Goal: Task Accomplishment & Management: Use online tool/utility

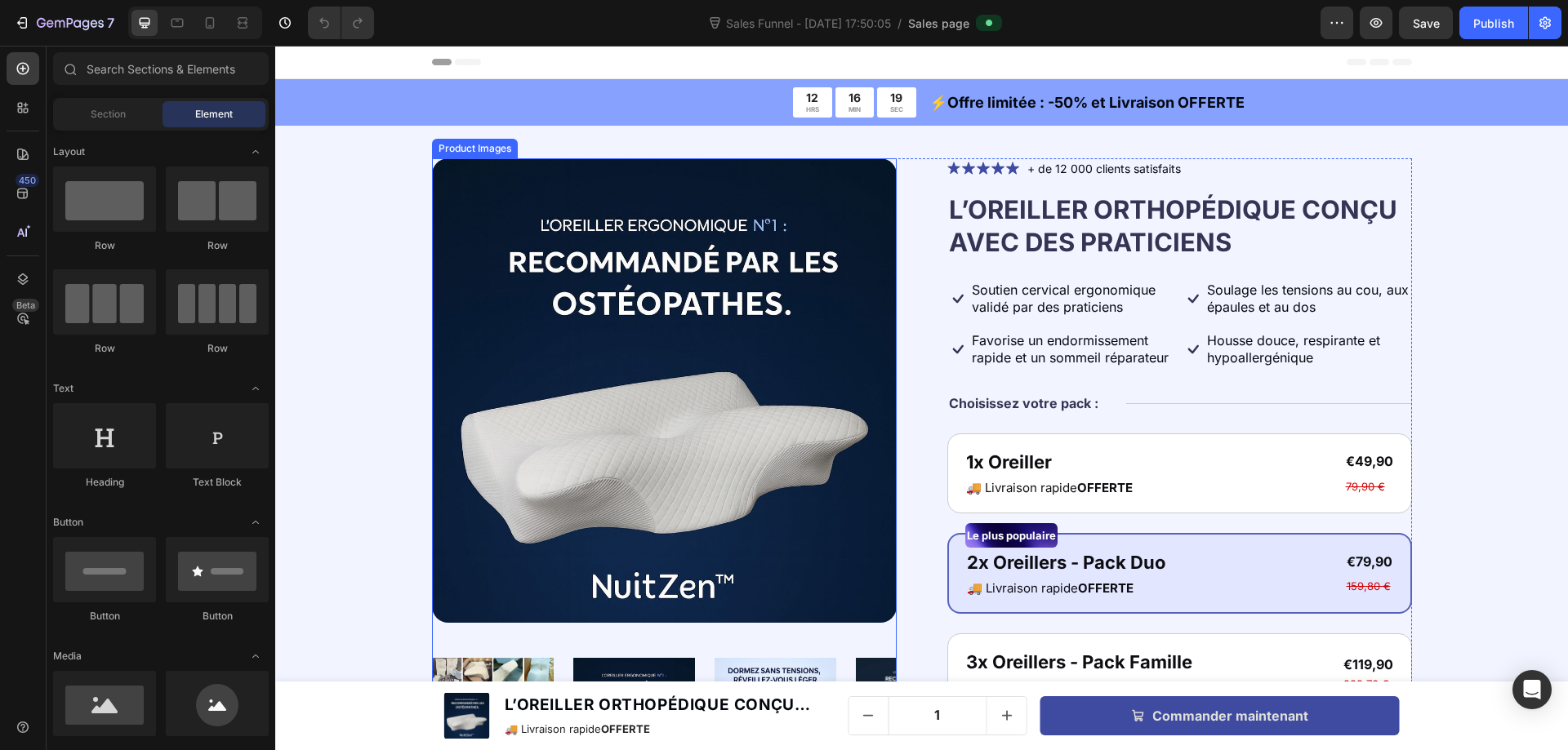
click at [595, 278] on img at bounding box center [664, 391] width 465 height 464
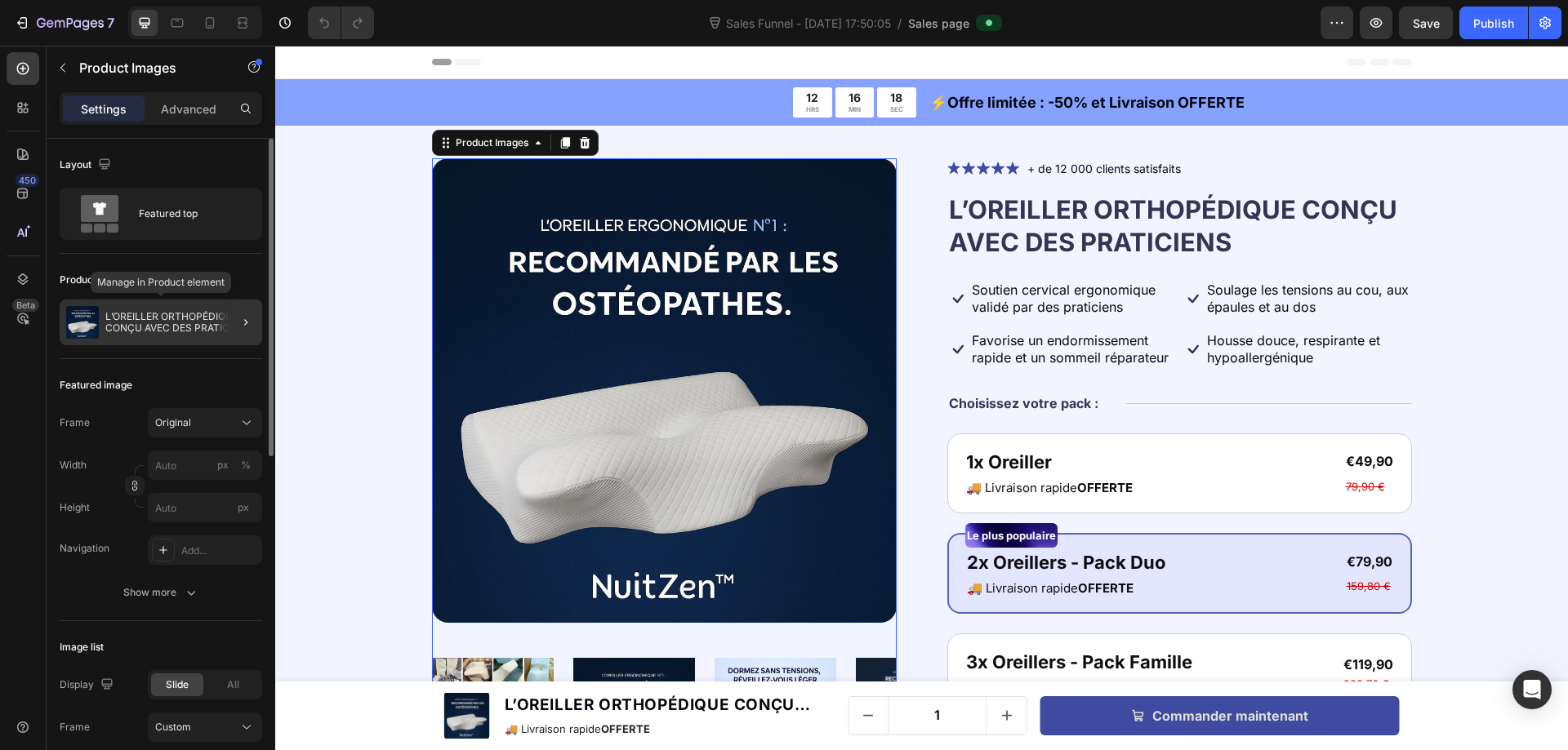
click at [181, 318] on p "L’OREILLER ORTHOPÉDIQUE CONÇU AVEC DES PRATICIENS" at bounding box center [180, 323] width 150 height 23
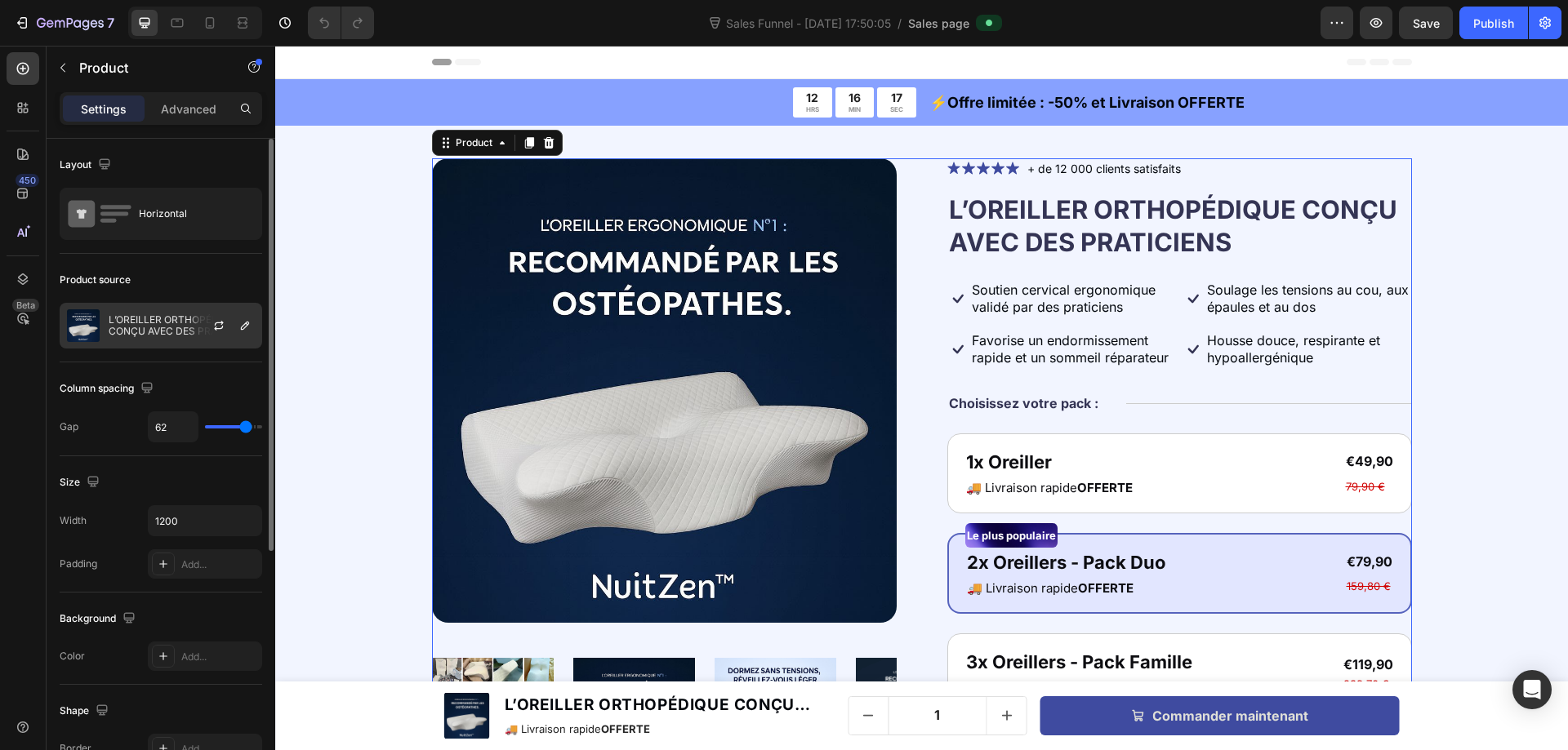
click at [198, 327] on div at bounding box center [225, 326] width 72 height 44
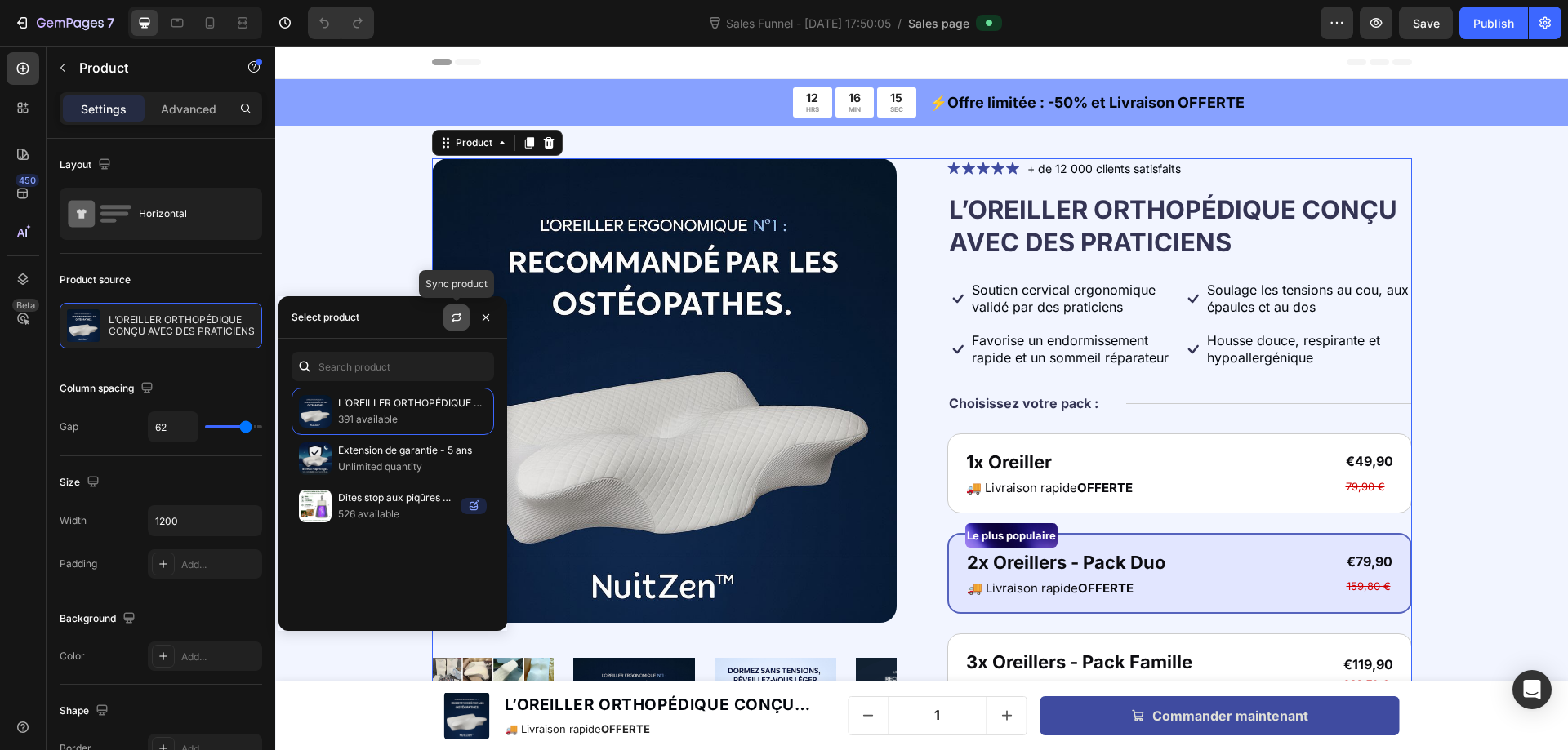
click at [454, 320] on icon "button" at bounding box center [457, 318] width 13 height 13
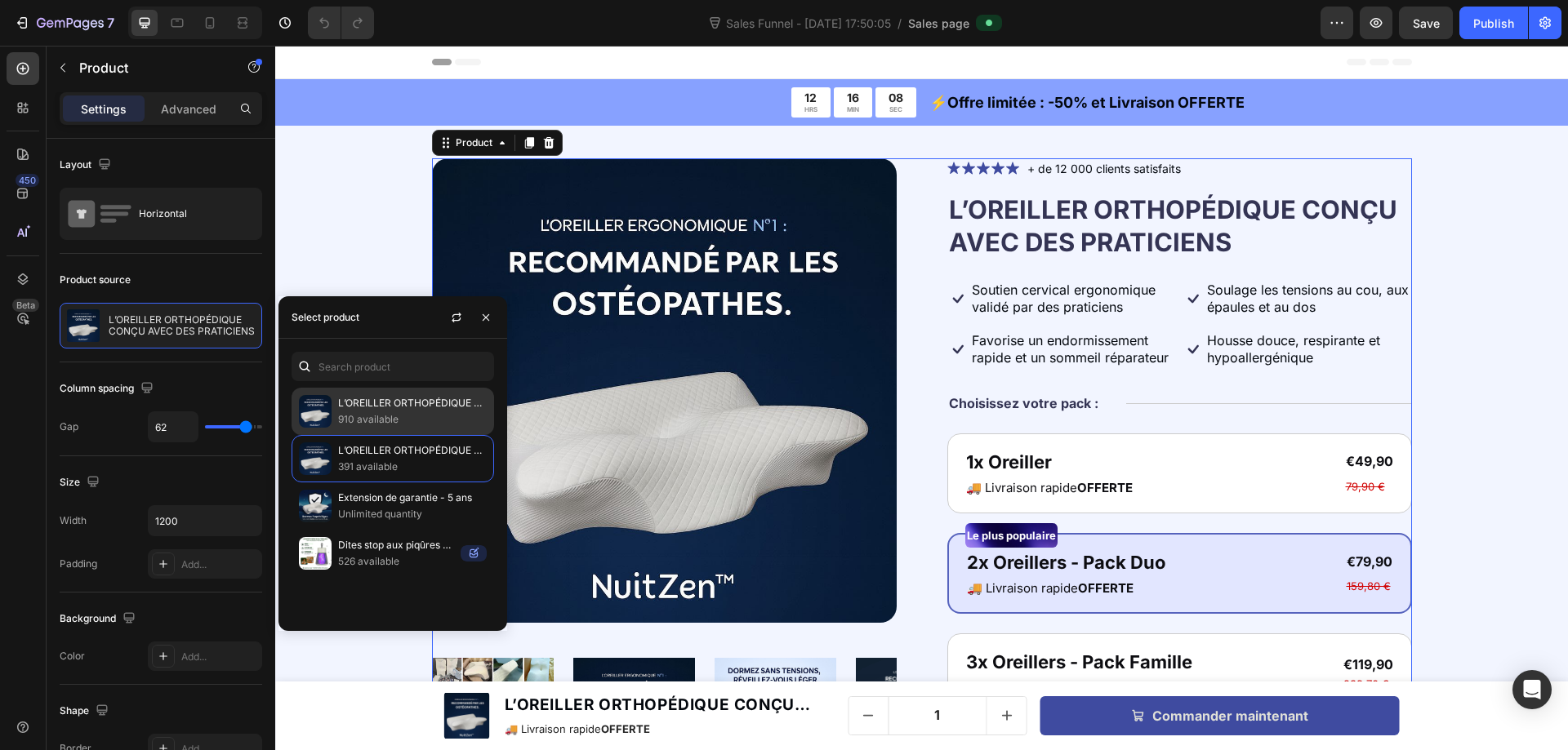
click at [401, 411] on p "L’OREILLER ORTHOPÉDIQUE CONÇU AVEC DES PRATICIENS" at bounding box center [412, 403] width 149 height 16
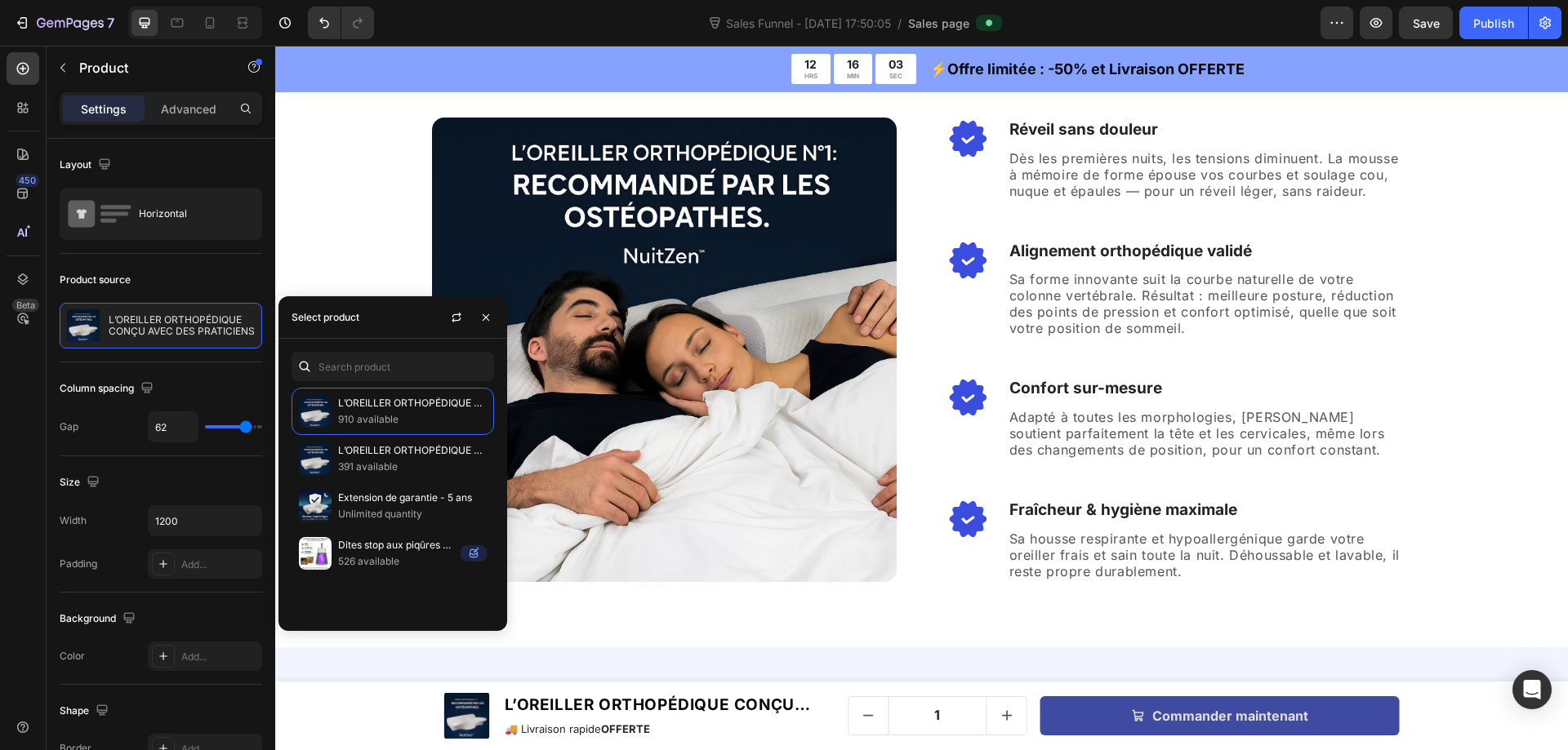
scroll to position [1061, 0]
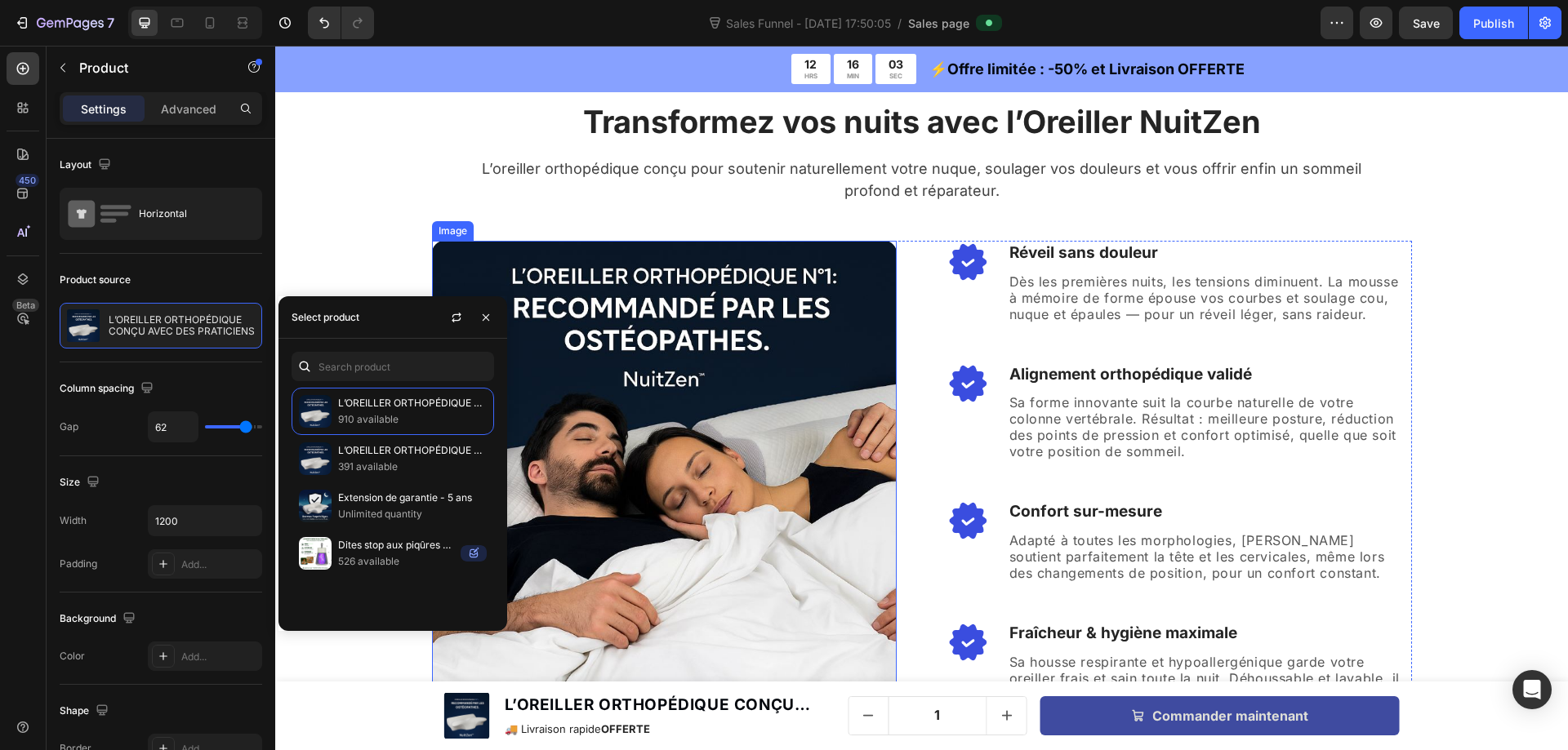
click at [725, 354] on img at bounding box center [664, 473] width 465 height 464
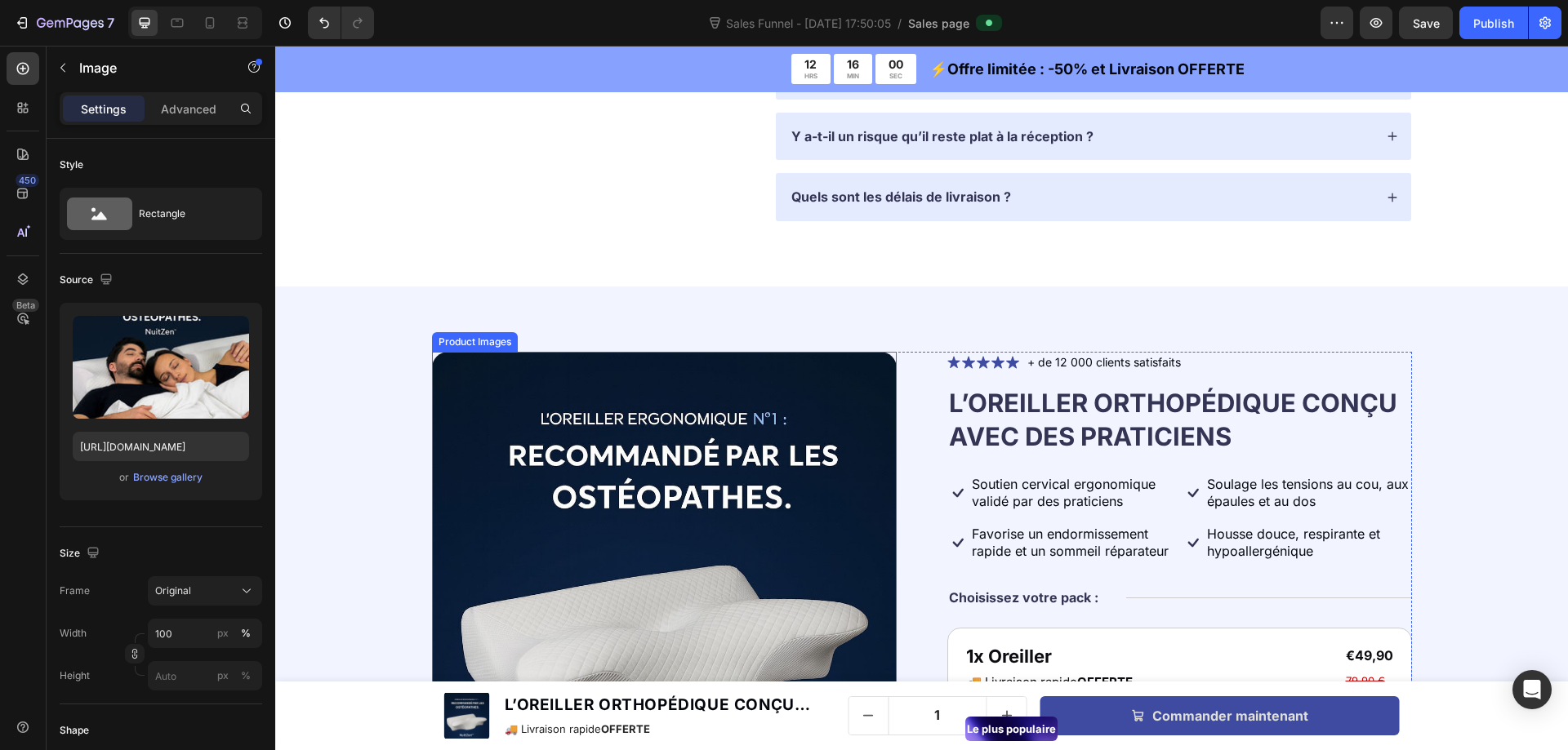
scroll to position [5743, 0]
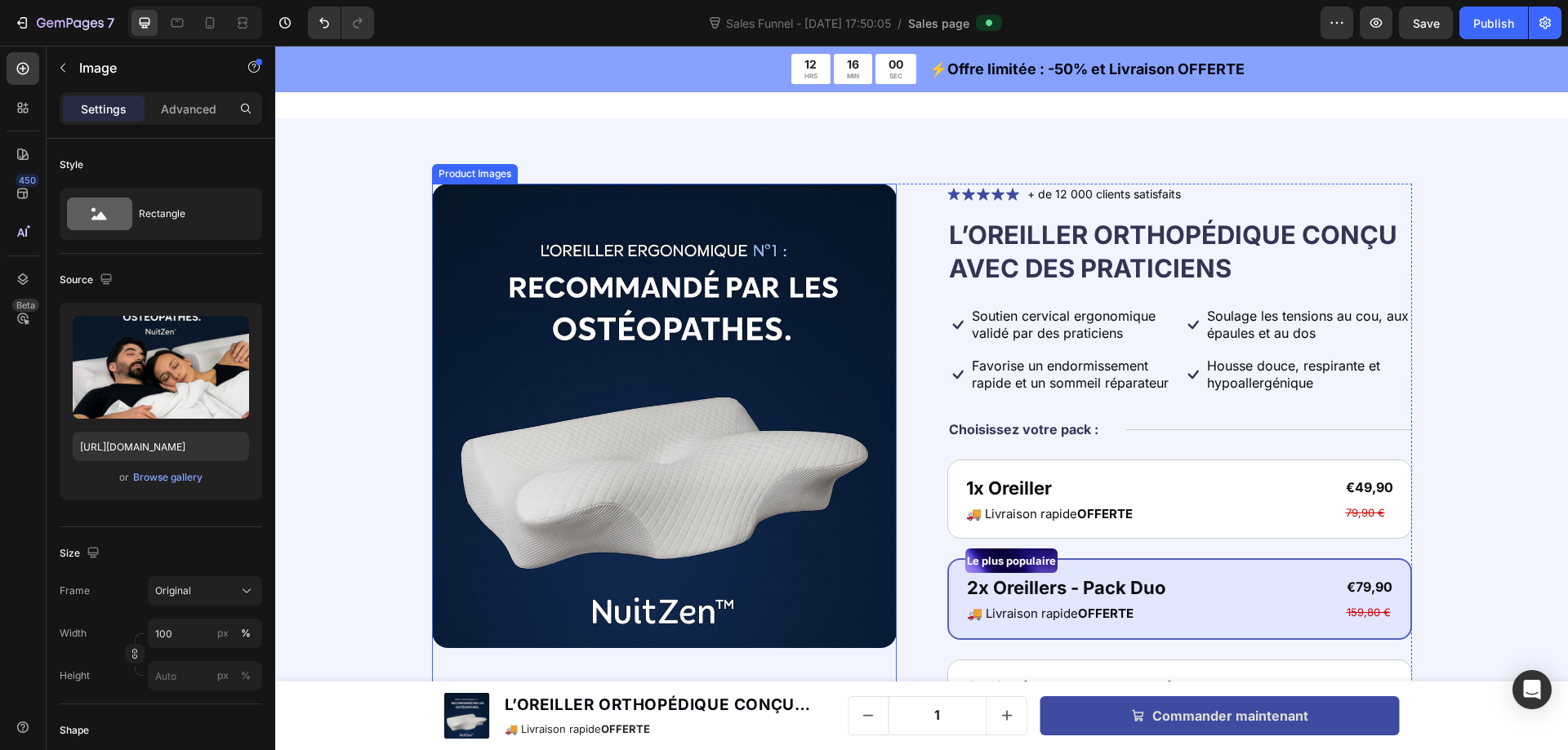
click at [684, 288] on img at bounding box center [664, 415] width 465 height 464
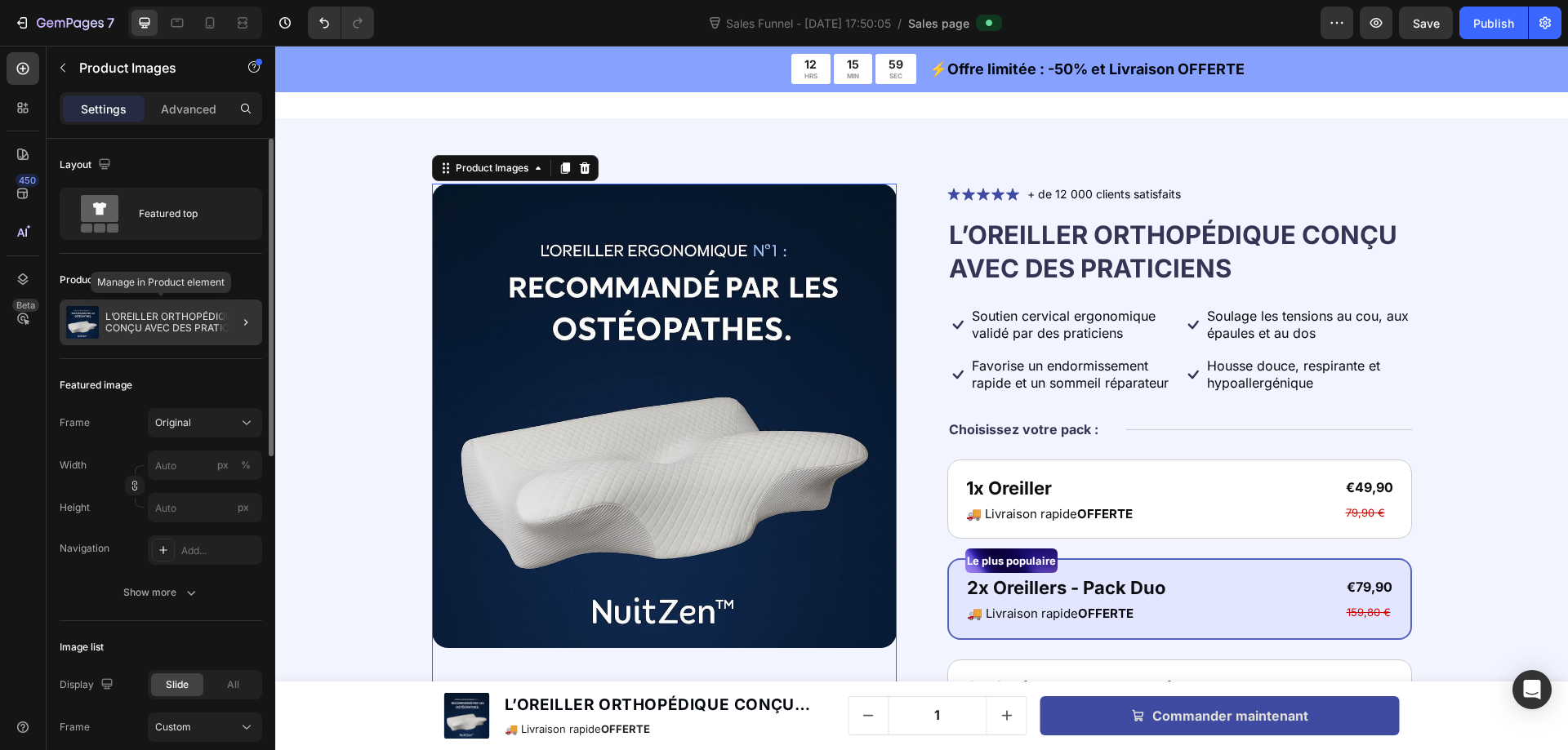
click at [196, 316] on p "L’OREILLER ORTHOPÉDIQUE CONÇU AVEC DES PRATICIENS" at bounding box center [180, 323] width 150 height 23
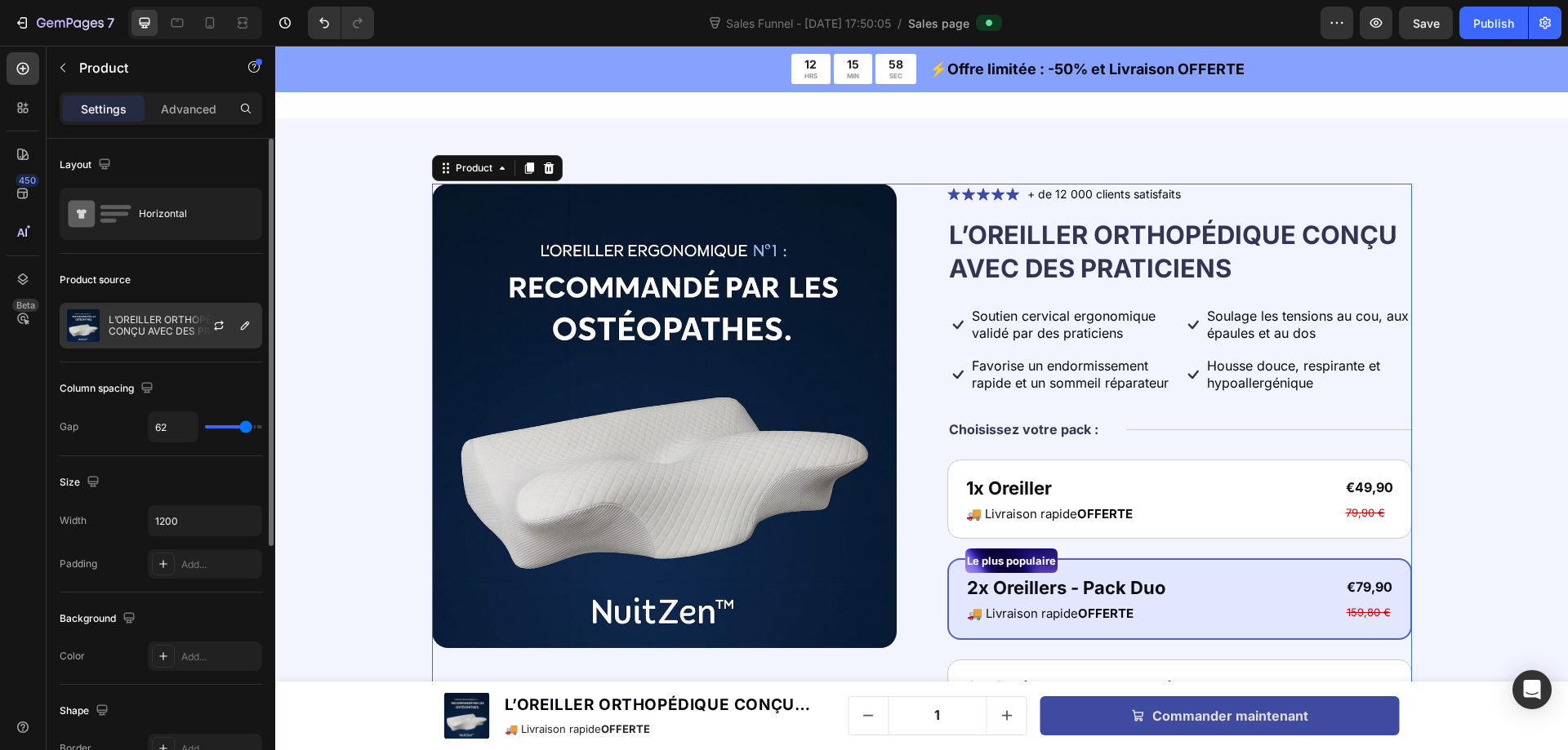
click at [230, 325] on div at bounding box center [225, 326] width 72 height 44
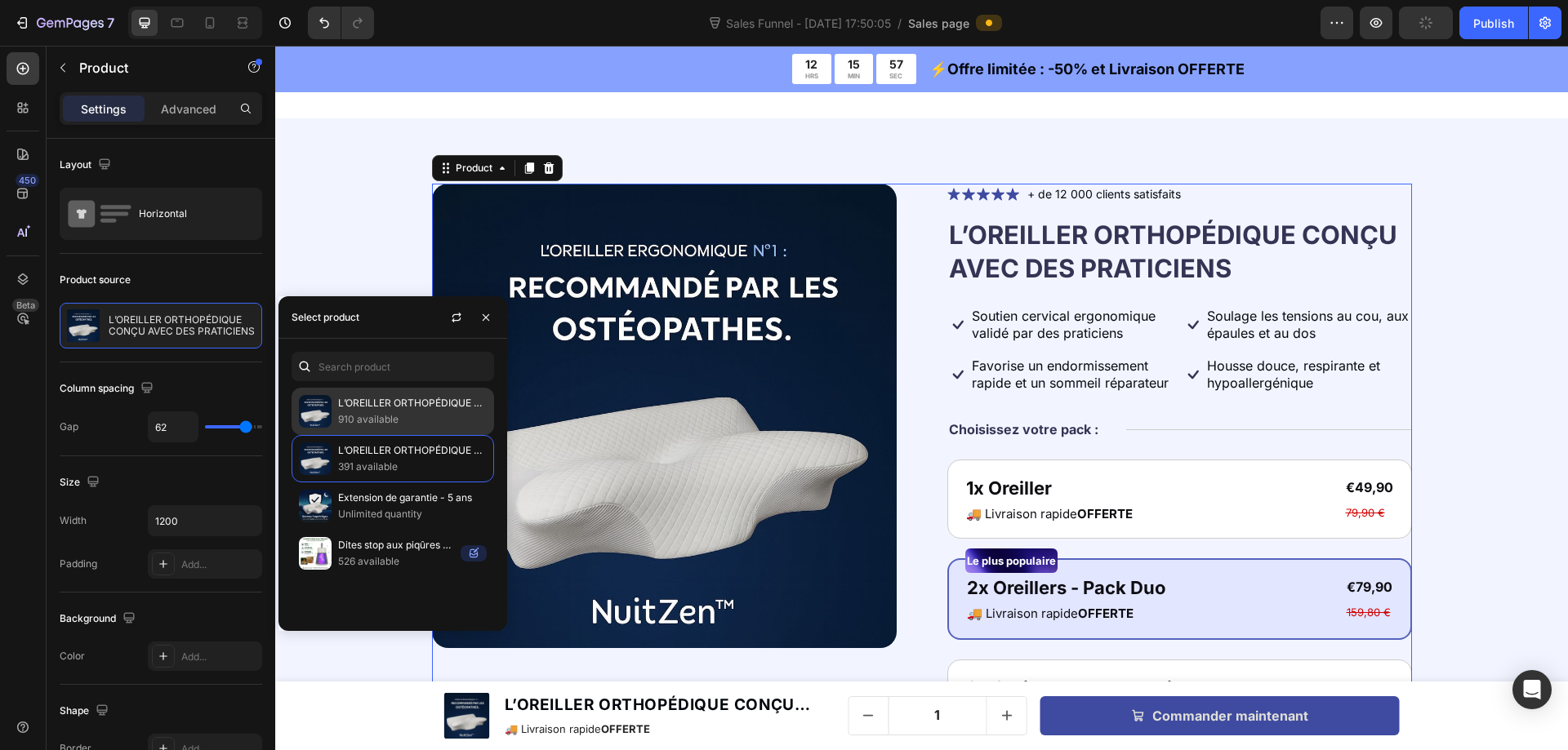
click at [372, 420] on p "910 available" at bounding box center [412, 419] width 149 height 16
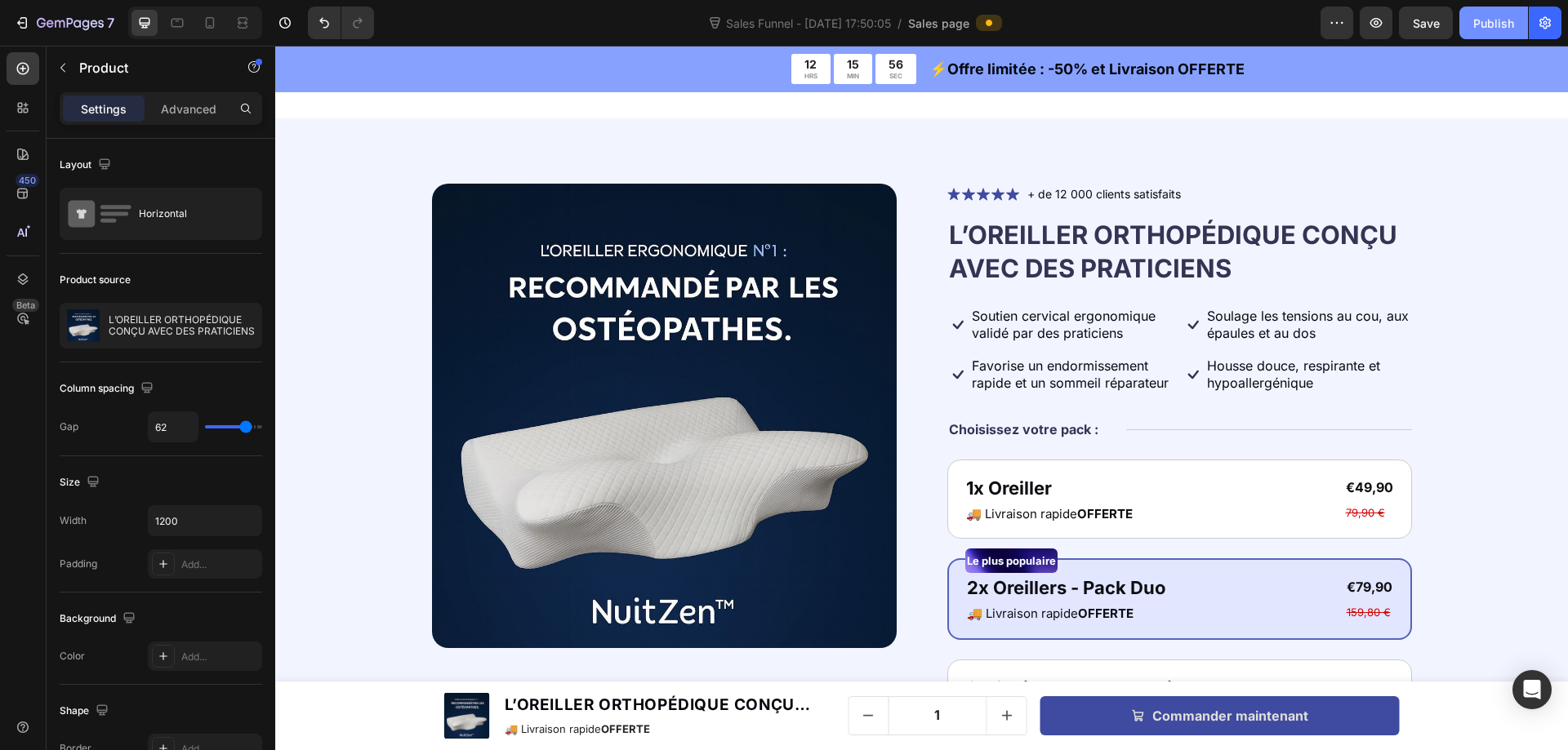
click at [1478, 19] on div "Publish" at bounding box center [1493, 23] width 41 height 17
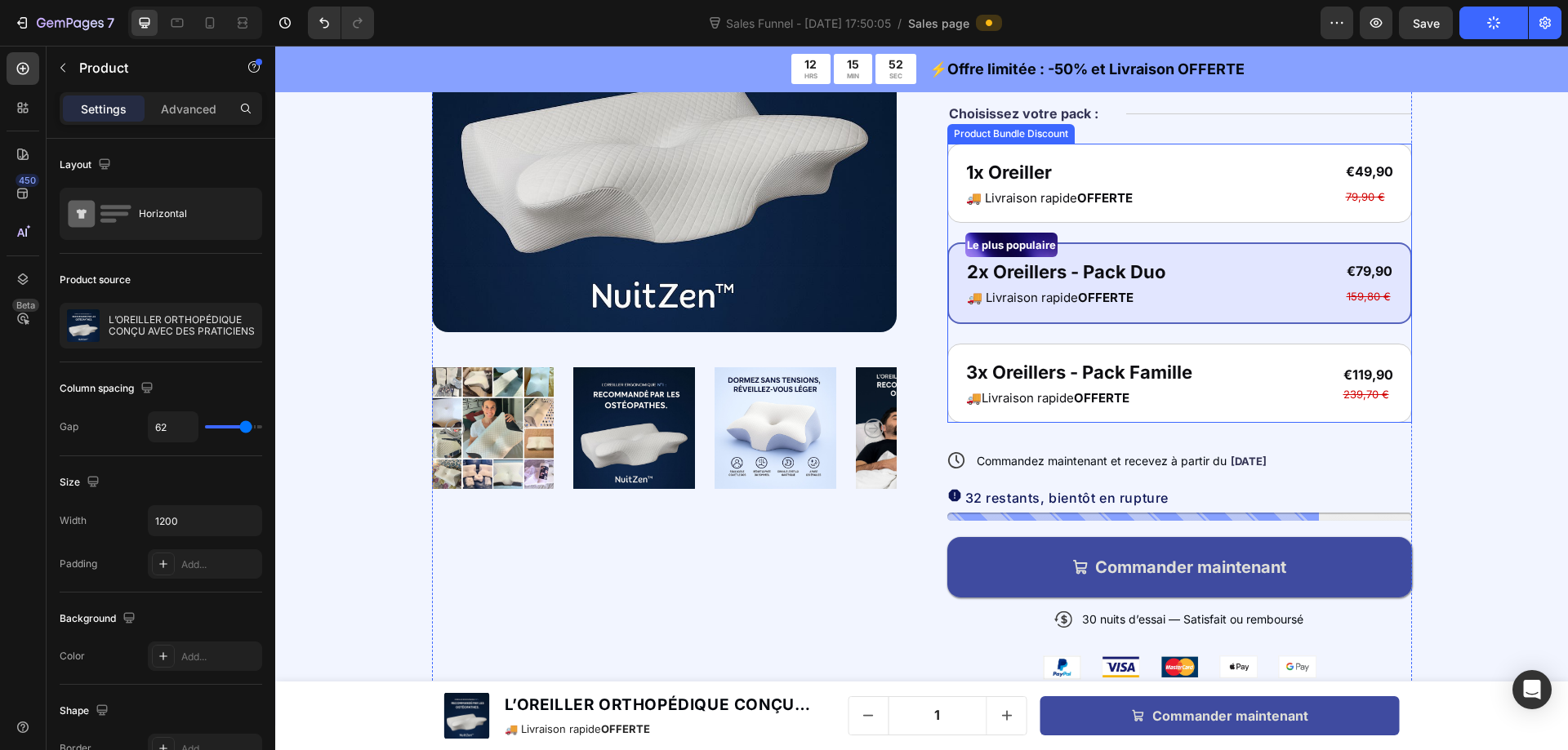
scroll to position [6069, 0]
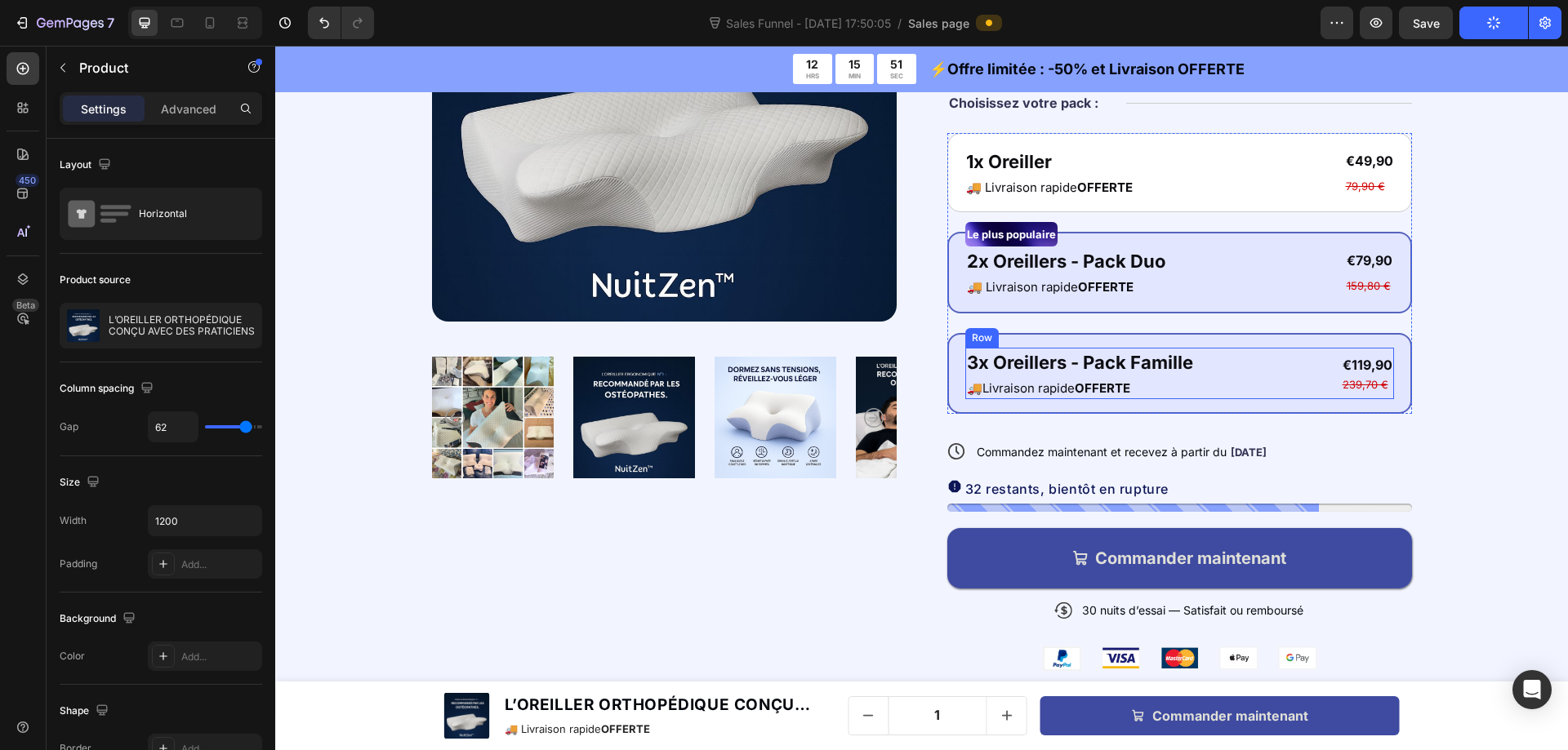
click at [1189, 359] on div "3x Oreillers - Pack Famille Text Block 🚚Livraison rapide OFFERTE Text Block €11…" at bounding box center [1180, 374] width 429 height 52
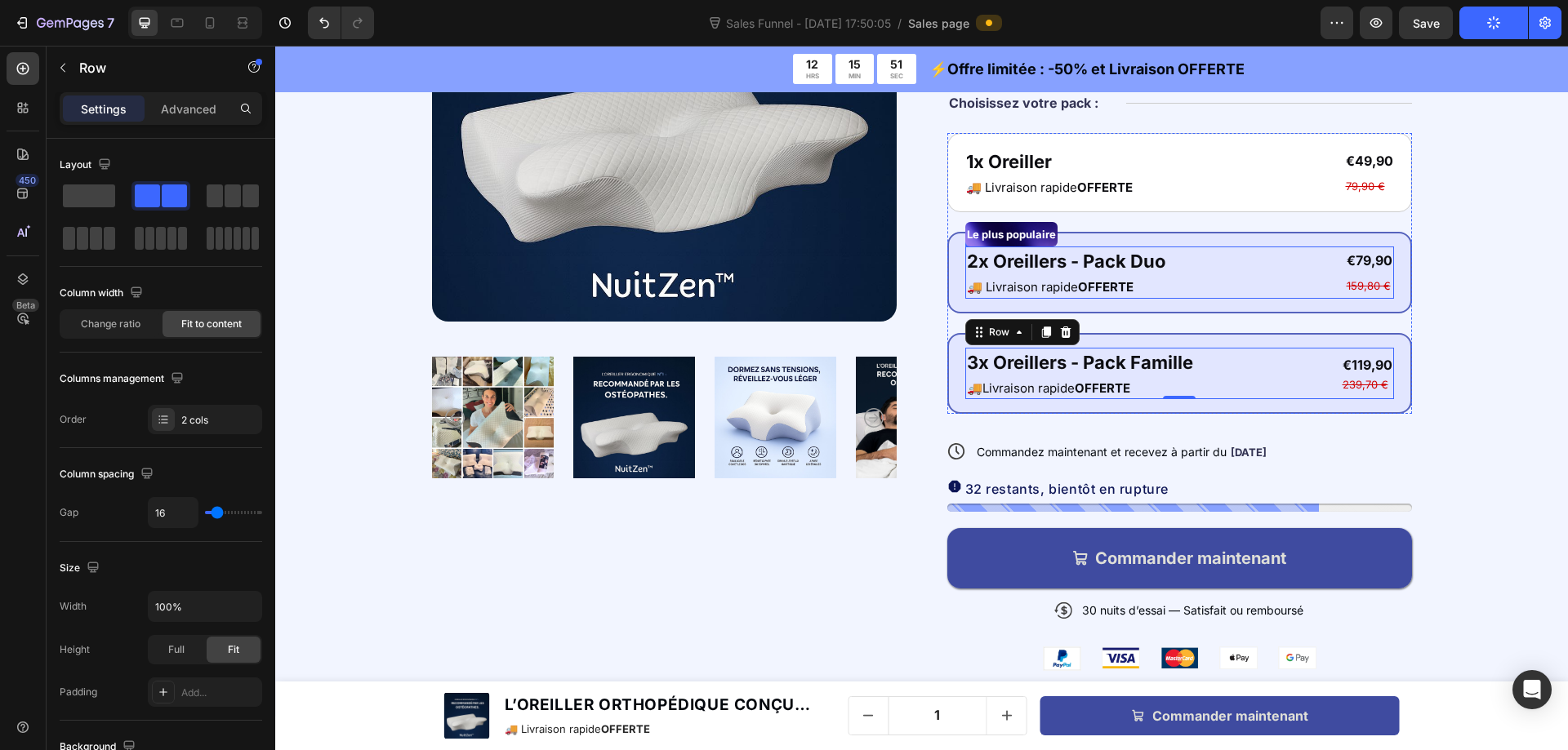
click at [1198, 253] on div "2x Oreillers - Pack Duo Text Block 🚚 Livraison rapide OFFERTE Text Block €79,90…" at bounding box center [1180, 272] width 429 height 52
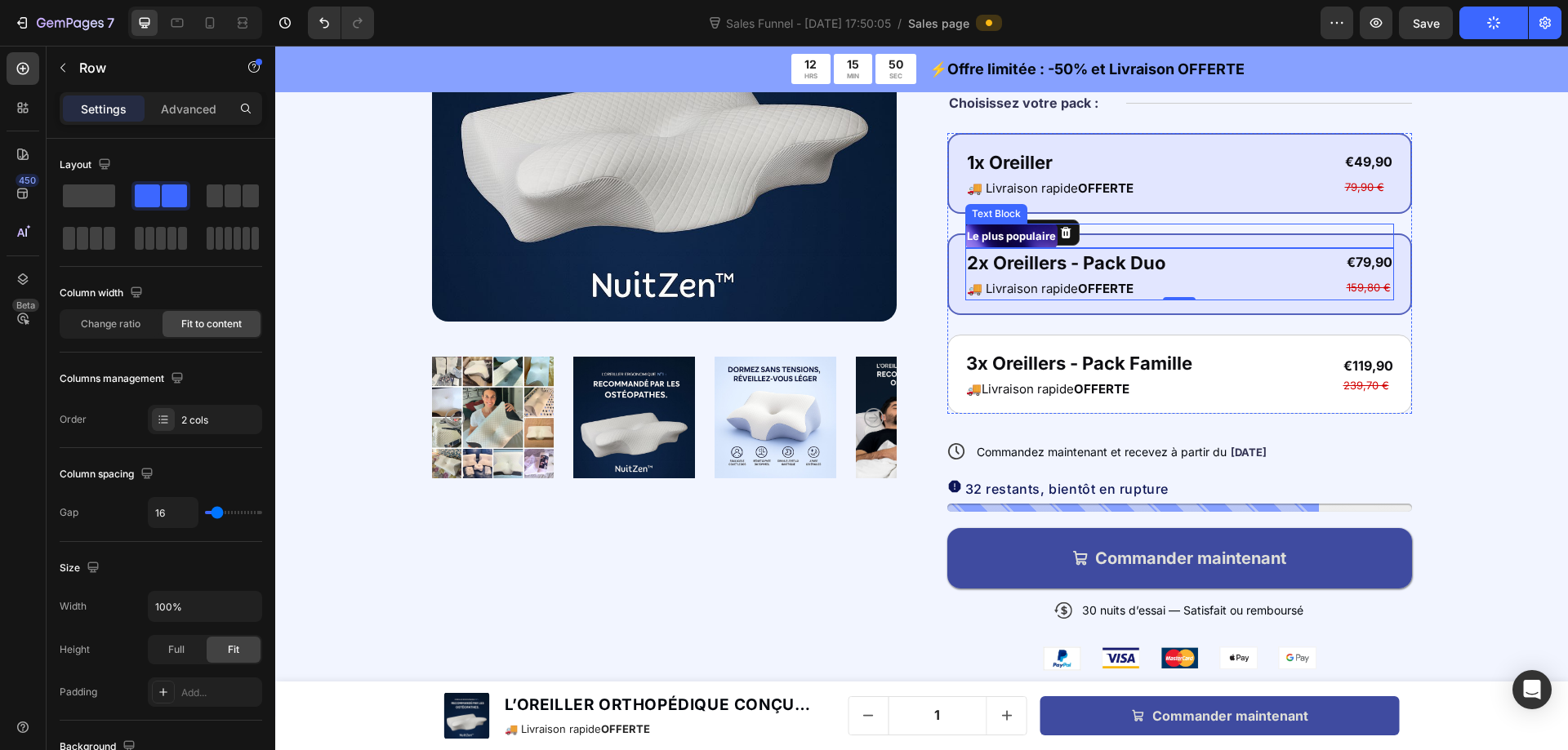
click at [1203, 158] on div "1x Oreiller Text Block 🚚 Livraison rapide OFFERTE Text Block €49,90 Product Pri…" at bounding box center [1180, 173] width 429 height 52
click at [1191, 266] on div "2x Oreillers - Pack Duo Text Block 🚚 Livraison rapide OFFERTE Text Block €79,90…" at bounding box center [1180, 274] width 429 height 52
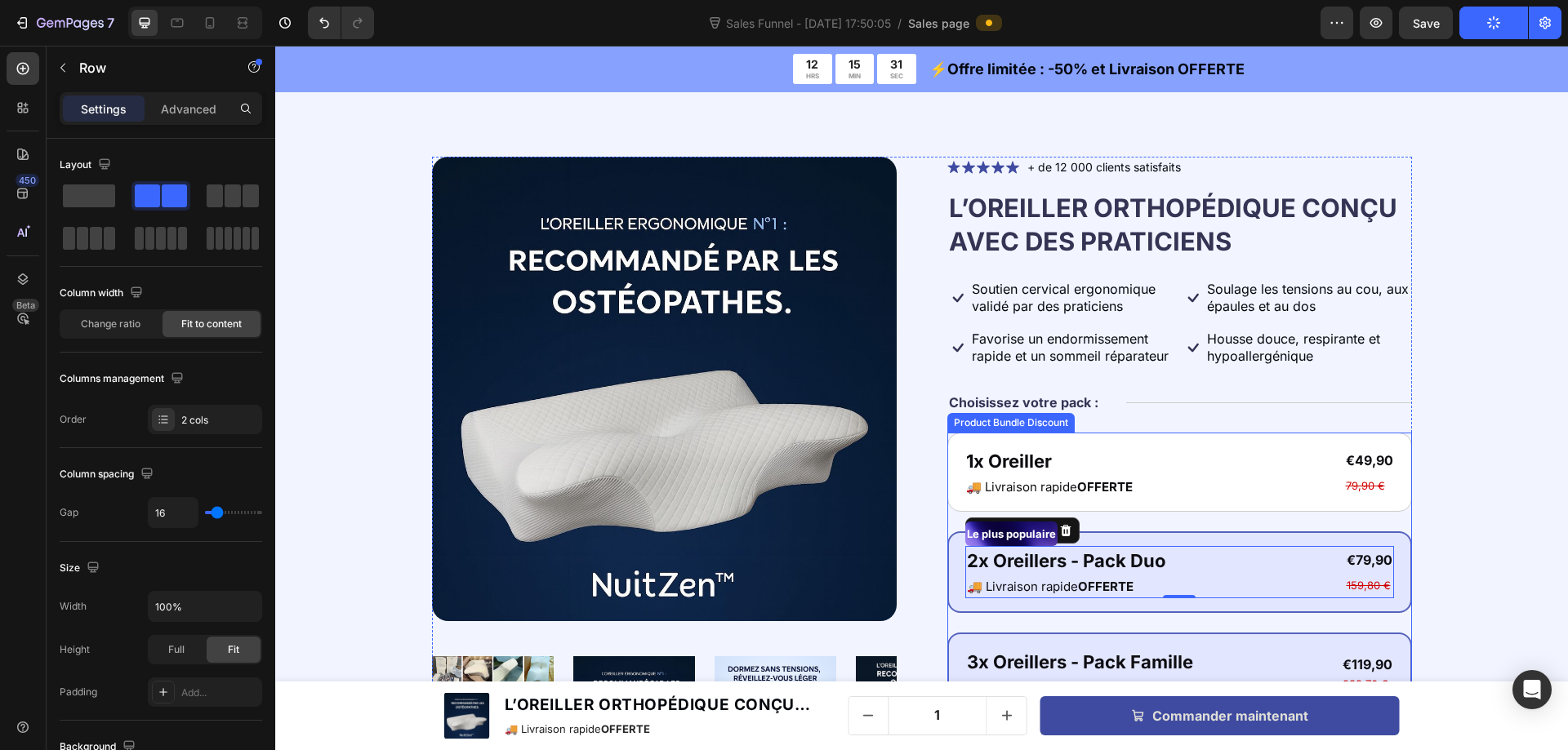
scroll to position [5579, 0]
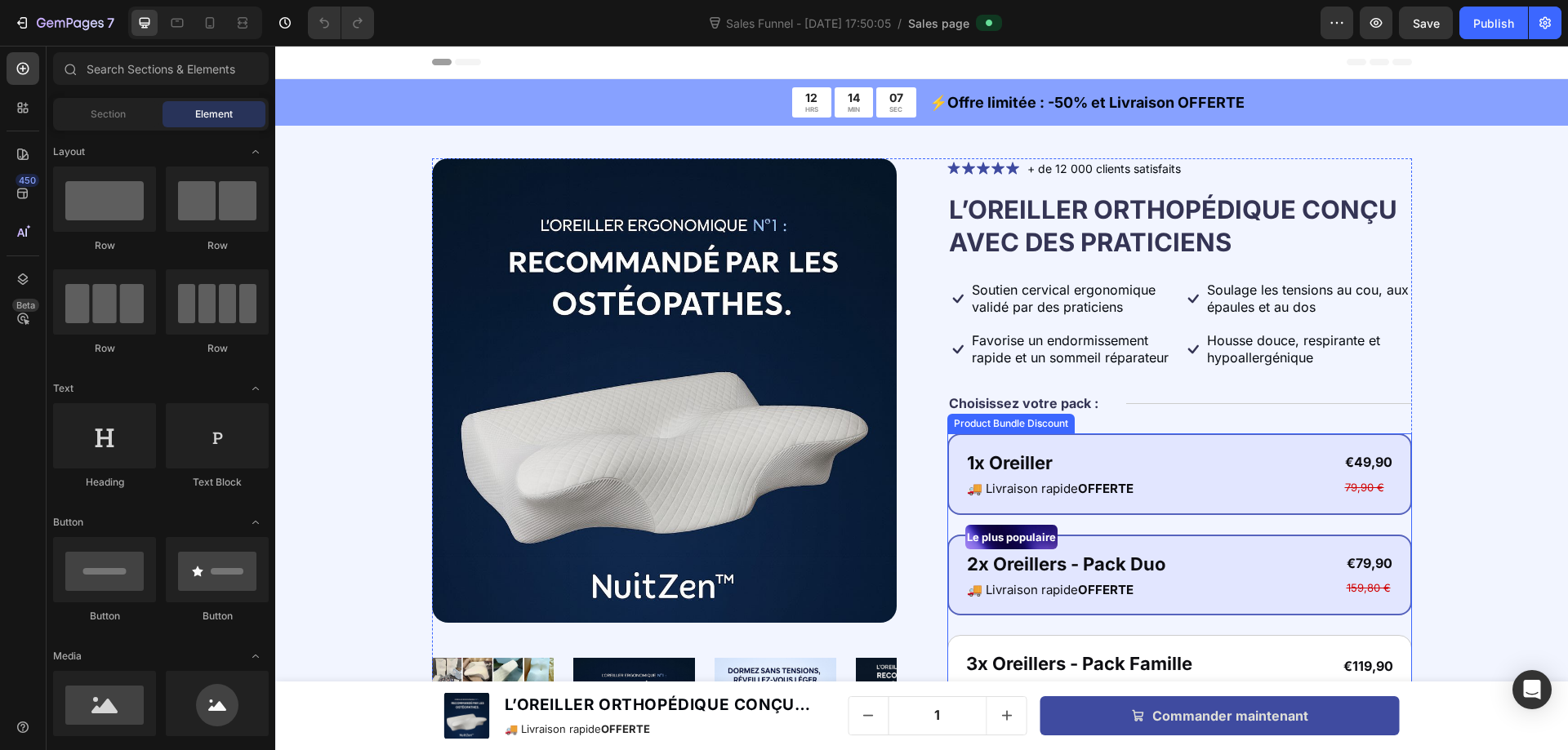
click at [985, 437] on div "1x Oreiller Text Block 🚚 Livraison rapide OFFERTE Text Block €49,90 Product Pri…" at bounding box center [1179, 474] width 465 height 82
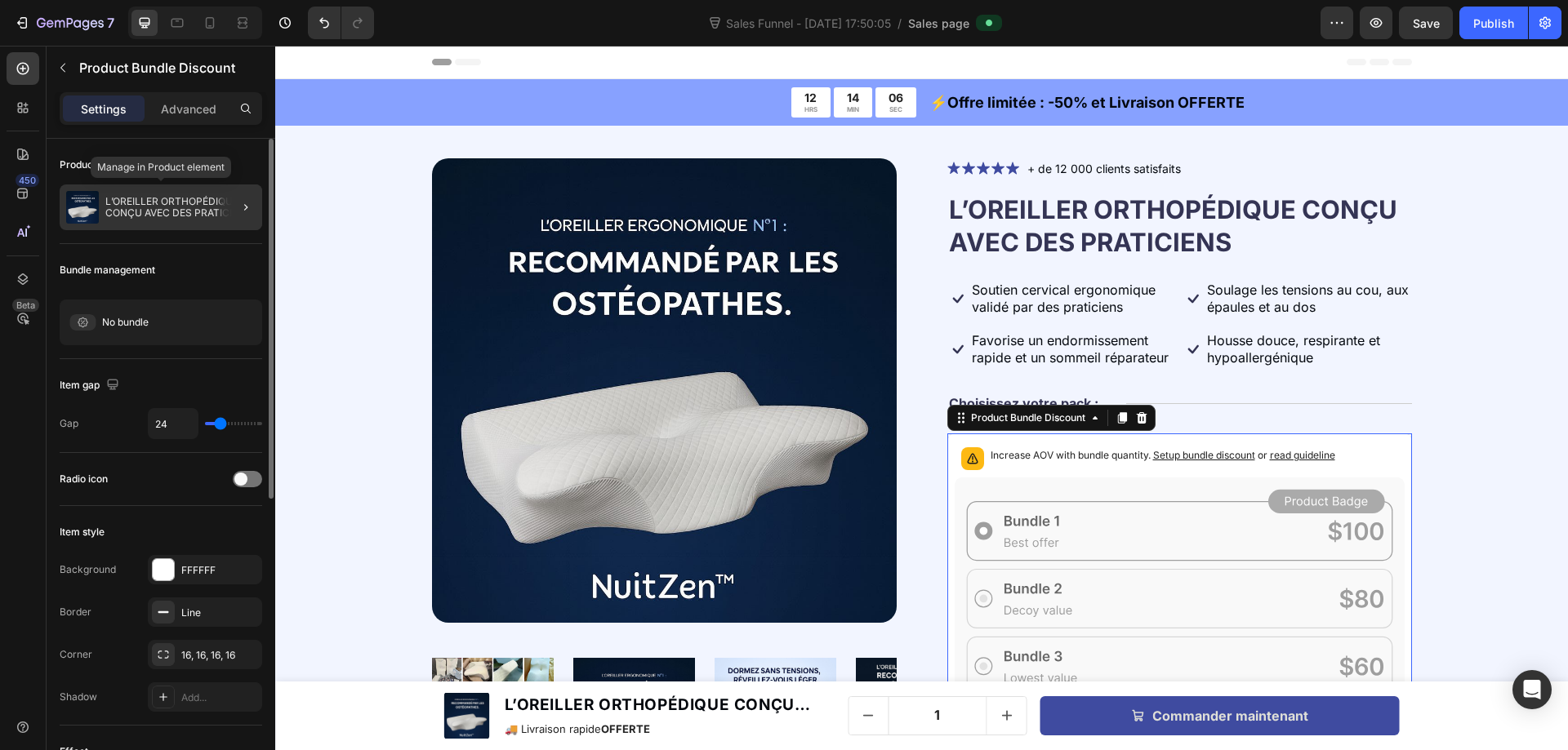
click at [158, 191] on div "L’OREILLER ORTHOPÉDIQUE CONÇU AVEC DES PRATICIENS" at bounding box center [161, 206] width 203 height 45
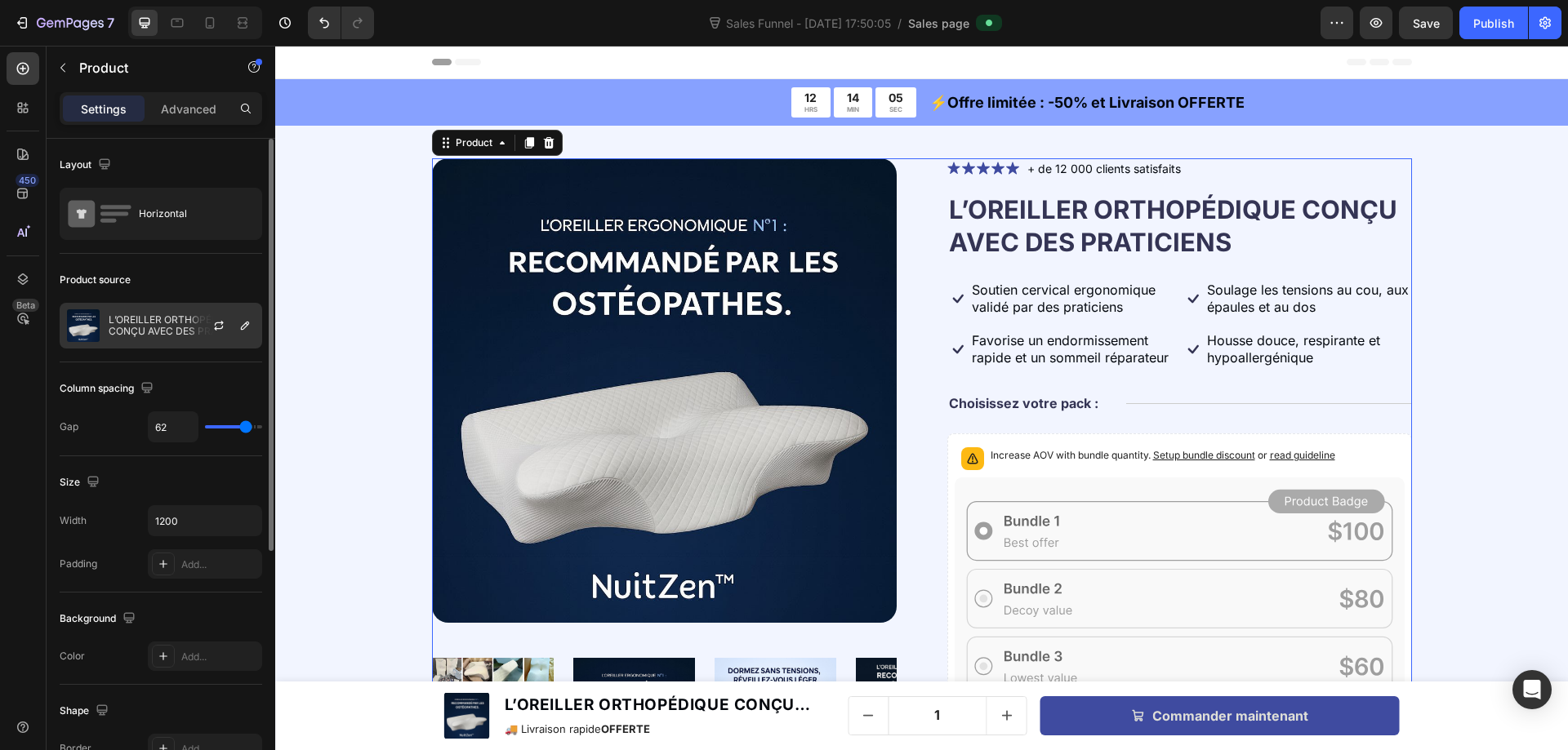
click at [174, 323] on p "L’OREILLER ORTHOPÉDIQUE CONÇU AVEC DES PRATICIENS" at bounding box center [182, 326] width 146 height 23
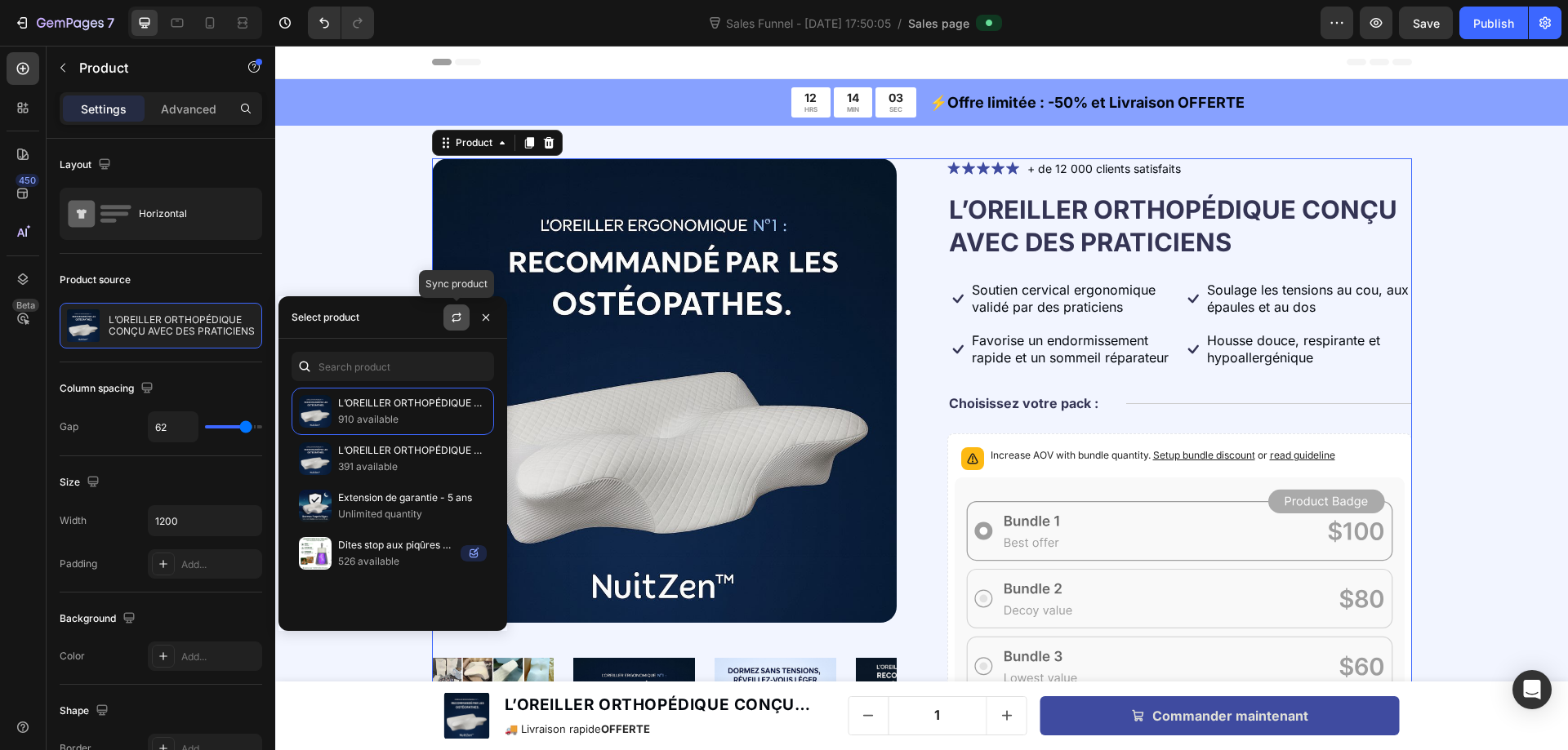
click at [459, 317] on icon "button" at bounding box center [457, 318] width 13 height 13
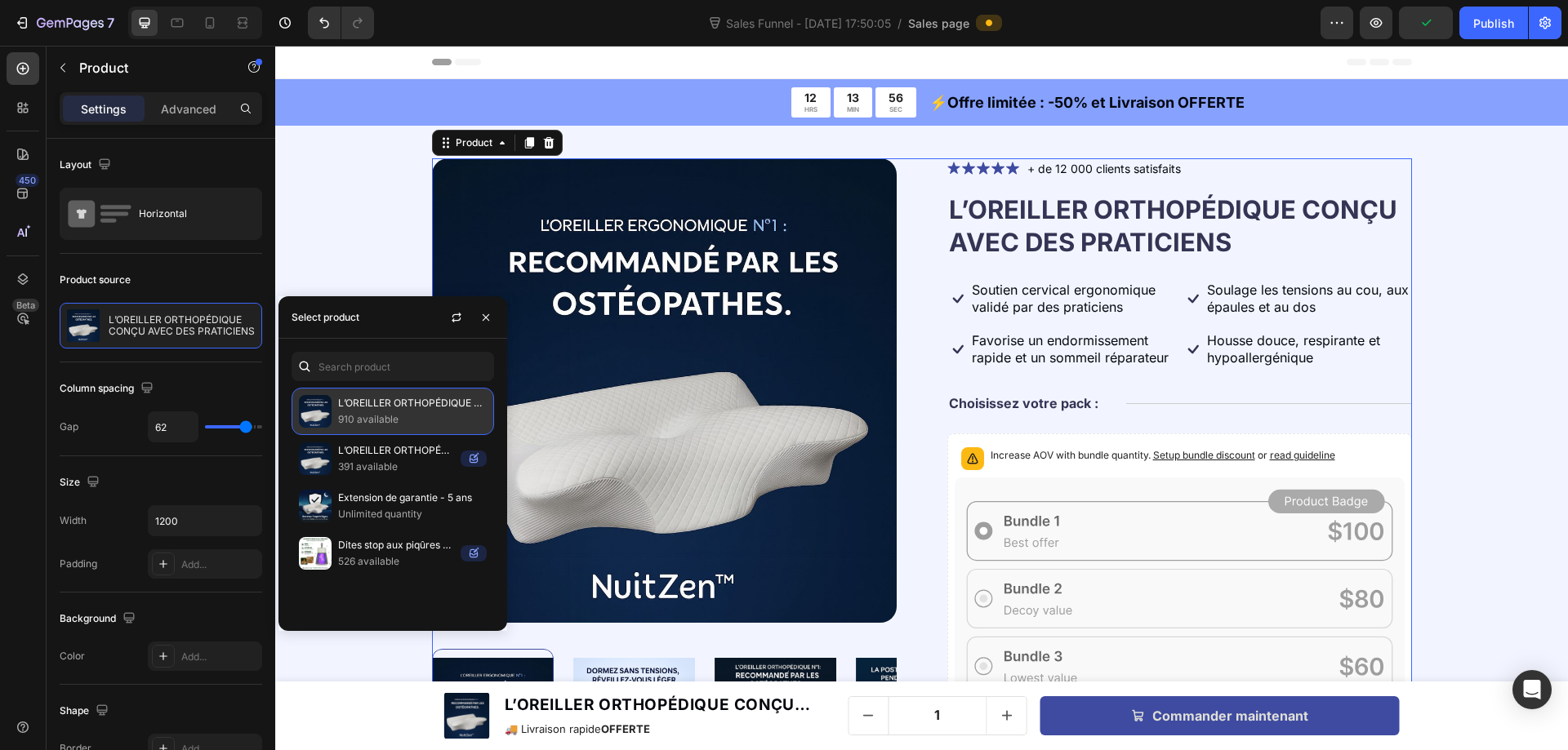
click at [383, 406] on p "L’OREILLER ORTHOPÉDIQUE CONÇU AVEC DES PRATICIENS" at bounding box center [412, 403] width 149 height 16
click at [378, 243] on div "Product Images Icon Icon Icon Icon Icon Icon List + de 12 000 clients satisfait…" at bounding box center [922, 567] width 1162 height 817
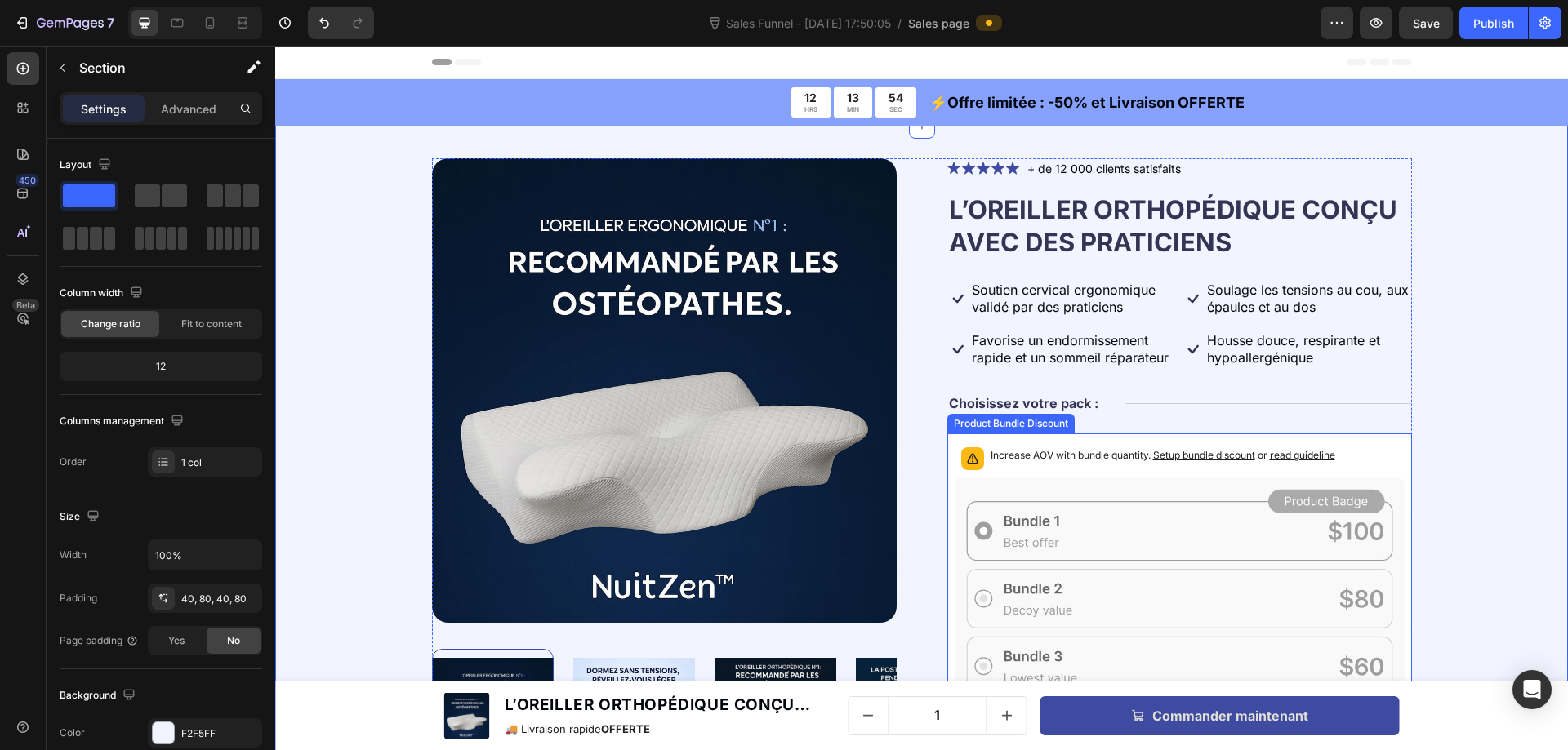
click at [1311, 456] on span "read guideline" at bounding box center [1302, 456] width 65 height 12
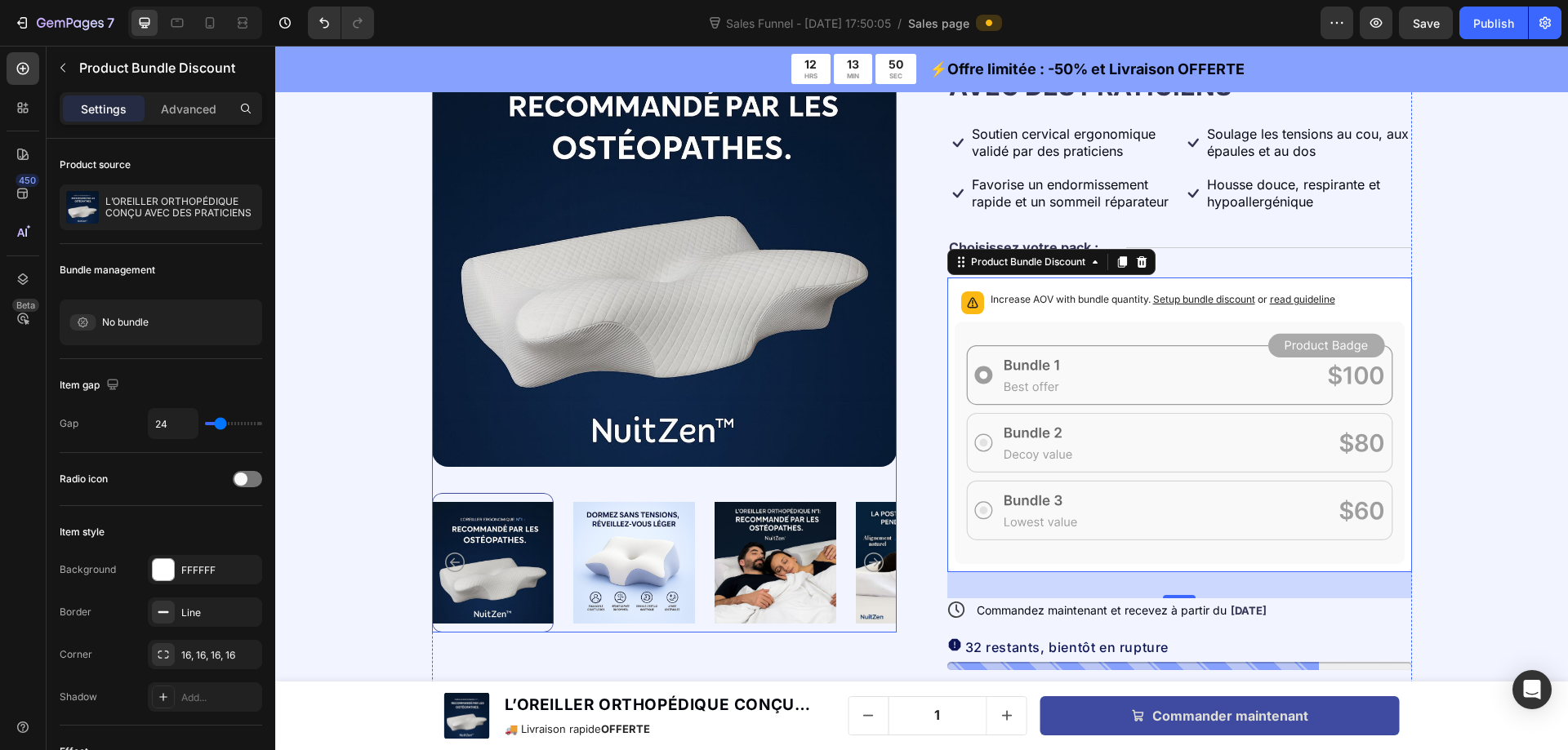
scroll to position [164, 0]
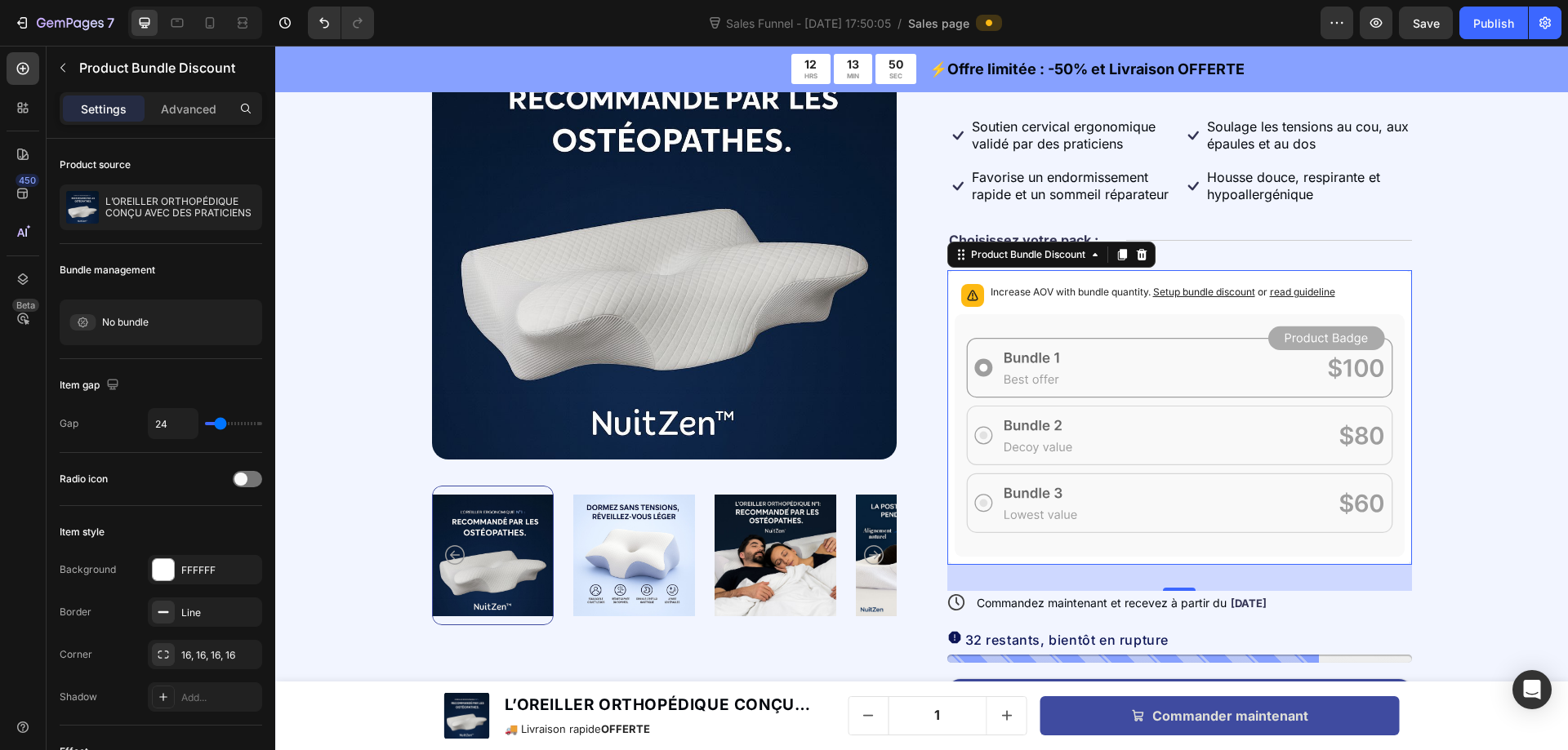
click at [1078, 374] on icon at bounding box center [1180, 435] width 450 height 243
click at [1013, 281] on div "Increase AOV with bundle quantity. Setup bundle discount or read guideline" at bounding box center [1180, 295] width 450 height 36
click at [198, 204] on p "L’OREILLER ORTHOPÉDIQUE CONÇU AVEC DES PRATICIENS" at bounding box center [180, 207] width 150 height 23
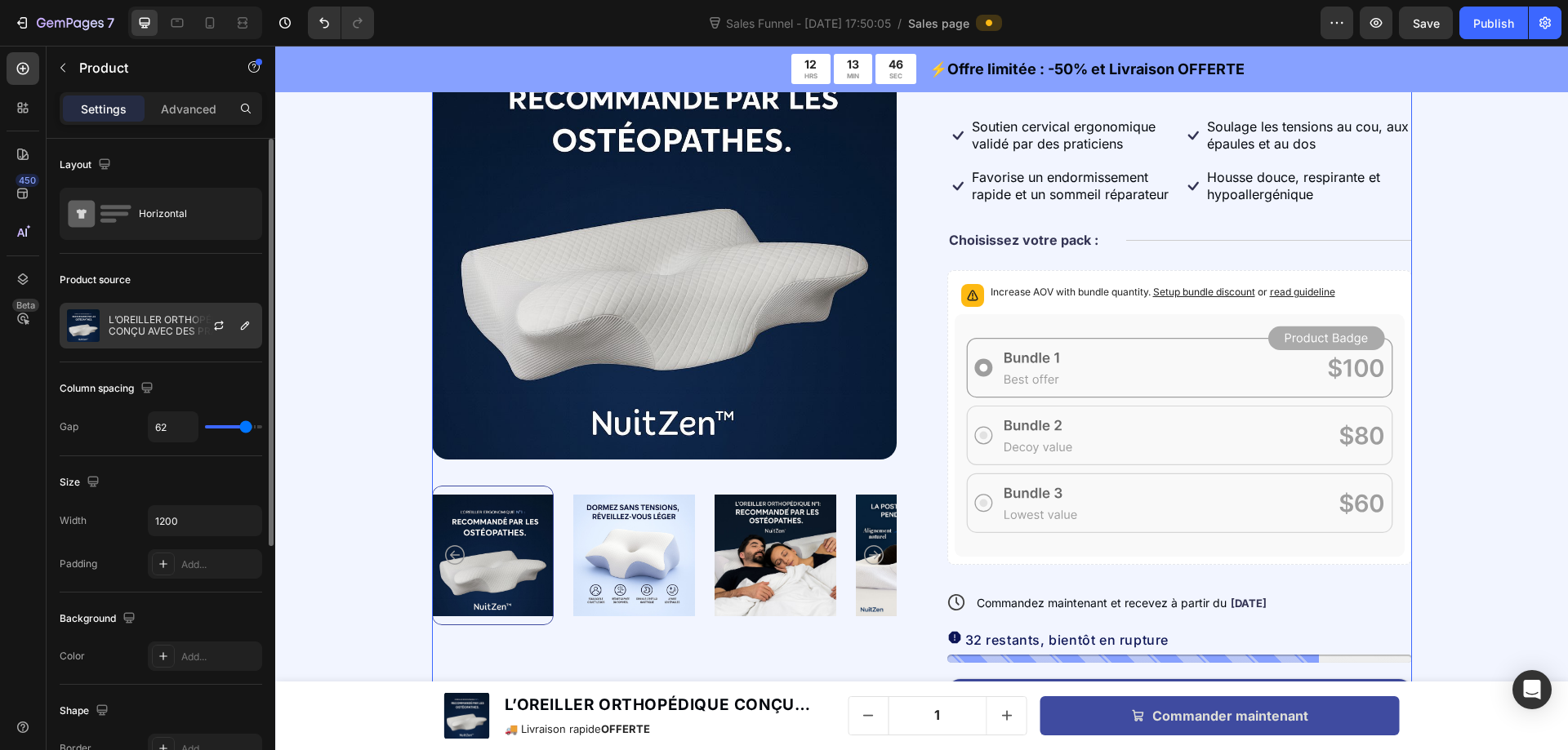
click at [188, 332] on p "L’OREILLER ORTHOPÉDIQUE CONÇU AVEC DES PRATICIENS" at bounding box center [182, 326] width 146 height 23
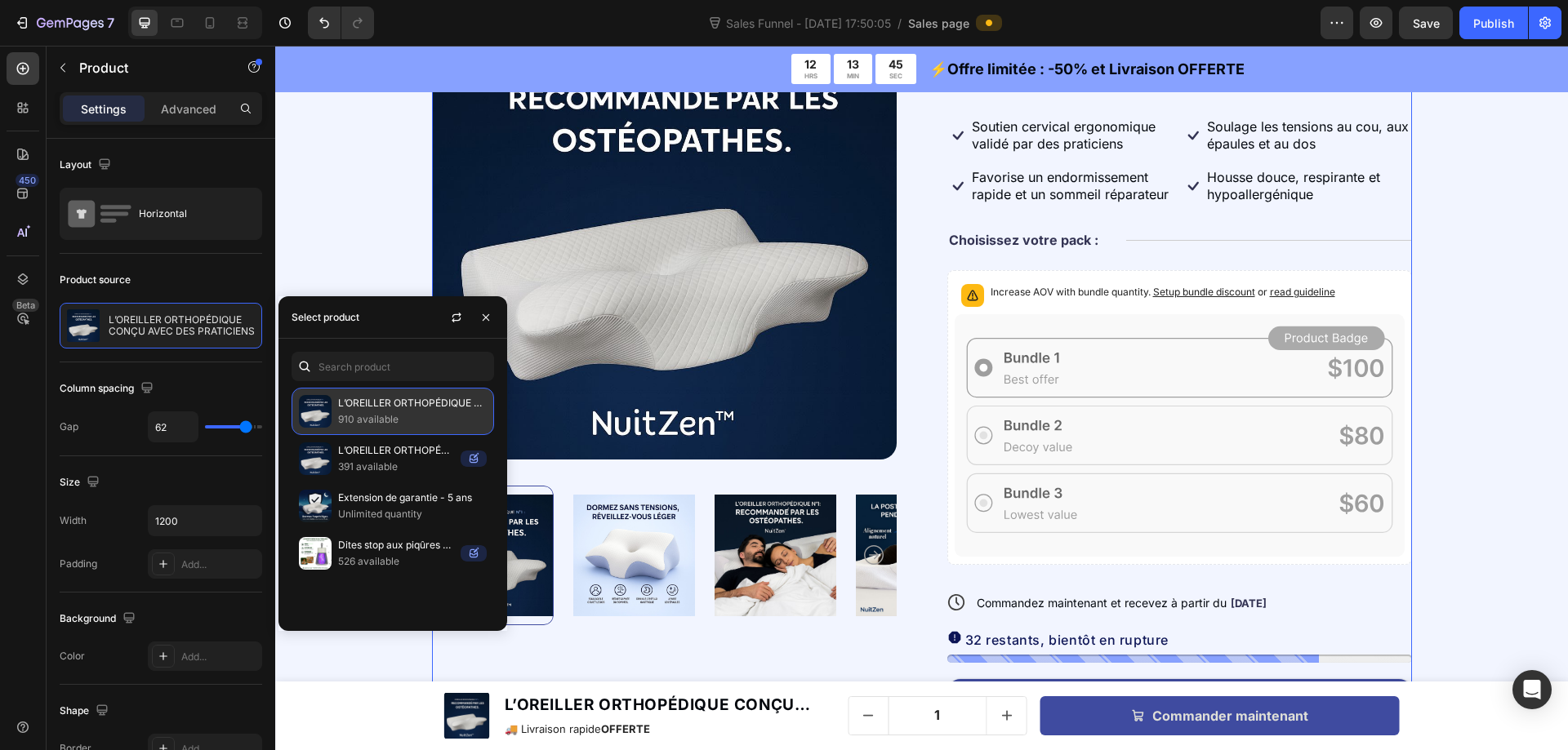
click at [400, 415] on p "910 available" at bounding box center [412, 419] width 149 height 16
click at [493, 221] on img at bounding box center [664, 227] width 465 height 464
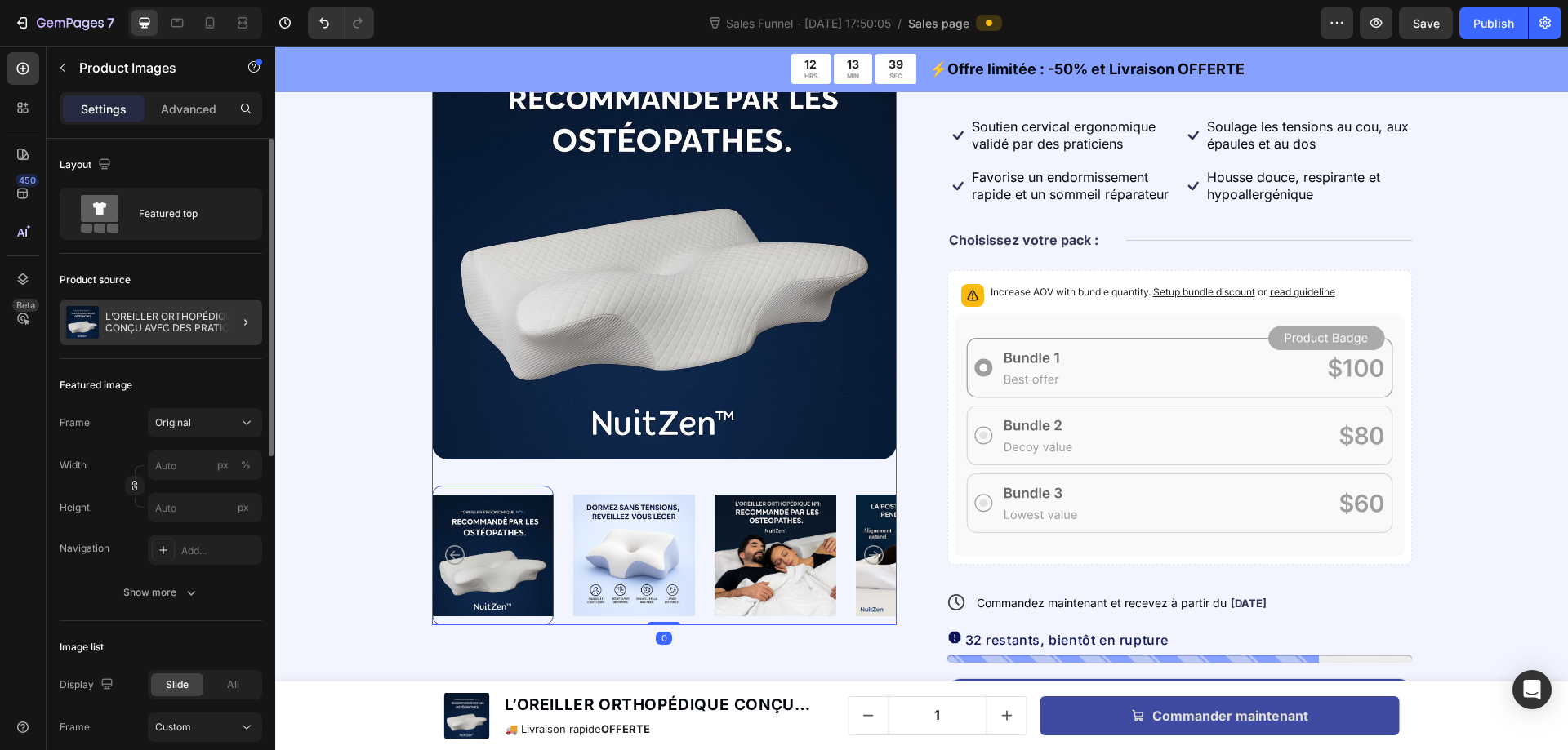
click at [143, 323] on p "L’OREILLER ORTHOPÉDIQUE CONÇU AVEC DES PRATICIENS" at bounding box center [180, 323] width 150 height 23
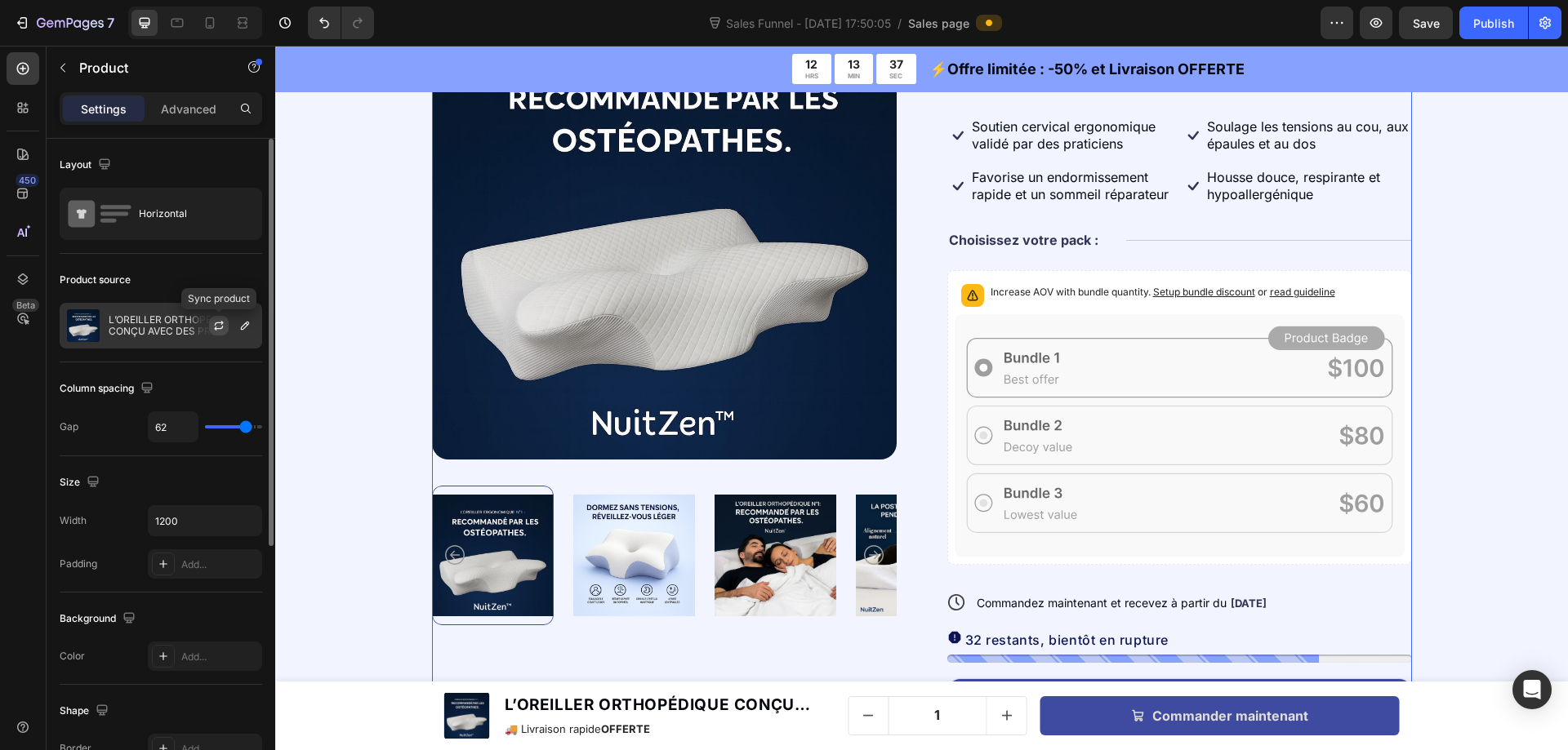
click at [220, 327] on icon "button" at bounding box center [219, 326] width 13 height 13
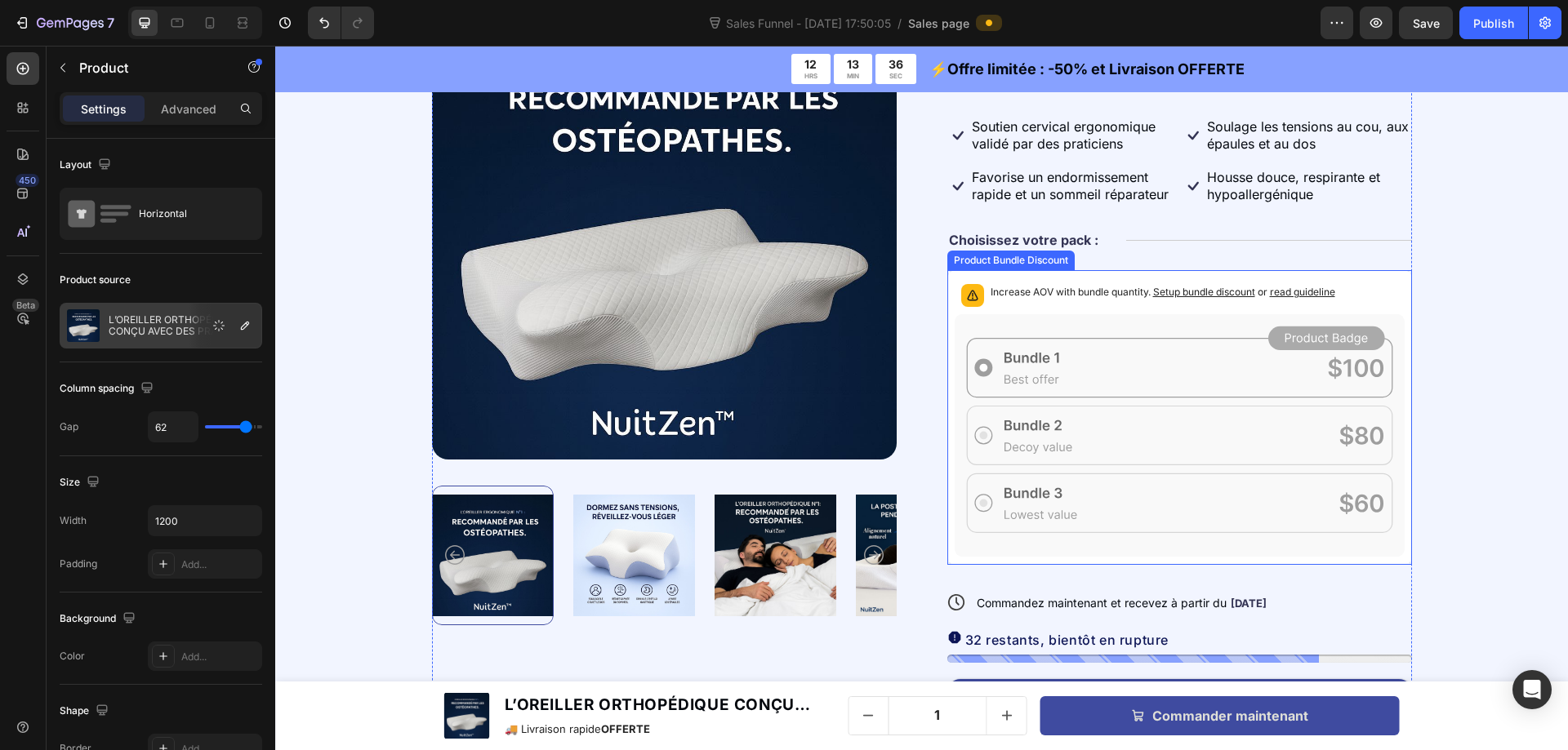
click at [1062, 283] on div "Increase AOV with bundle quantity. Setup bundle discount or read guideline" at bounding box center [1180, 295] width 450 height 36
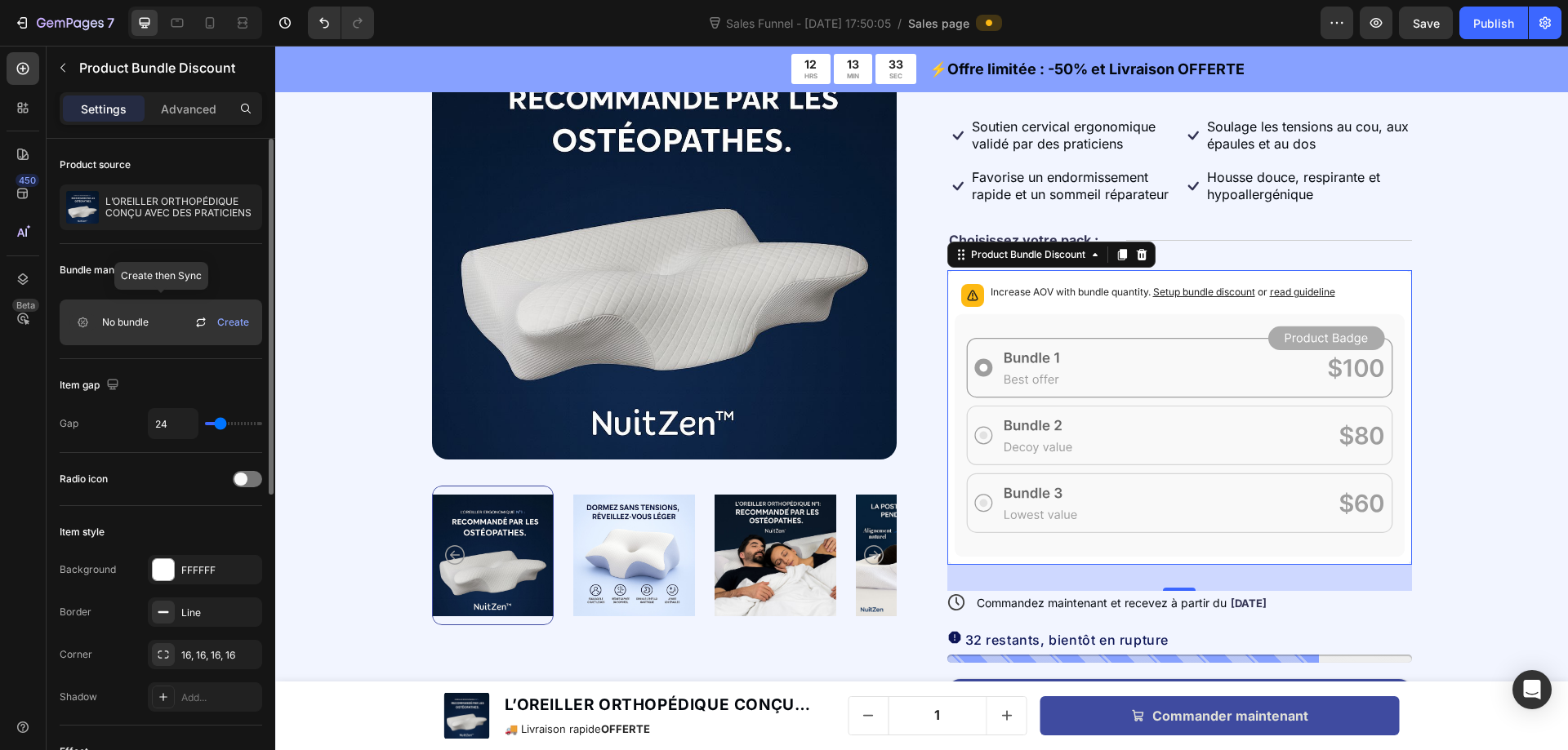
click at [196, 323] on icon at bounding box center [201, 322] width 20 height 20
click at [215, 323] on div "Create" at bounding box center [223, 322] width 64 height 20
click at [230, 325] on span "Create" at bounding box center [233, 322] width 32 height 15
click at [146, 319] on span "No bundle" at bounding box center [125, 322] width 46 height 15
click at [199, 324] on icon at bounding box center [200, 325] width 9 height 5
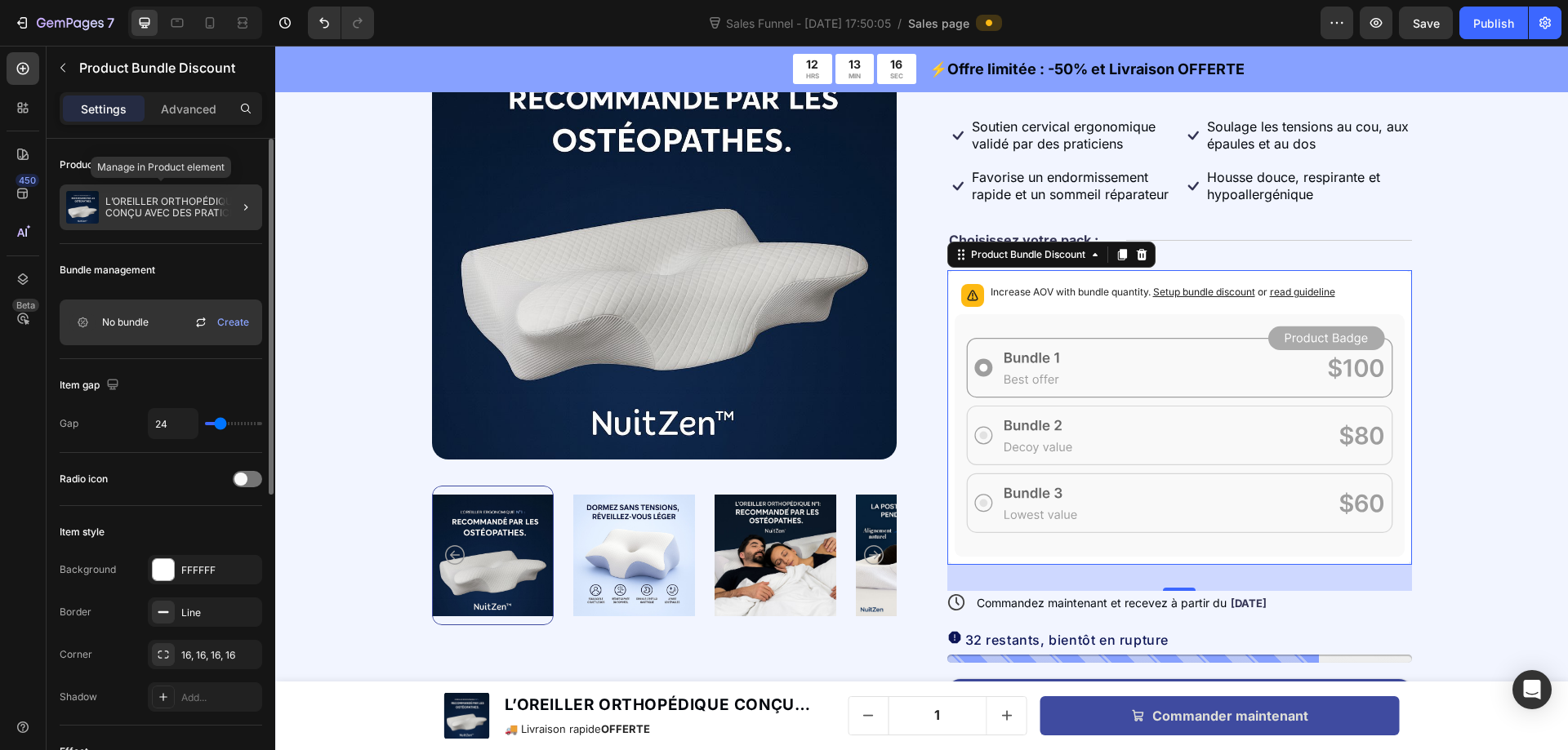
click at [203, 215] on p "L’OREILLER ORTHOPÉDIQUE CONÇU AVEC DES PRATICIENS" at bounding box center [180, 207] width 150 height 23
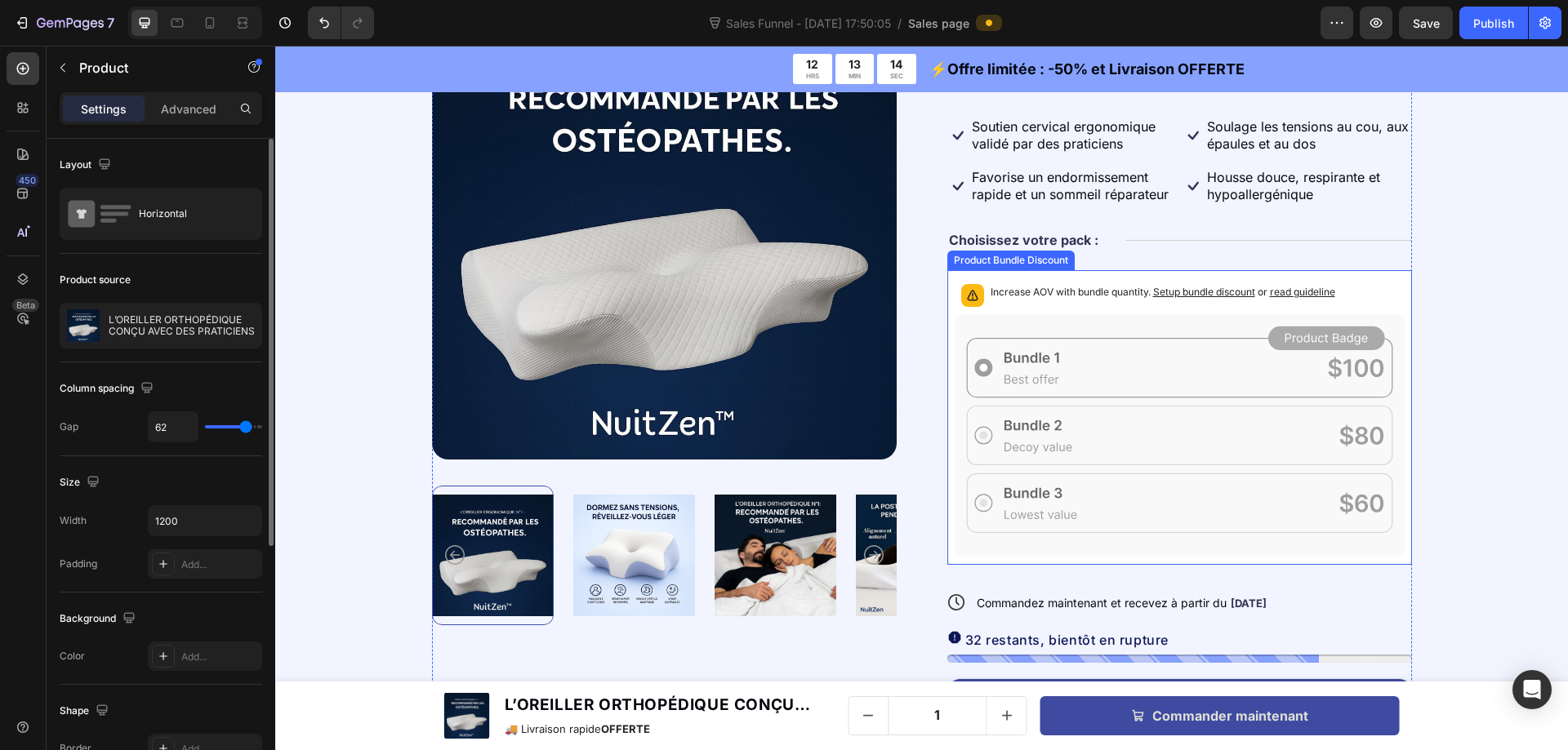
click at [1096, 283] on div "Increase AOV with bundle quantity. Setup bundle discount or read guideline" at bounding box center [1180, 295] width 450 height 36
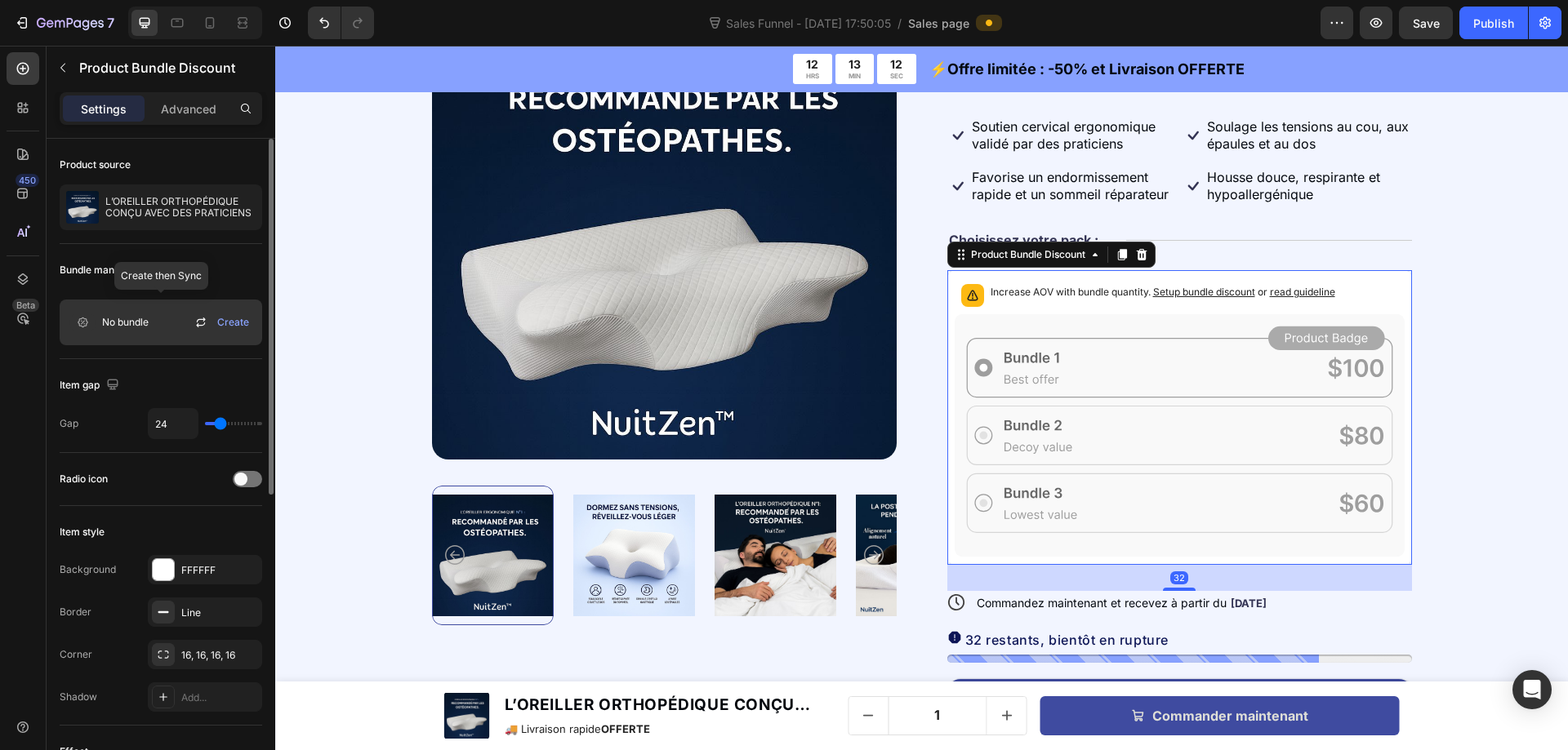
click at [232, 325] on span "Create" at bounding box center [233, 322] width 32 height 15
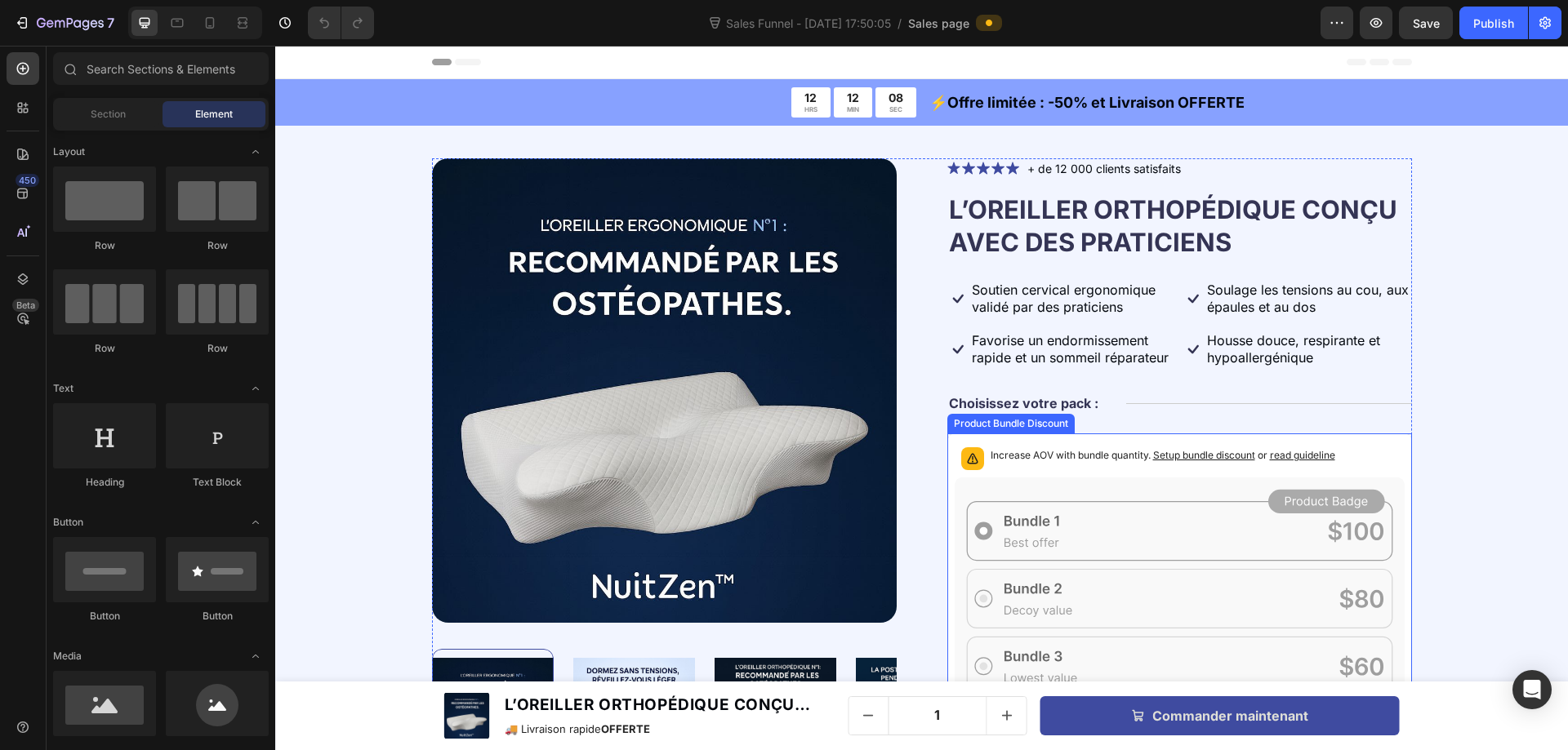
click at [1080, 451] on p "Increase AOV with bundle quantity. Setup bundle discount or read guideline" at bounding box center [1162, 456] width 344 height 16
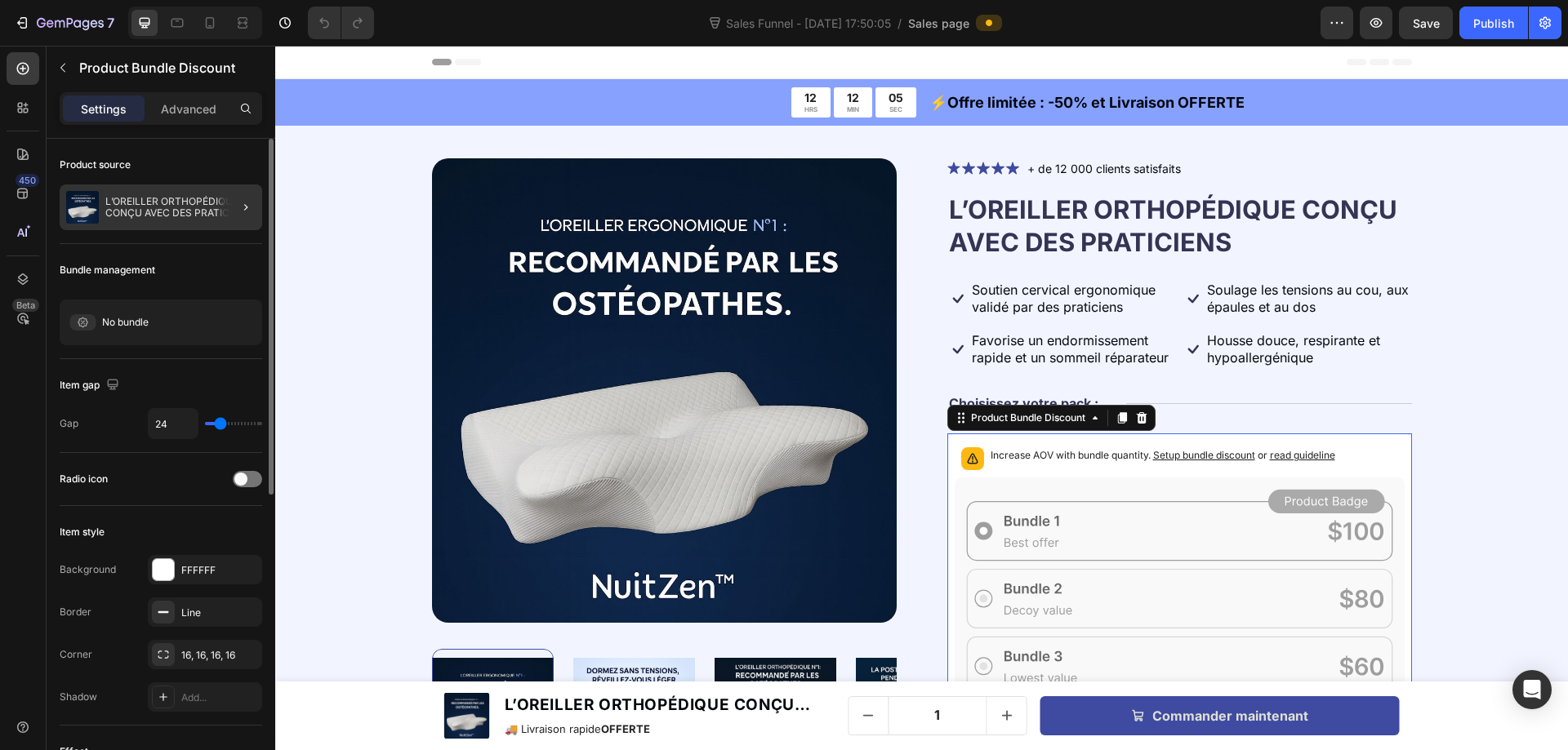
click at [216, 196] on div at bounding box center [238, 206] width 45 height 45
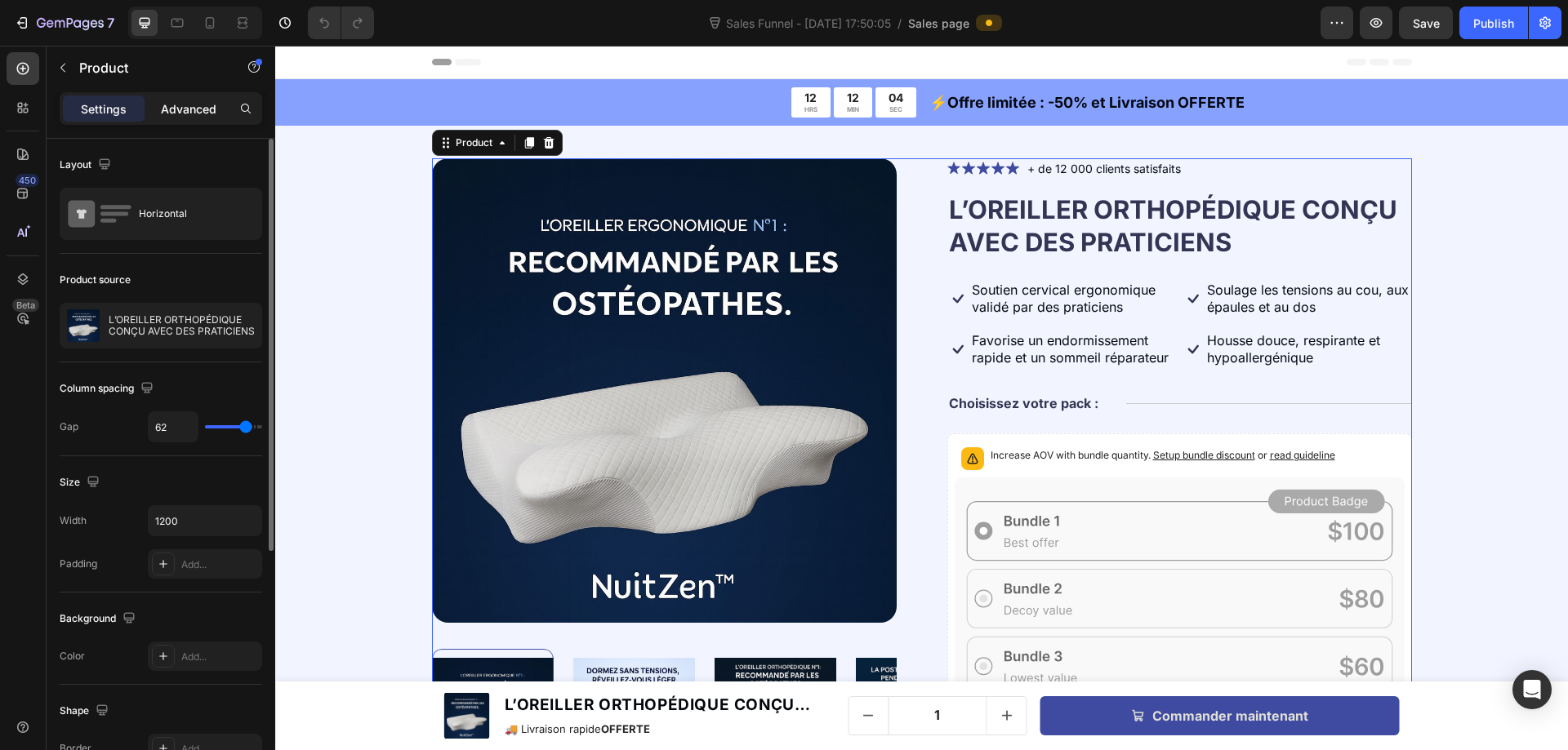
click at [199, 115] on p "Advanced" at bounding box center [189, 109] width 55 height 17
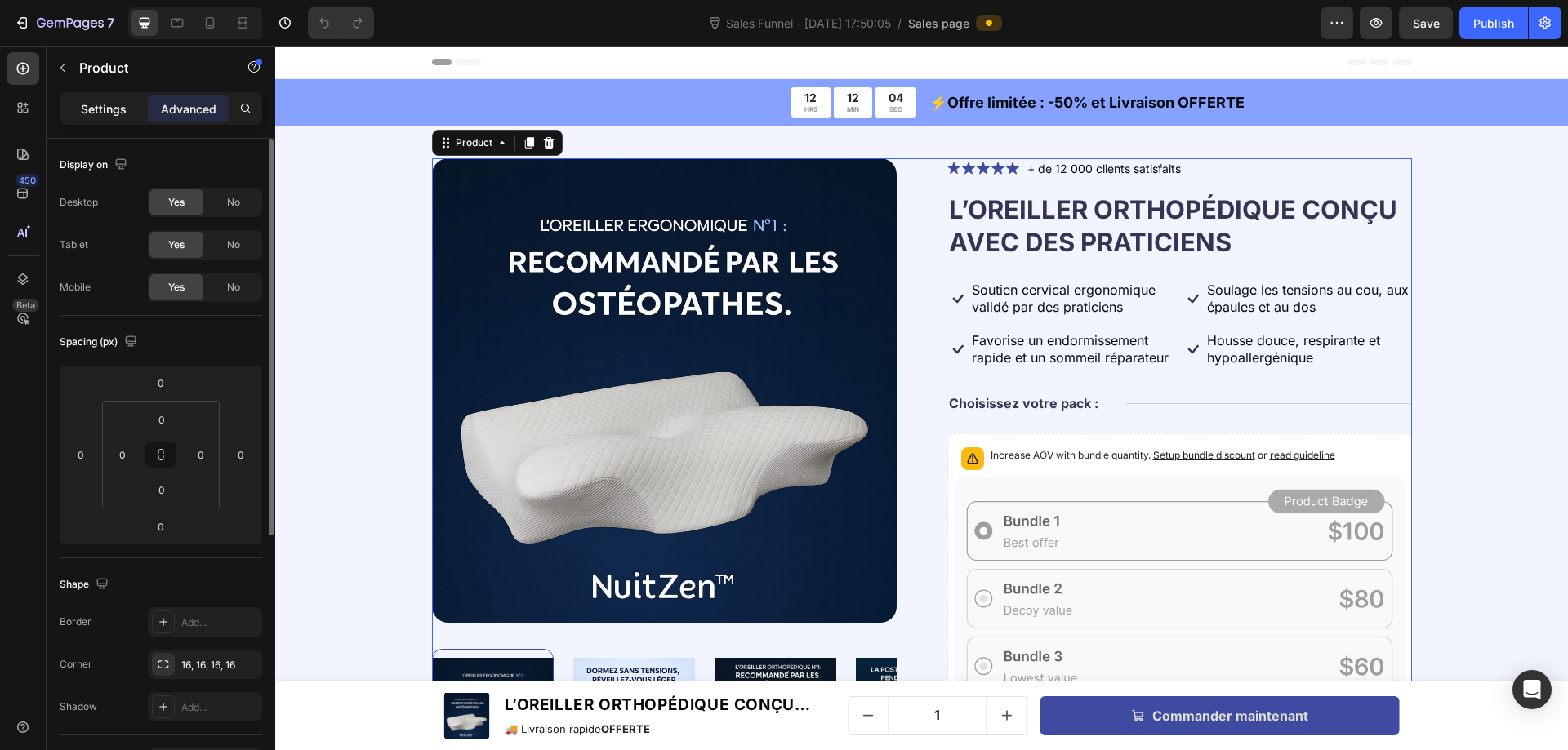
click at [96, 114] on p "Settings" at bounding box center [103, 109] width 45 height 17
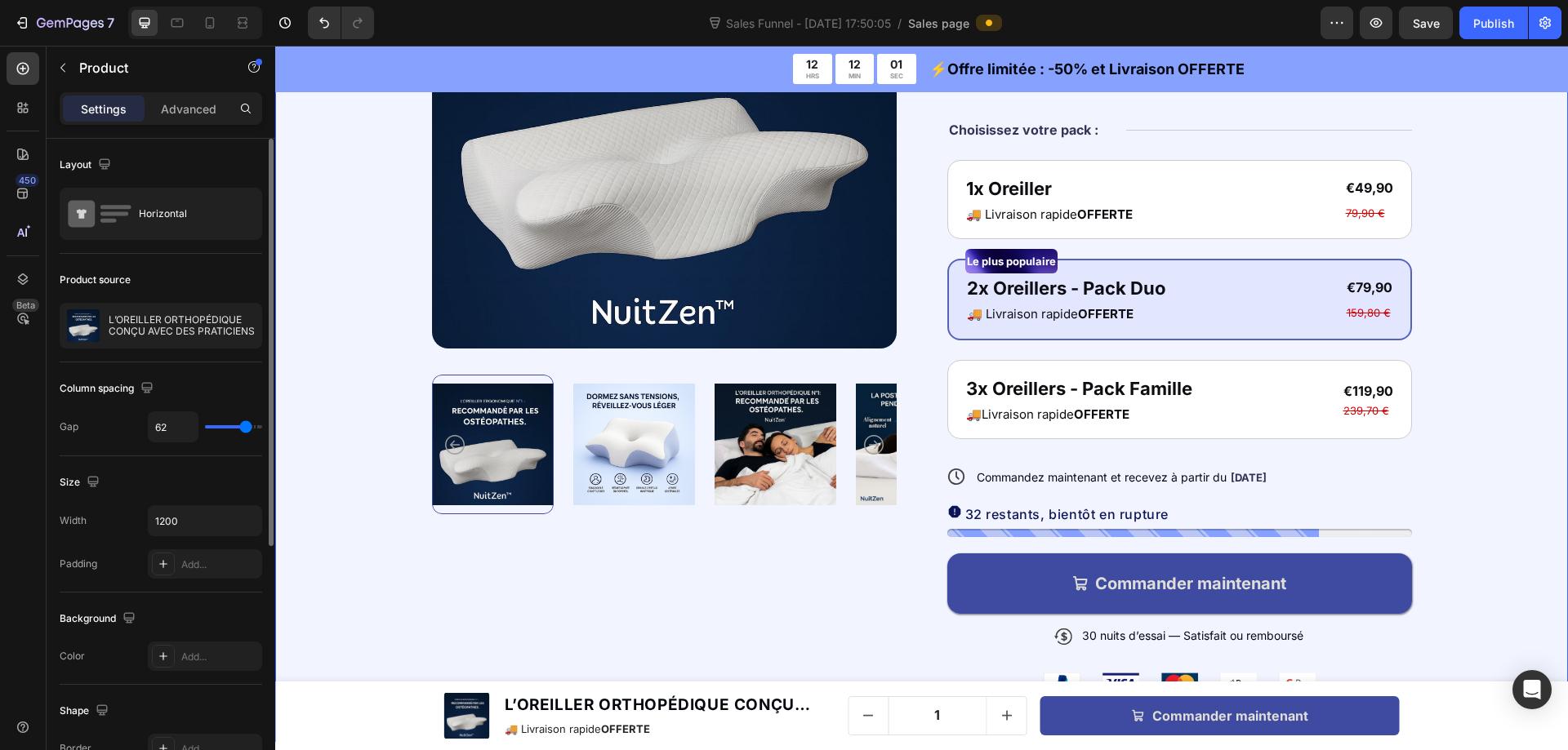
scroll to position [5964, 0]
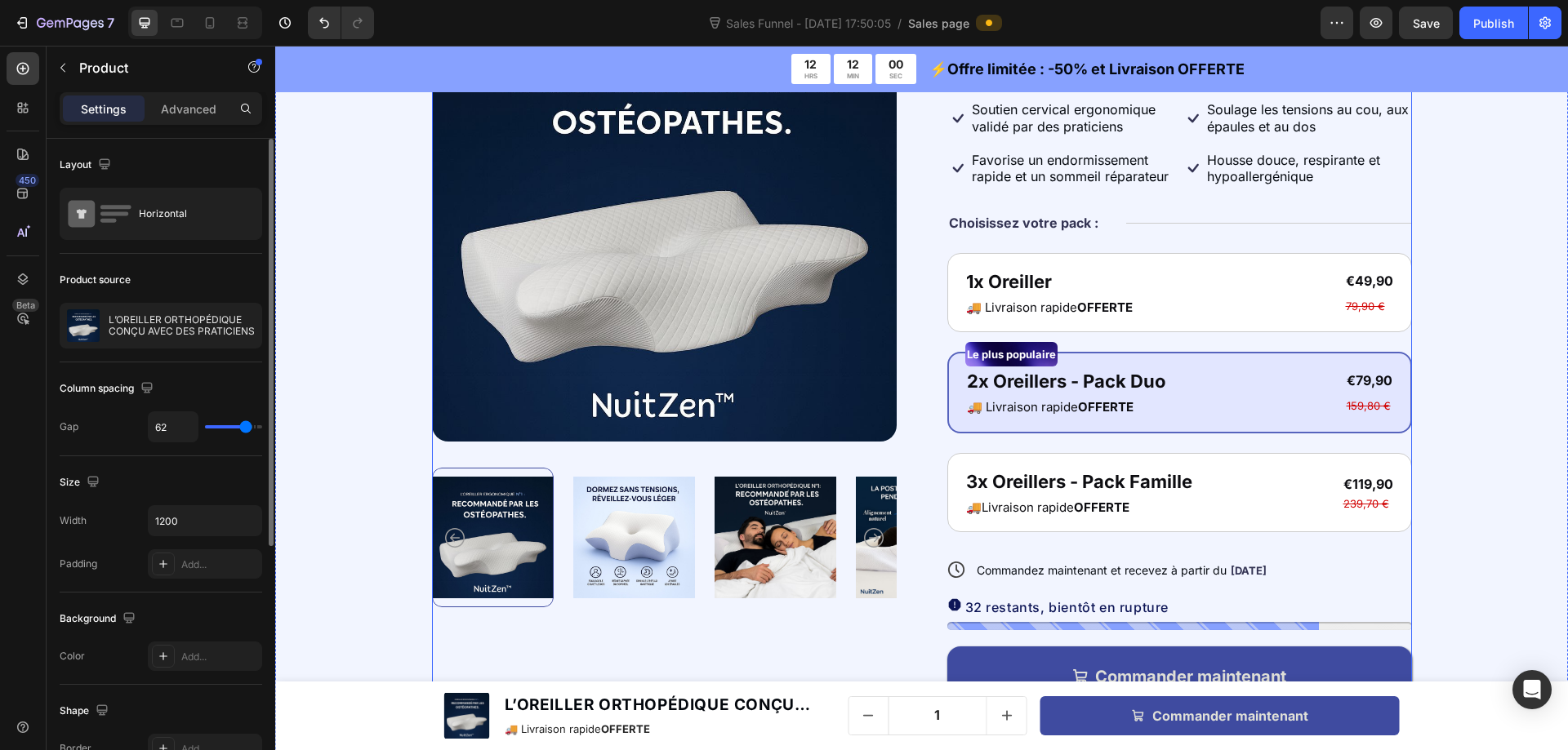
click at [1109, 250] on div "Icon Icon Icon Icon Icon Icon List + de 12 000 clients satisfaits Text Block Ro…" at bounding box center [1179, 390] width 465 height 826
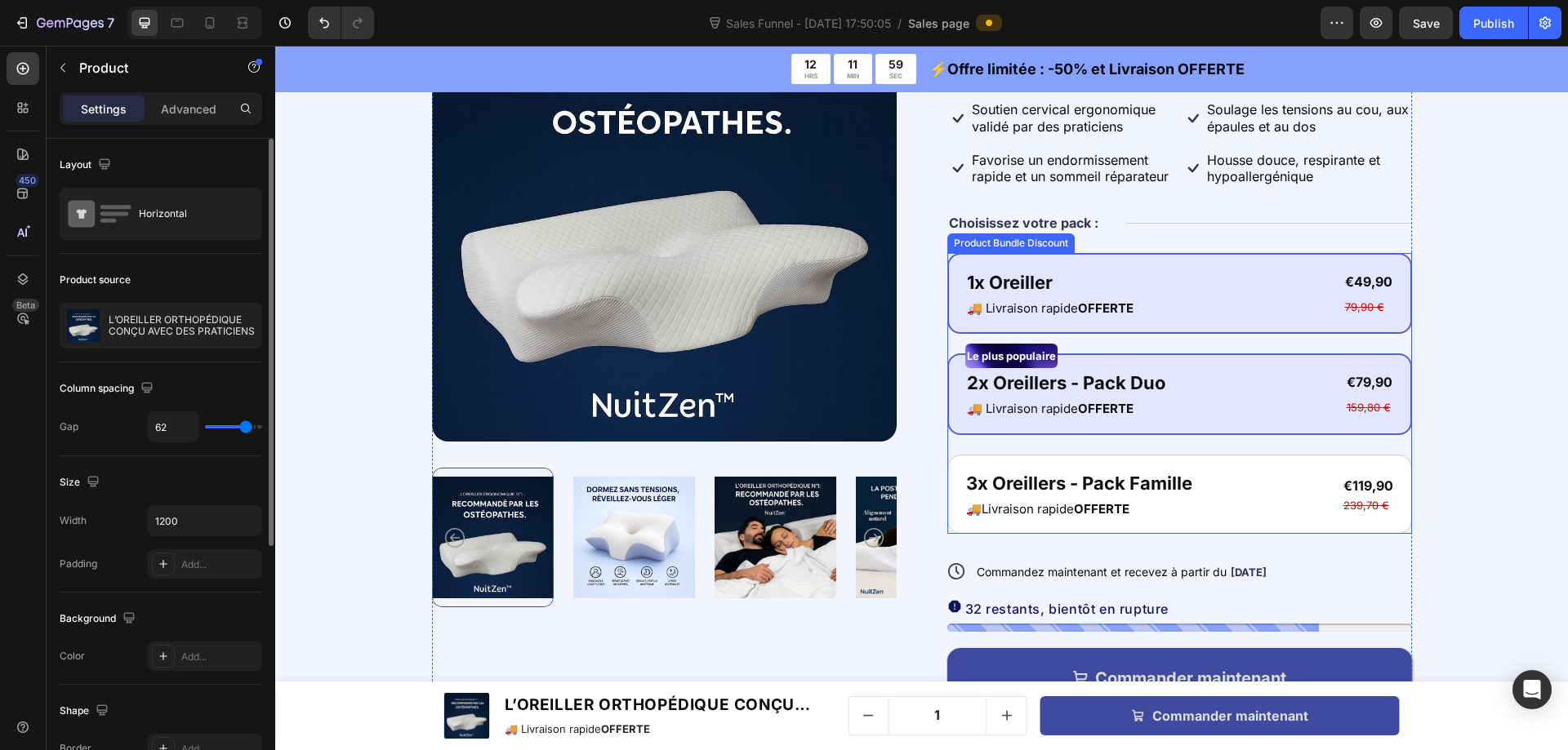
click at [1116, 257] on div "1x Oreiller Text Block 🚚 Livraison rapide OFFERTE Text Block €49,90 Product Pri…" at bounding box center [1179, 294] width 465 height 82
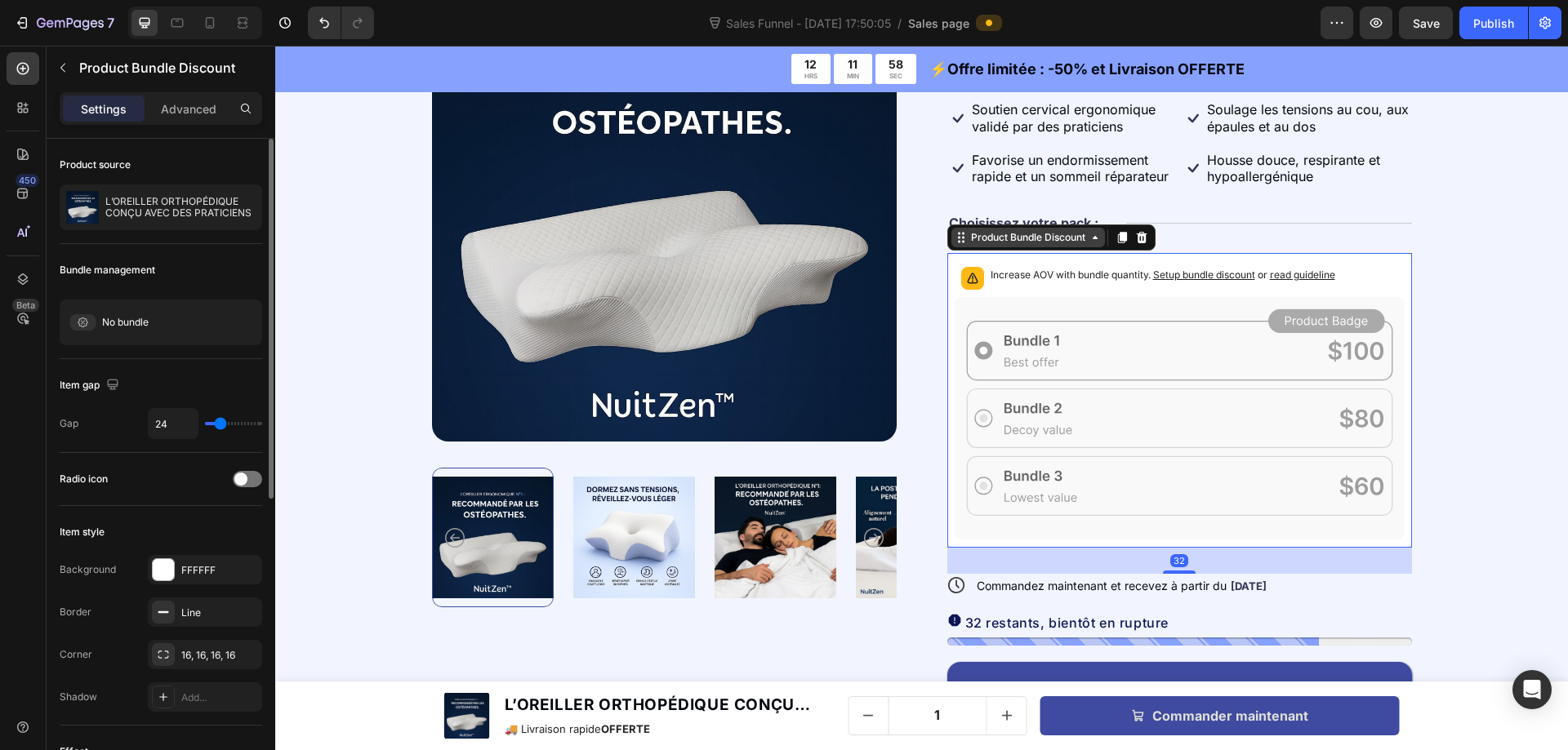
click at [1046, 239] on div "Product Bundle Discount" at bounding box center [1028, 238] width 121 height 15
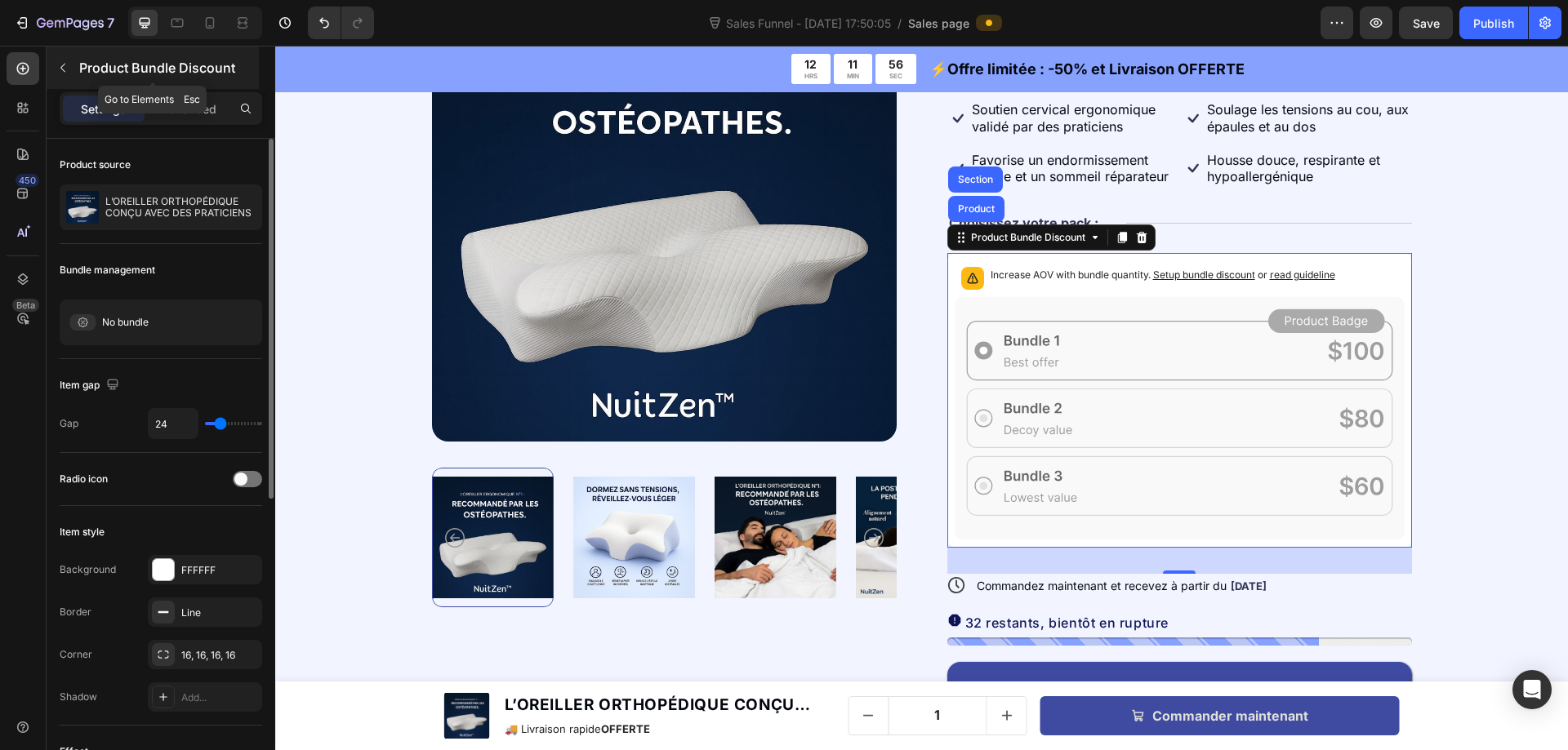
click at [69, 64] on icon "button" at bounding box center [62, 68] width 13 height 13
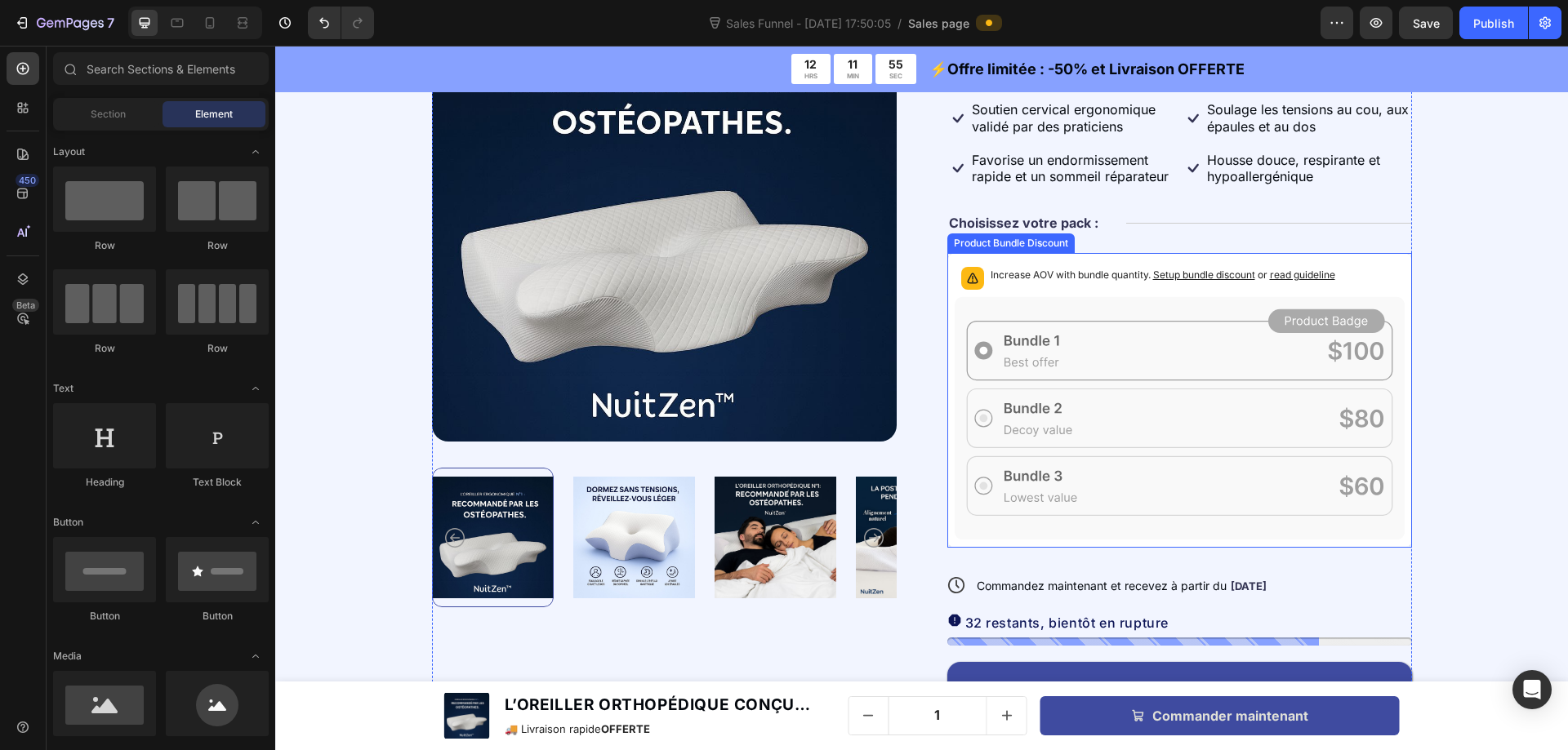
click at [1027, 257] on div "Increase AOV with bundle quantity. Setup bundle discount or read guideline" at bounding box center [1179, 399] width 465 height 294
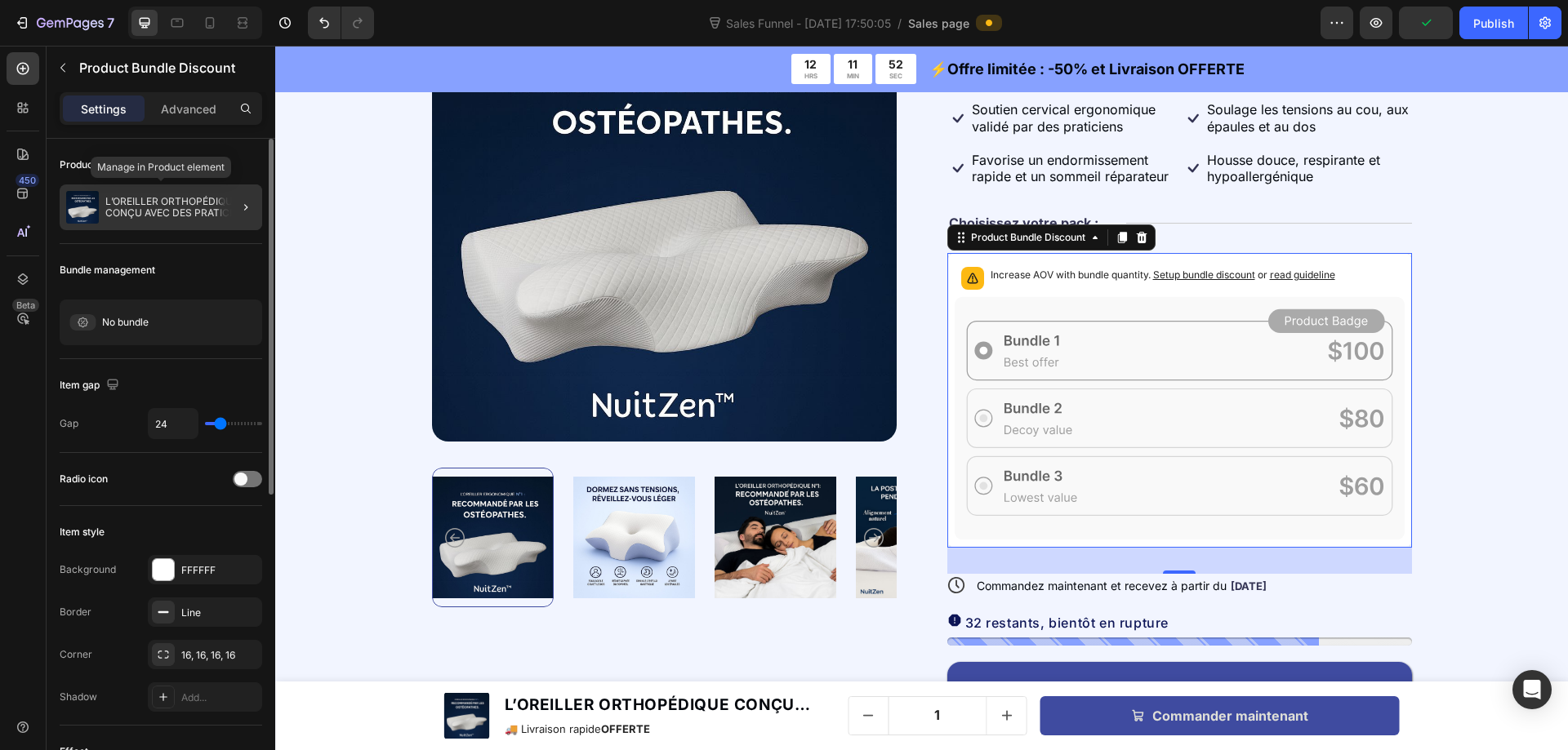
click at [182, 211] on p "L’OREILLER ORTHOPÉDIQUE CONÇU AVEC DES PRATICIENS" at bounding box center [180, 207] width 150 height 23
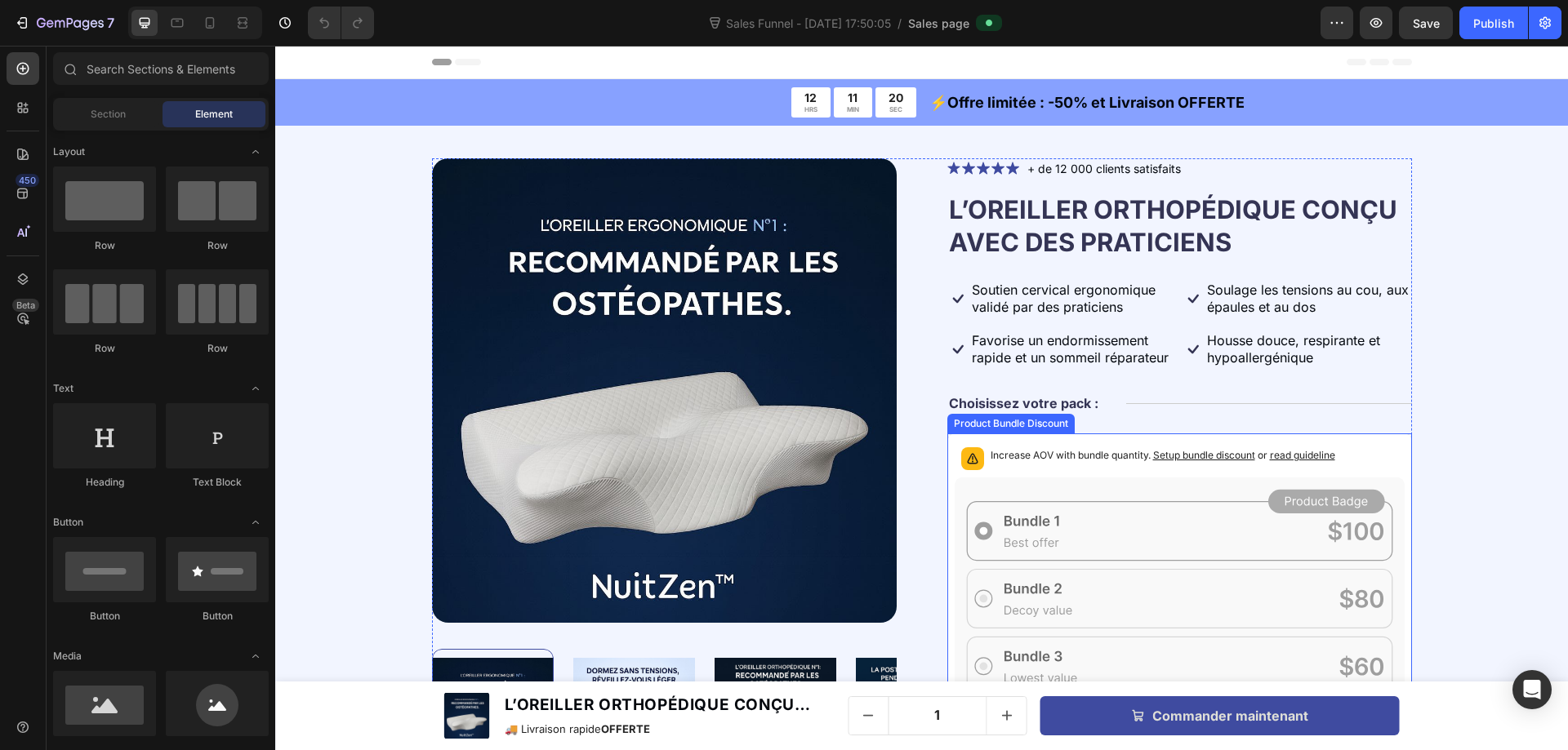
click at [1082, 440] on div "Increase AOV with bundle quantity. Setup bundle discount or read guideline" at bounding box center [1179, 580] width 465 height 294
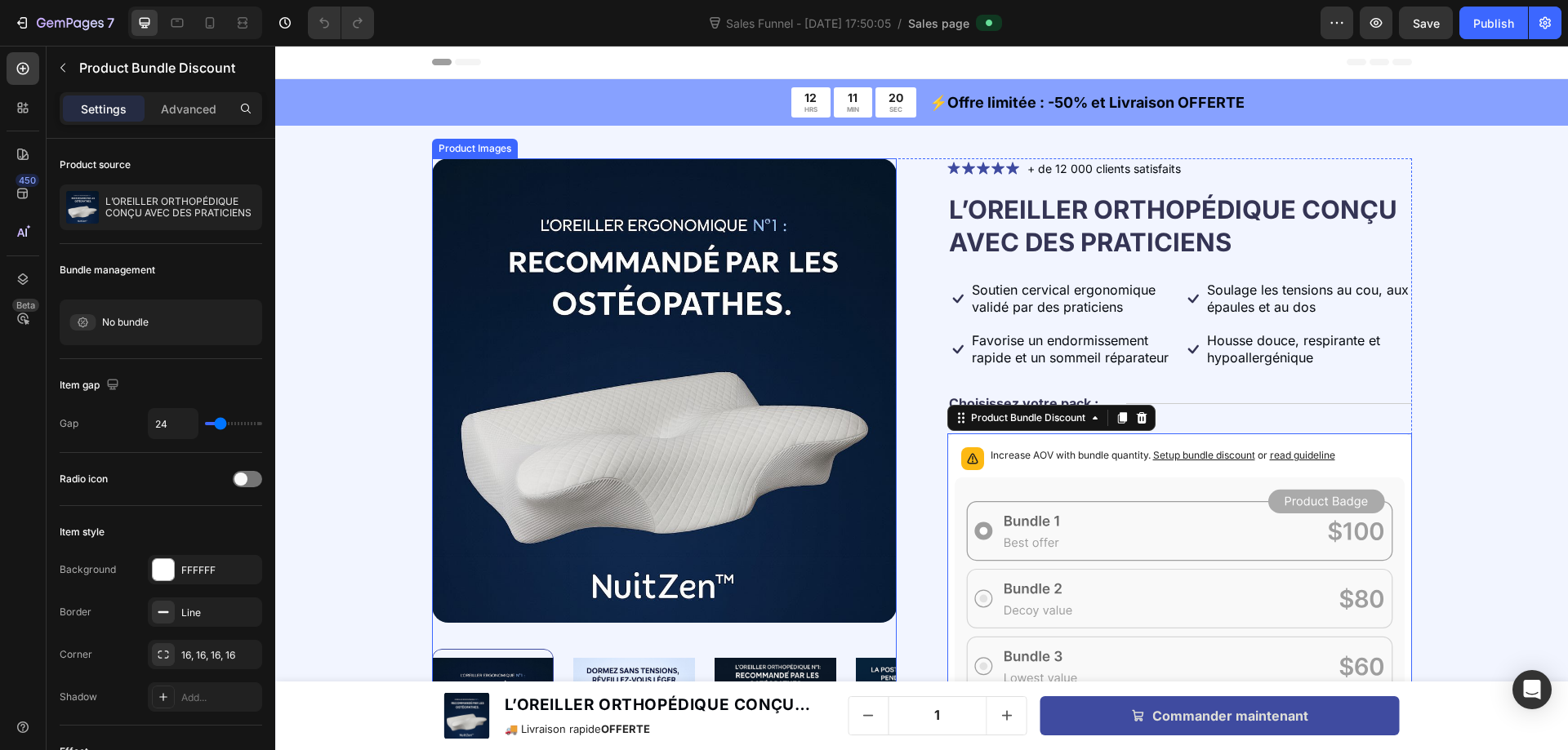
click at [655, 218] on img at bounding box center [664, 391] width 465 height 464
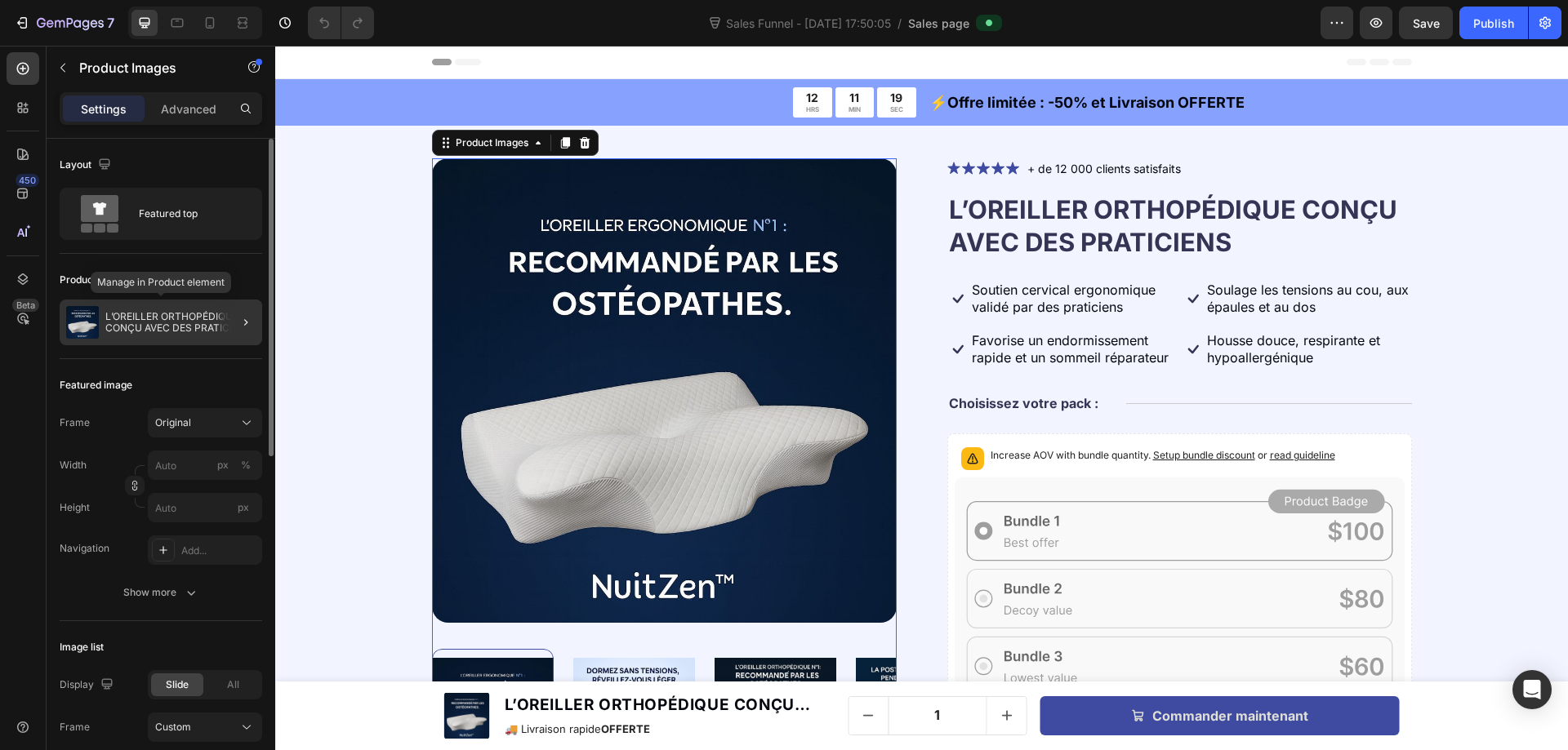
click at [131, 311] on p "L’OREILLER ORTHOPÉDIQUE CONÇU AVEC DES PRATICIENS" at bounding box center [180, 323] width 150 height 23
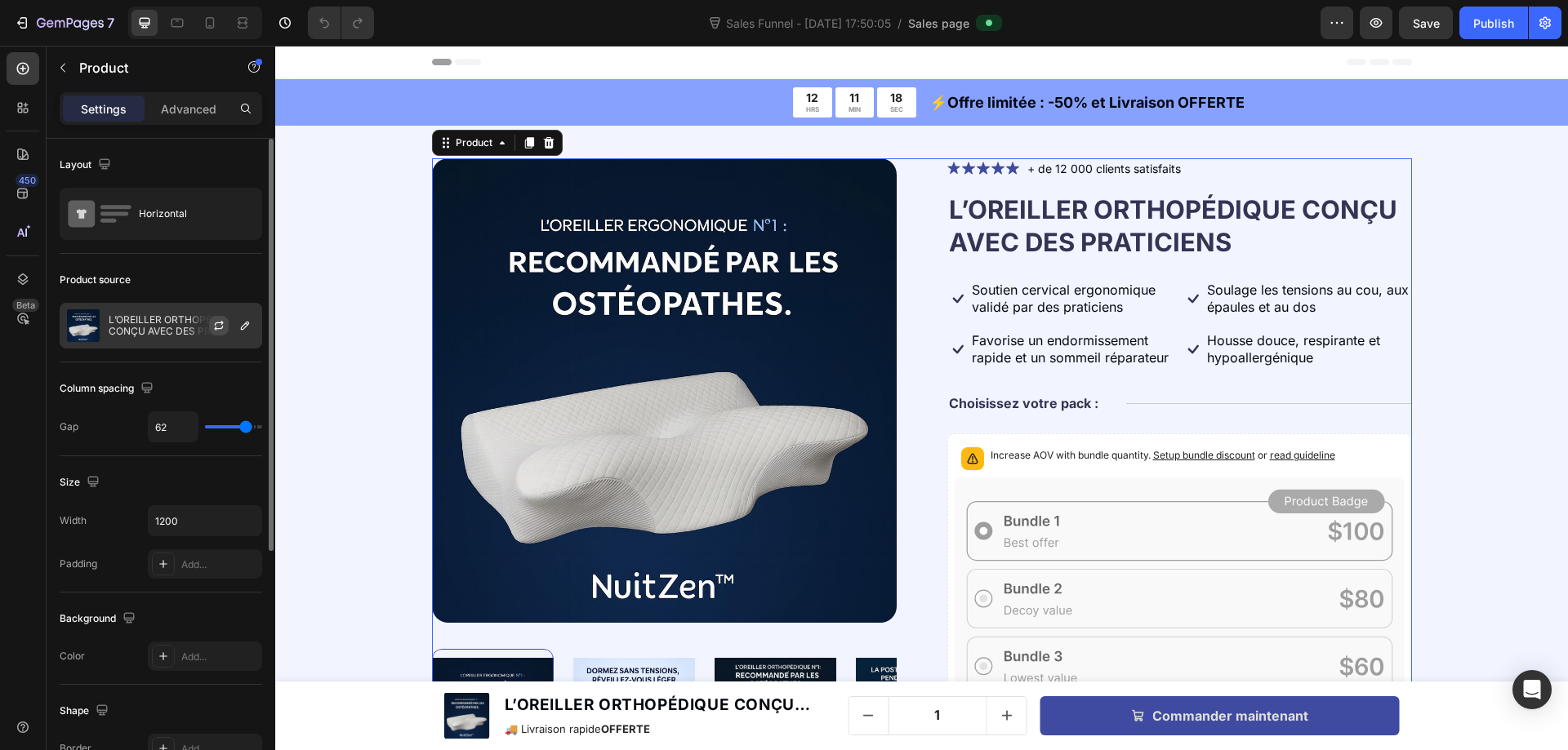
click at [217, 327] on icon "button" at bounding box center [219, 326] width 13 height 13
click at [159, 320] on p "L’OREILLER ORTHOPÉDIQUE CONÇU AVEC DES PRATICIENS" at bounding box center [182, 326] width 146 height 23
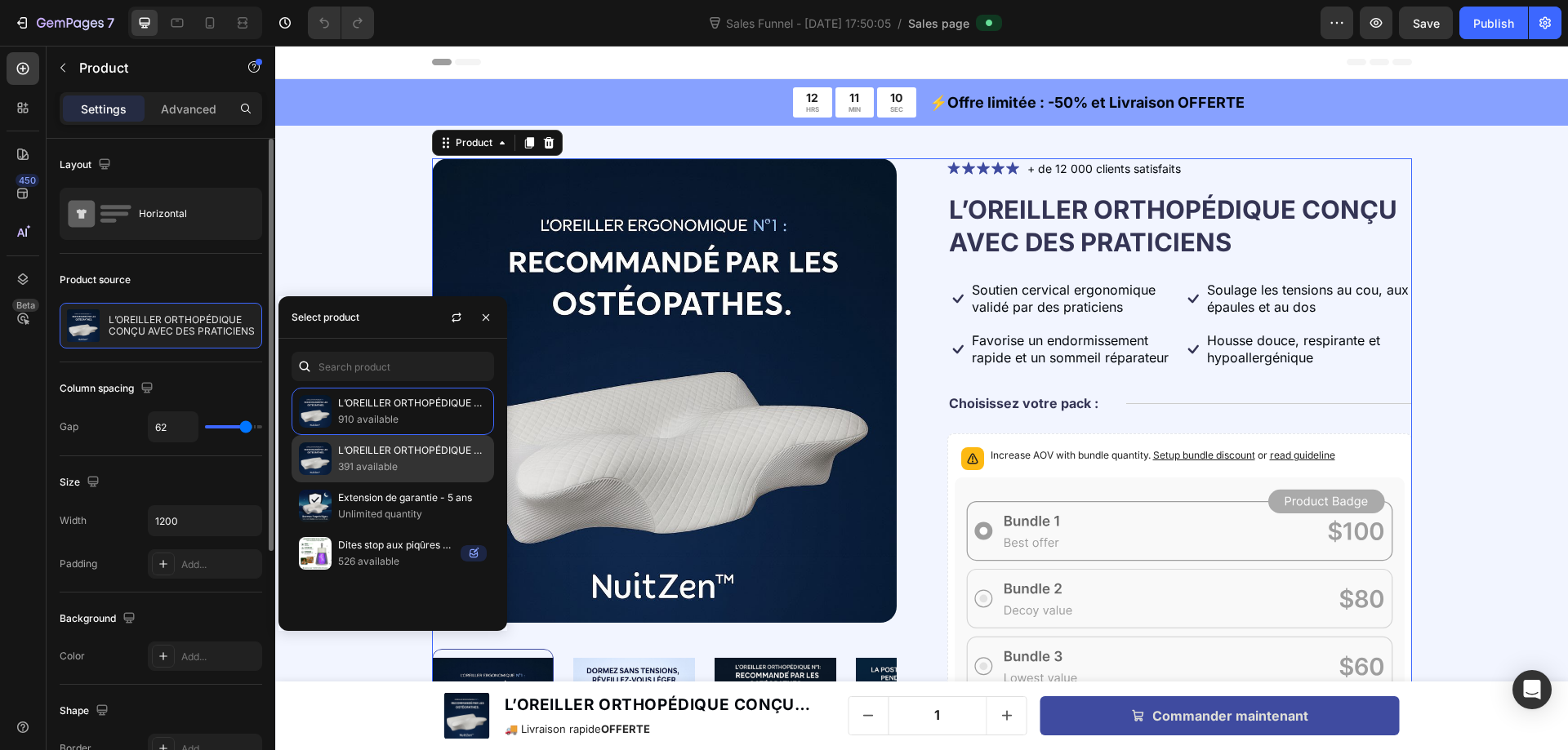
click at [403, 450] on p "L’OREILLER ORTHOPÉDIQUE CONÇU AVEC DES PRATICIENS" at bounding box center [412, 450] width 149 height 16
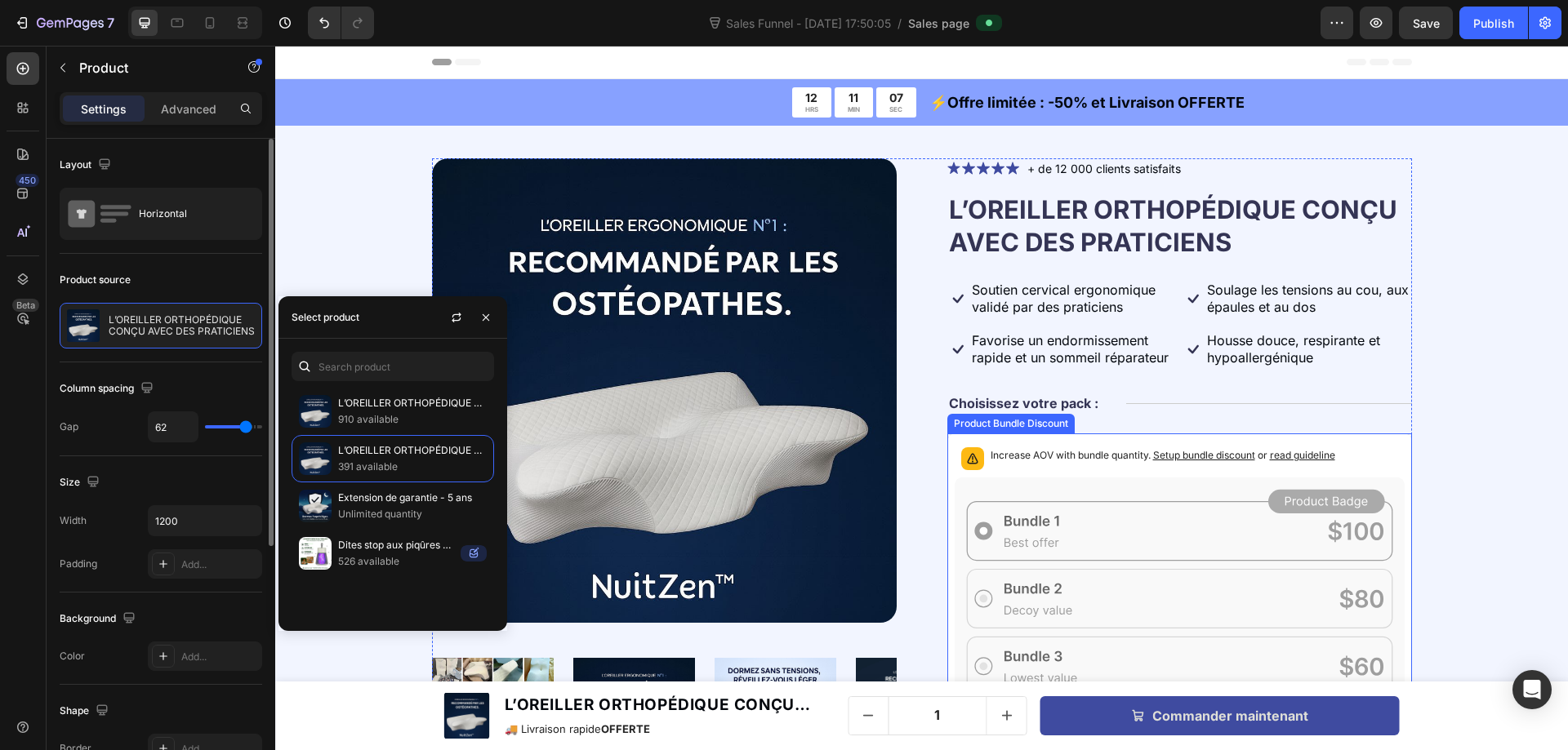
click at [1047, 443] on div "Increase AOV with bundle quantity. Setup bundle discount or read guideline" at bounding box center [1180, 458] width 450 height 36
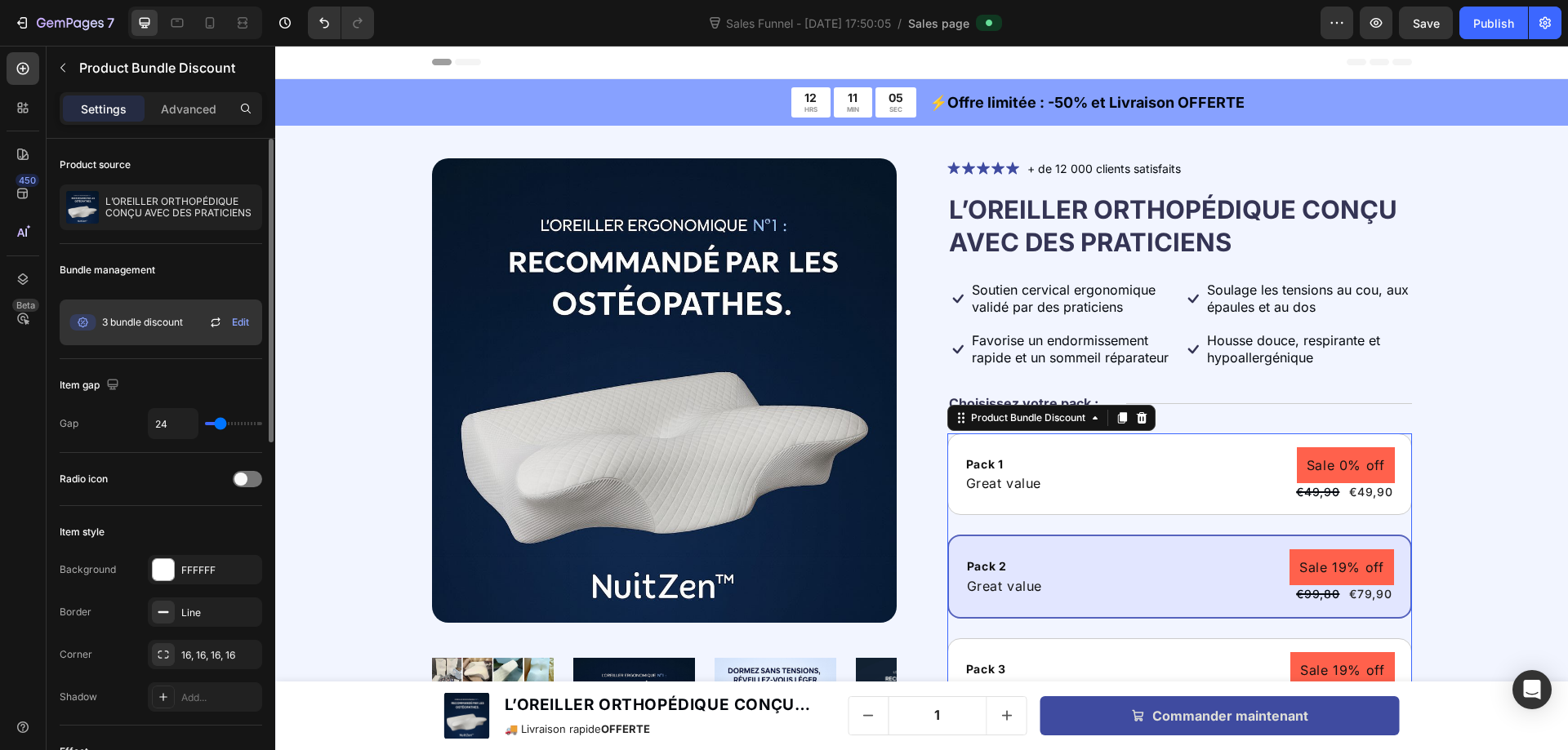
click at [217, 322] on icon at bounding box center [215, 322] width 20 height 20
click at [240, 324] on span "Edit" at bounding box center [240, 322] width 17 height 15
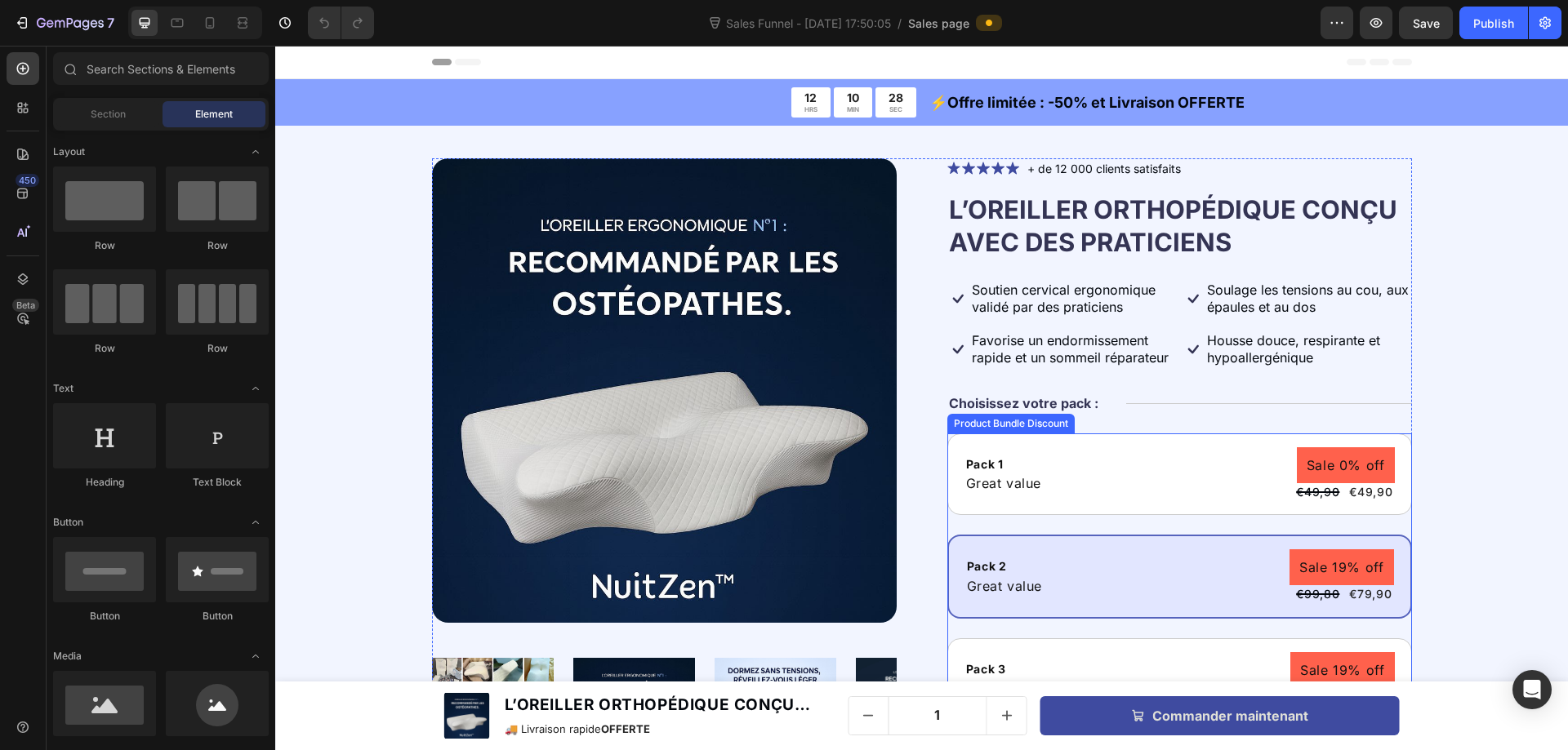
click at [769, 401] on img at bounding box center [664, 391] width 465 height 464
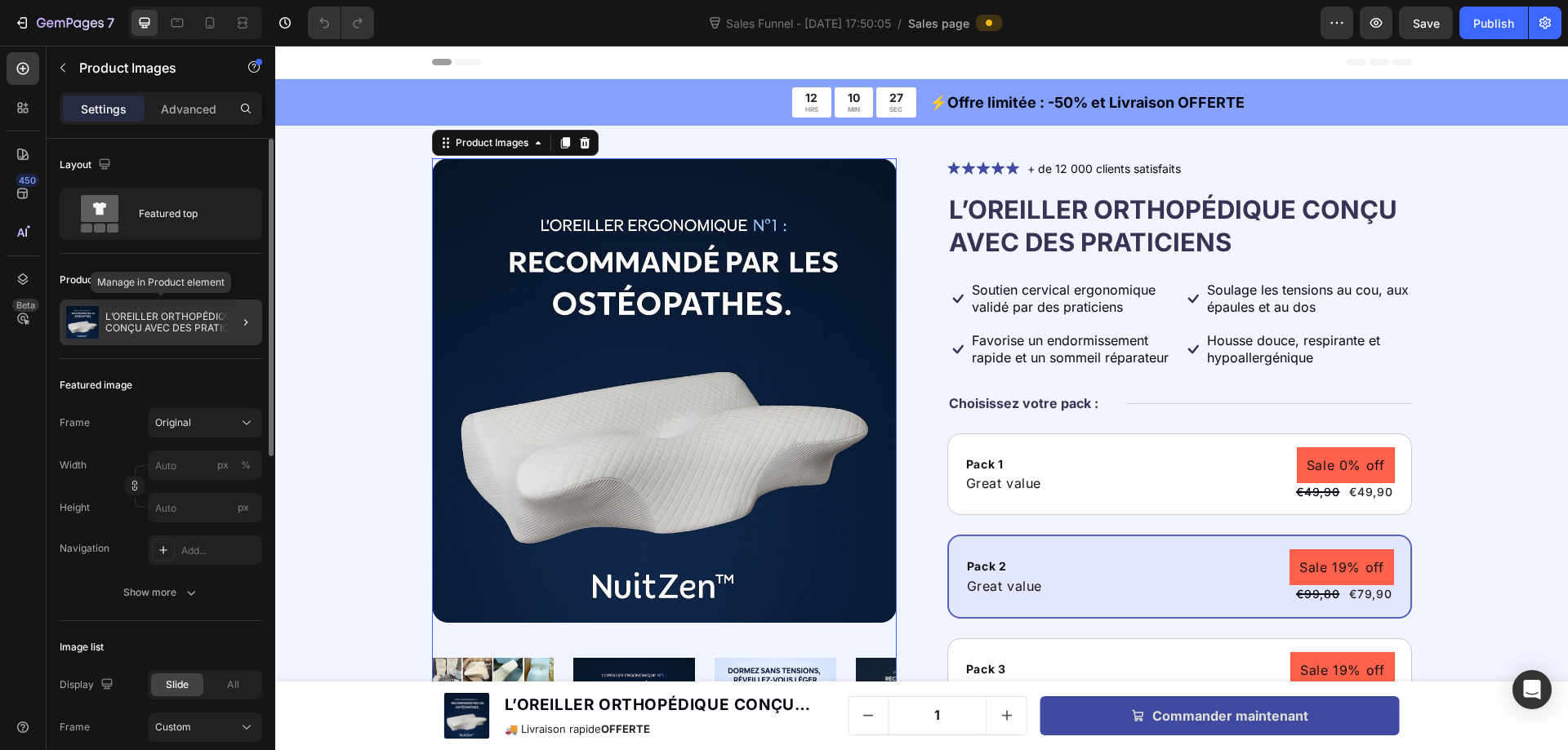
click at [170, 325] on p "L’OREILLER ORTHOPÉDIQUE CONÇU AVEC DES PRATICIENS" at bounding box center [180, 323] width 150 height 23
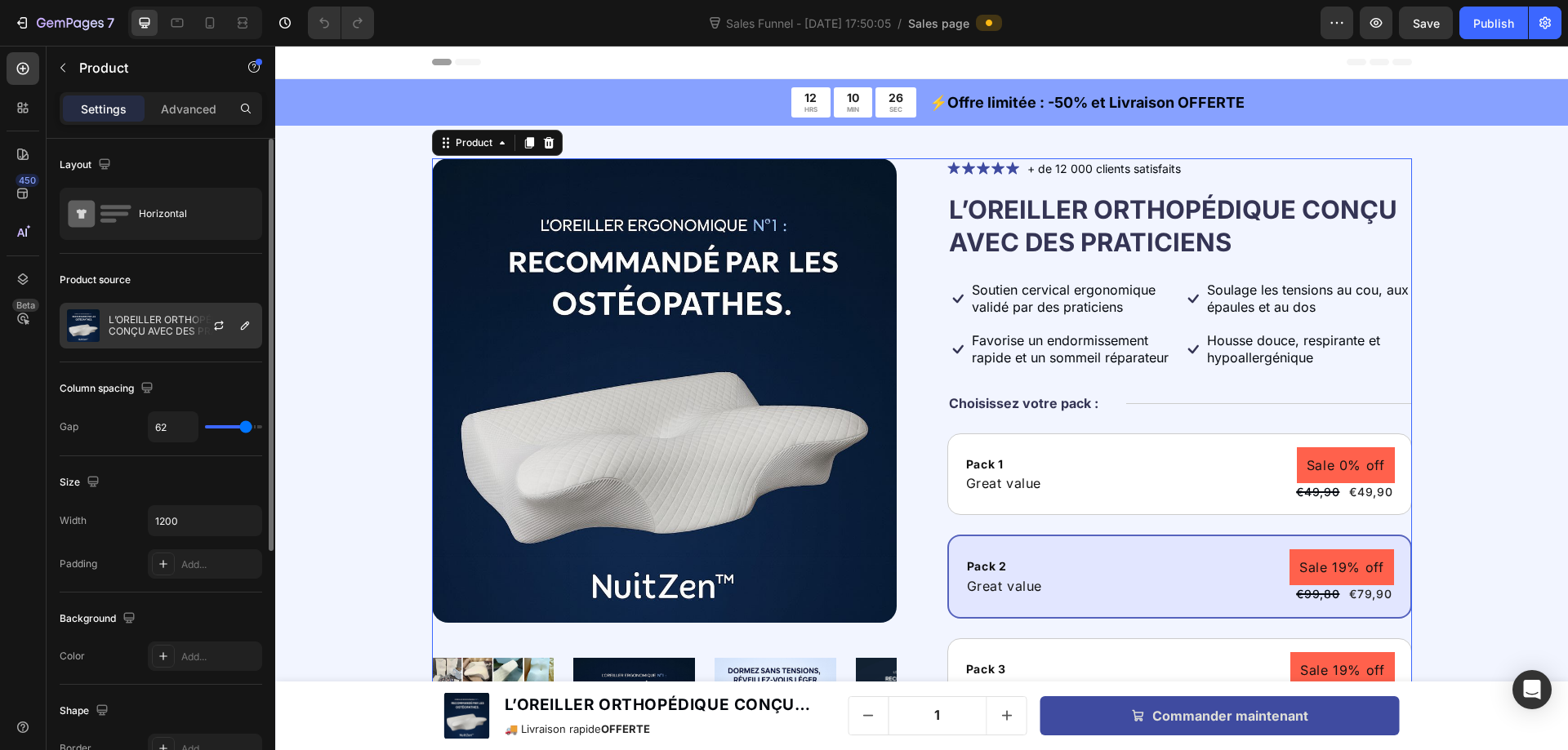
click at [164, 324] on p "L’OREILLER ORTHOPÉDIQUE CONÇU AVEC DES PRATICIENS" at bounding box center [182, 326] width 146 height 23
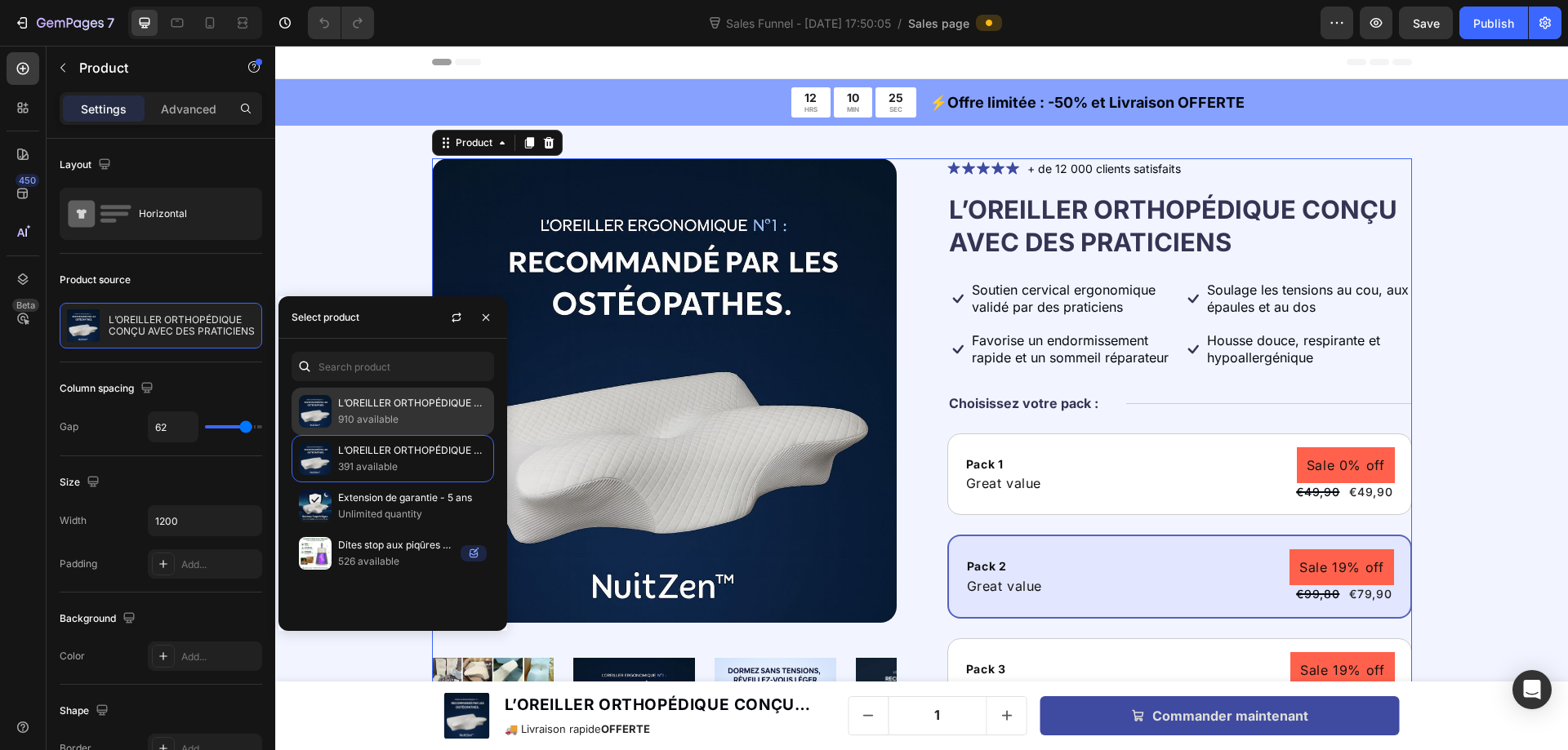
click at [394, 407] on p "L’OREILLER ORTHOPÉDIQUE CONÇU AVEC DES PRATICIENS" at bounding box center [412, 403] width 149 height 16
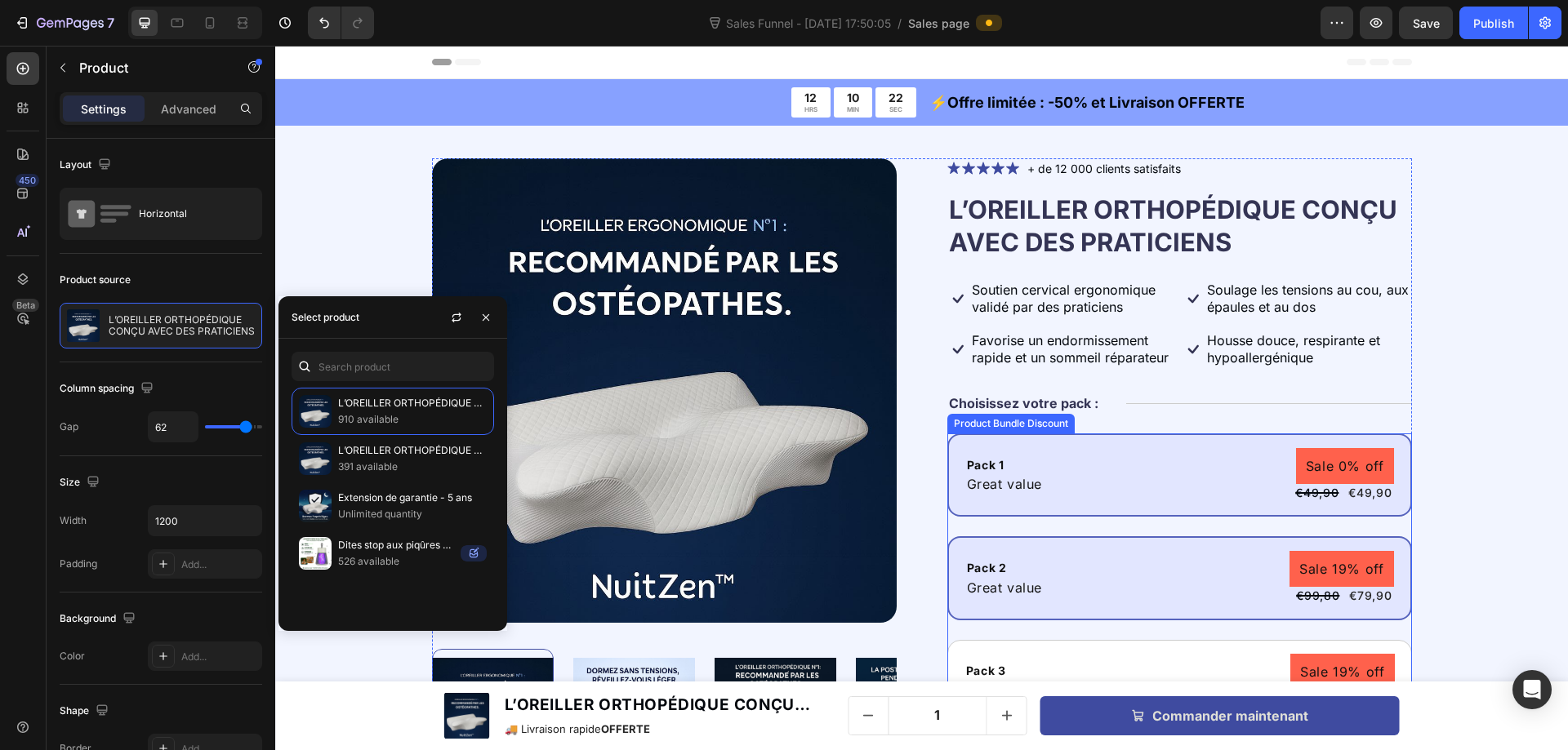
click at [1106, 439] on div "Pack 1 Text Block Great value Text Block Sale 0% off Product Badge €49,90 Produ…" at bounding box center [1179, 475] width 465 height 84
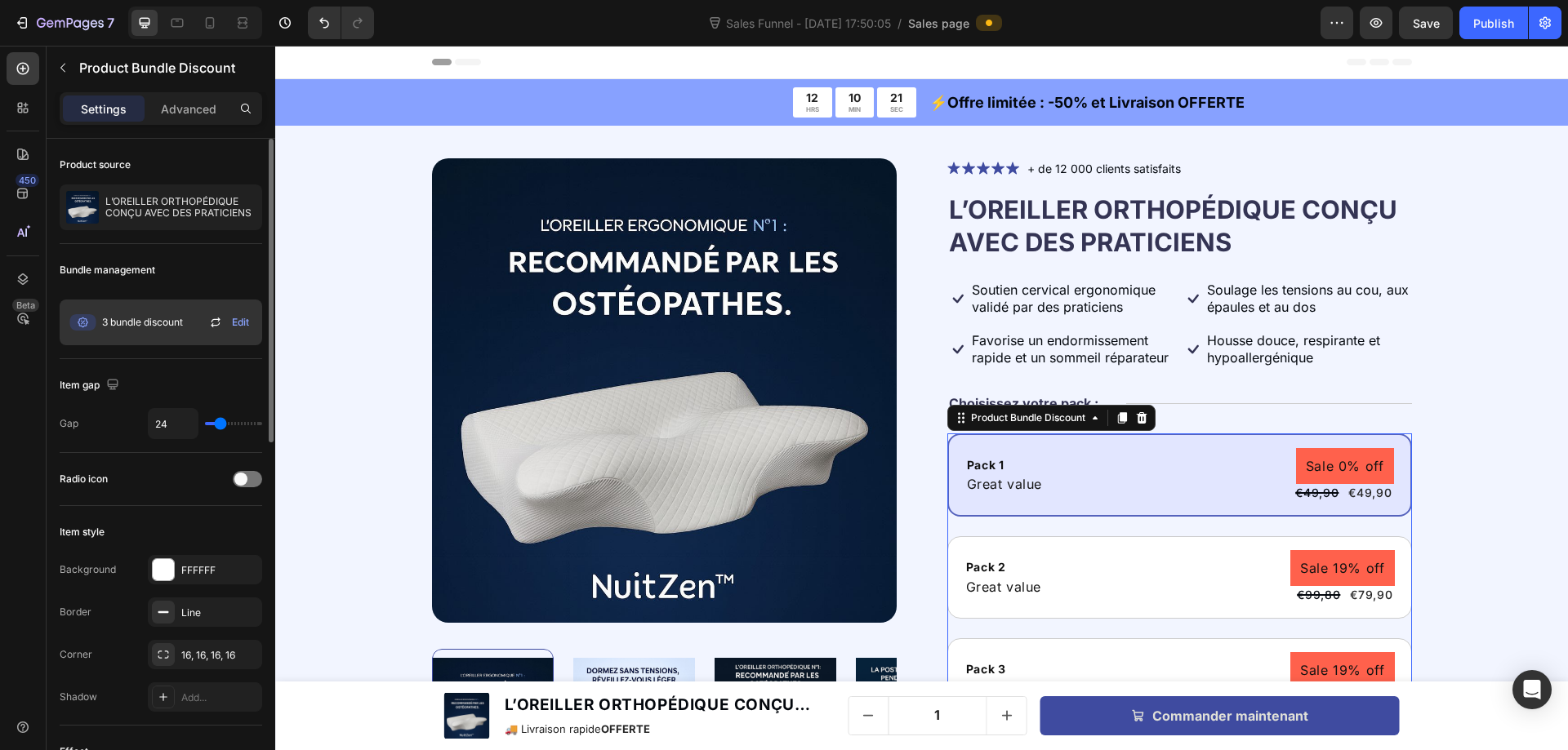
click at [140, 322] on span "3 bundle discount" at bounding box center [142, 322] width 81 height 15
click at [216, 327] on icon at bounding box center [215, 322] width 20 height 20
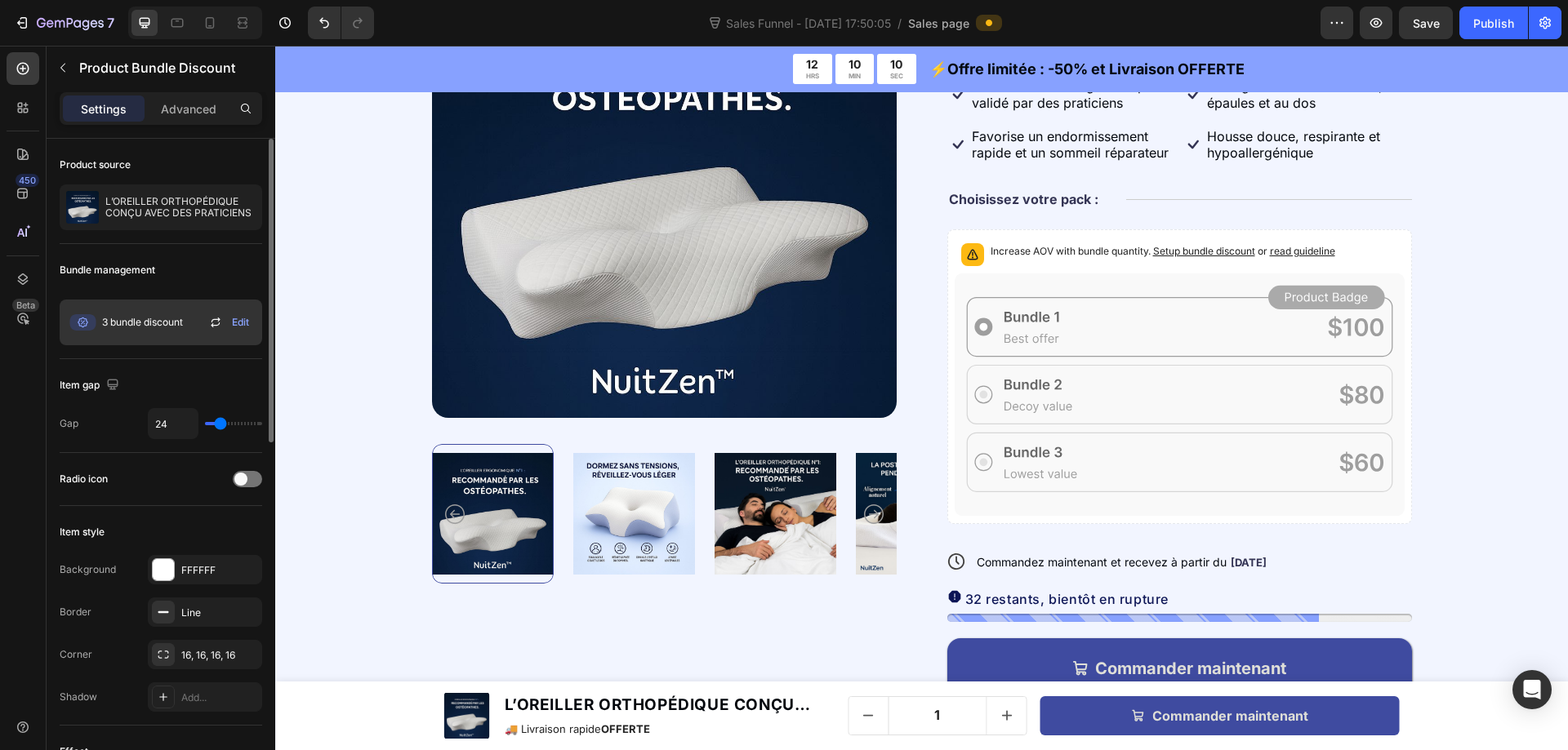
scroll to position [5821, 0]
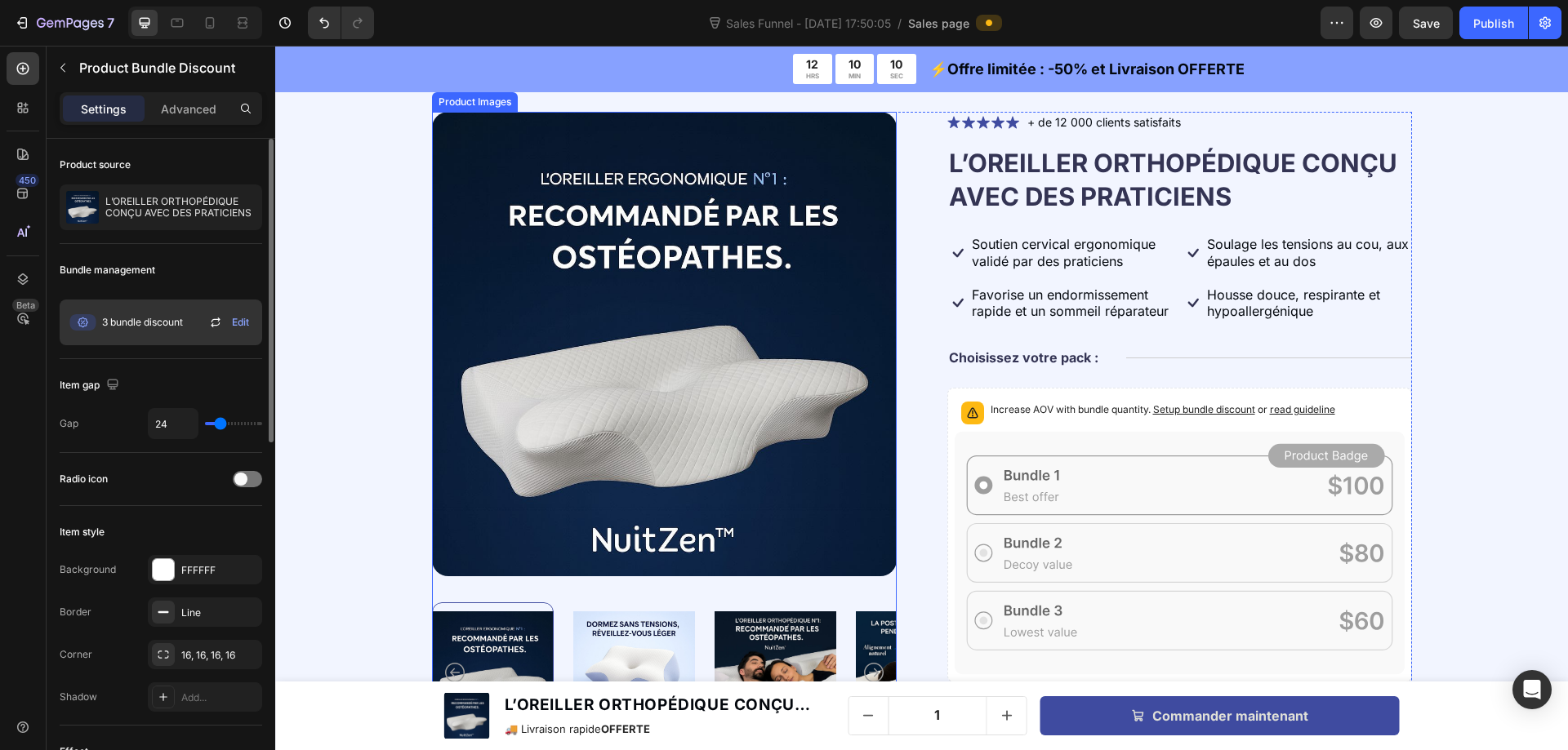
click at [631, 230] on img at bounding box center [664, 344] width 465 height 464
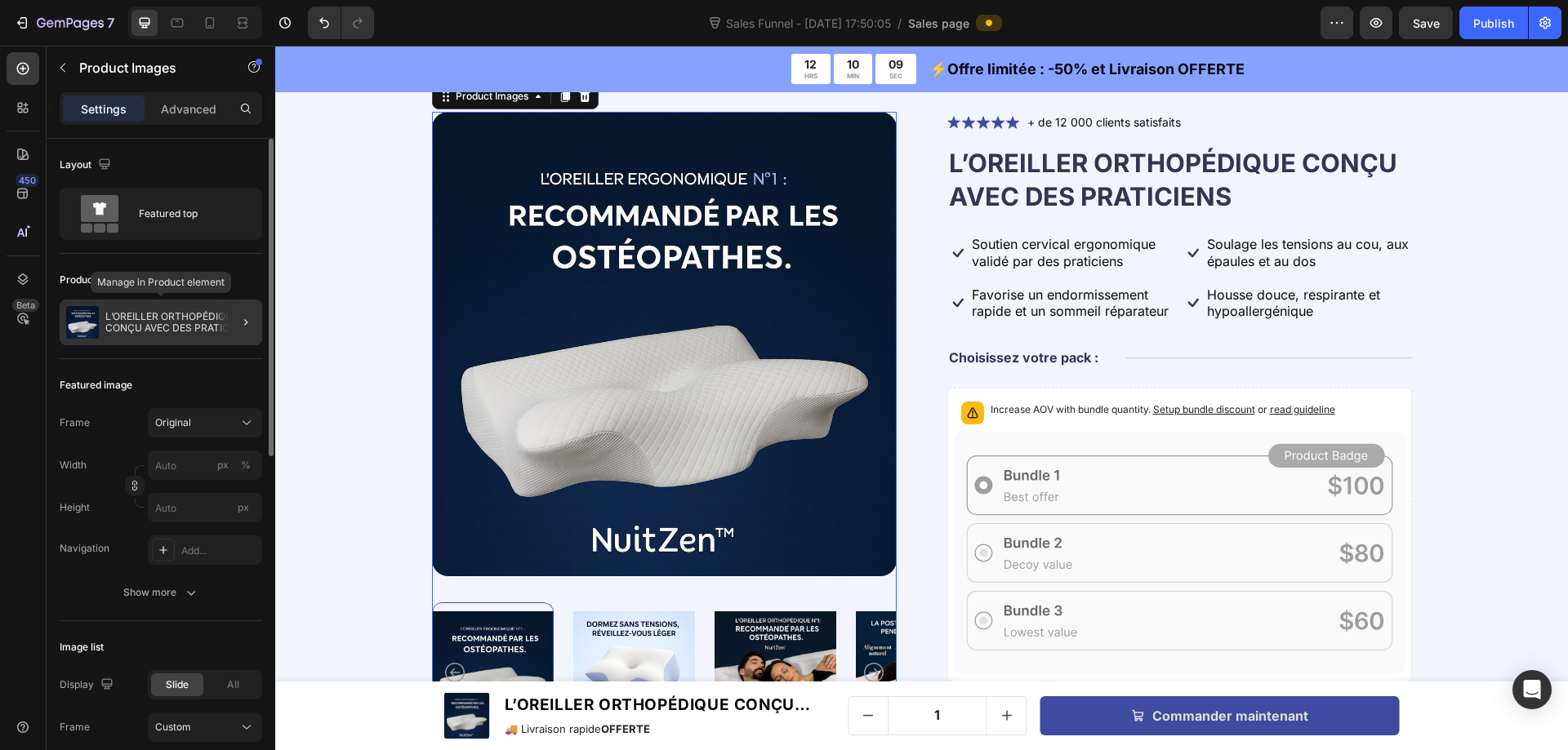
click at [140, 330] on p "L’OREILLER ORTHOPÉDIQUE CONÇU AVEC DES PRATICIENS" at bounding box center [180, 323] width 150 height 23
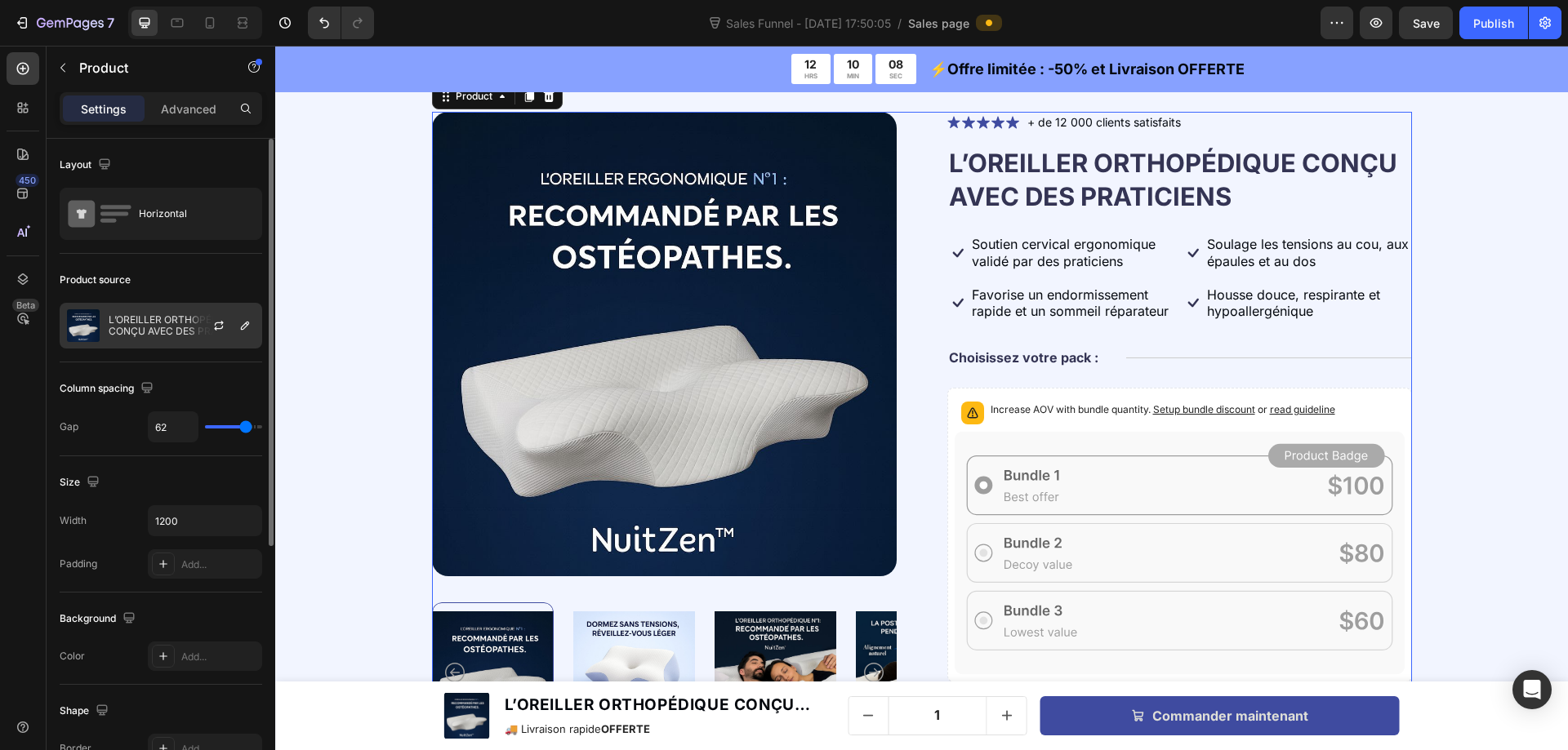
click at [160, 309] on div "L’OREILLER ORTHOPÉDIQUE CONÇU AVEC DES PRATICIENS" at bounding box center [161, 325] width 203 height 45
click at [222, 326] on icon "button" at bounding box center [219, 326] width 13 height 13
click at [1091, 391] on div "Increase AOV with bundle quantity. Setup bundle discount or read guideline" at bounding box center [1179, 535] width 465 height 294
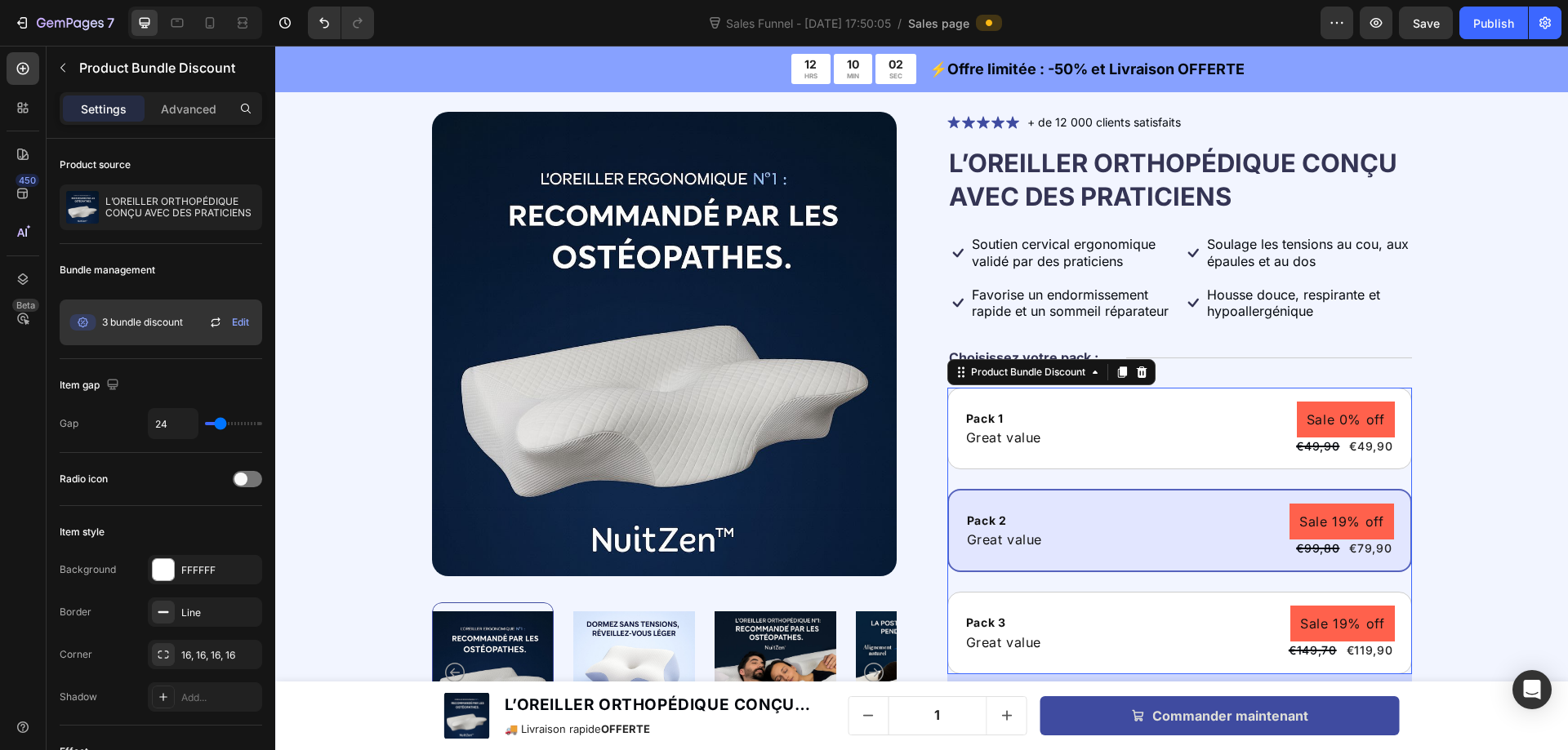
click at [215, 325] on icon at bounding box center [215, 325] width 9 height 5
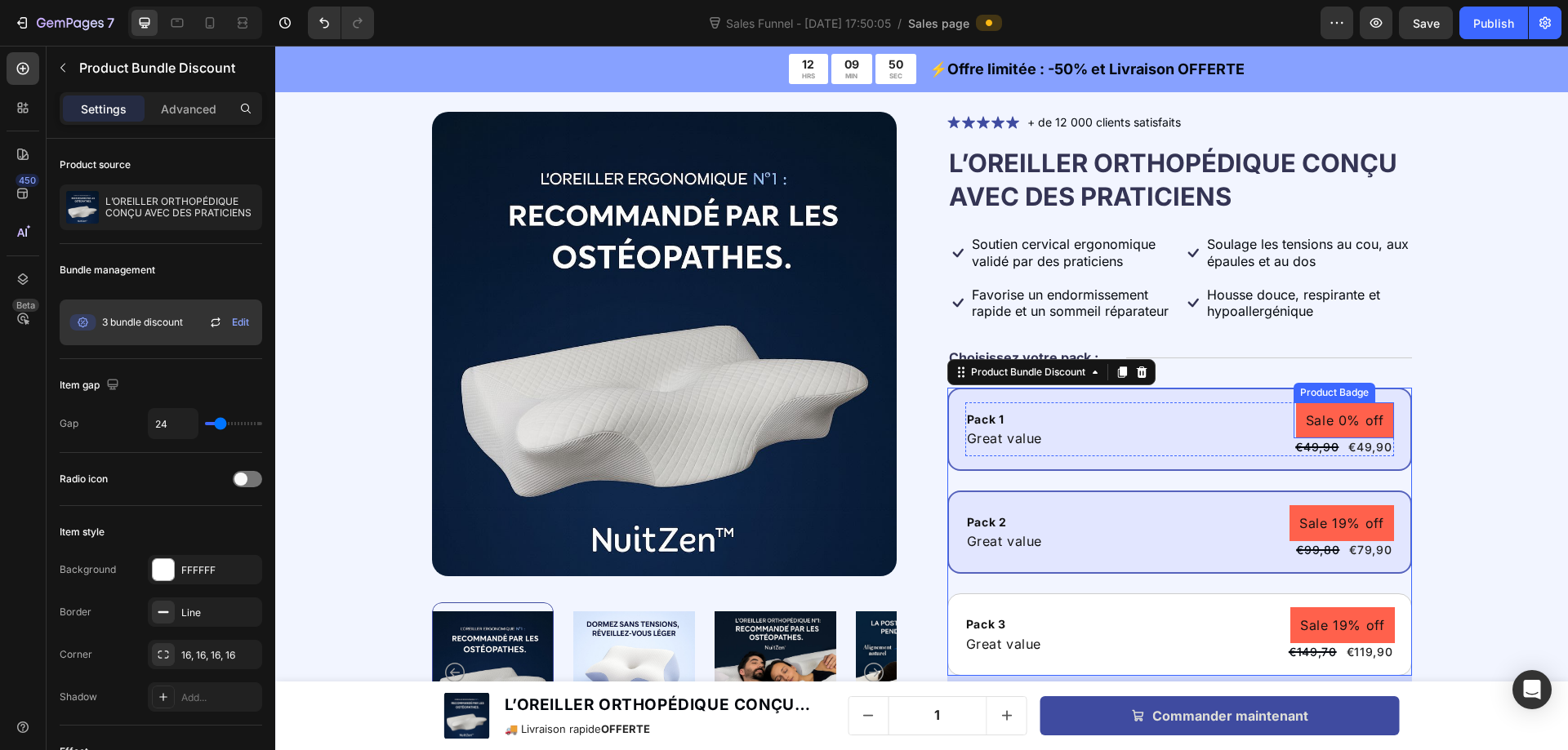
click at [1331, 411] on pre "Sale 0% off" at bounding box center [1345, 420] width 98 height 36
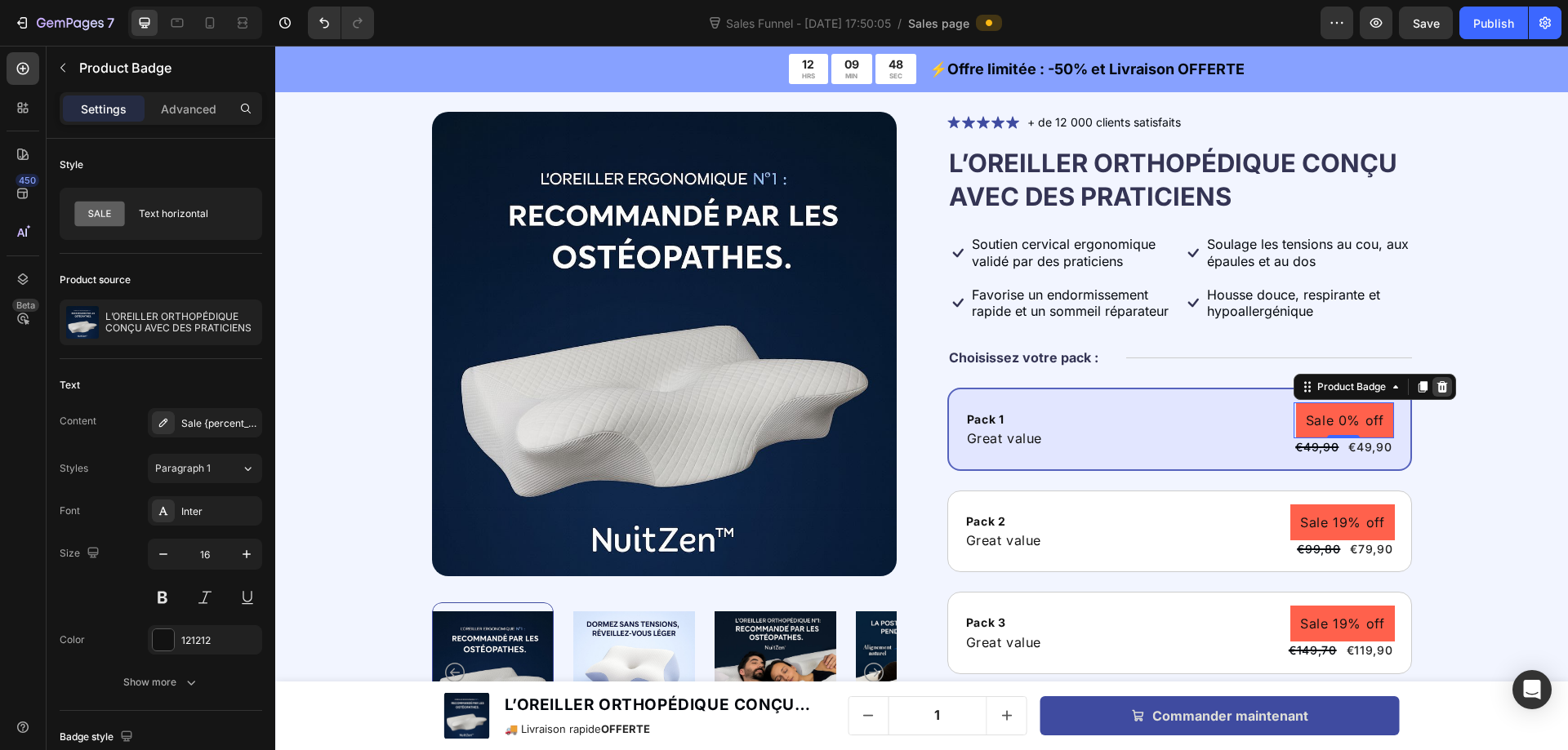
click at [1435, 389] on icon at bounding box center [1442, 387] width 13 height 13
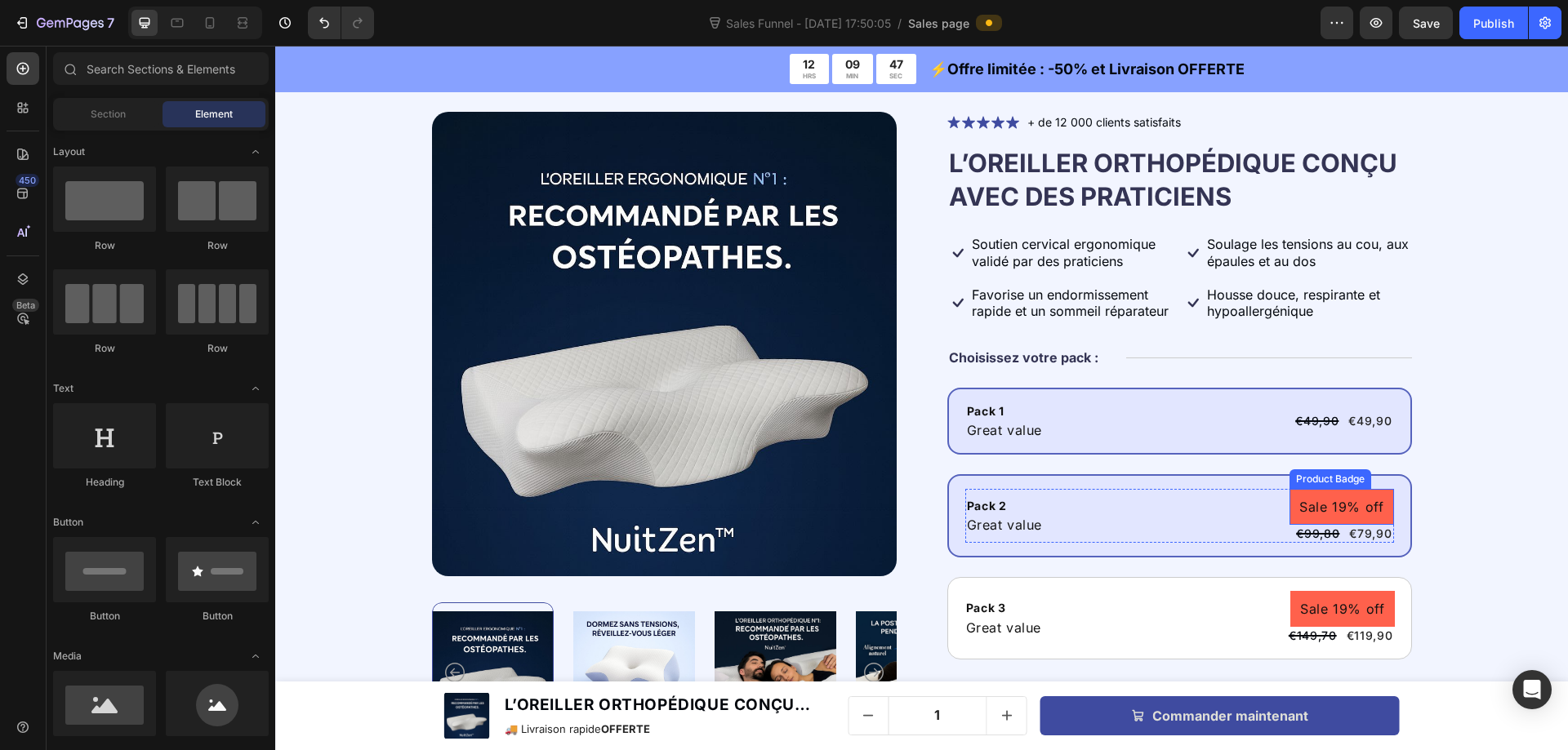
click at [1368, 507] on pre "Sale 19% off" at bounding box center [1341, 507] width 104 height 36
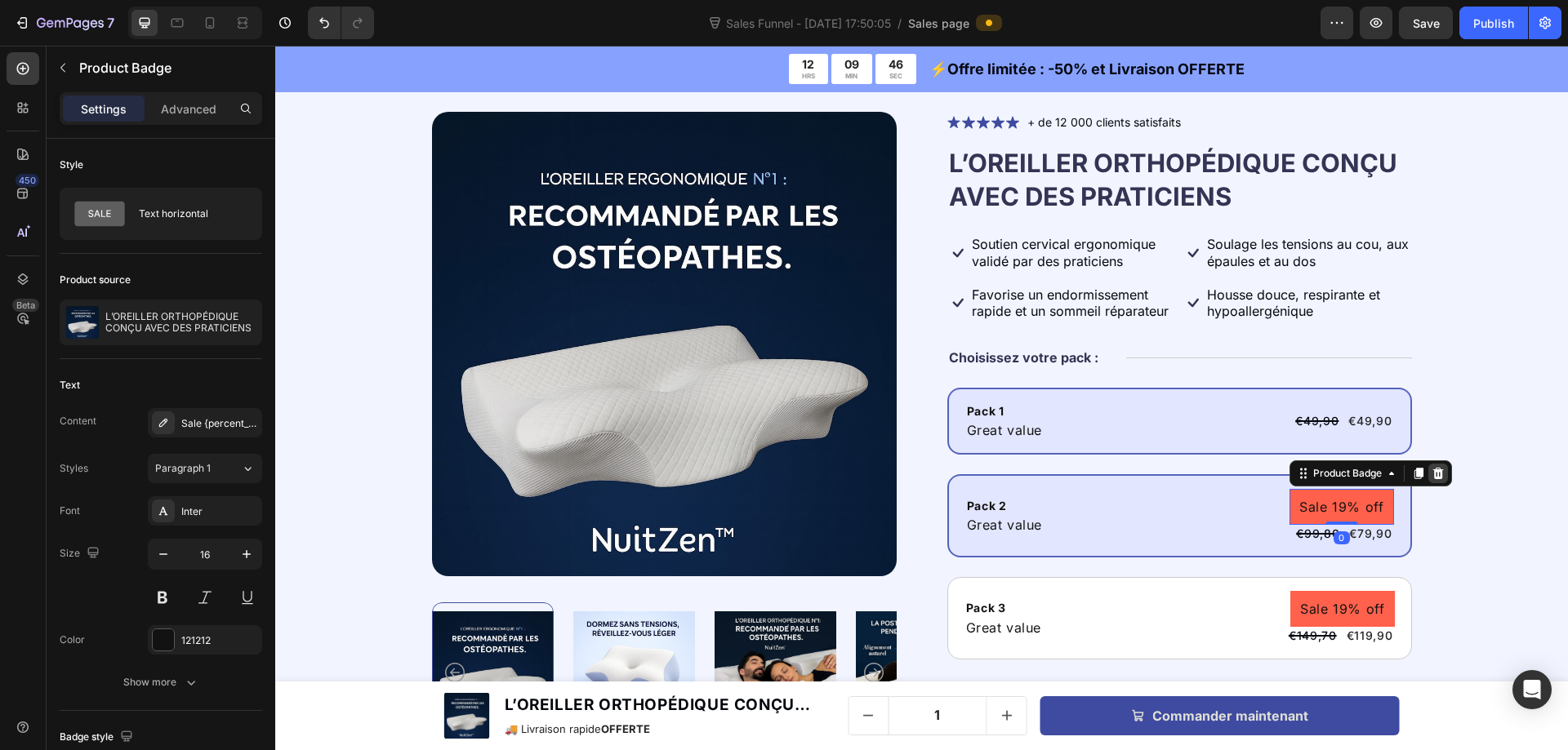
drag, startPoint x: 1430, startPoint y: 473, endPoint x: 1404, endPoint y: 501, distance: 38.2
click at [1431, 473] on icon at bounding box center [1437, 473] width 13 height 13
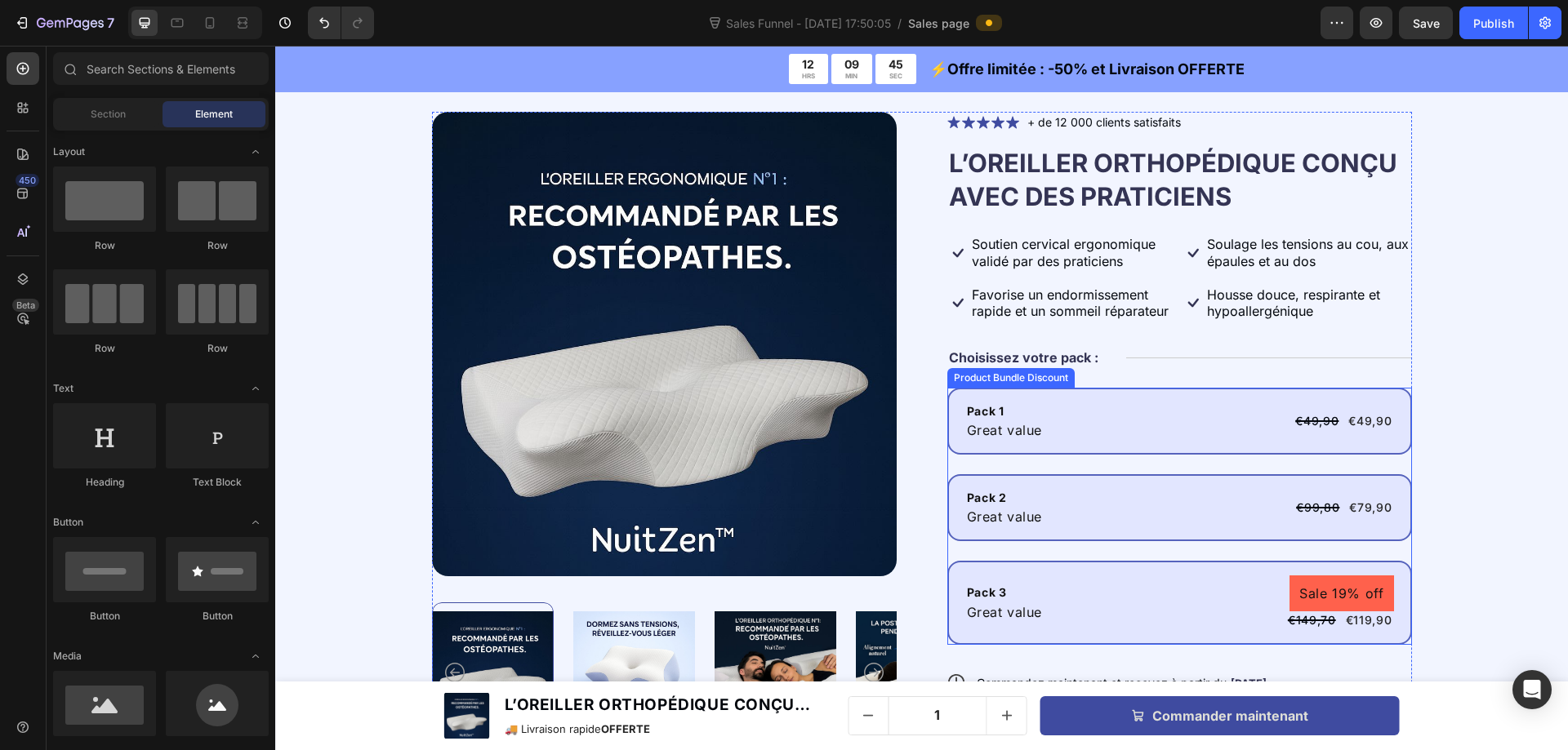
click at [1347, 589] on pre "Sale 19% off" at bounding box center [1341, 593] width 104 height 36
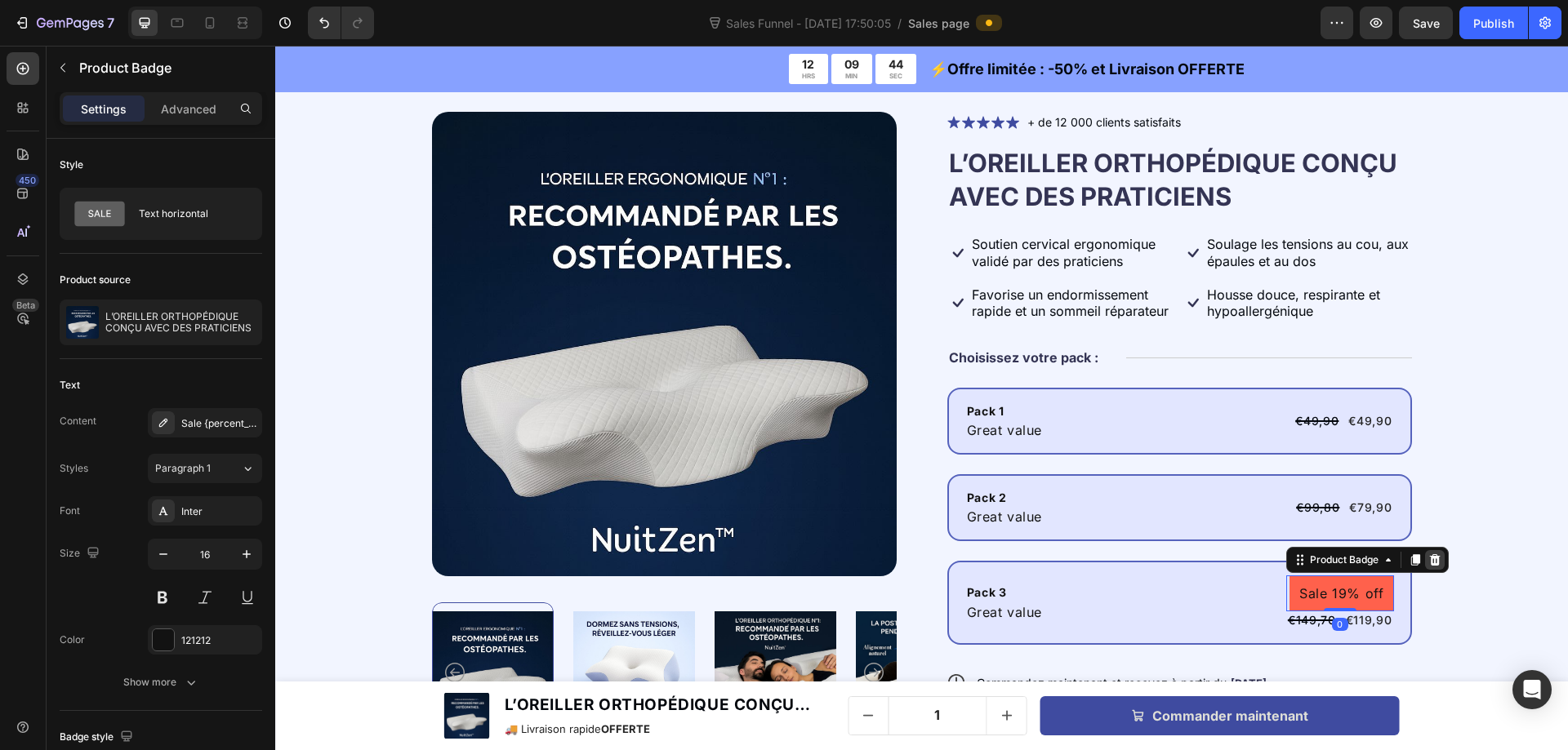
click at [1433, 554] on icon at bounding box center [1435, 560] width 11 height 12
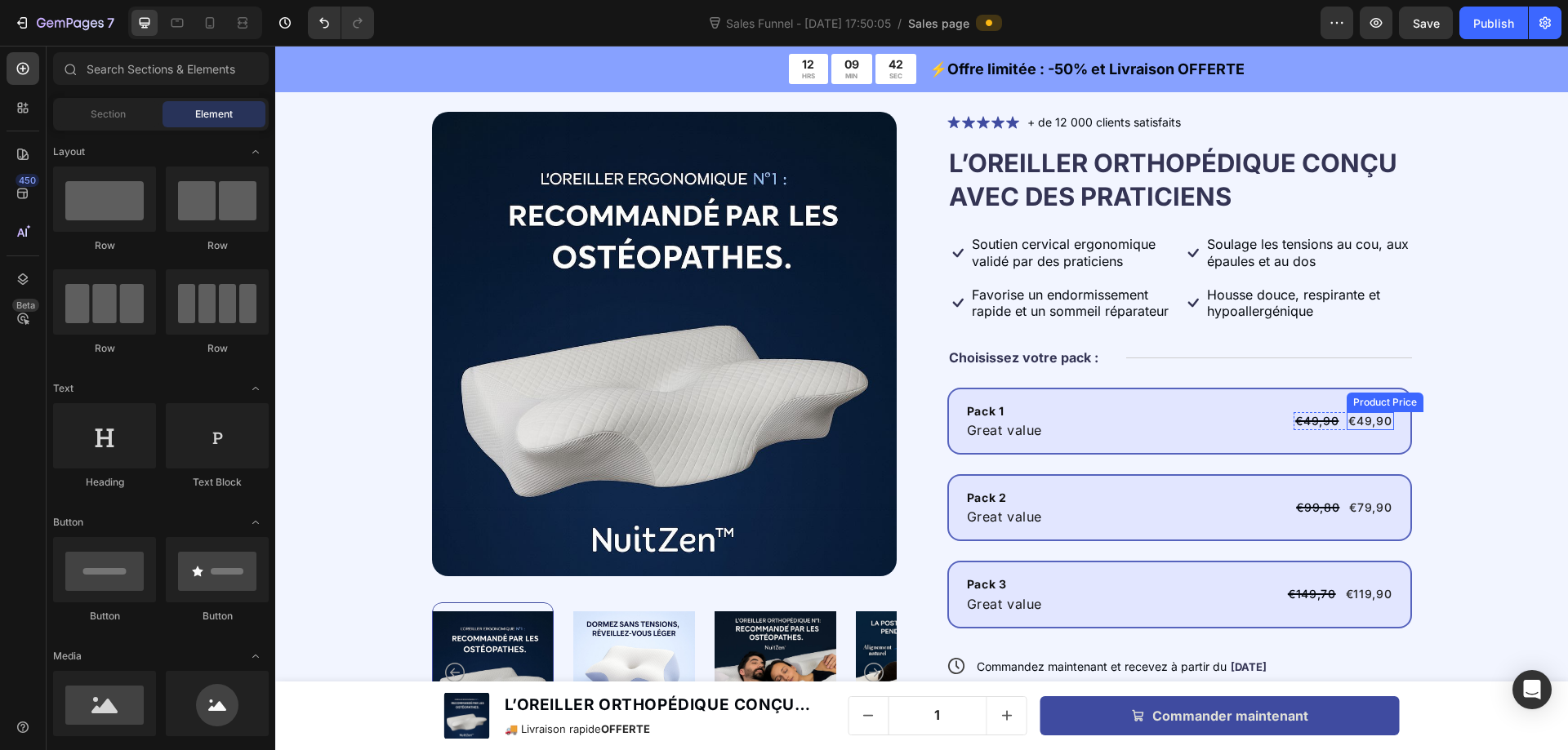
click at [1362, 423] on div "€49,90" at bounding box center [1370, 421] width 46 height 18
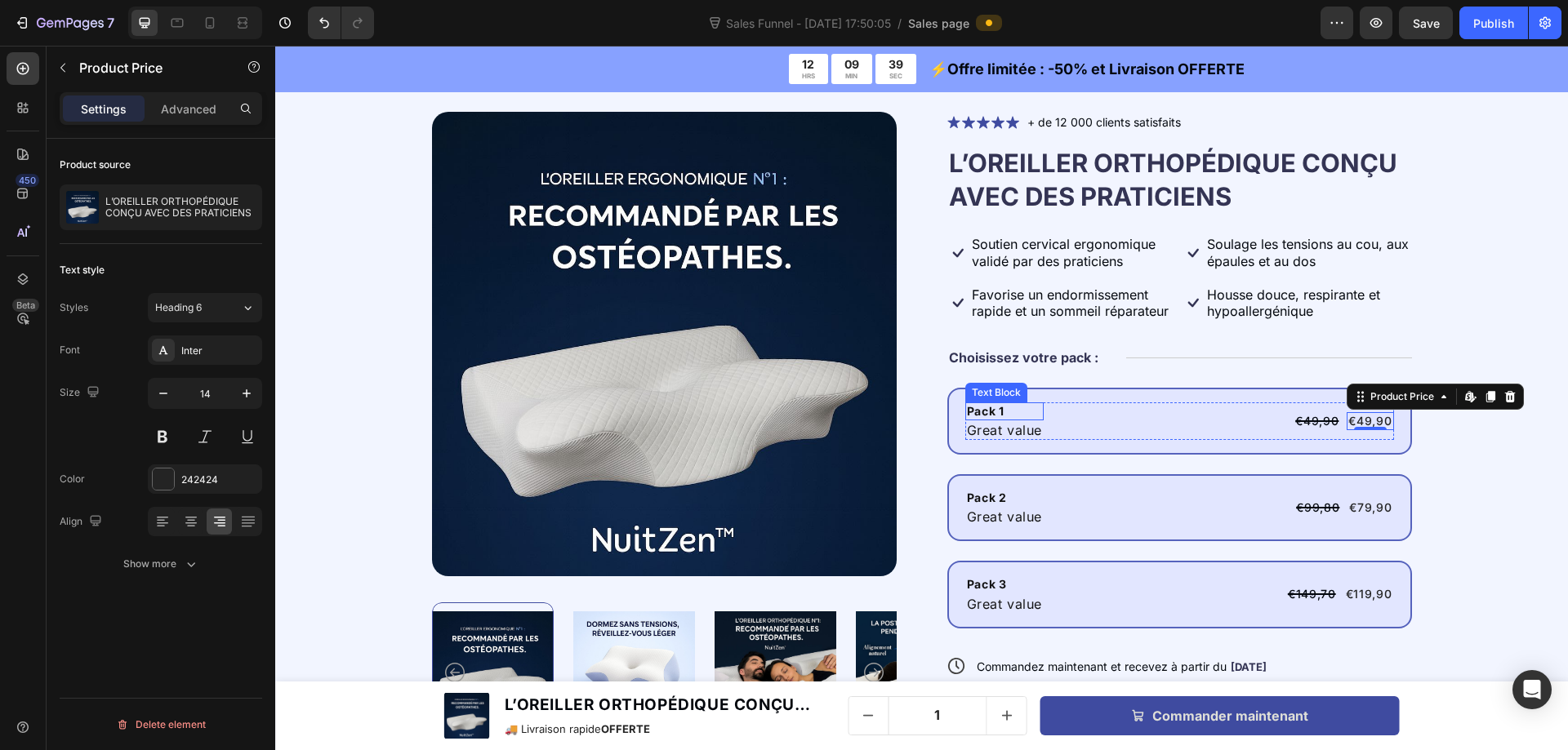
click at [989, 414] on div "Pack 1" at bounding box center [1005, 411] width 79 height 18
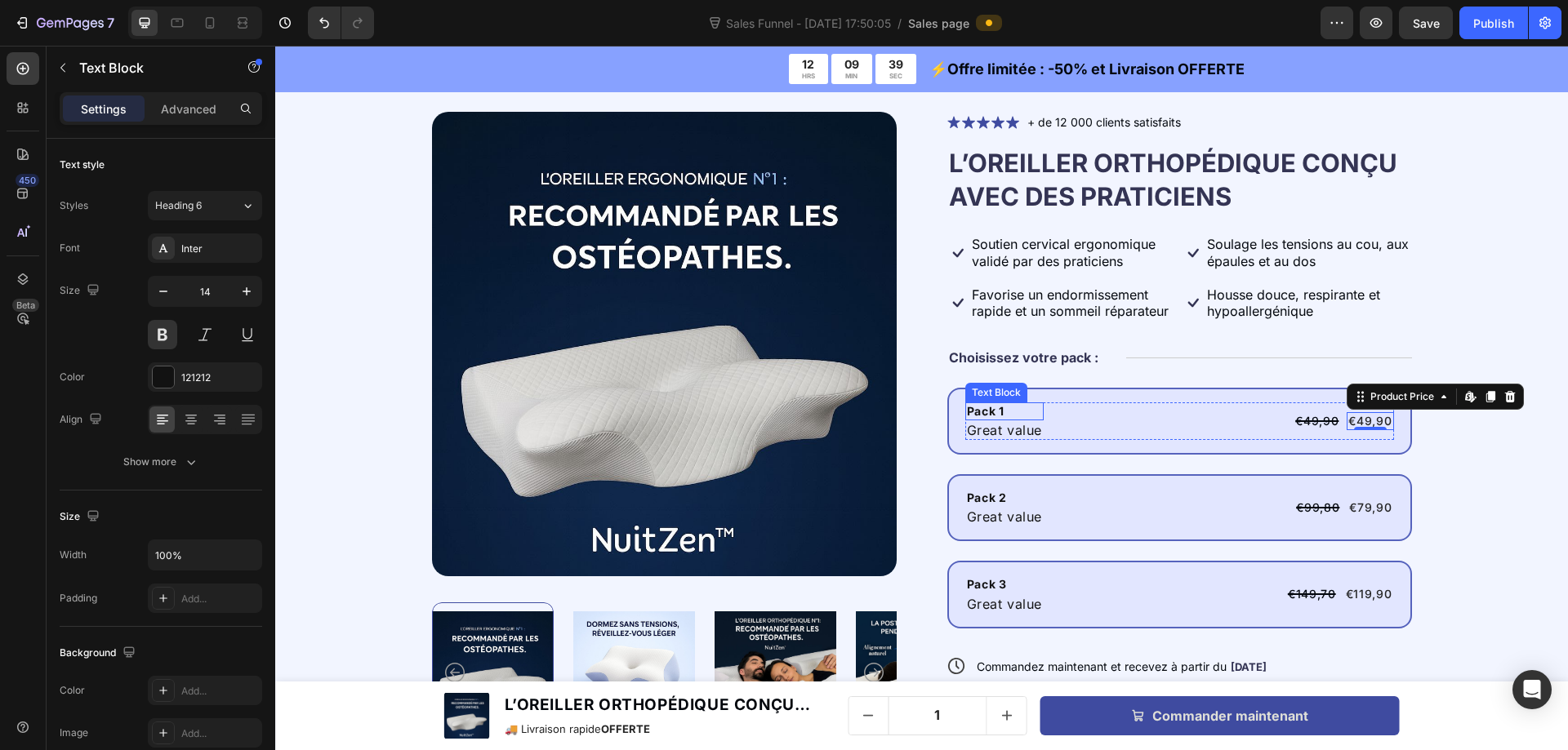
click at [989, 414] on div "Pack 1" at bounding box center [1005, 411] width 79 height 18
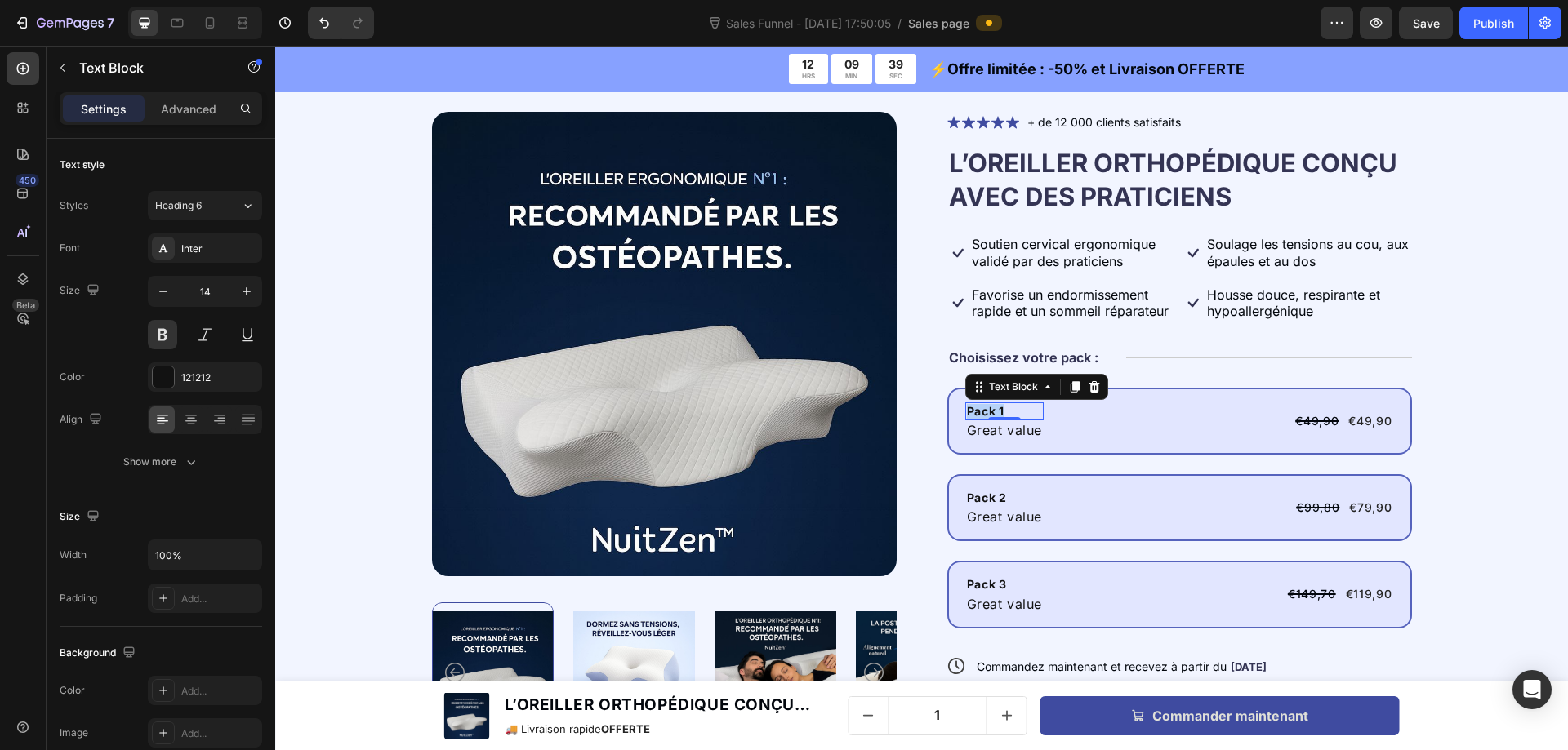
click at [989, 414] on p "Pack 1" at bounding box center [1004, 411] width 76 height 15
click at [982, 404] on p "1 OReiller" at bounding box center [1004, 411] width 76 height 15
click at [984, 414] on p "1 OReiller" at bounding box center [1004, 411] width 76 height 15
click at [289, 27] on icon "button" at bounding box center [285, 22] width 12 height 12
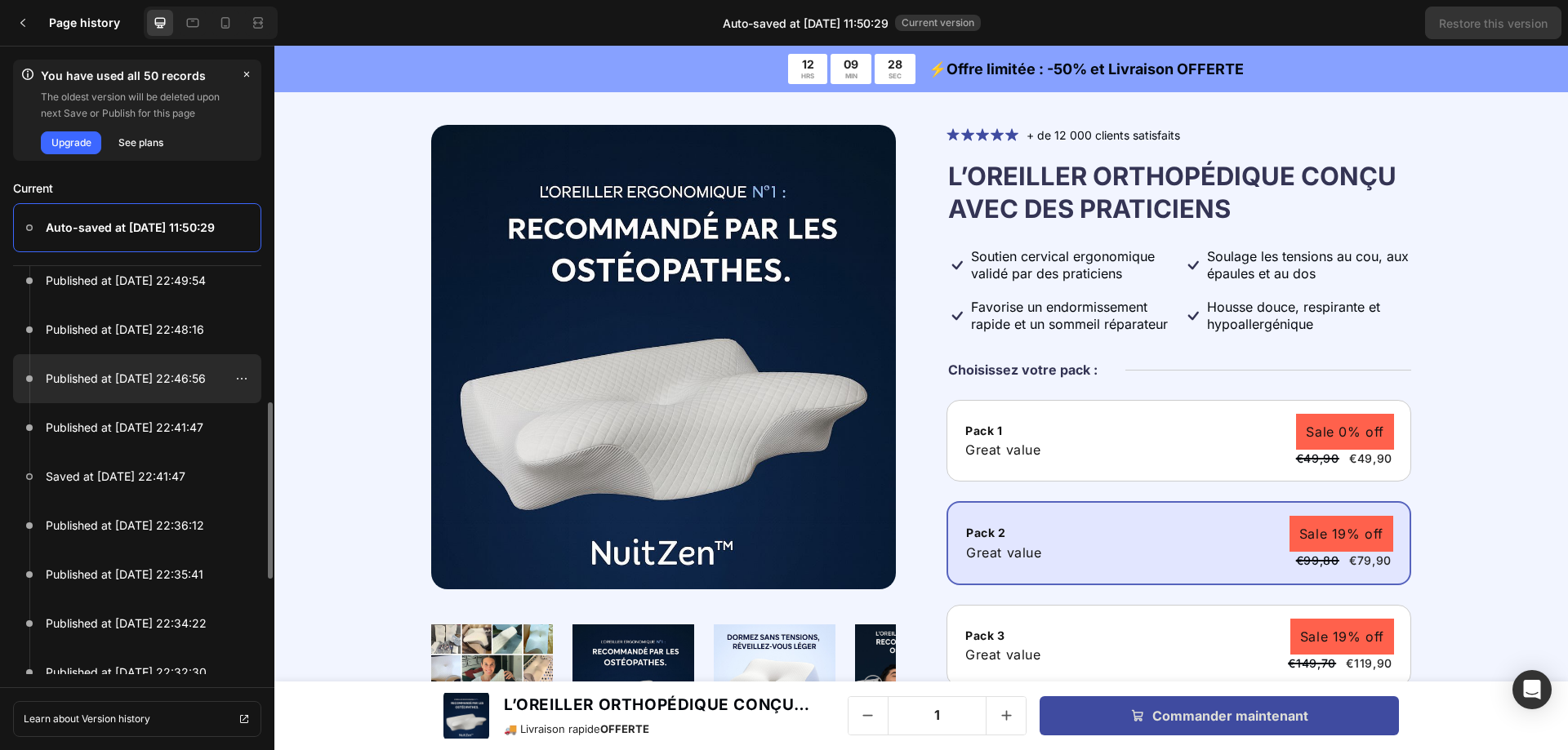
scroll to position [0, 0]
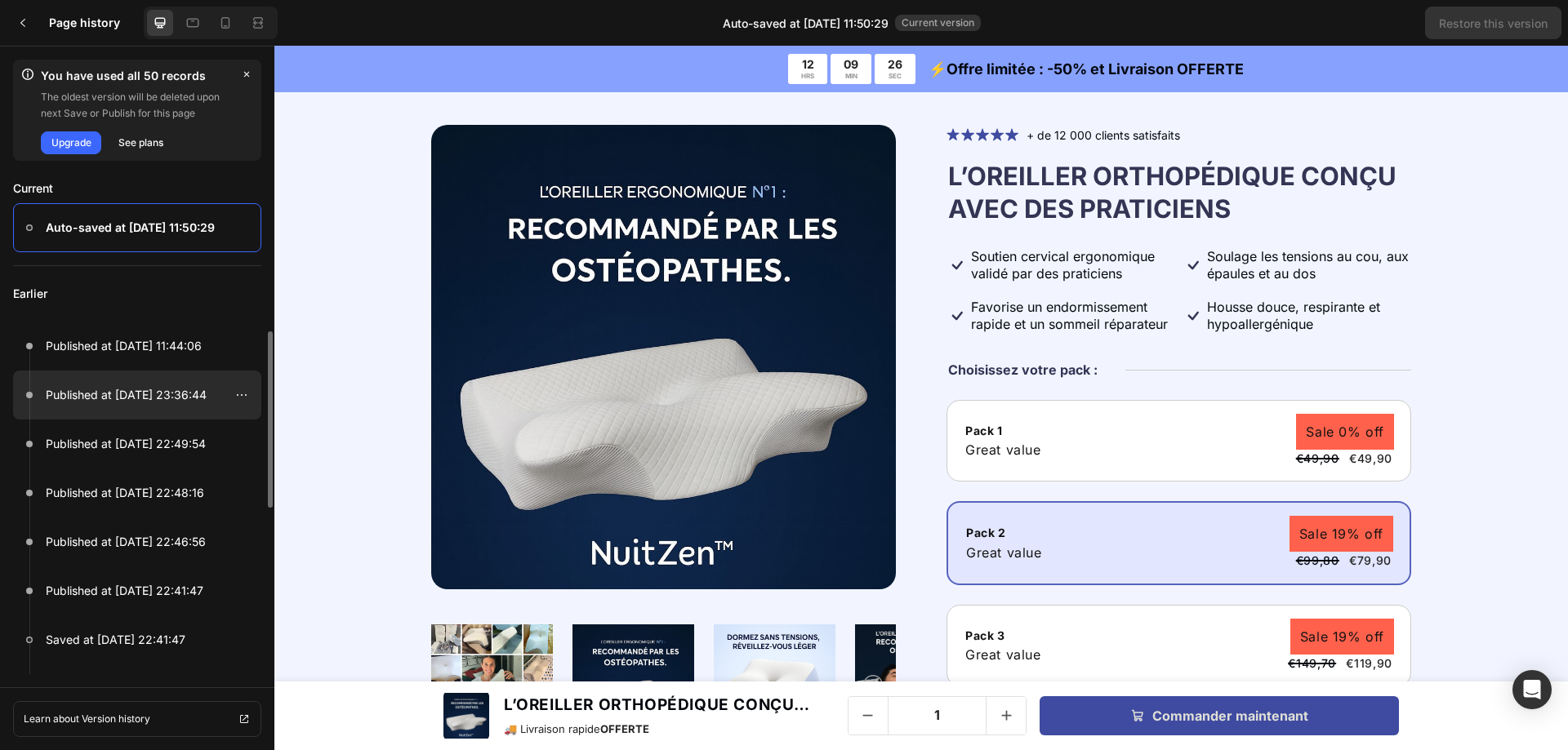
click at [153, 395] on p "Published at Aug 24, 23:36:44" at bounding box center [125, 395] width 161 height 20
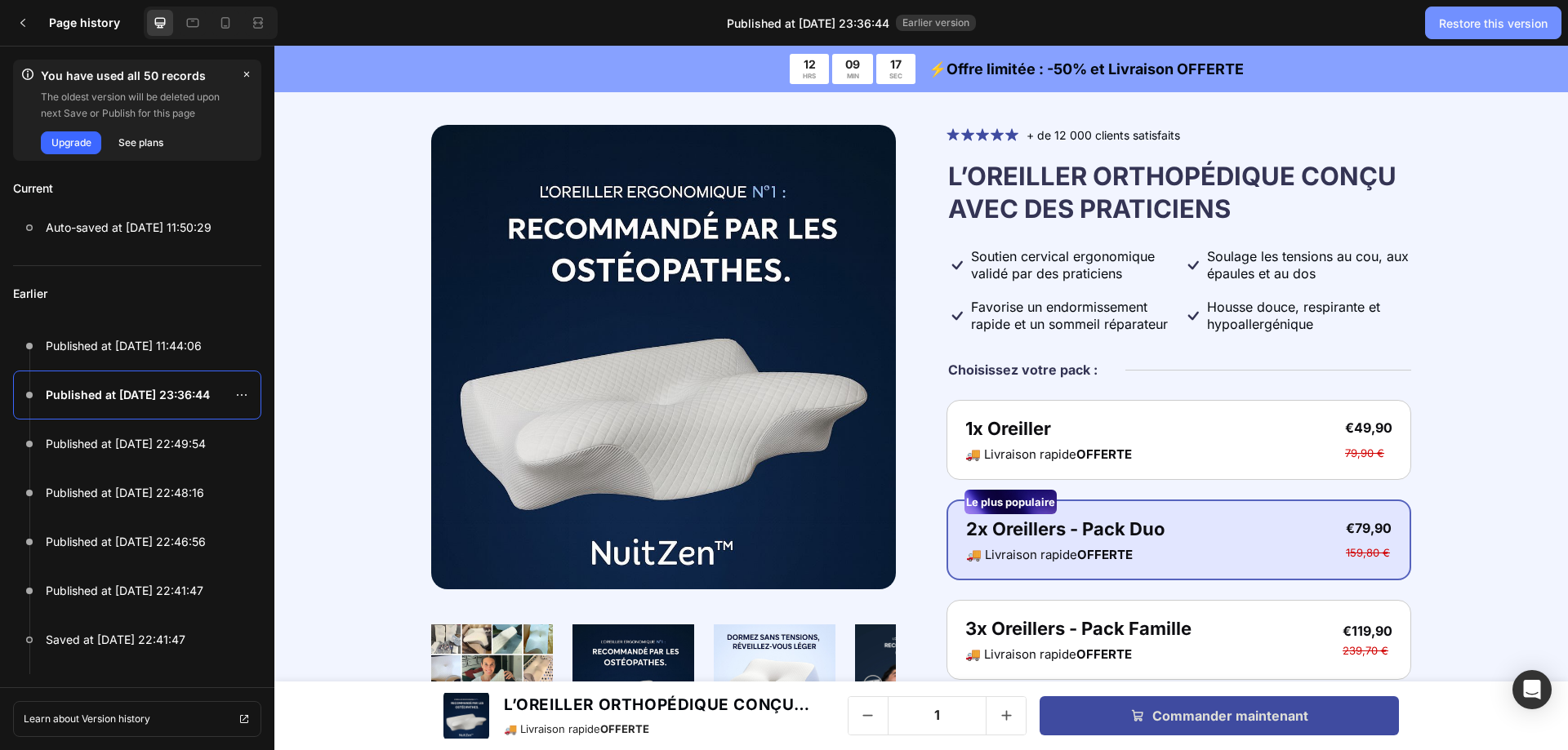
click at [1526, 24] on div "Restore this version" at bounding box center [1493, 23] width 109 height 17
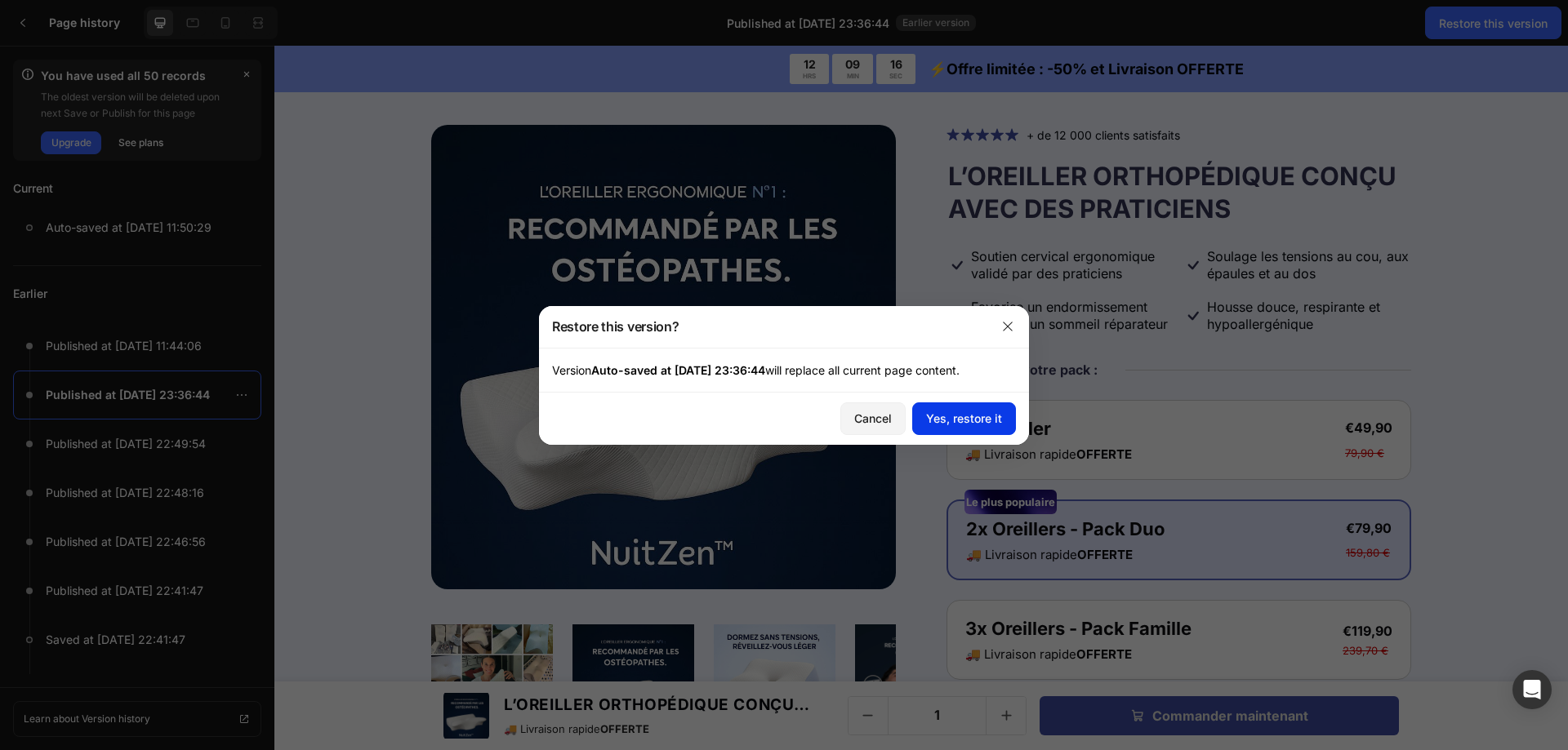
click at [936, 414] on div "Yes, restore it" at bounding box center [963, 418] width 76 height 17
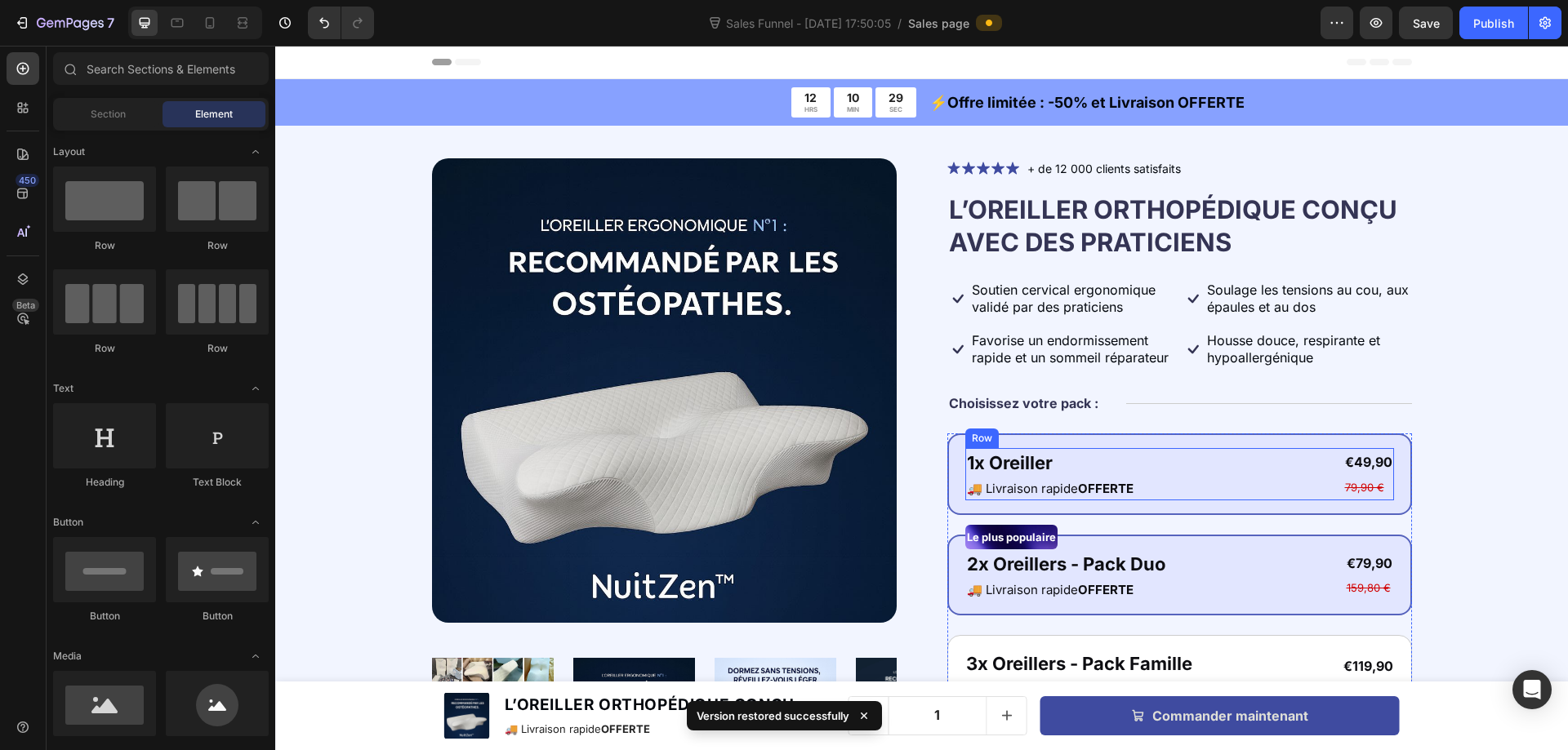
click at [1266, 460] on div "1x Oreiller Text Block 🚚 Livraison rapide OFFERTE Text Block €49,90 Product Pri…" at bounding box center [1180, 474] width 429 height 52
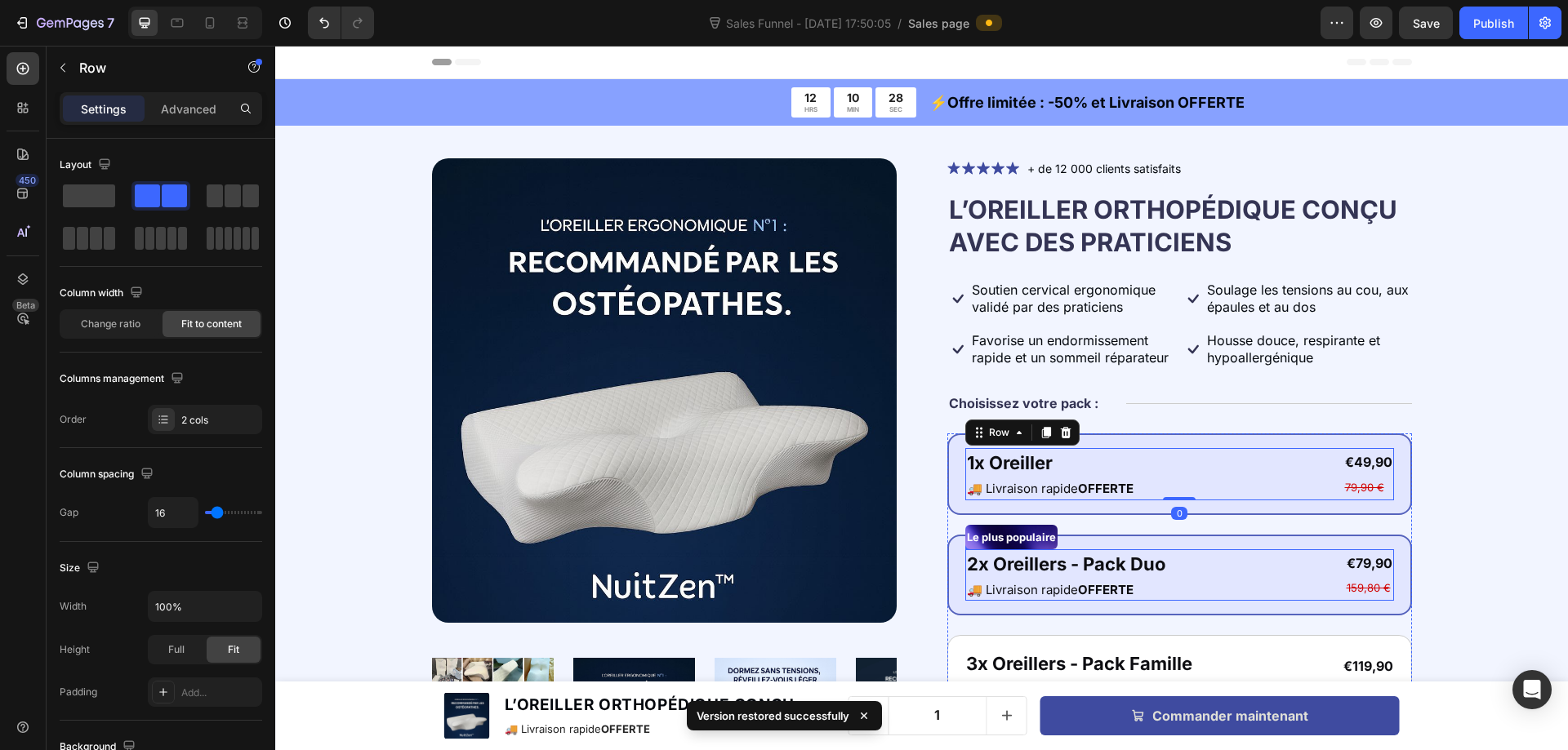
click at [1213, 568] on div "2x Oreillers - Pack Duo Text Block 🚚 Livraison rapide OFFERTE Text Block €79,90…" at bounding box center [1180, 575] width 429 height 52
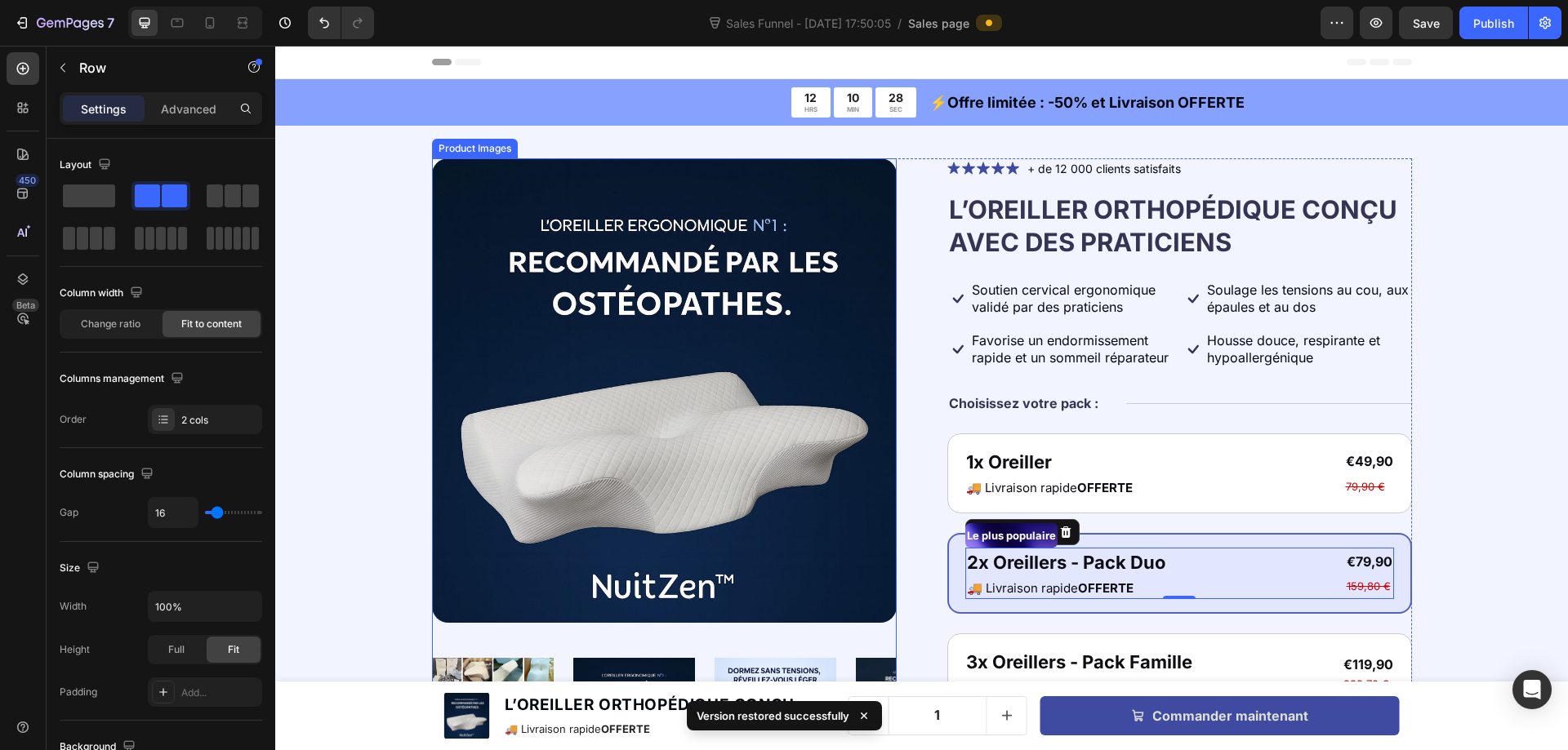
click at [602, 307] on img at bounding box center [664, 391] width 465 height 464
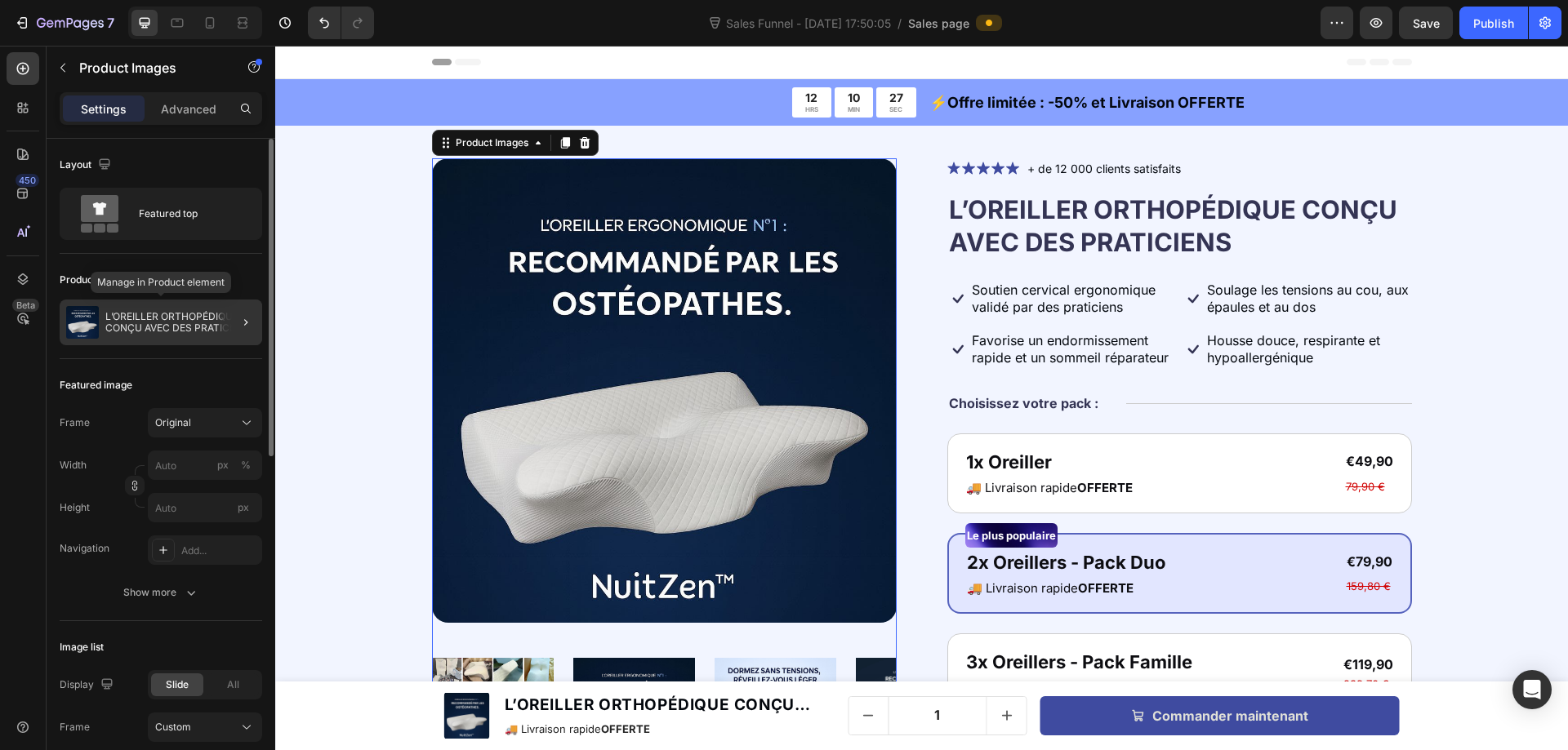
click at [160, 319] on p "L’OREILLER ORTHOPÉDIQUE CONÇU AVEC DES PRATICIENS" at bounding box center [180, 323] width 150 height 23
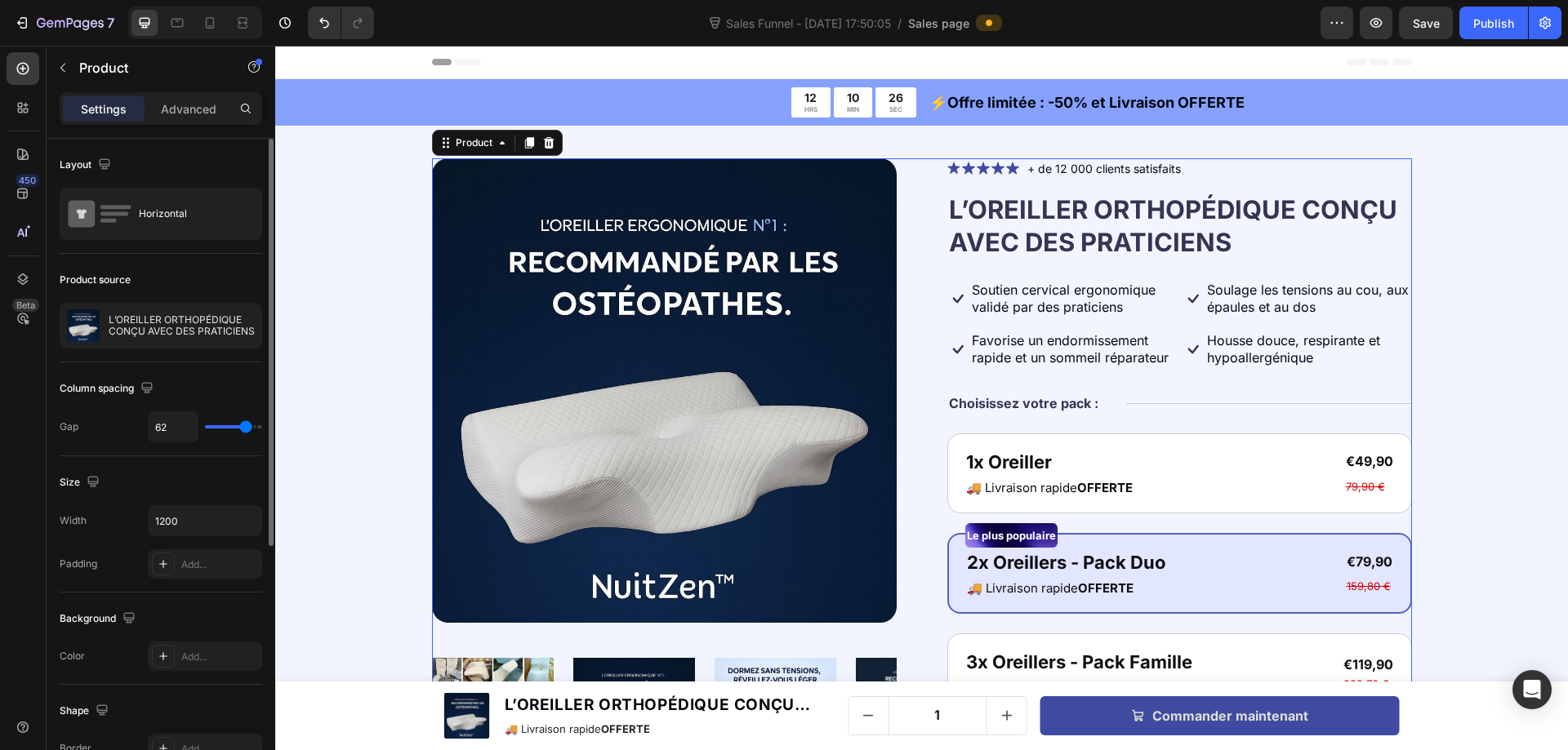
click at [160, 319] on p "L’OREILLER ORTHOPÉDIQUE CONÇU AVEC DES PRATICIENS" at bounding box center [182, 326] width 146 height 23
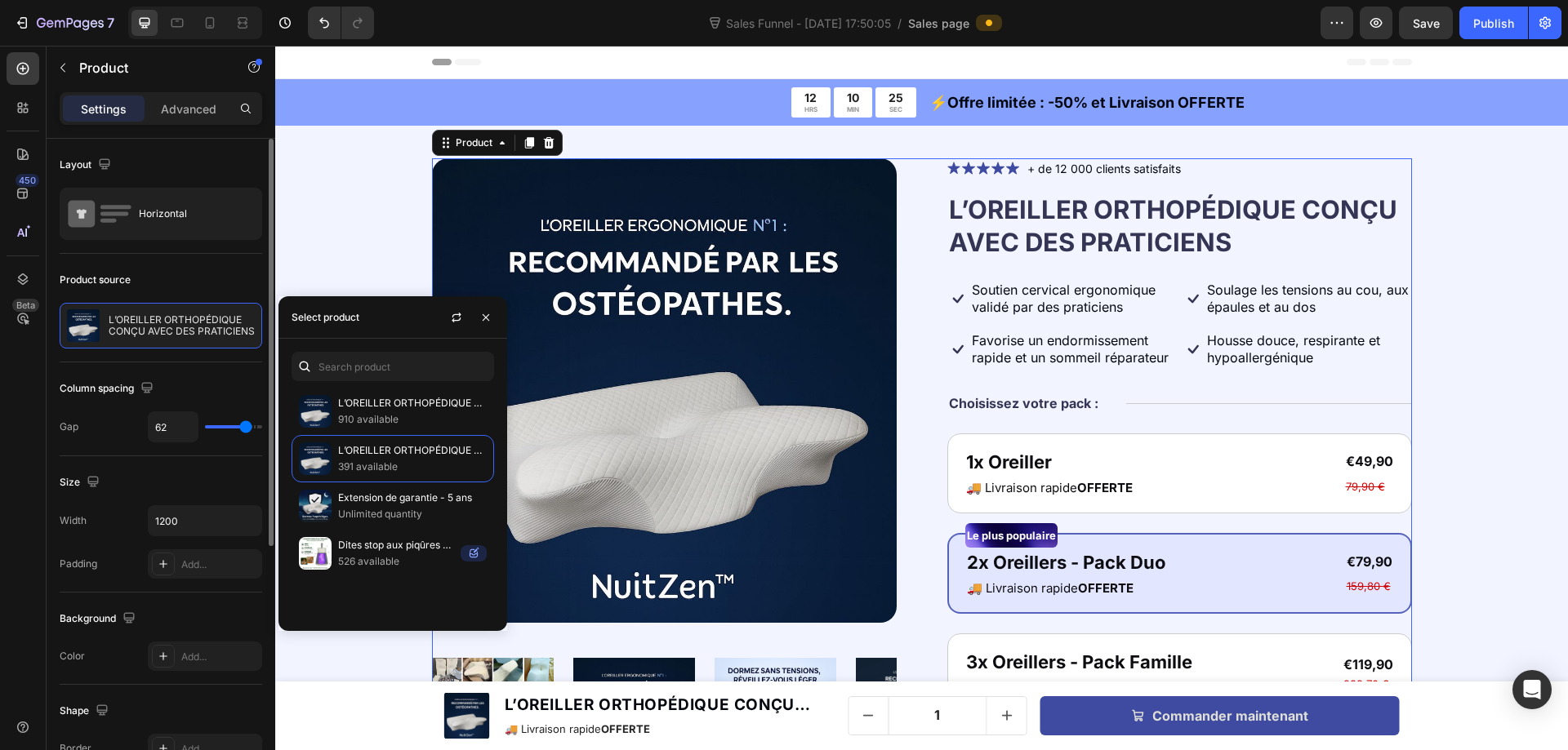
click at [727, 411] on img at bounding box center [664, 391] width 465 height 464
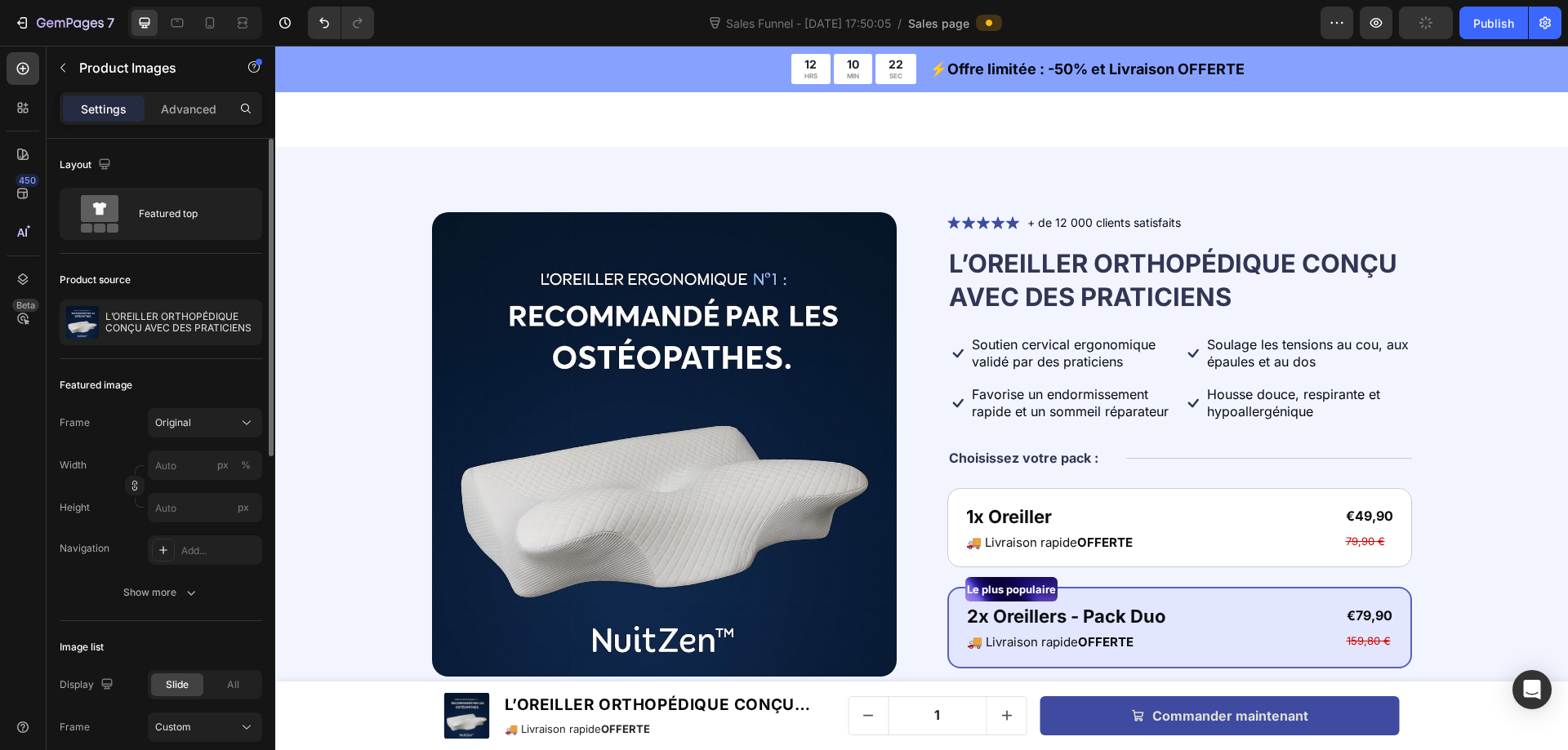
scroll to position [5224, 0]
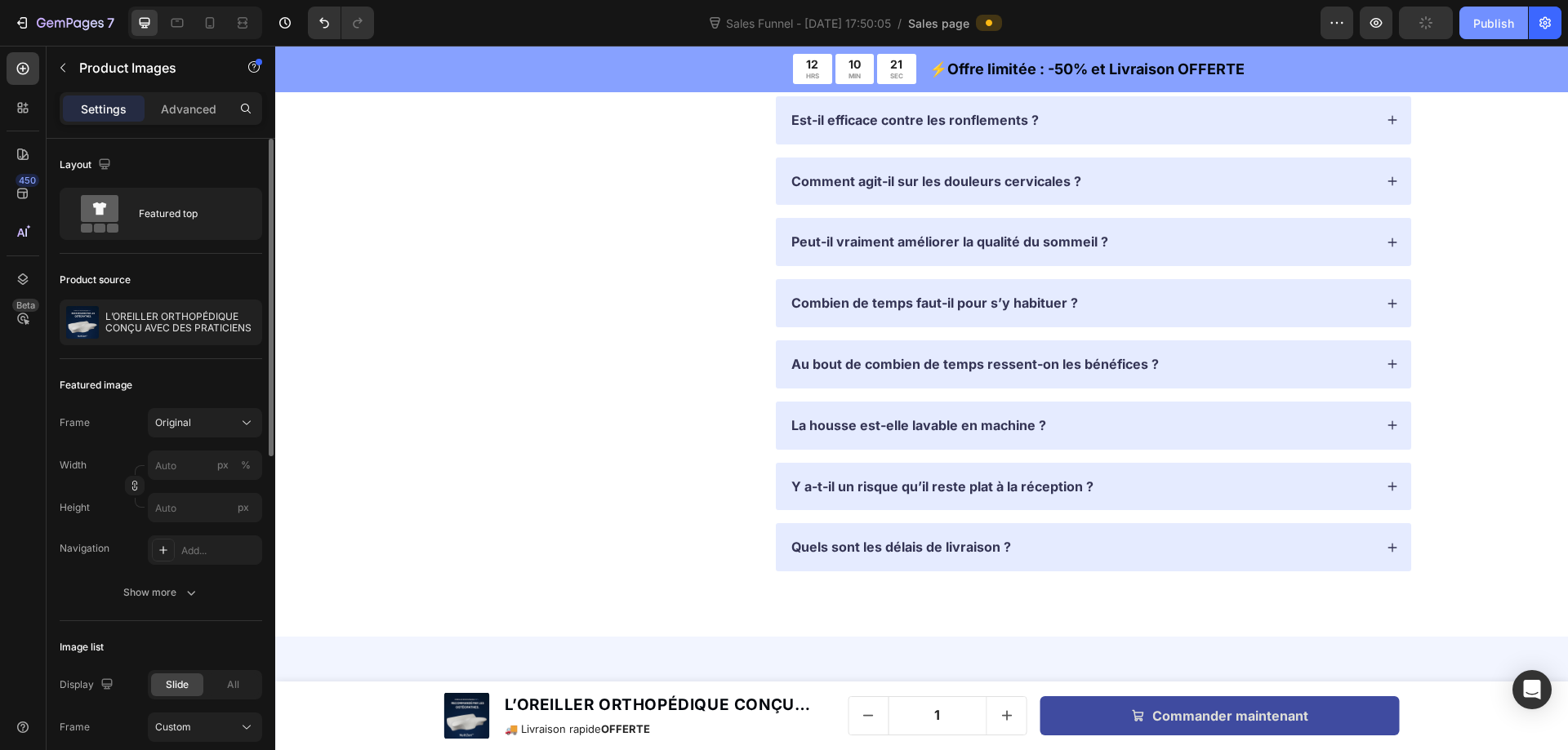
click at [1513, 25] on div "Publish" at bounding box center [1493, 23] width 41 height 17
click at [1554, 23] on button "button" at bounding box center [1545, 22] width 33 height 33
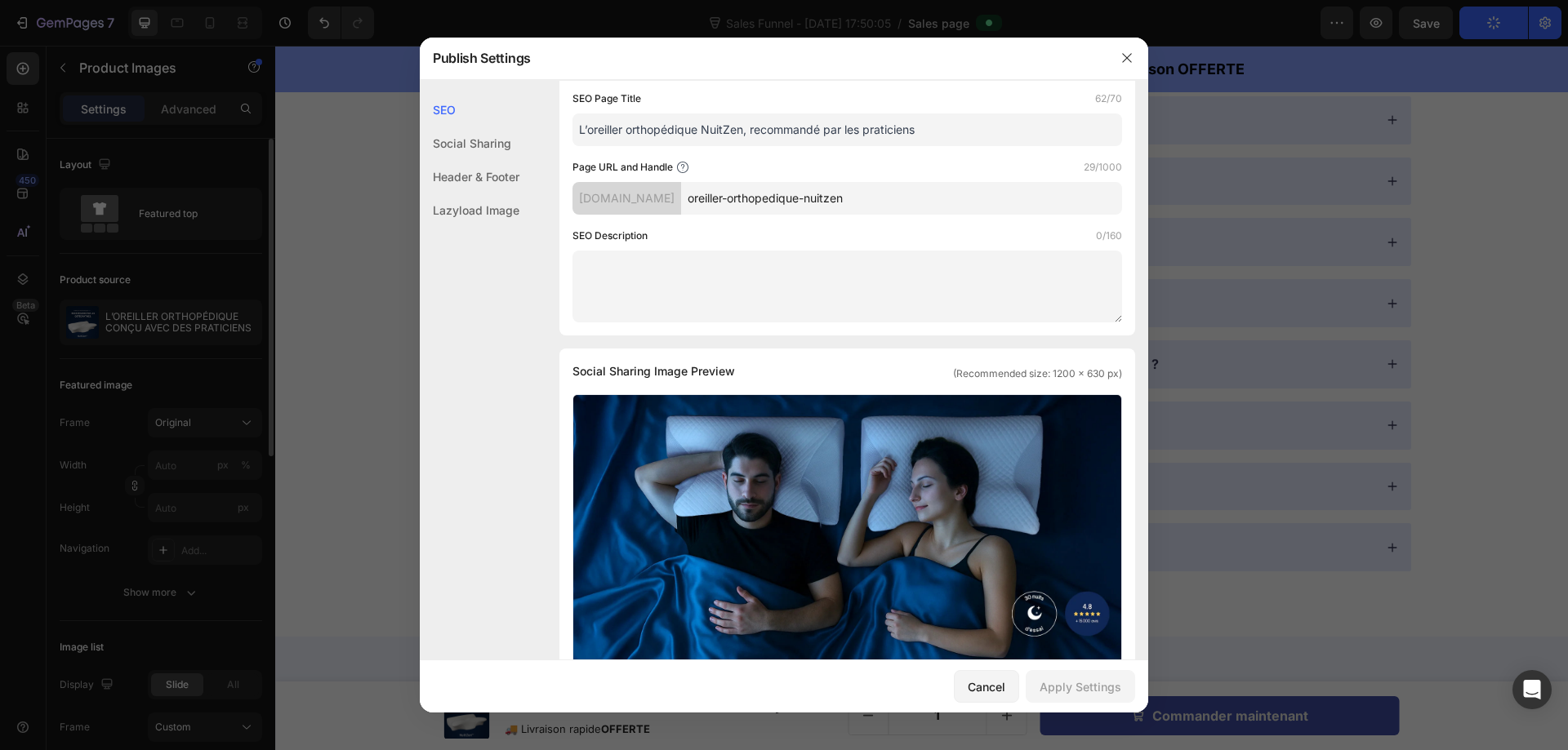
scroll to position [0, 0]
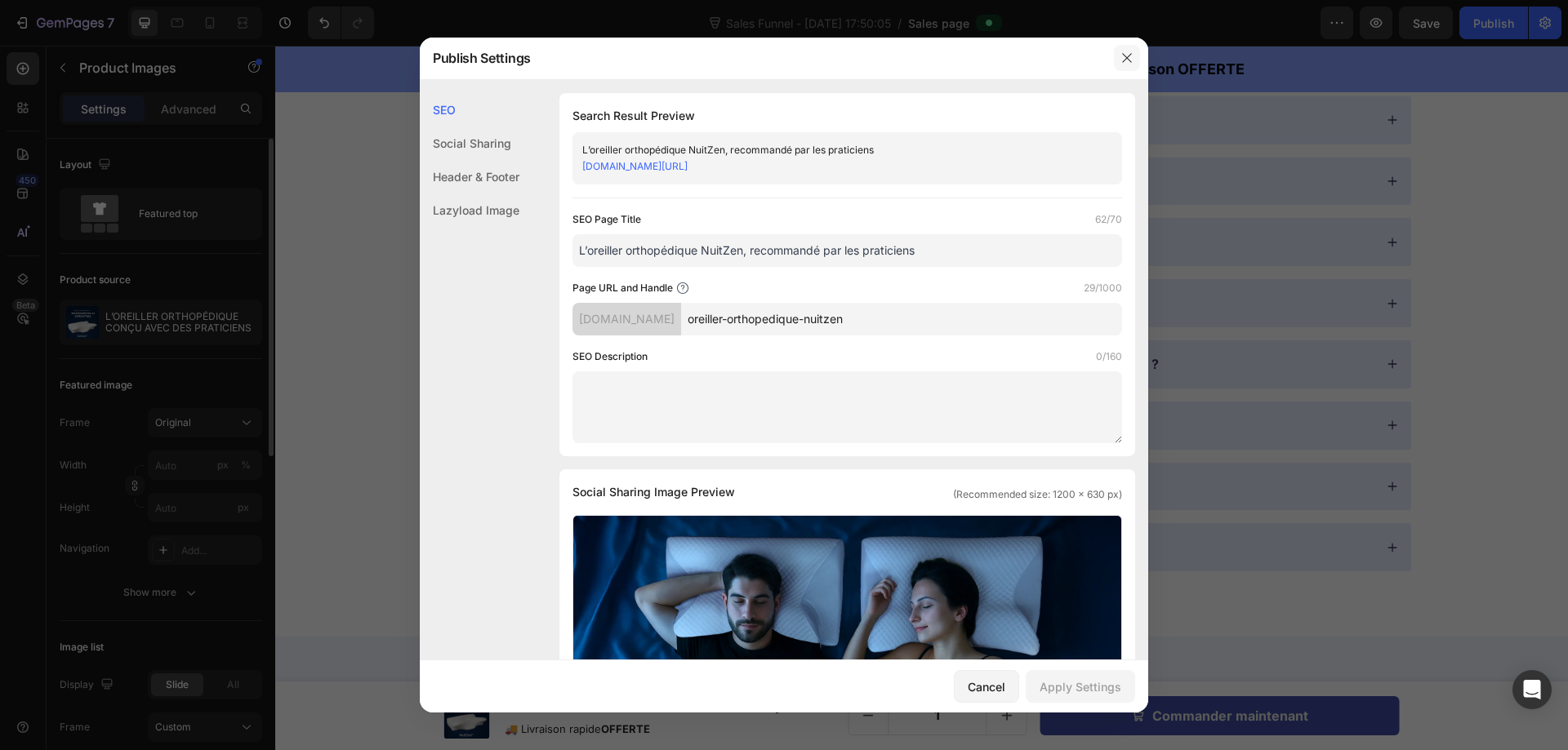
click at [1128, 53] on icon "button" at bounding box center [1127, 58] width 13 height 13
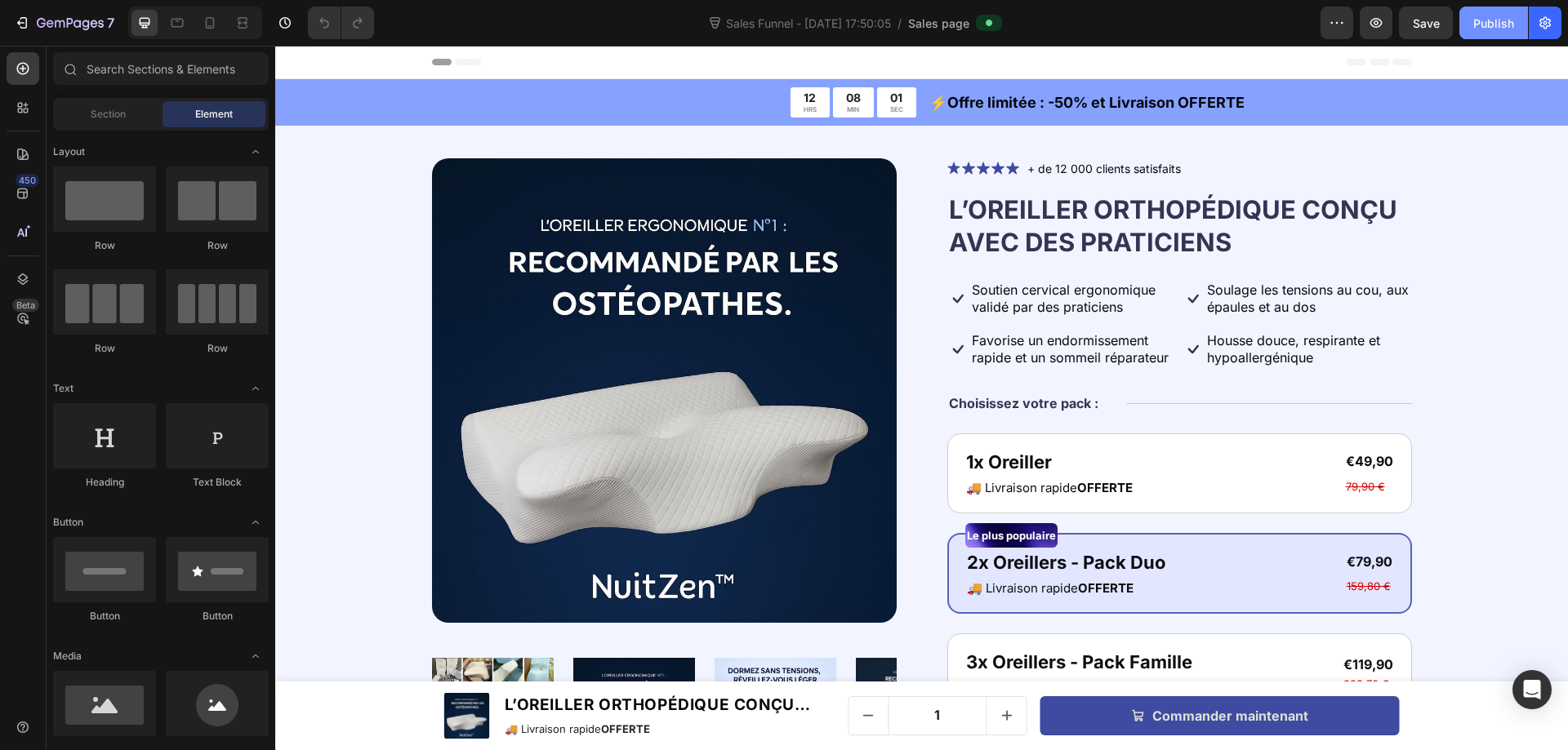
click at [1481, 16] on div "Publish" at bounding box center [1493, 23] width 41 height 17
click at [1431, 24] on span "Save" at bounding box center [1426, 23] width 27 height 14
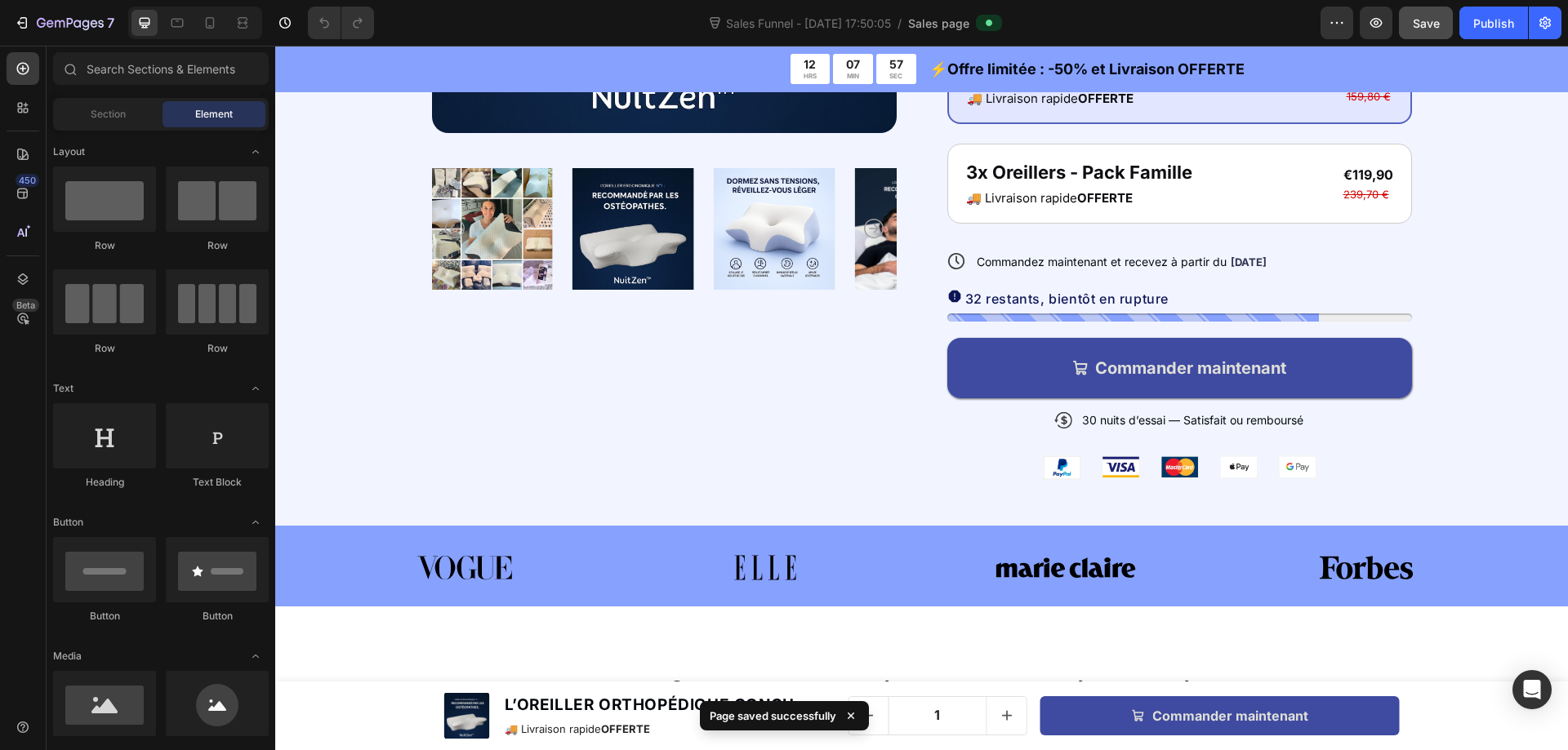
scroll to position [82, 0]
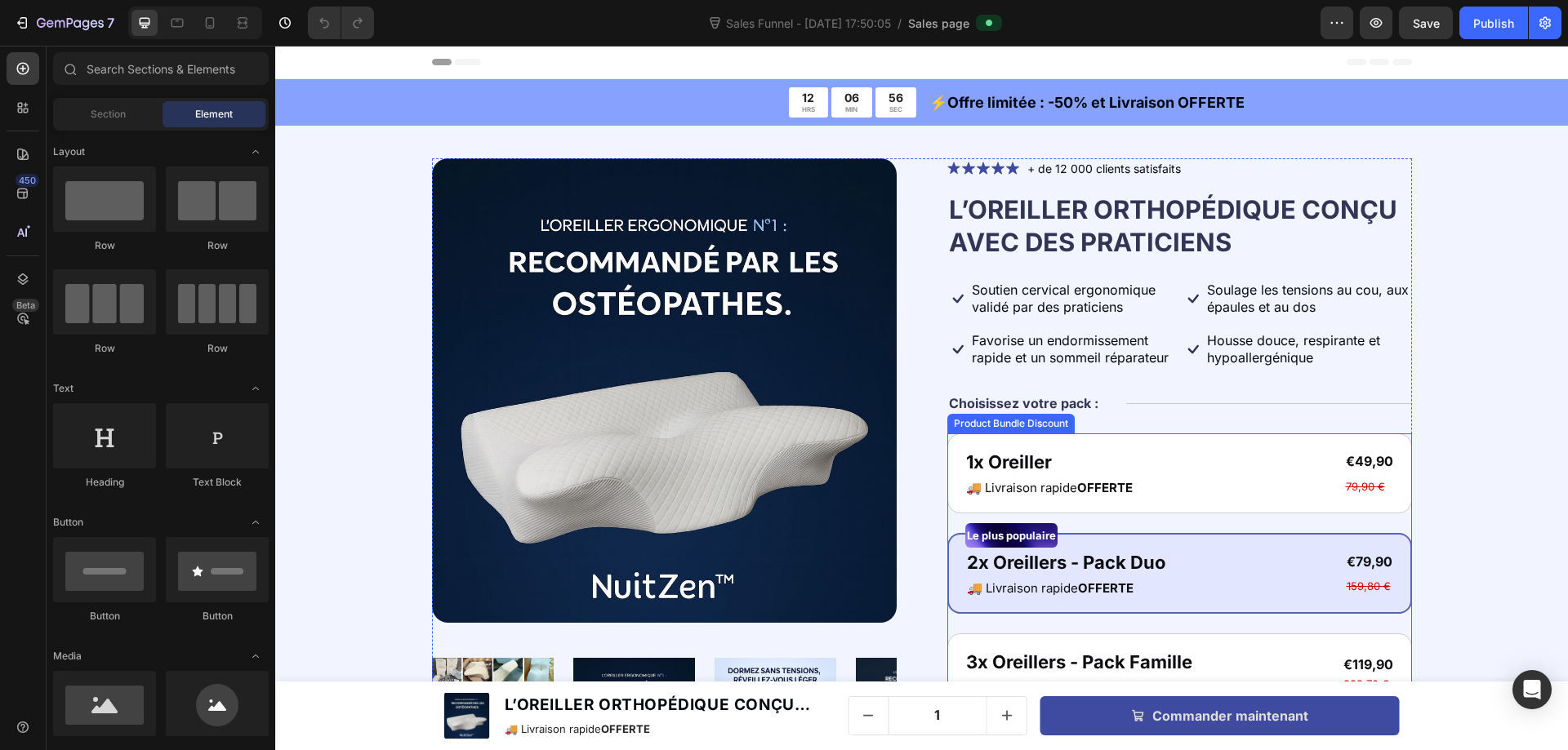
click at [1060, 431] on div "Icon Icon Icon Icon Icon Icon List + de 12 000 clients satisfaits Text Block Ro…" at bounding box center [1179, 559] width 465 height 802
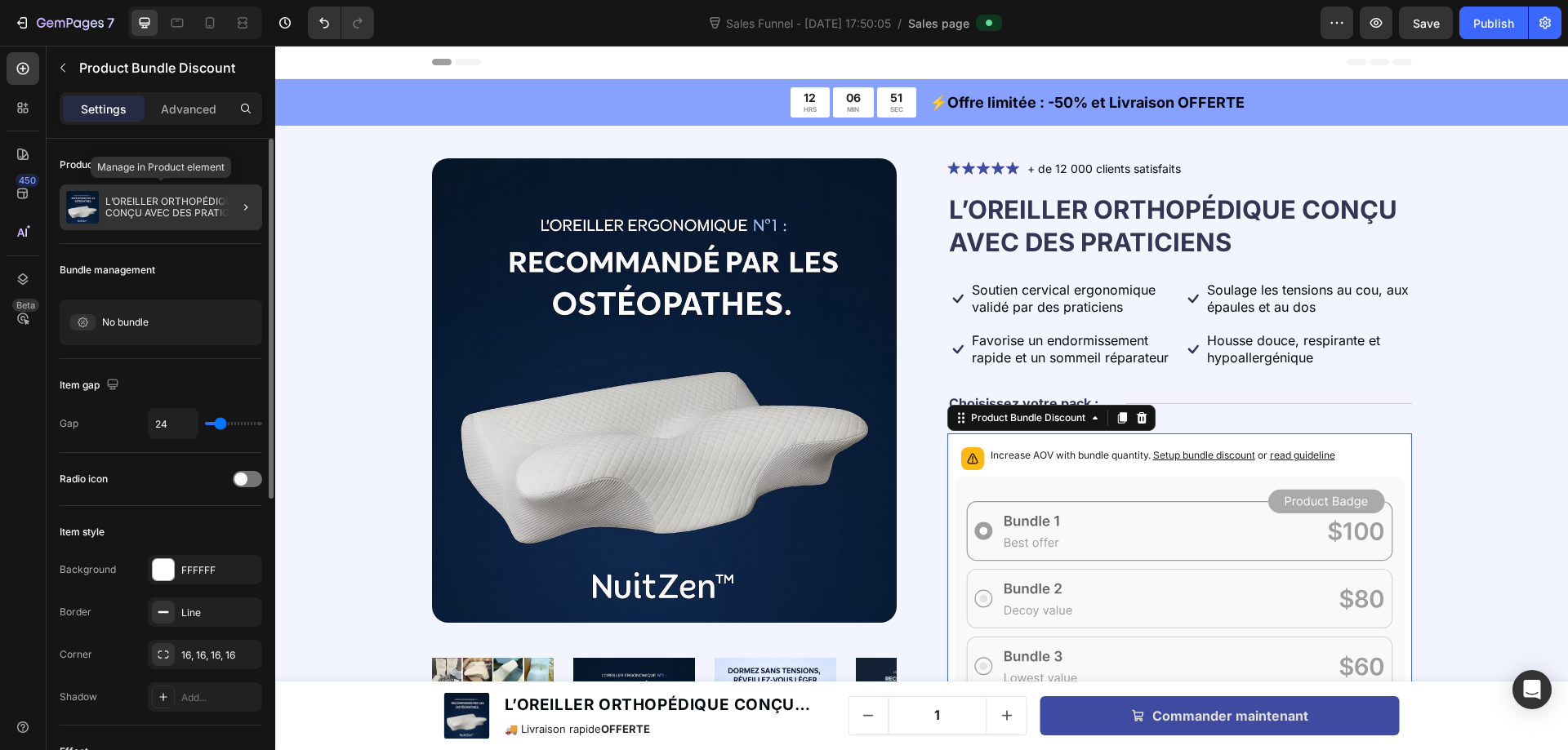
click at [210, 196] on p "L’OREILLER ORTHOPÉDIQUE CONÇU AVEC DES PRATICIENS" at bounding box center [180, 207] width 150 height 23
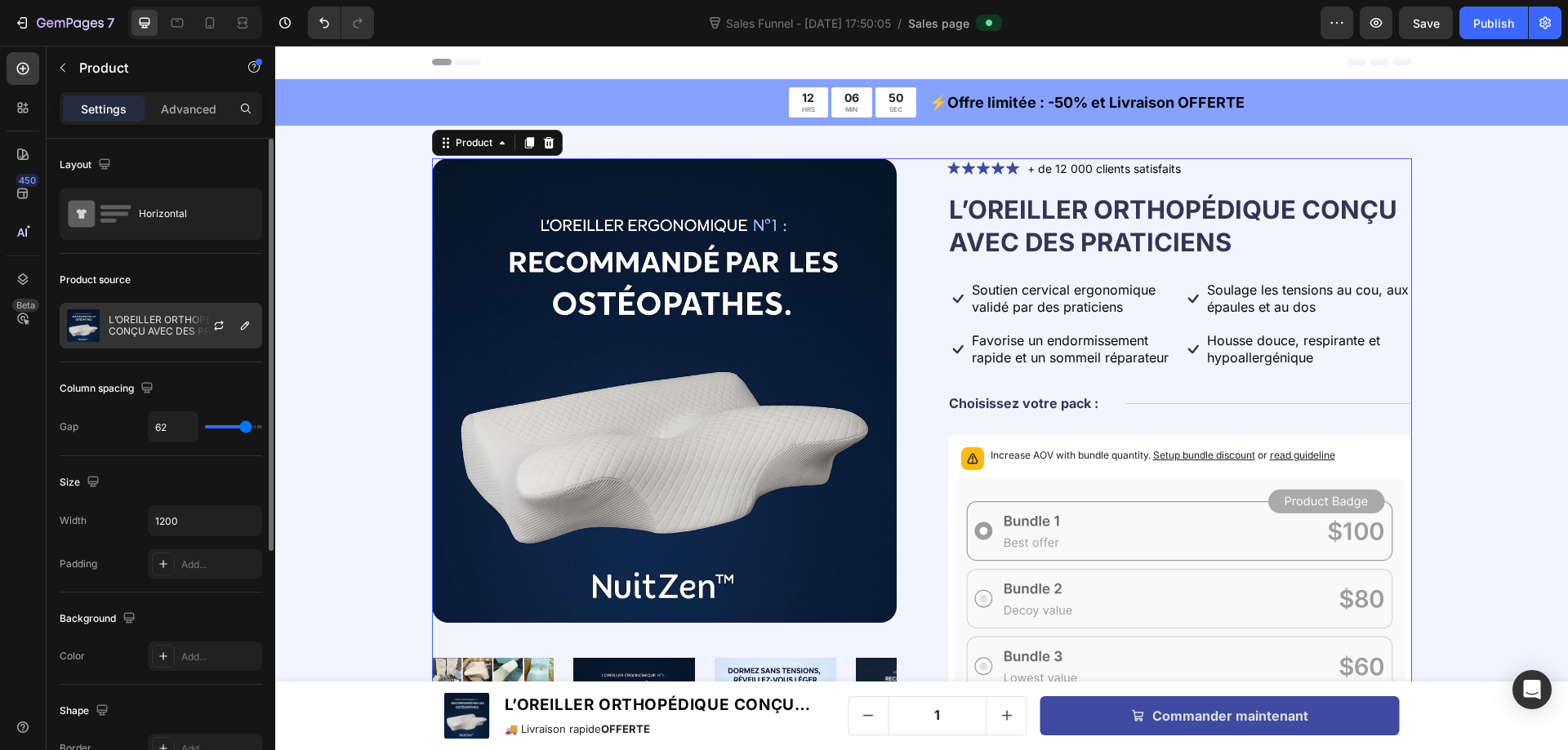
click at [161, 311] on div "L’OREILLER ORTHOPÉDIQUE CONÇU AVEC DES PRATICIENS" at bounding box center [161, 325] width 203 height 45
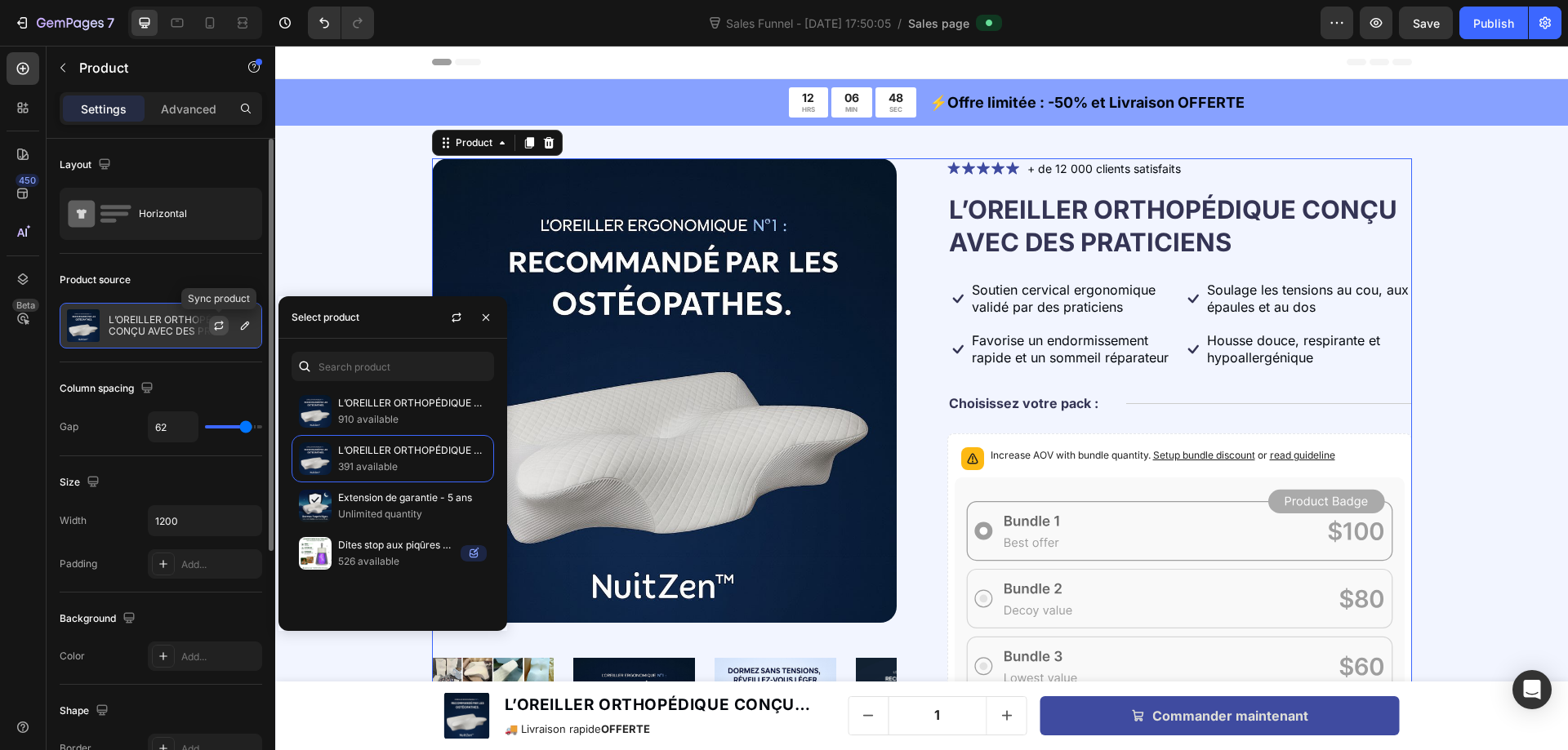
click at [219, 326] on icon "button" at bounding box center [219, 326] width 13 height 13
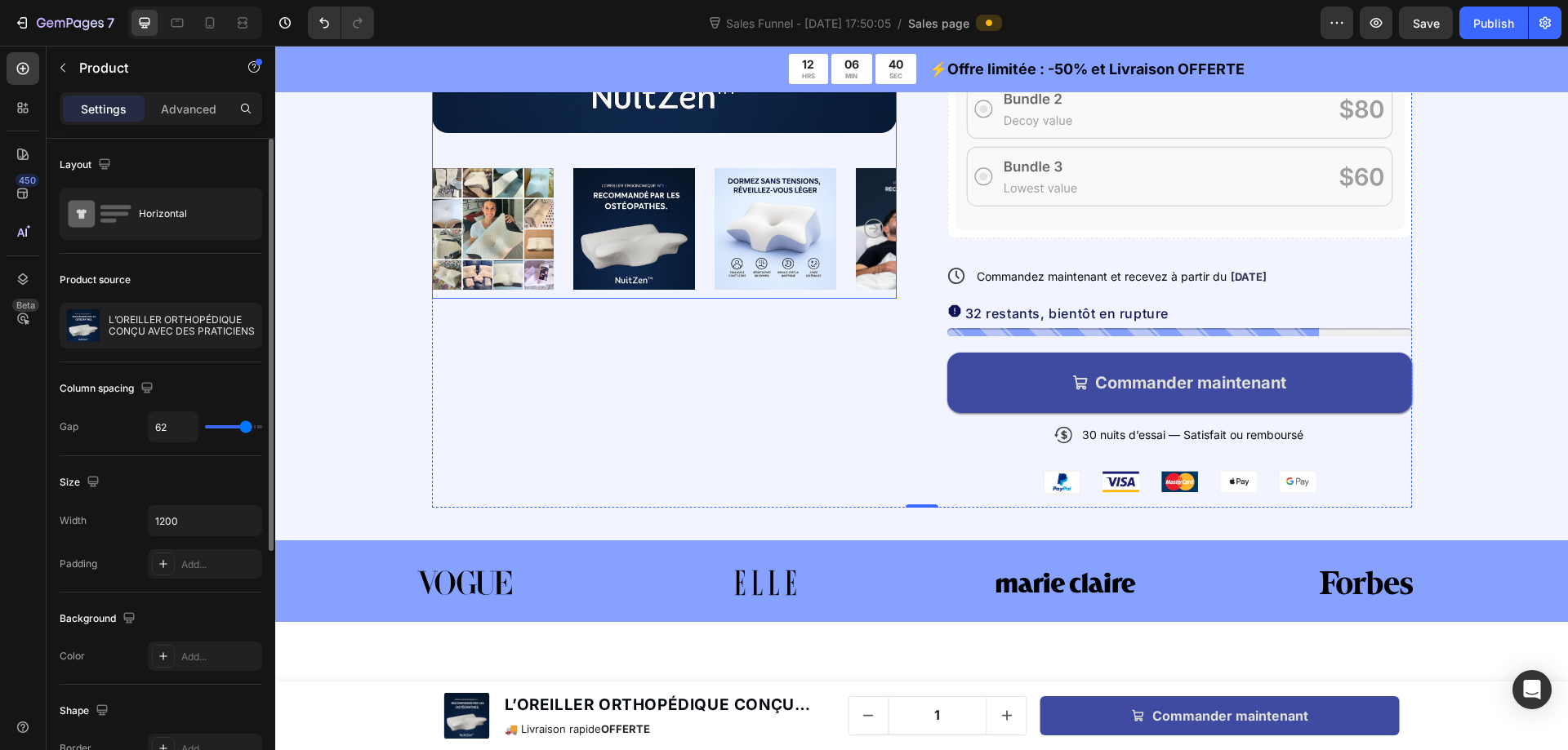
scroll to position [408, 0]
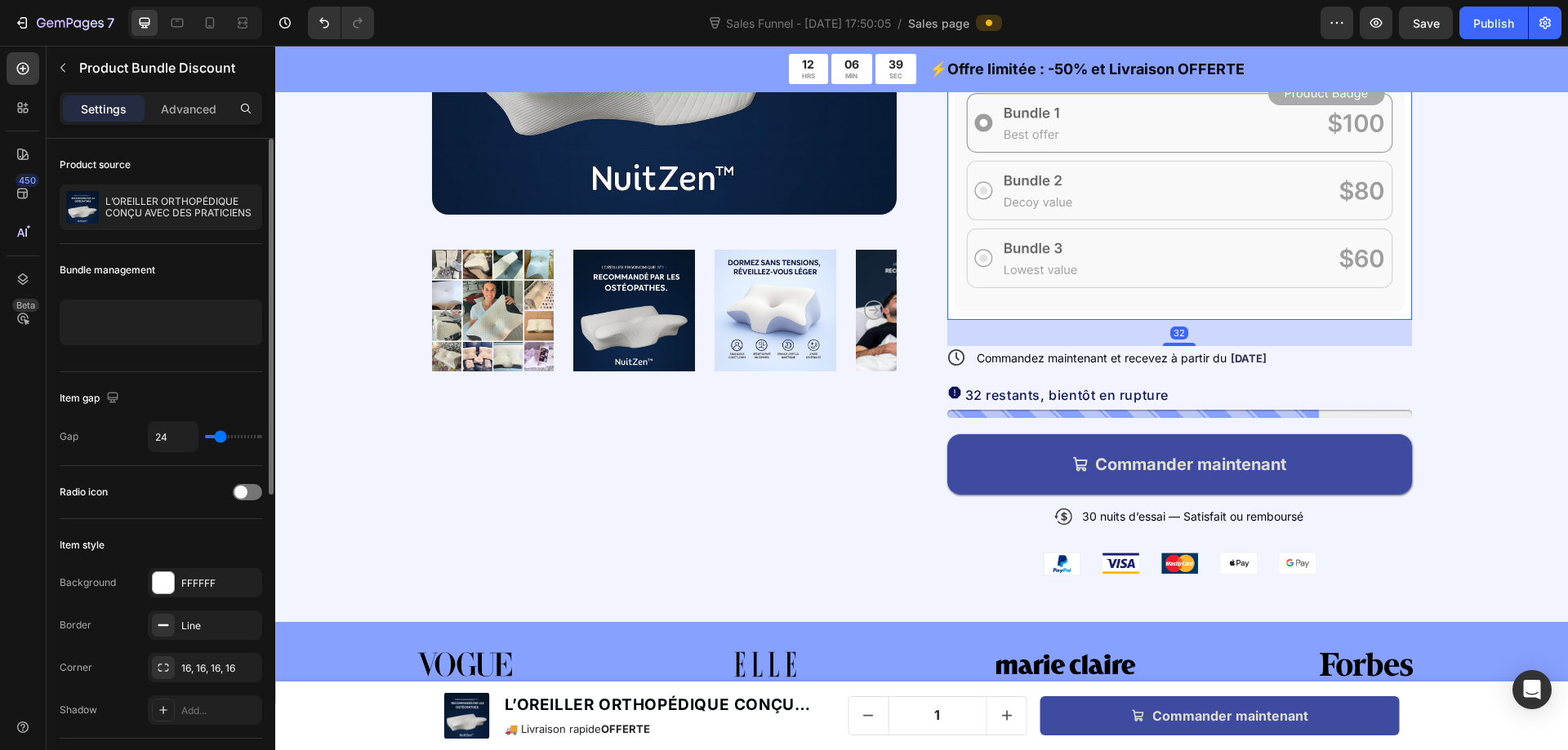
click at [955, 162] on icon at bounding box center [1180, 190] width 450 height 243
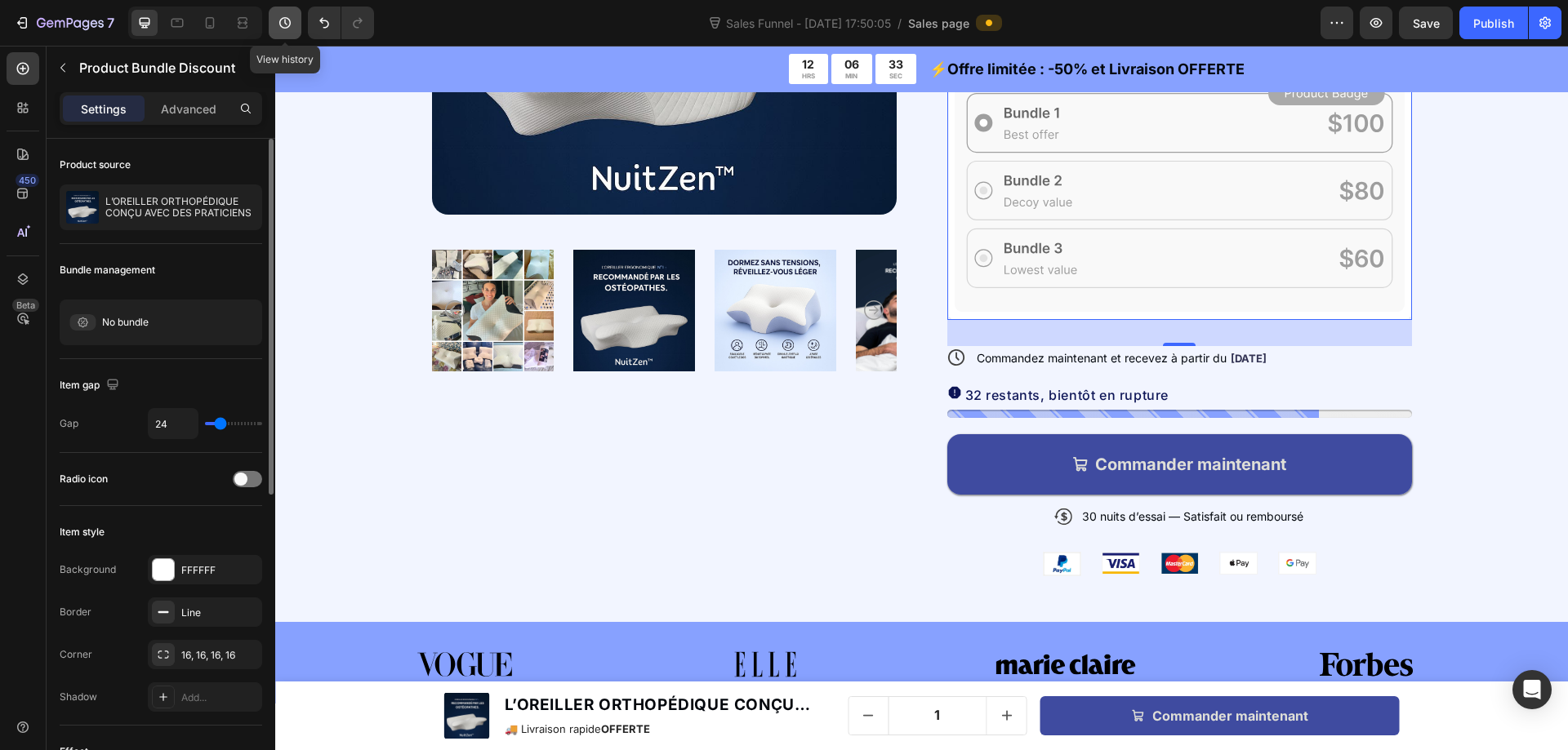
click at [299, 22] on button "button" at bounding box center [285, 22] width 33 height 33
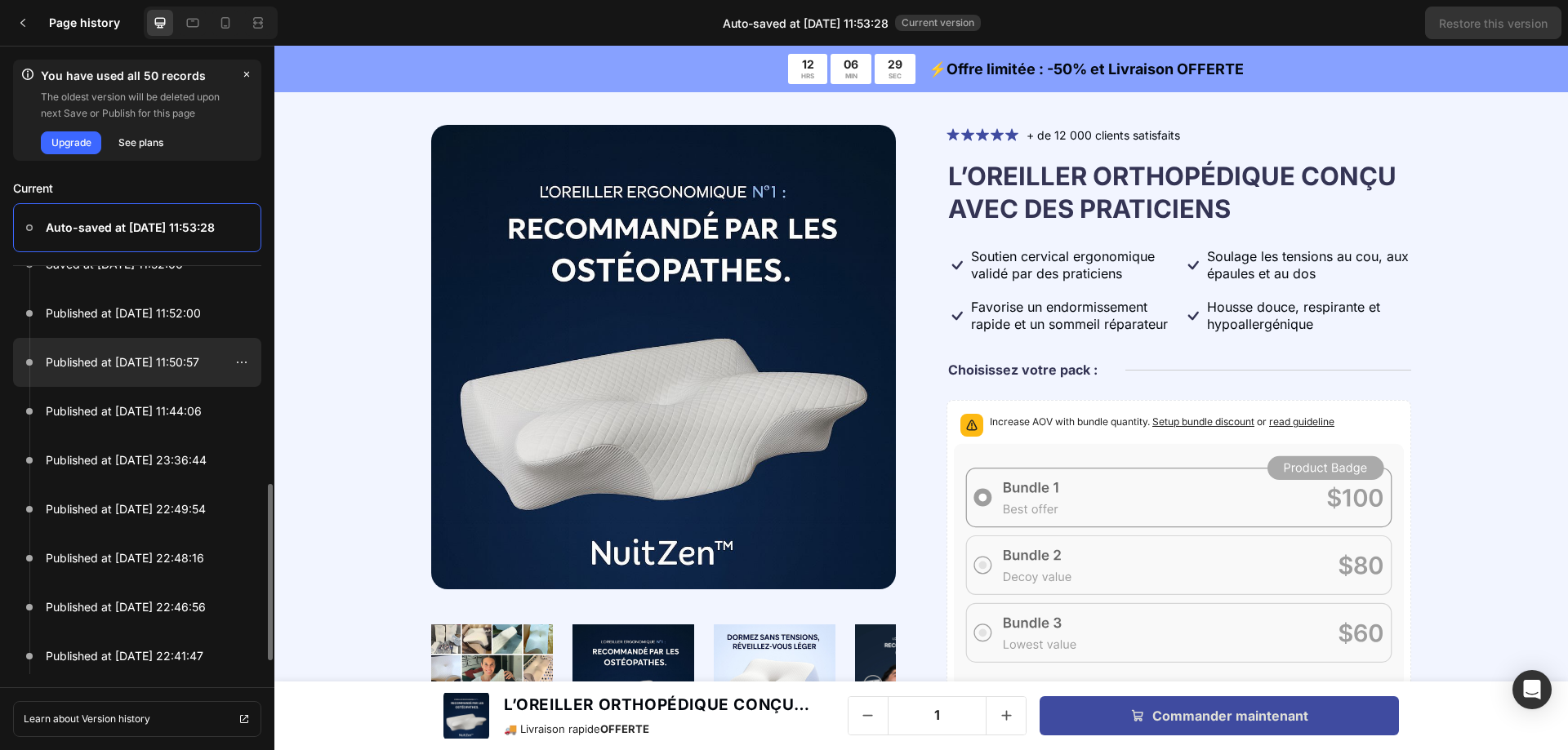
scroll to position [164, 0]
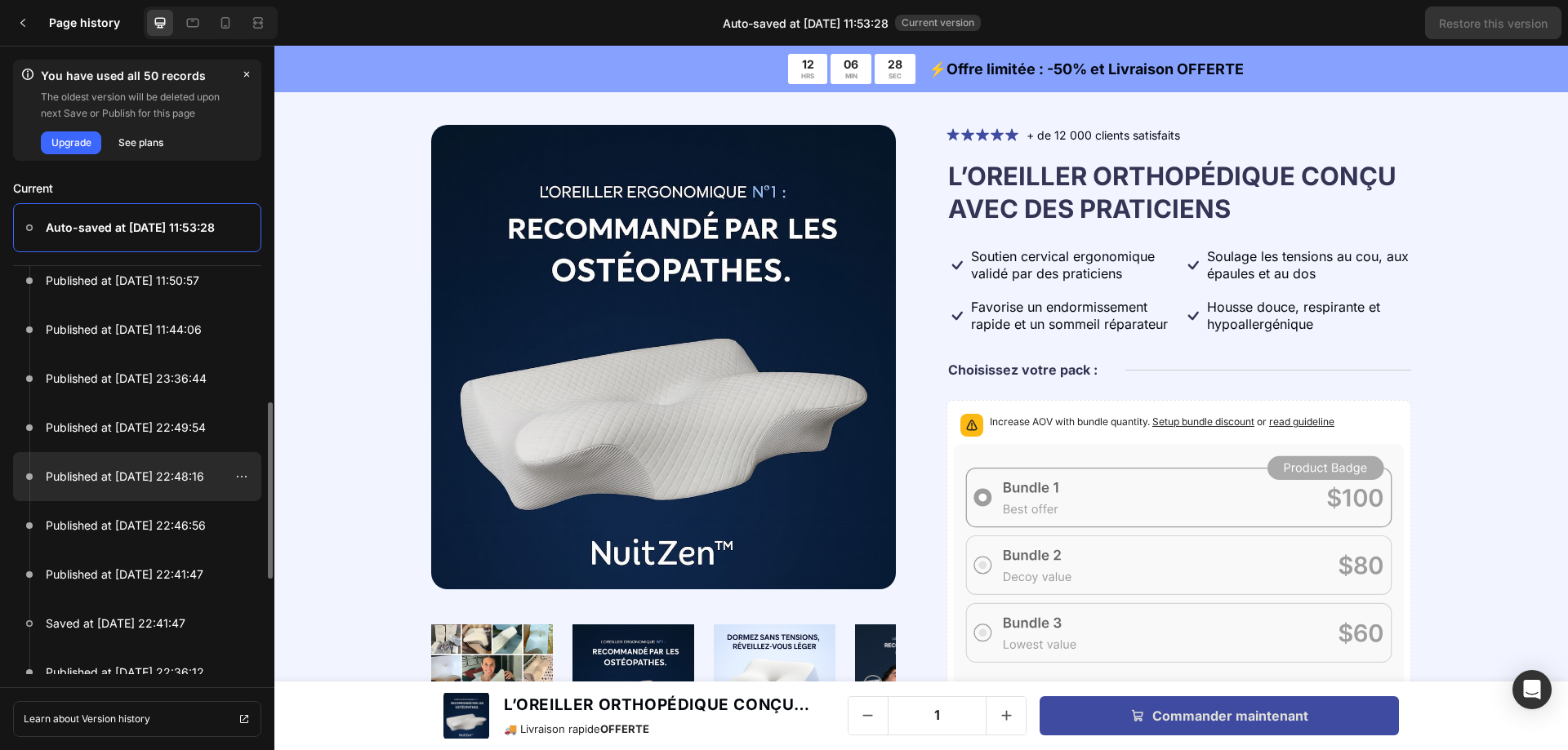
click at [153, 467] on p "Published at Aug 24, 22:48:16" at bounding box center [125, 477] width 158 height 20
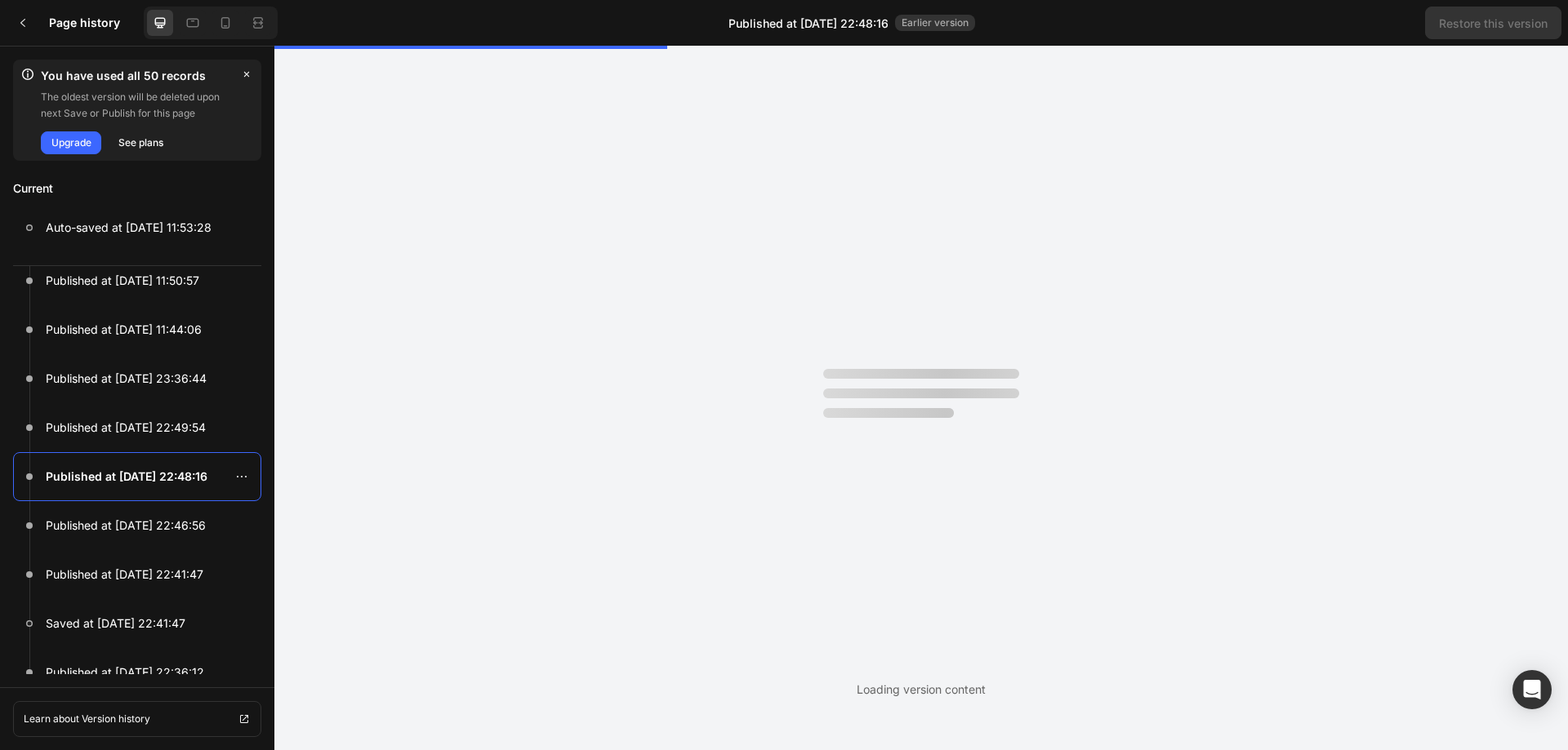
scroll to position [0, 0]
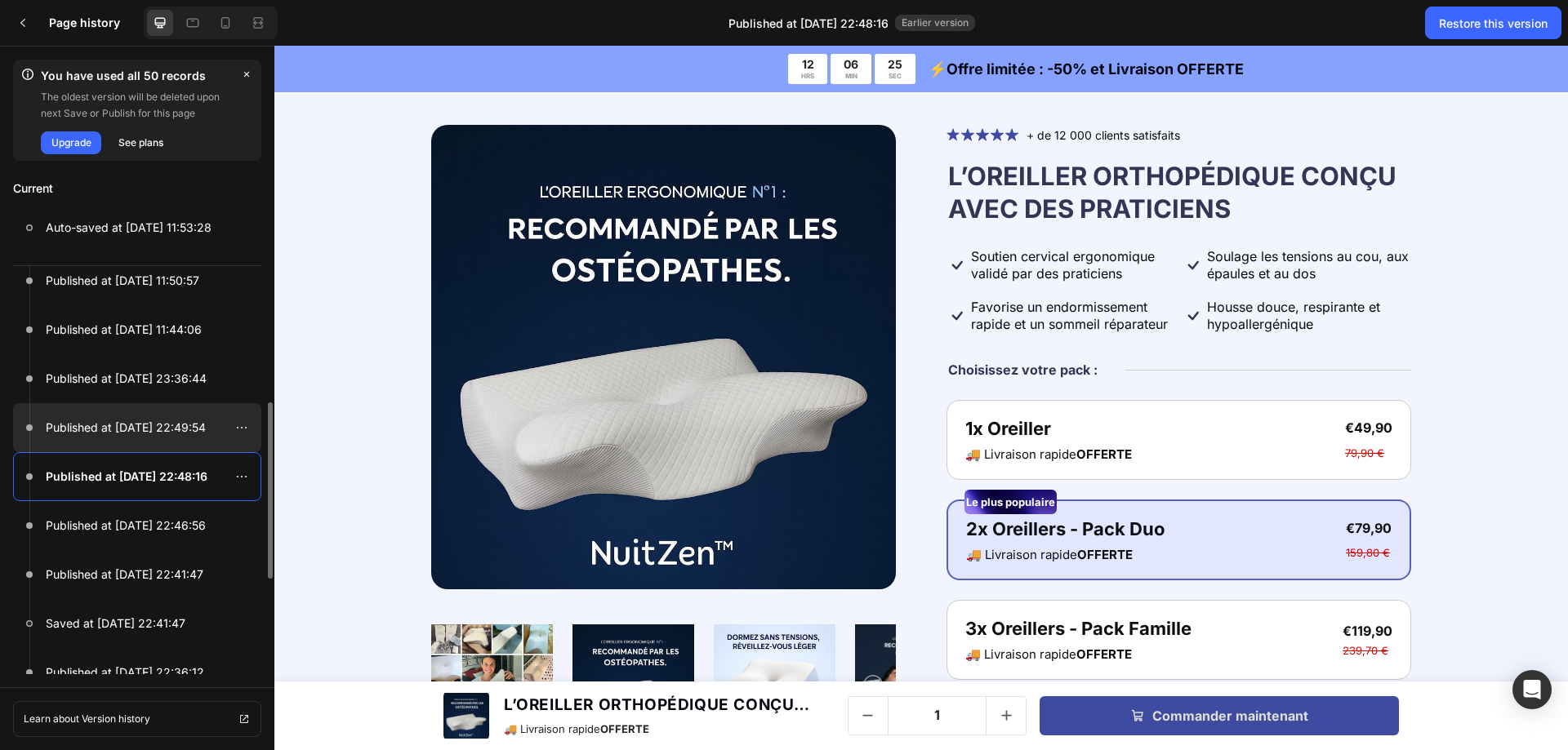
click at [139, 423] on p "Published at Aug 24, 22:49:54" at bounding box center [125, 428] width 160 height 20
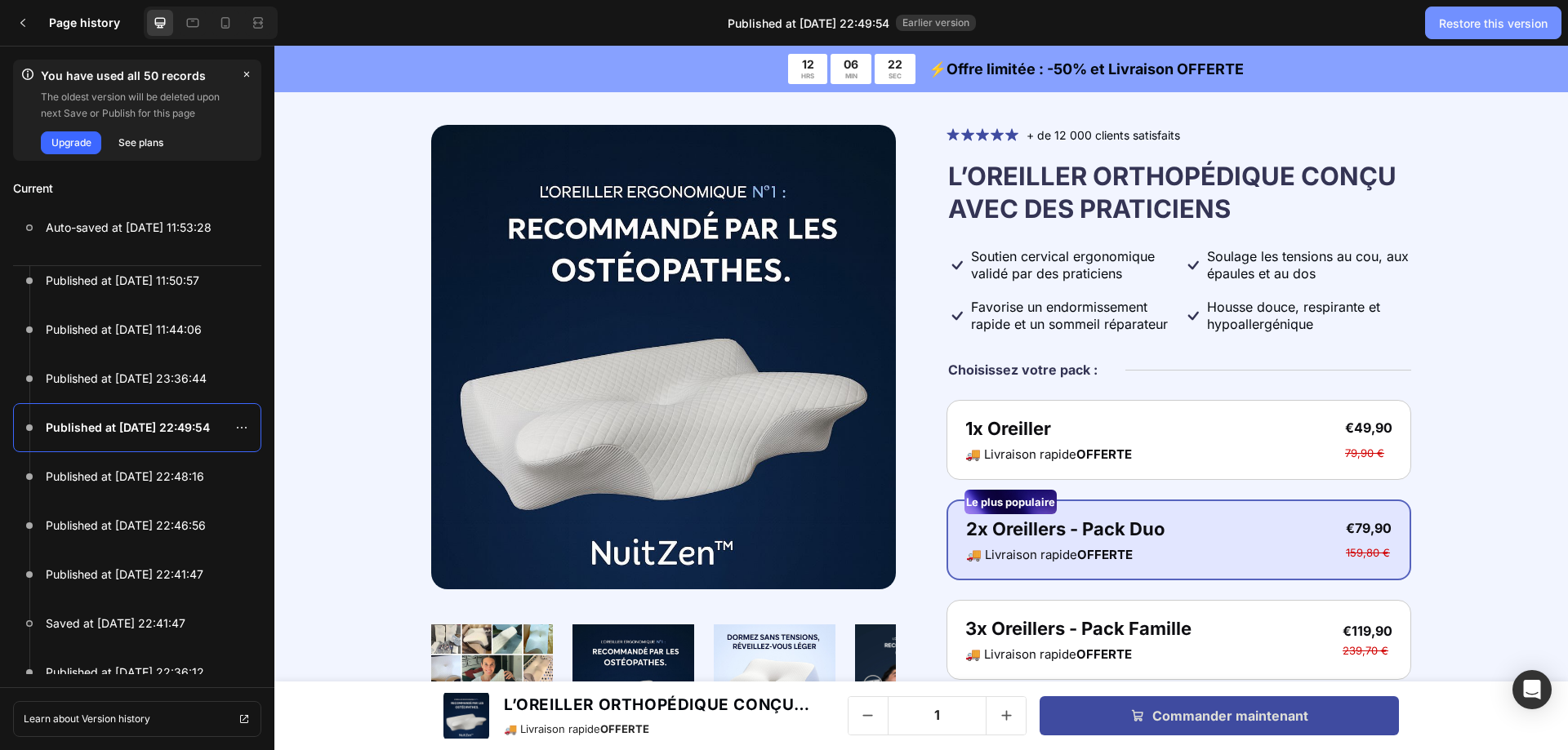
click at [1470, 23] on div "Restore this version" at bounding box center [1493, 23] width 109 height 17
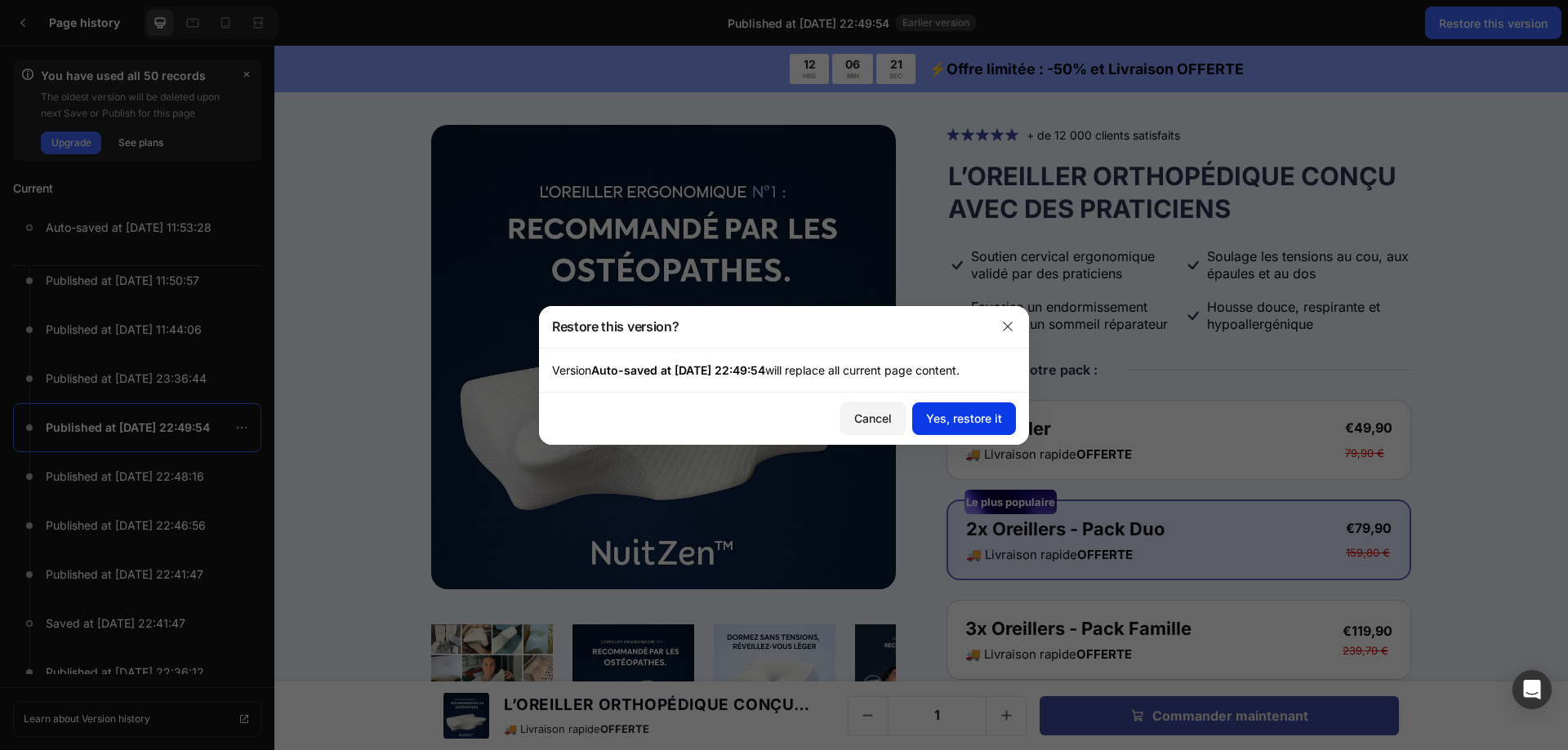
click at [962, 414] on div "Yes, restore it" at bounding box center [963, 418] width 76 height 17
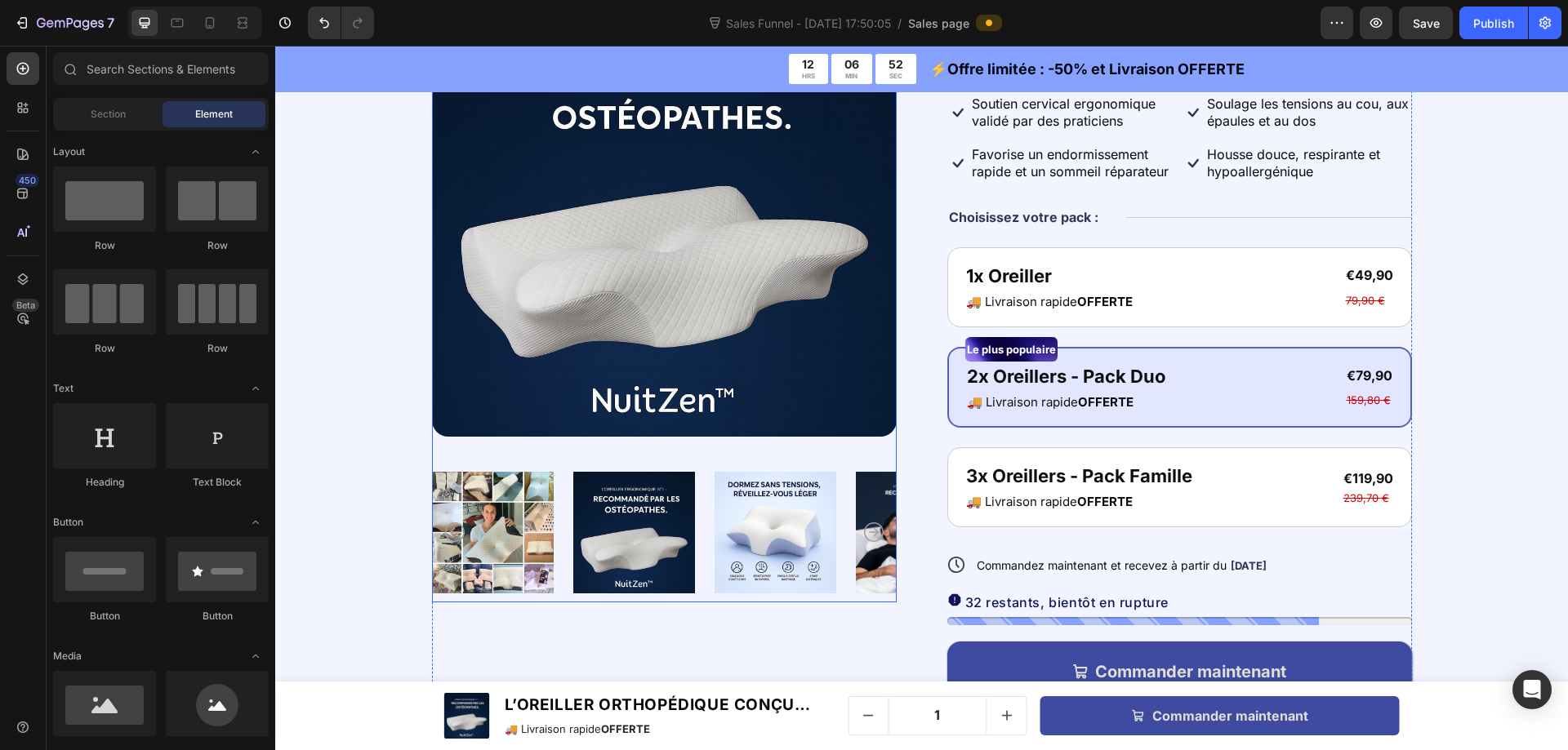
scroll to position [164, 0]
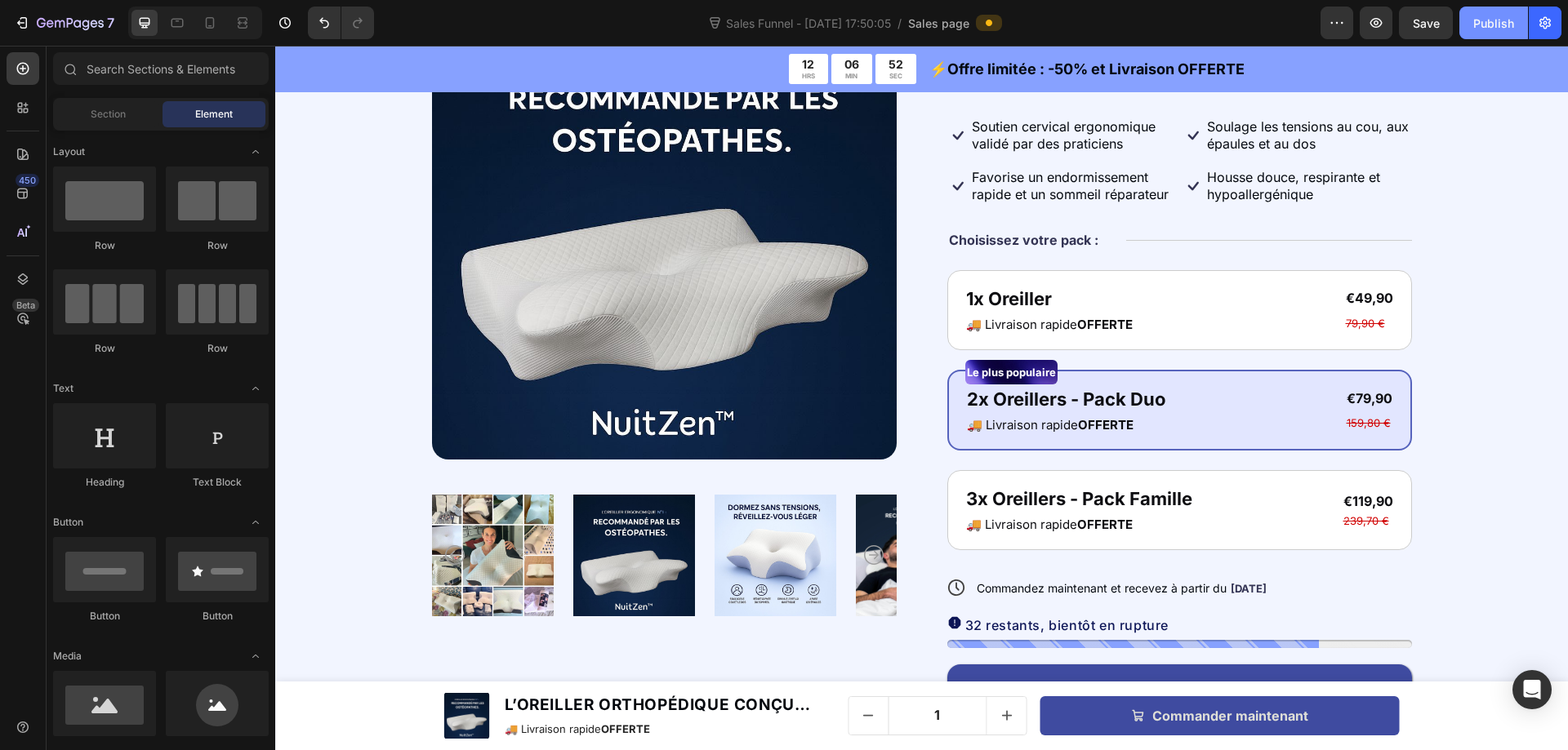
drag, startPoint x: 1491, startPoint y: 20, endPoint x: 1199, endPoint y: 18, distance: 292.0
click at [1491, 20] on div "Publish" at bounding box center [1493, 23] width 41 height 17
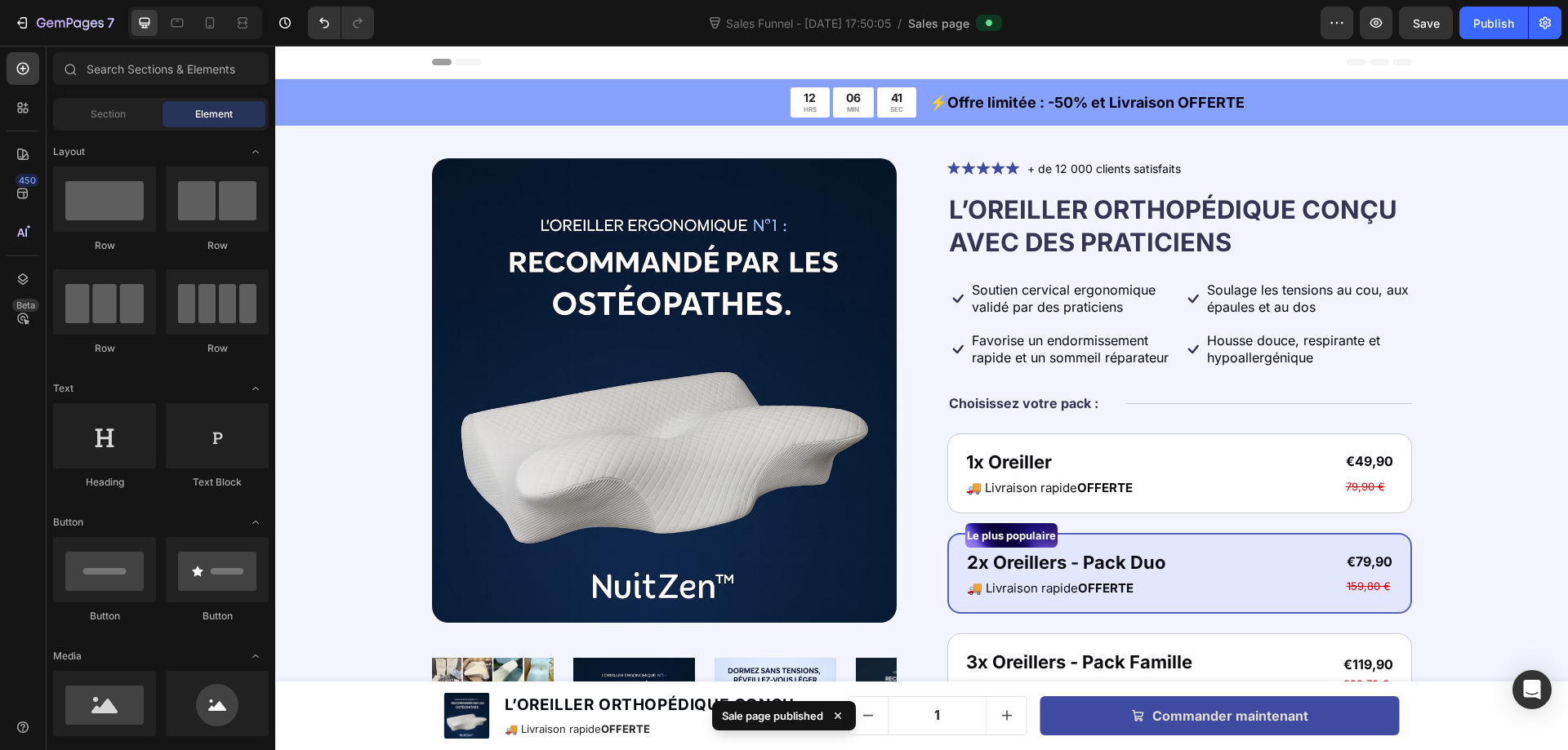
scroll to position [82, 0]
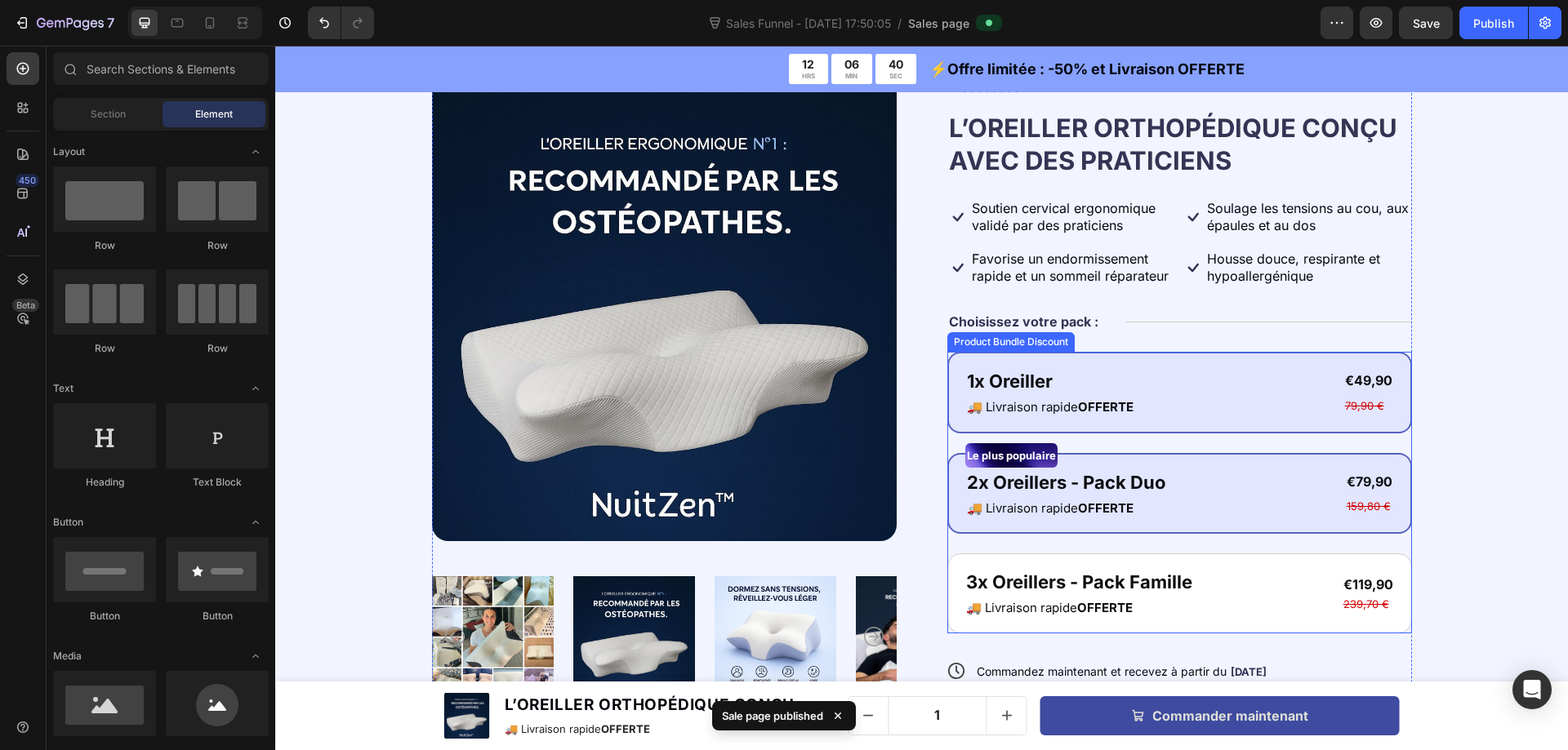
click at [1085, 353] on div "1x Oreiller Text Block 🚚 Livraison rapide OFFERTE Text Block €49,90 Product Pri…" at bounding box center [1179, 392] width 465 height 82
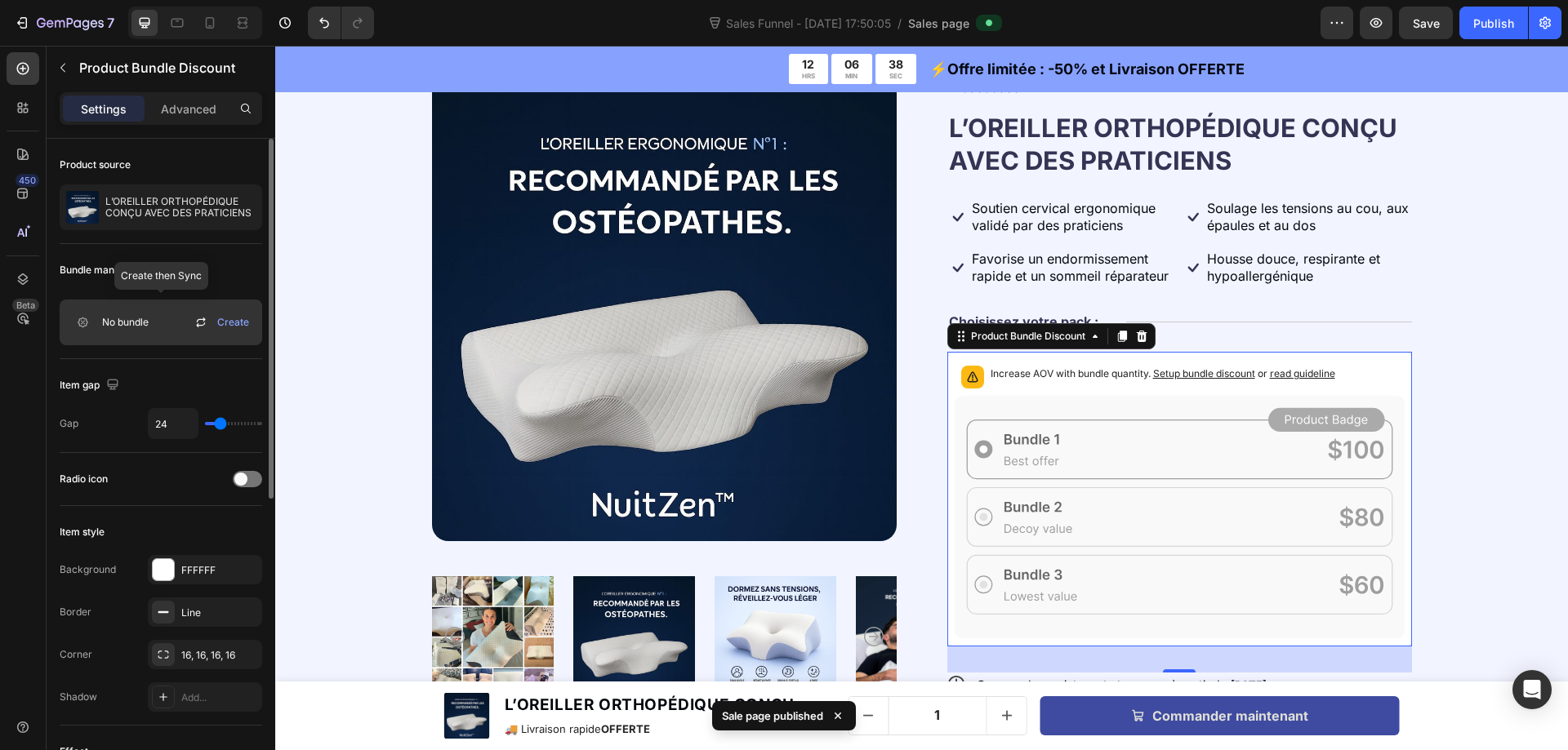
click at [228, 322] on span "Create" at bounding box center [233, 322] width 32 height 15
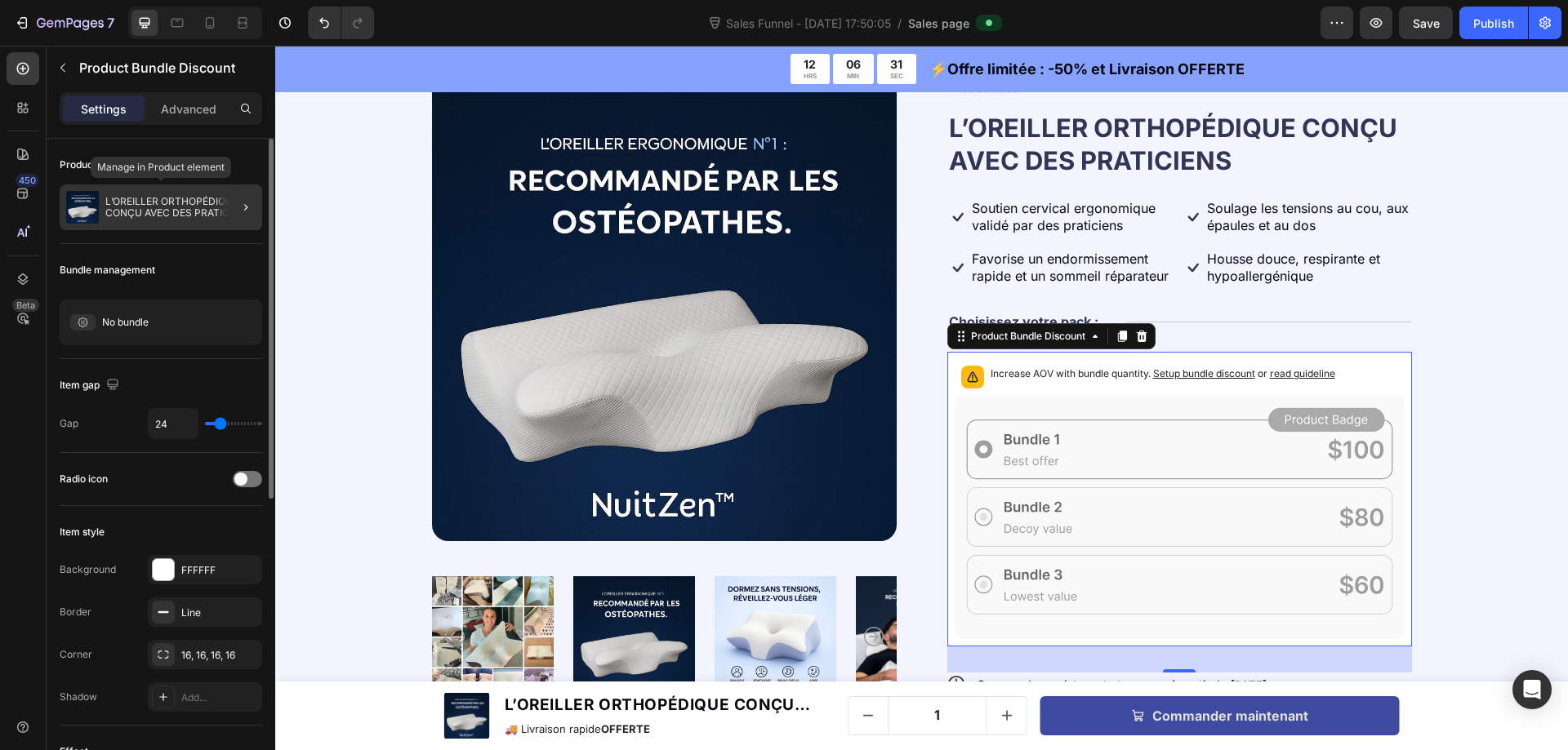
click at [154, 217] on p "L’OREILLER ORTHOPÉDIQUE CONÇU AVEC DES PRATICIENS" at bounding box center [180, 207] width 150 height 23
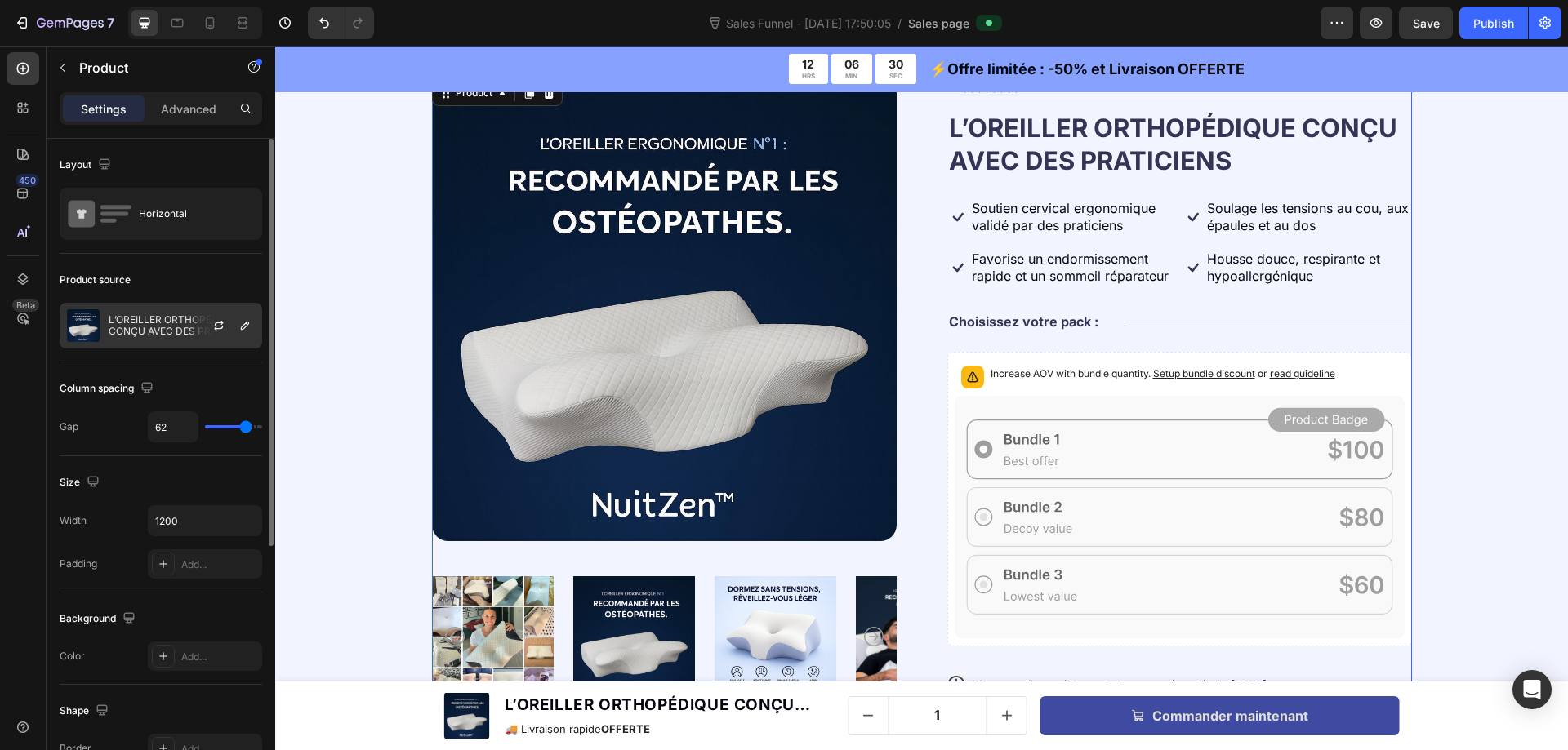
click at [184, 335] on p "L’OREILLER ORTHOPÉDIQUE CONÇU AVEC DES PRATICIENS" at bounding box center [182, 326] width 146 height 23
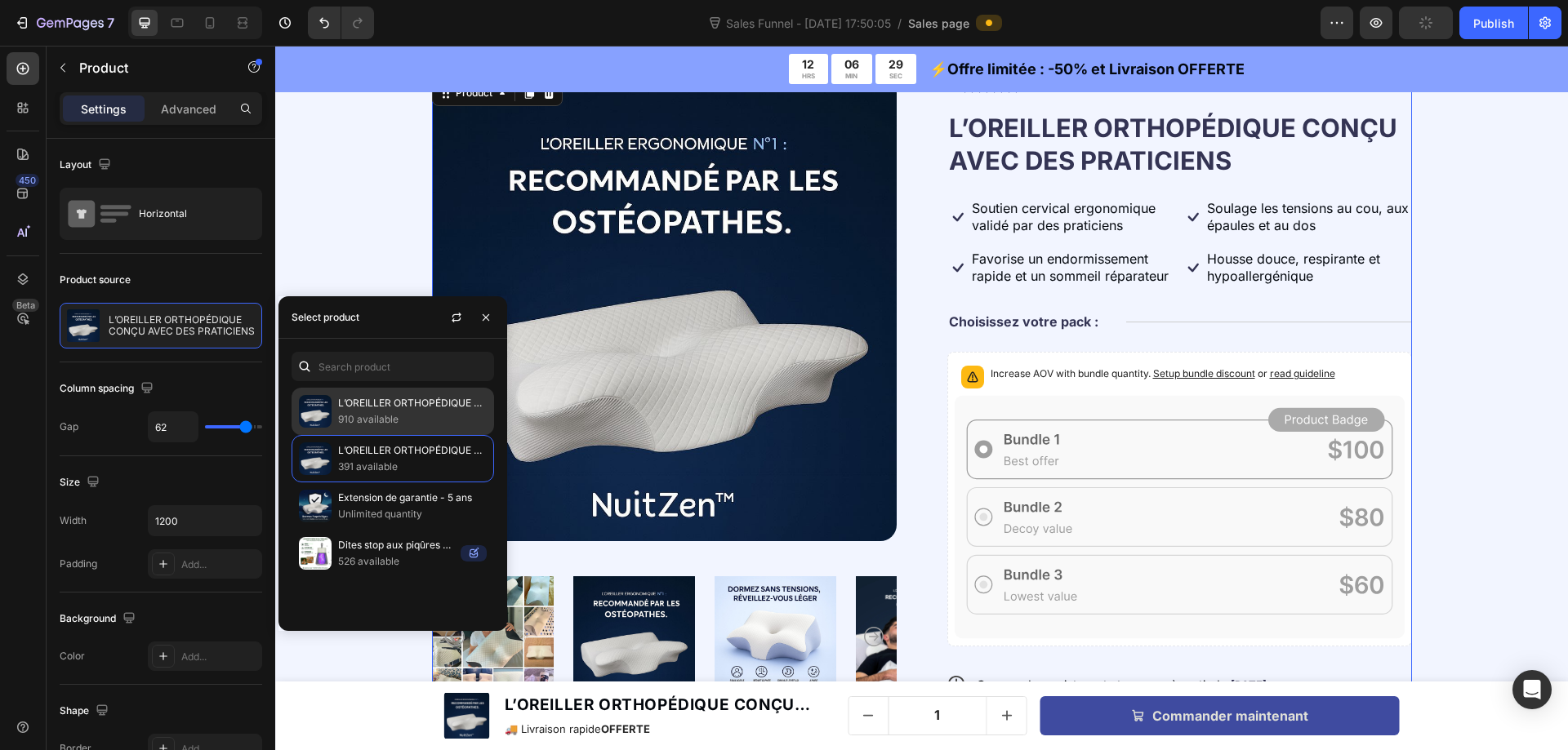
click at [392, 415] on p "910 available" at bounding box center [412, 419] width 149 height 16
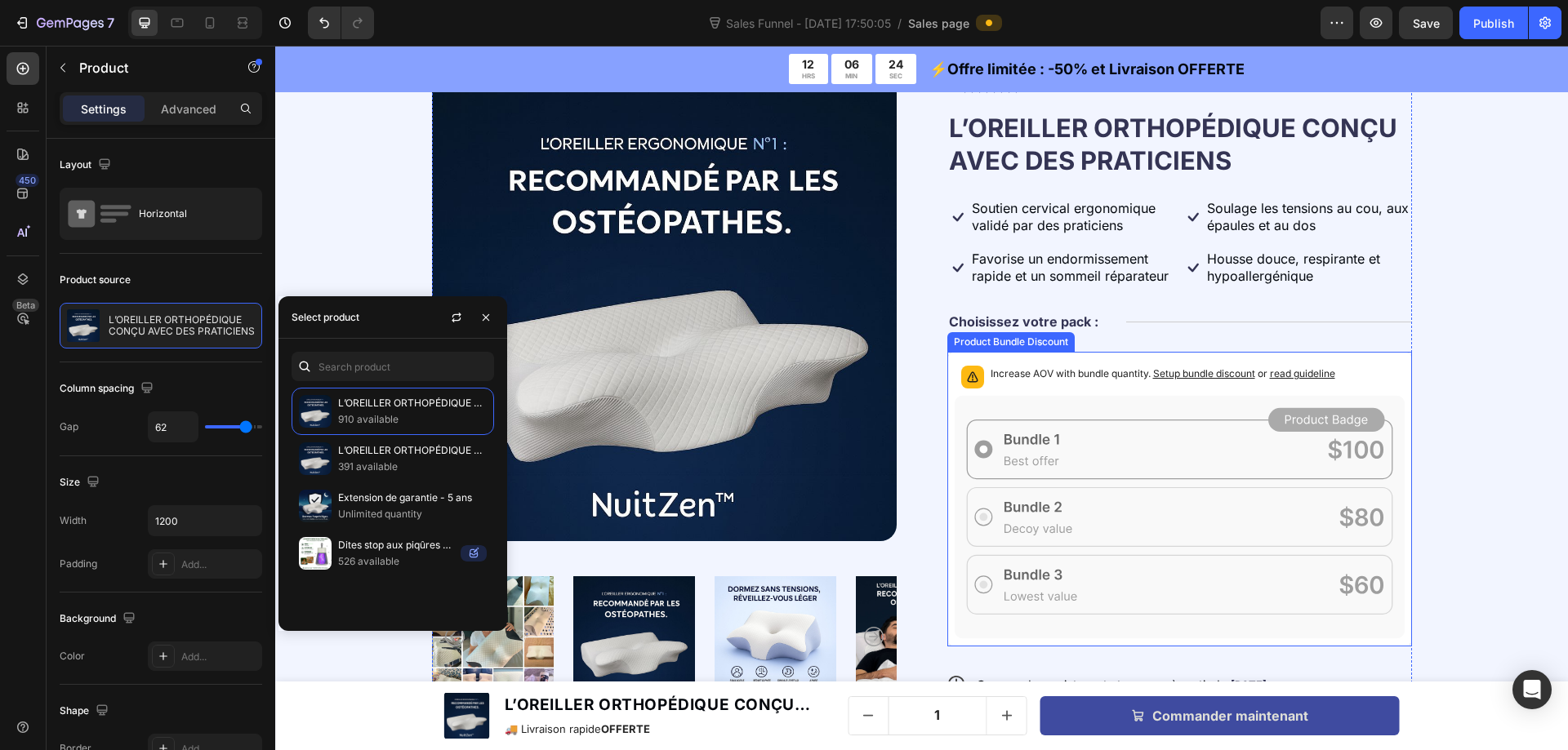
click at [1054, 369] on p "Increase AOV with bundle quantity. Setup bundle discount or read guideline" at bounding box center [1162, 374] width 344 height 16
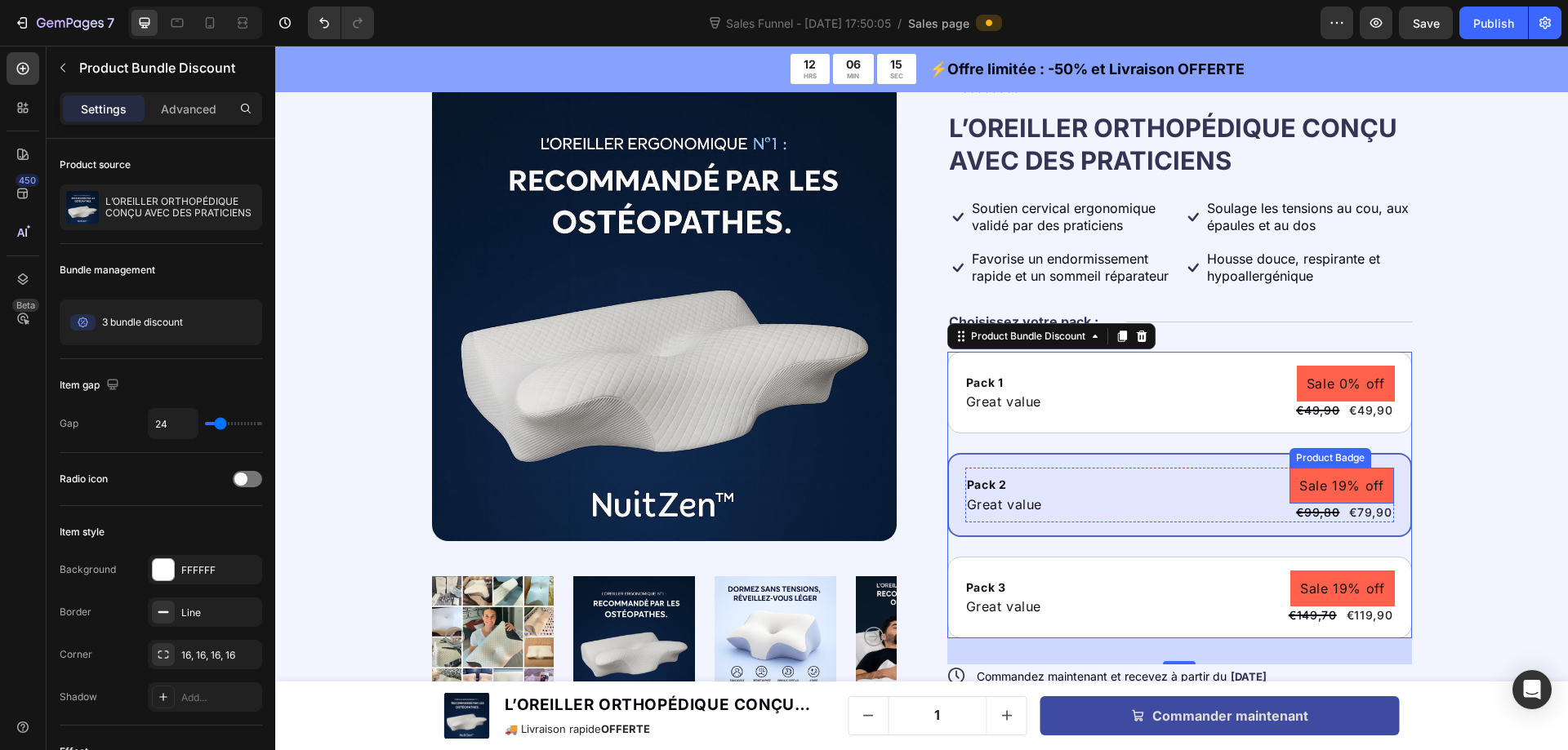
click at [1362, 478] on pre "Sale 19% off" at bounding box center [1341, 486] width 104 height 36
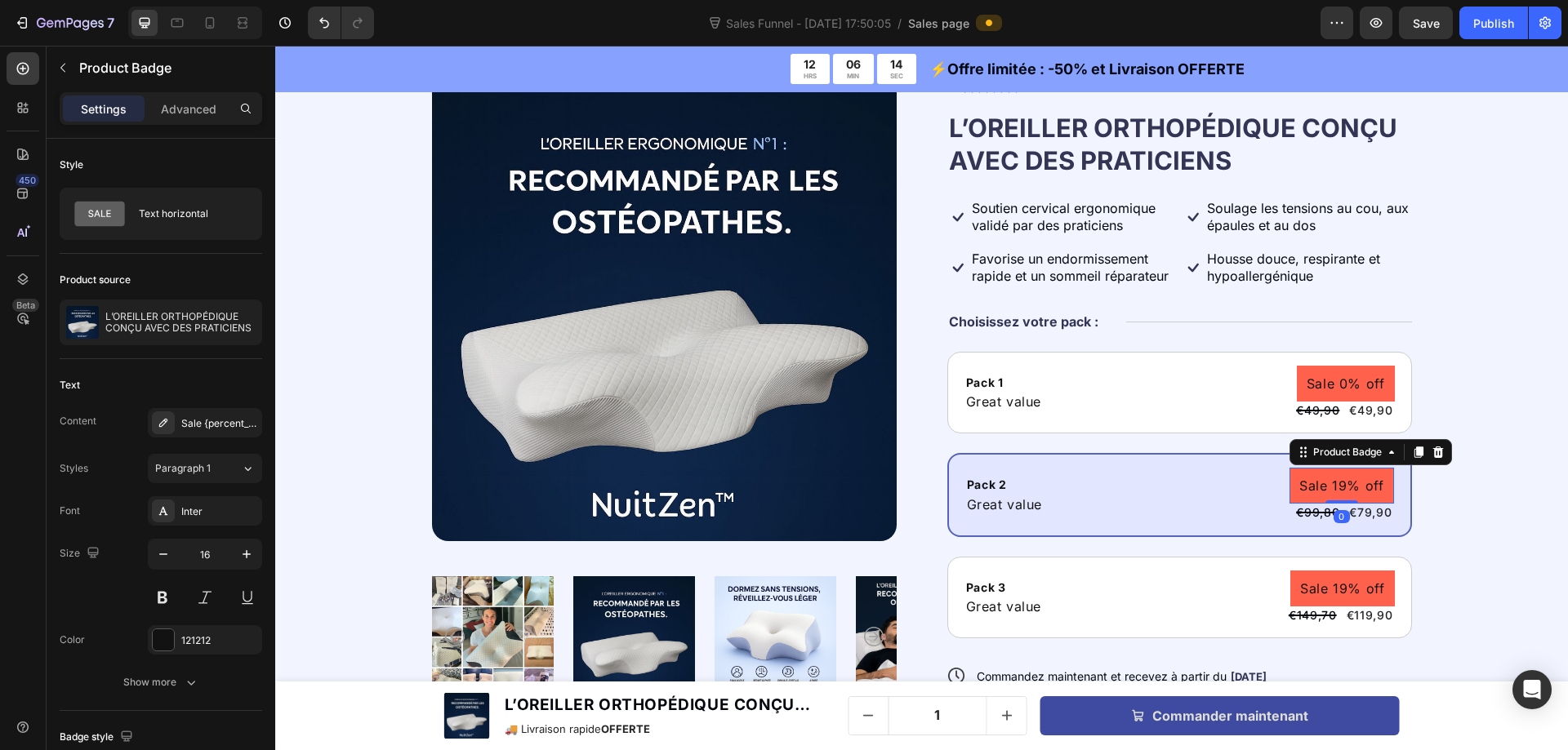
click at [1433, 453] on icon at bounding box center [1438, 452] width 11 height 12
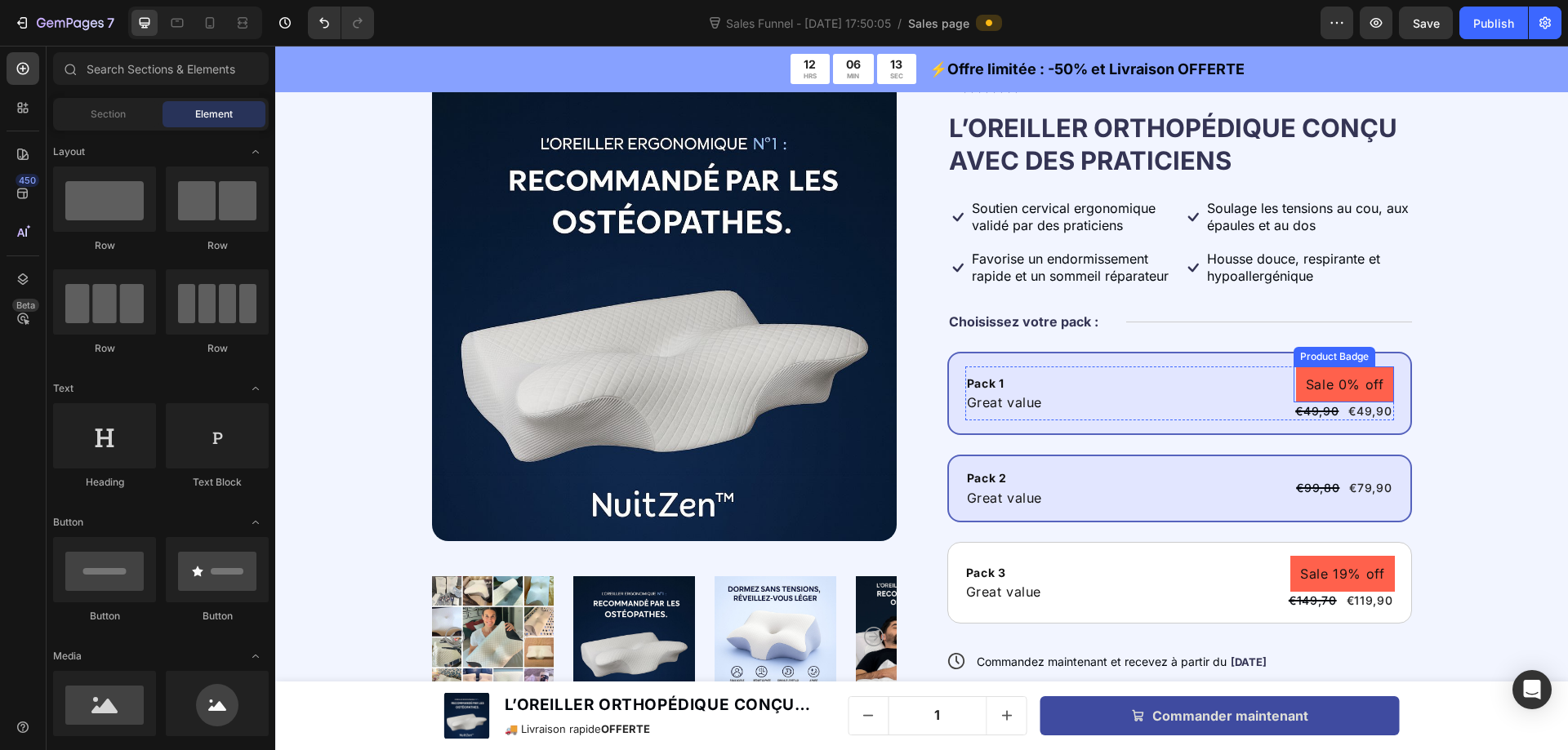
click at [1365, 375] on pre "Sale 0% off" at bounding box center [1345, 384] width 98 height 36
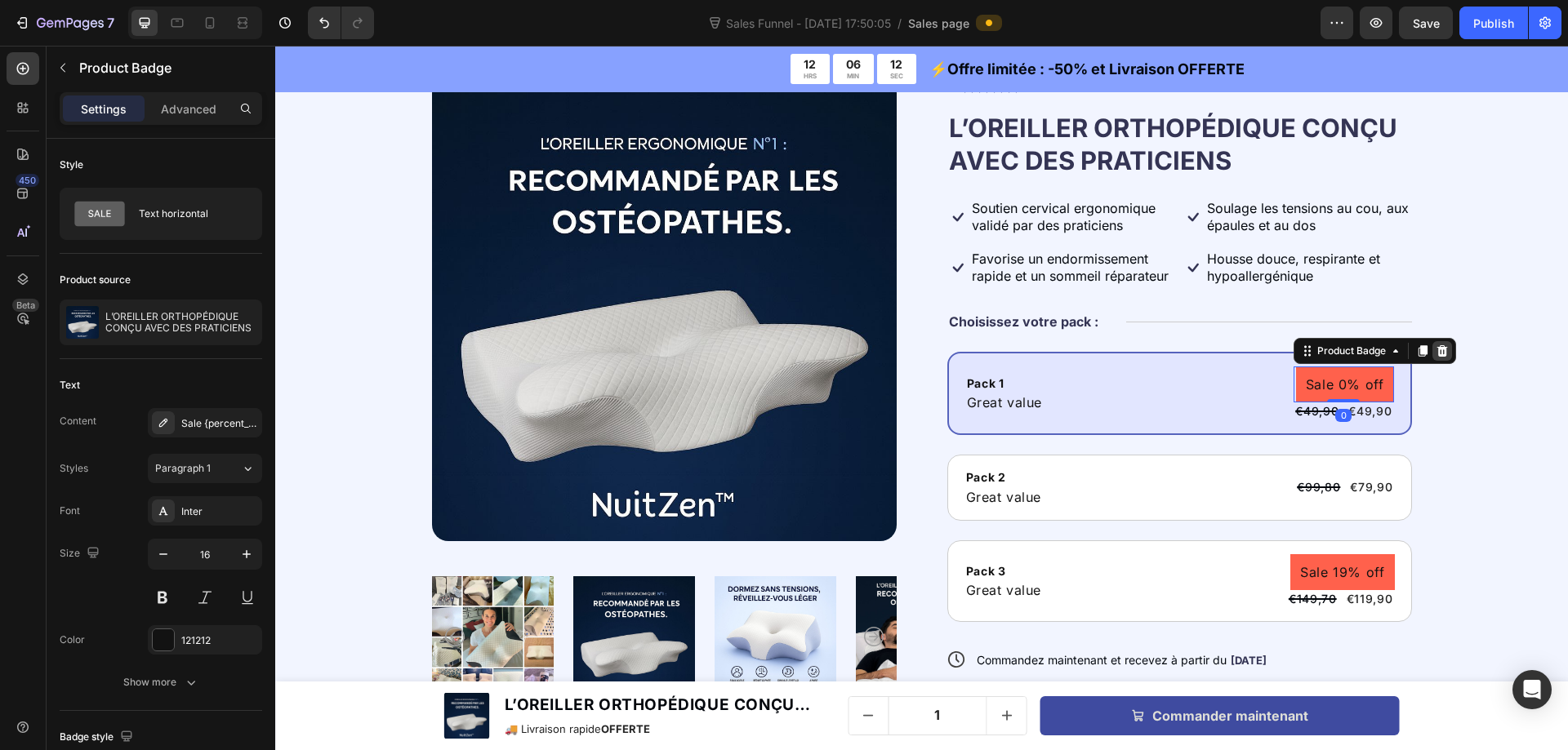
click at [1435, 351] on icon at bounding box center [1442, 351] width 13 height 13
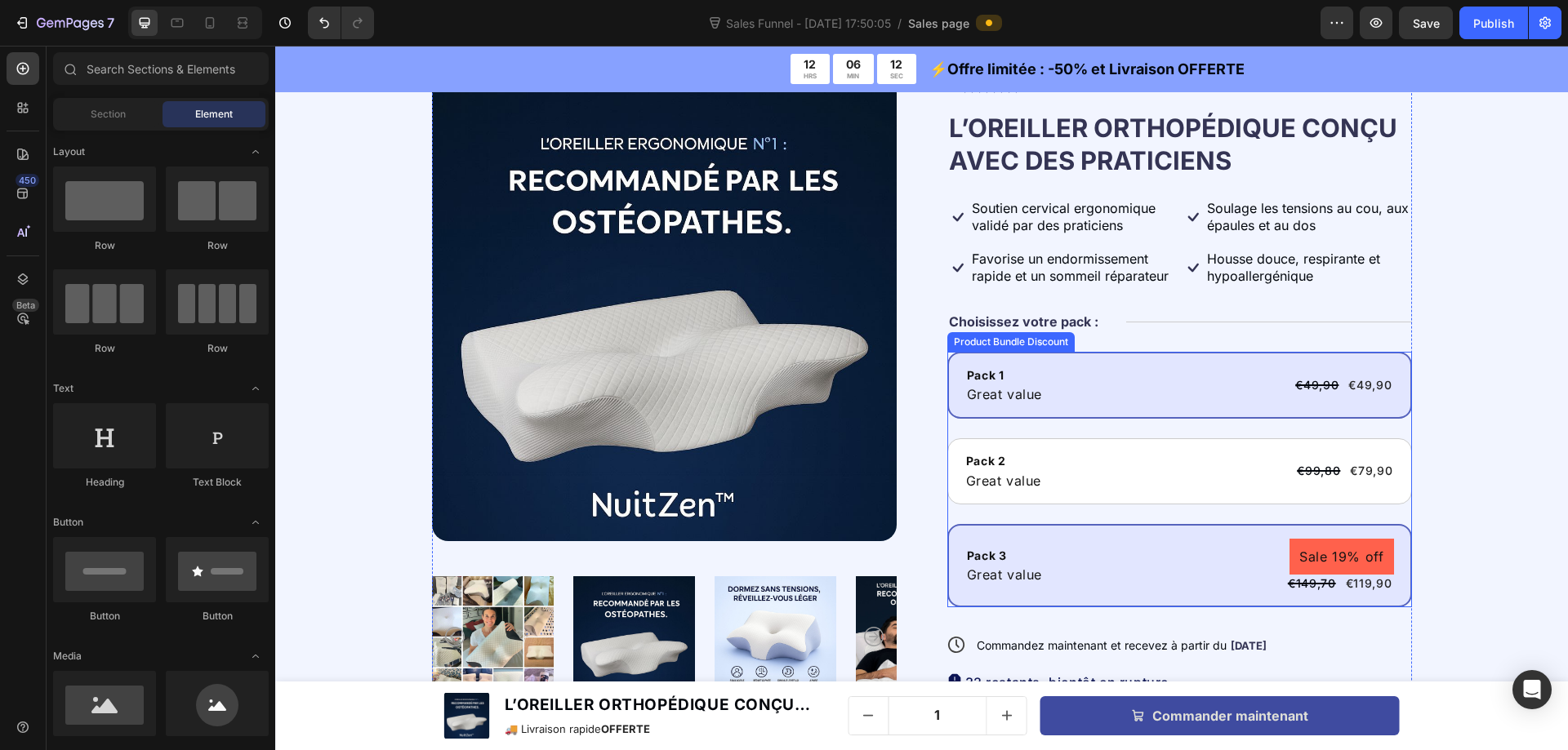
click at [1362, 541] on pre "Sale 19% off" at bounding box center [1341, 557] width 104 height 36
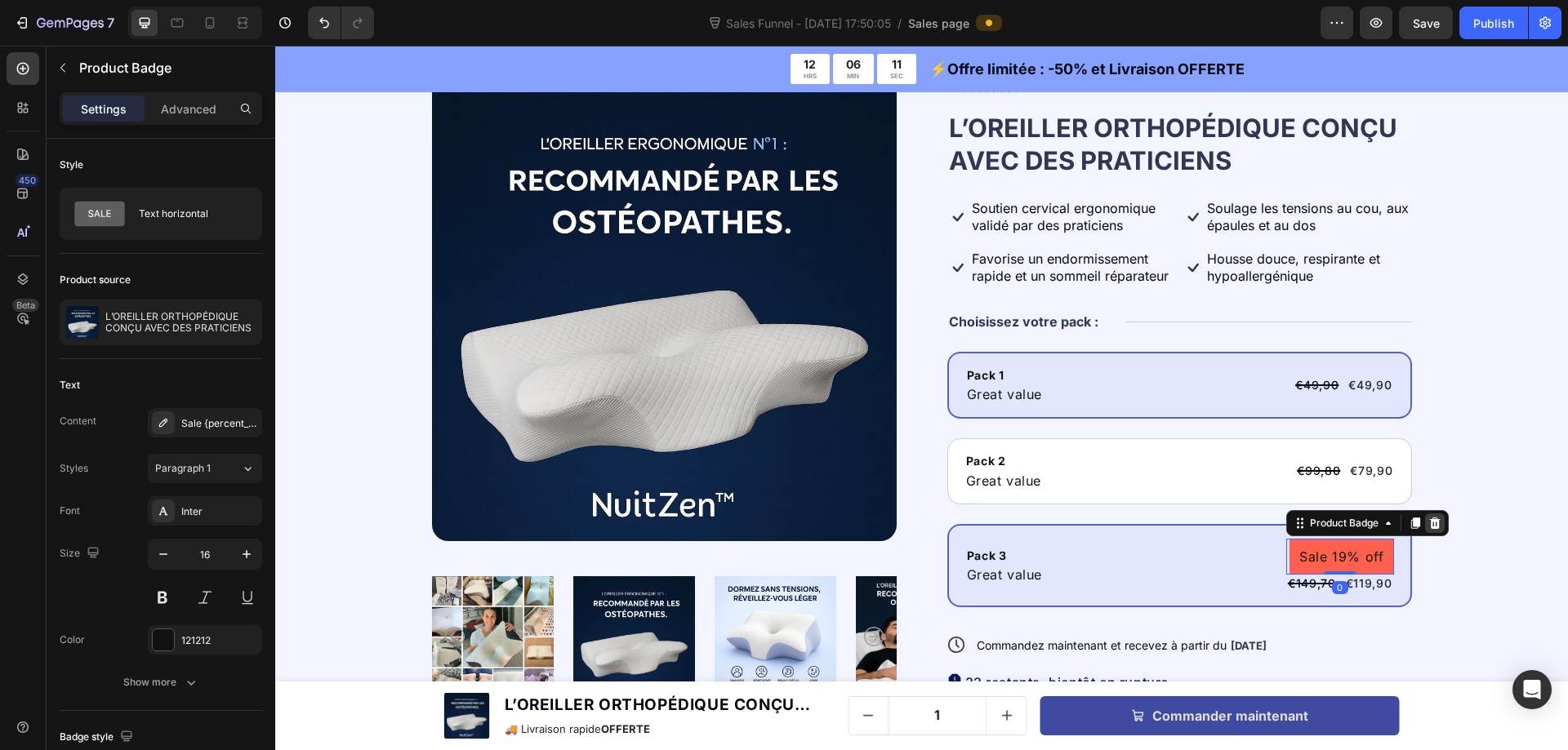
click at [1431, 520] on icon at bounding box center [1435, 523] width 13 height 13
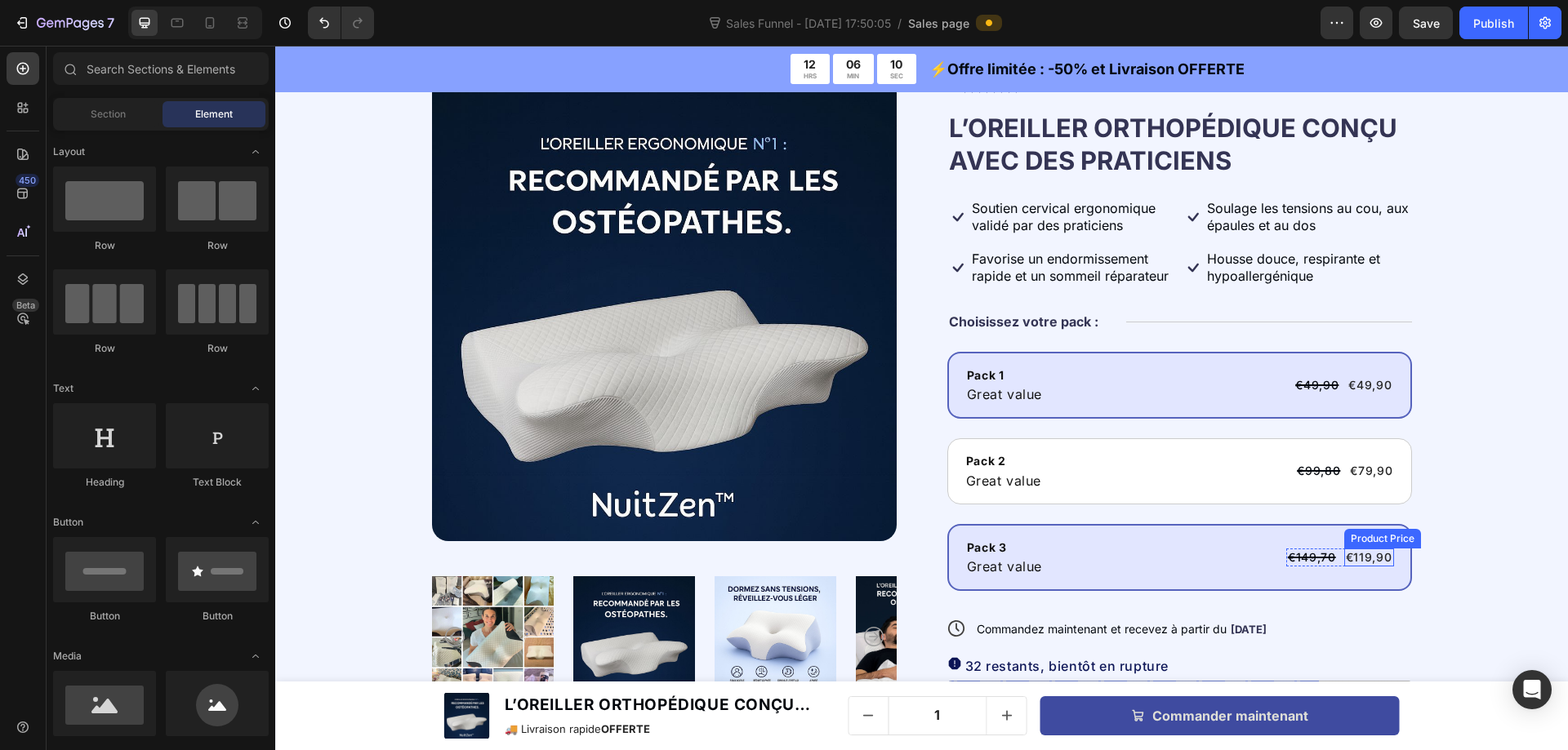
click at [1355, 558] on div "€119,90" at bounding box center [1369, 558] width 50 height 18
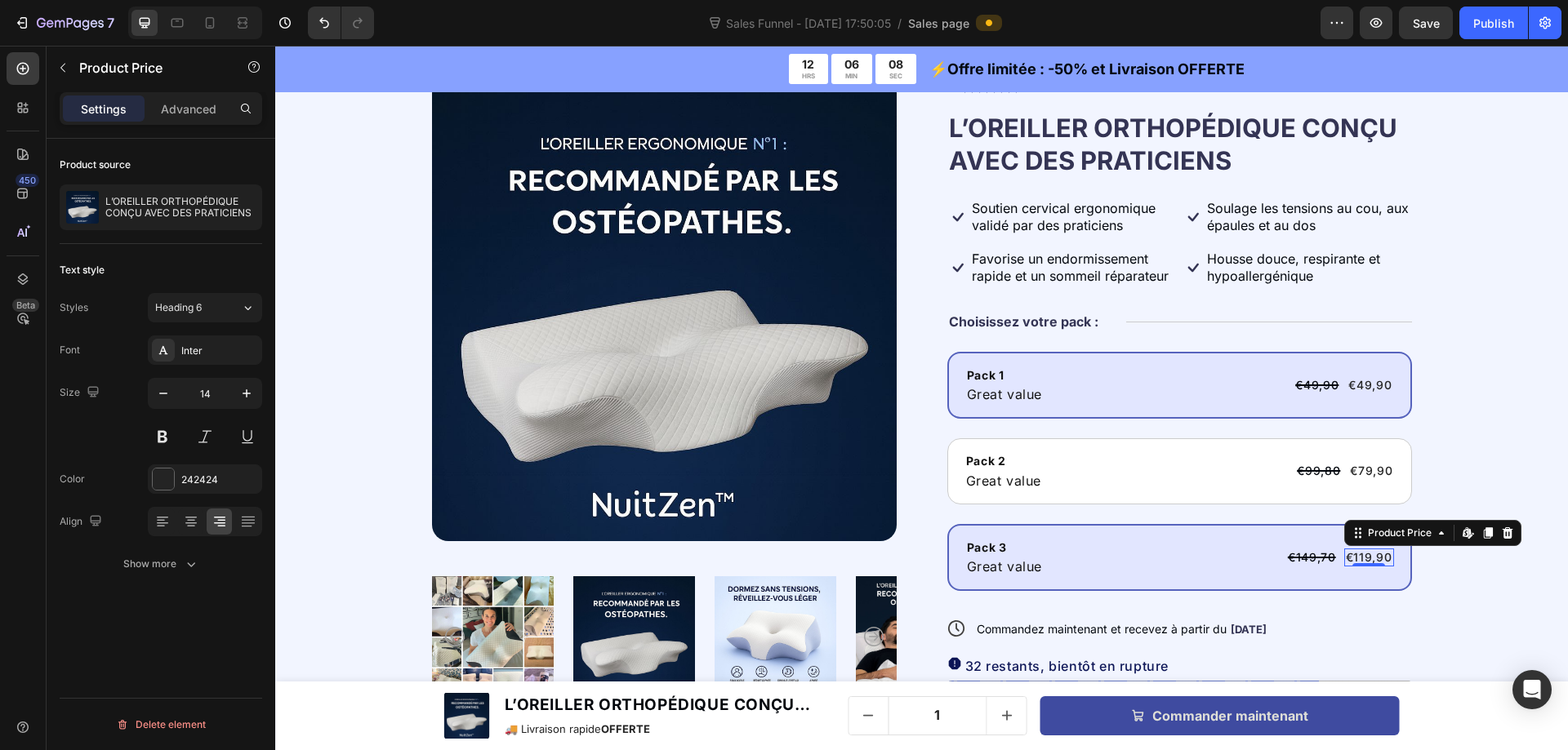
drag, startPoint x: 174, startPoint y: 431, endPoint x: 183, endPoint y: 431, distance: 9.0
click at [173, 431] on button at bounding box center [162, 436] width 29 height 29
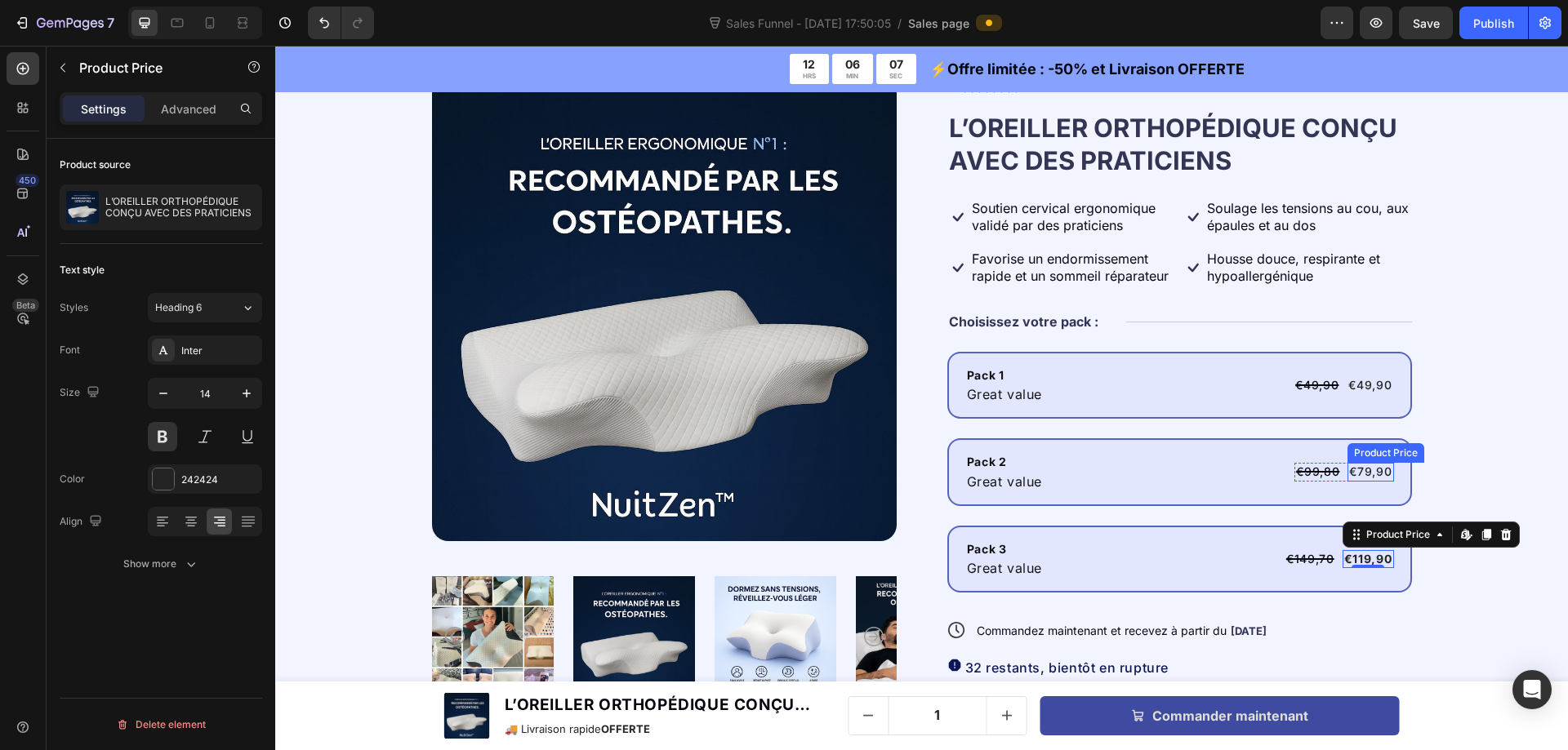
click at [1372, 474] on div "€79,90" at bounding box center [1370, 472] width 45 height 18
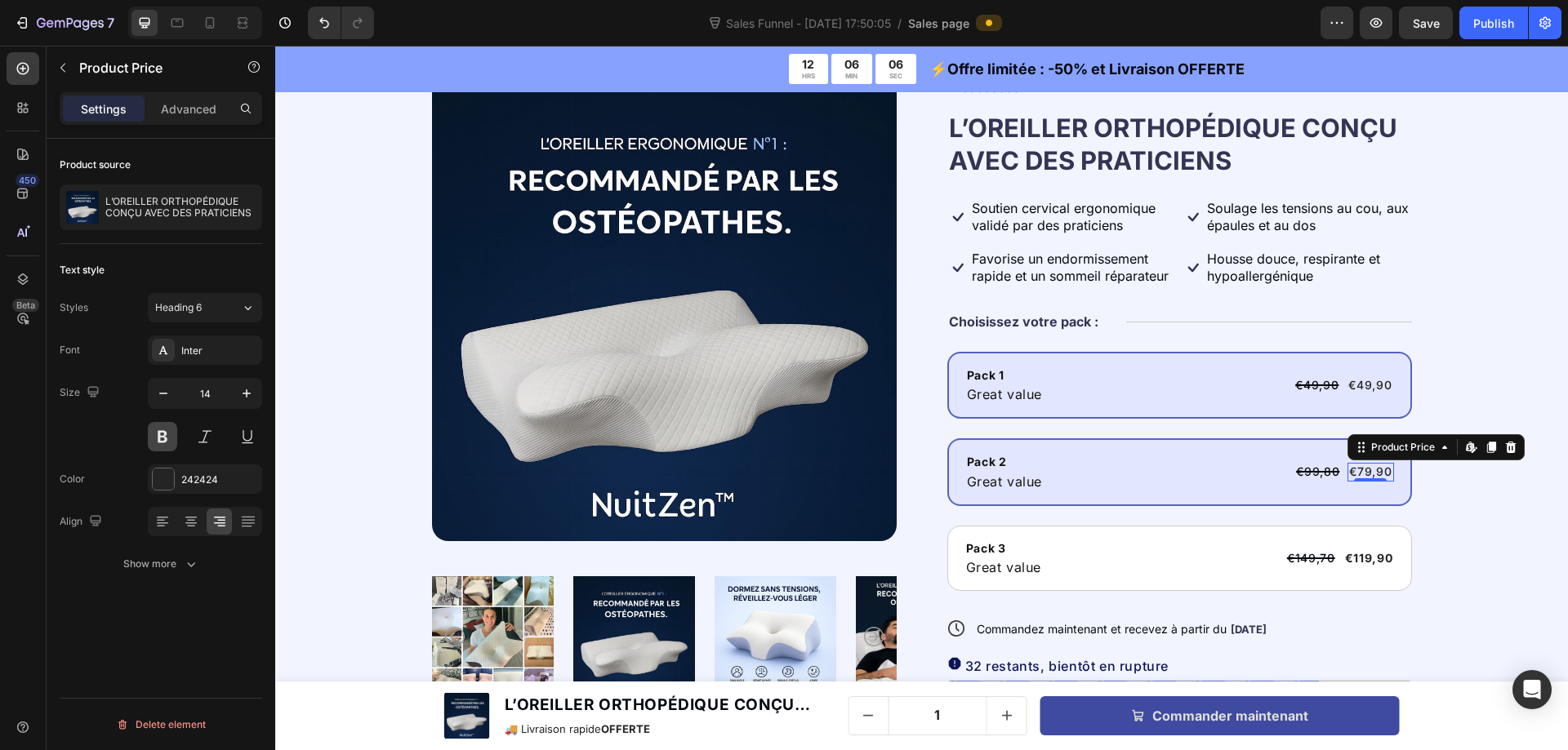
drag, startPoint x: 165, startPoint y: 431, endPoint x: 569, endPoint y: 359, distance: 410.4
click at [165, 431] on button at bounding box center [162, 436] width 29 height 29
click at [1376, 371] on div "Product Price" at bounding box center [1385, 367] width 70 height 15
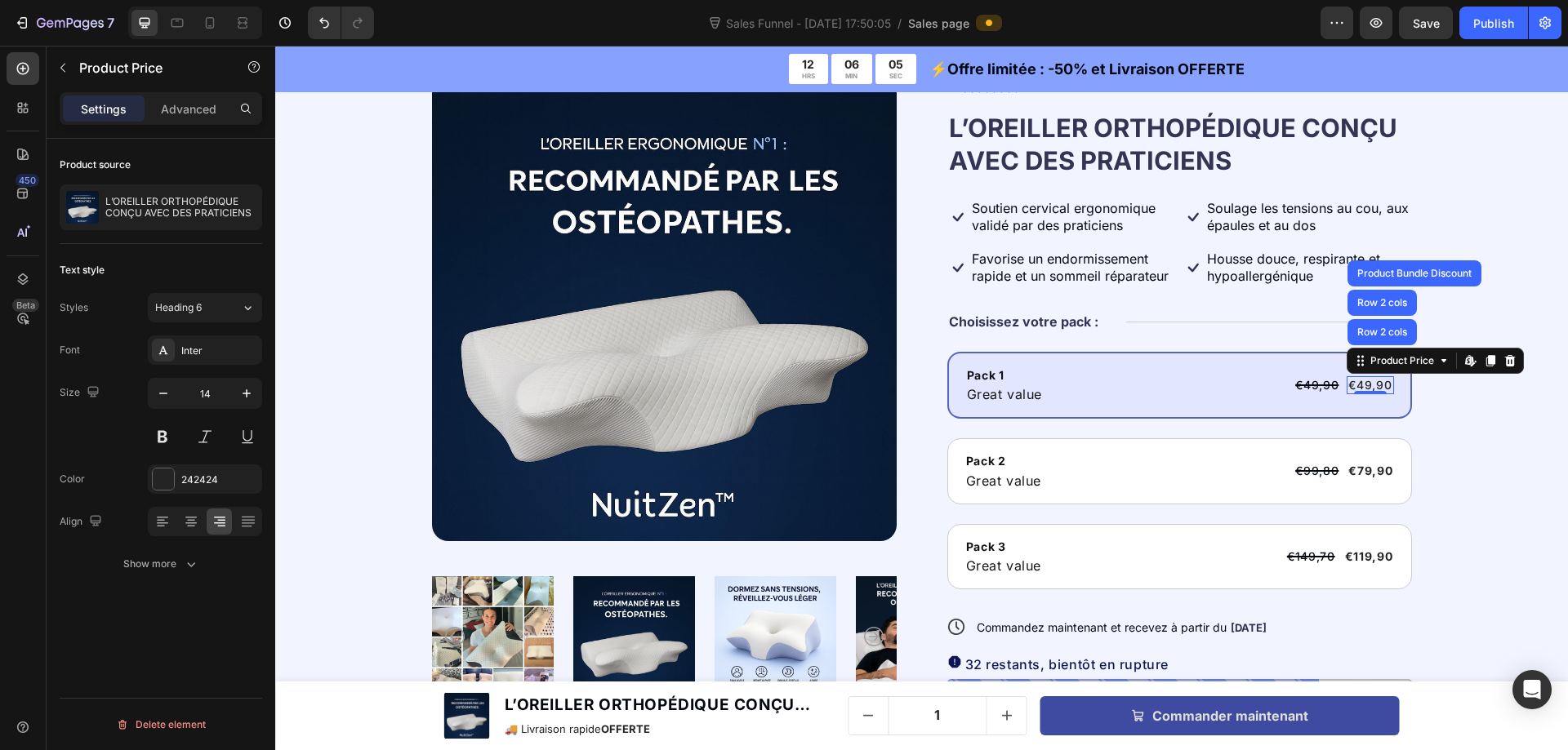
click at [1370, 386] on div "€49,90" at bounding box center [1370, 385] width 46 height 18
click at [161, 435] on button at bounding box center [162, 436] width 29 height 29
click at [1003, 376] on div "Pack 1" at bounding box center [1005, 375] width 79 height 18
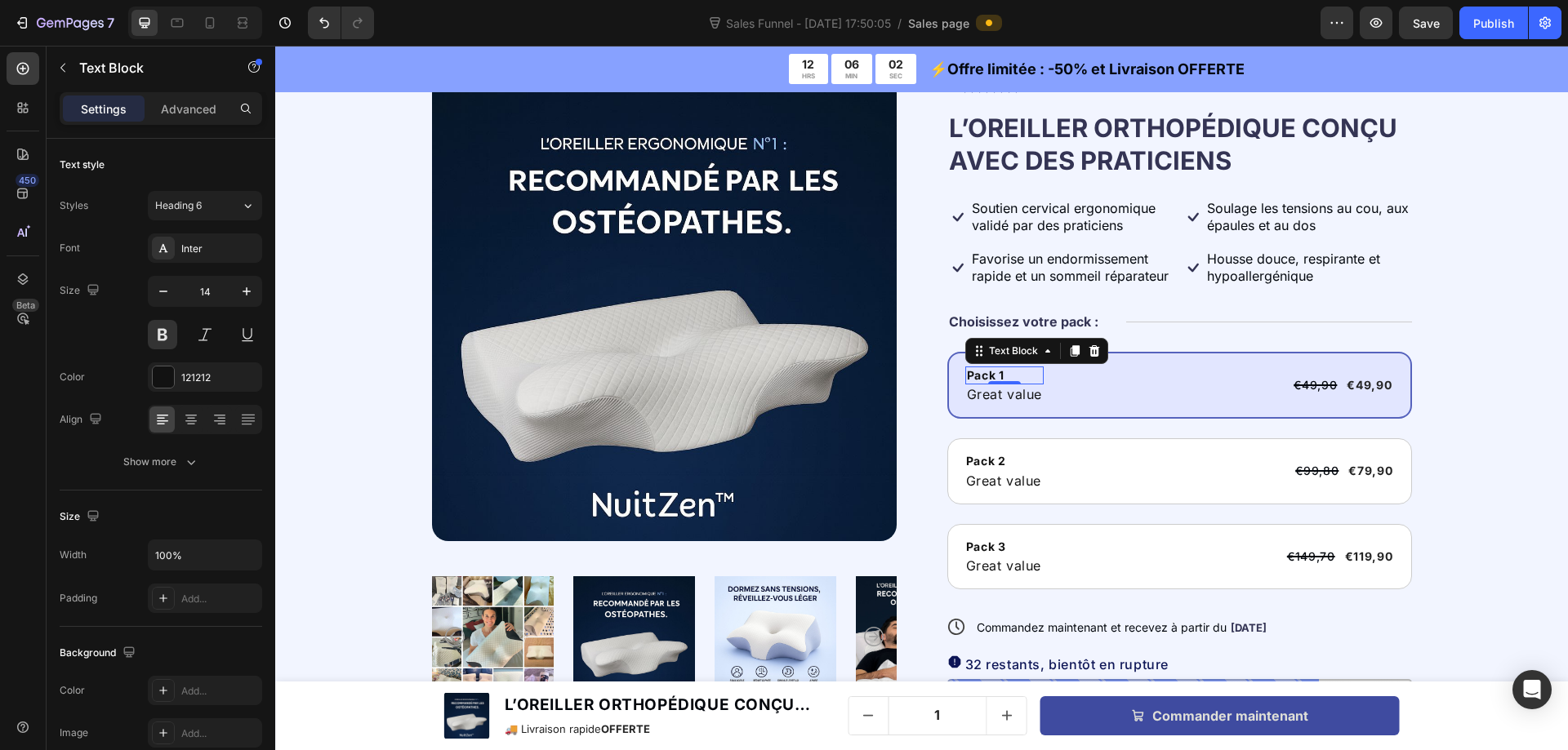
click at [1003, 376] on div "Pack 1" at bounding box center [1005, 375] width 79 height 18
click at [1003, 376] on p "Pack 1" at bounding box center [1004, 375] width 76 height 15
click at [984, 395] on p "Great value" at bounding box center [1004, 394] width 76 height 16
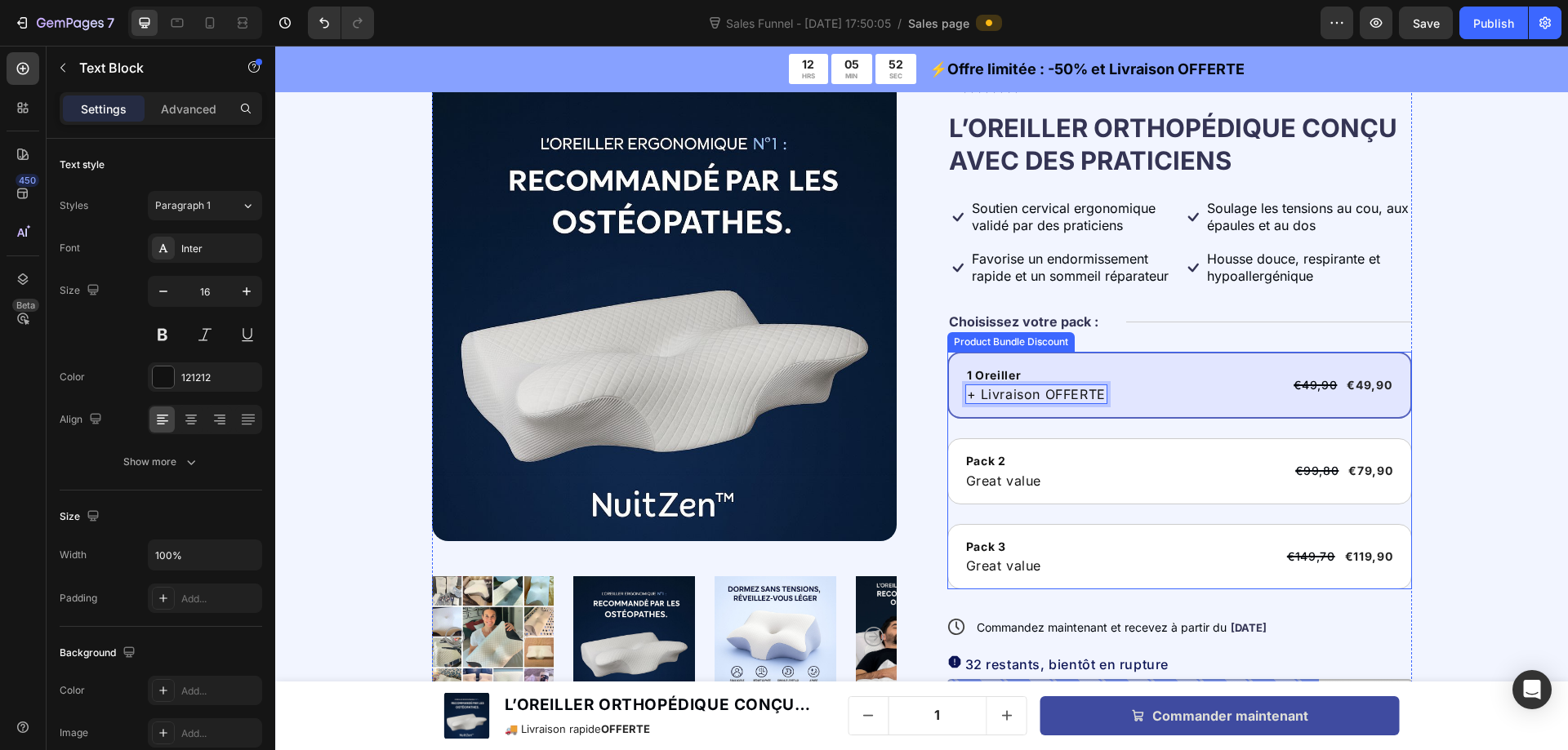
click at [1031, 420] on div "1 Oreiller Text Block + Livraison OFFERTE Text Block 0 €49,90 Product Price Pro…" at bounding box center [1179, 470] width 465 height 238
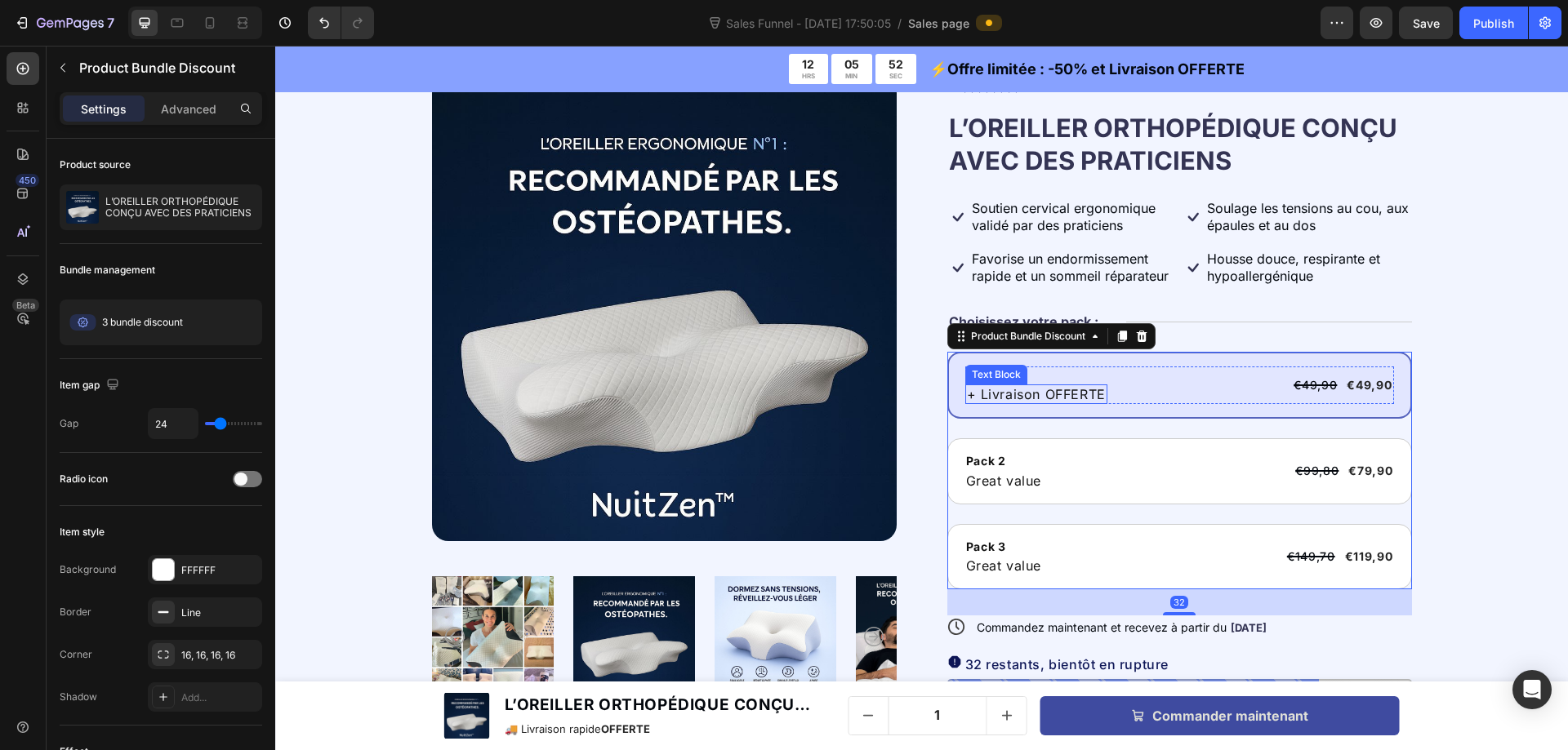
click at [990, 375] on div "Text Block" at bounding box center [996, 375] width 55 height 15
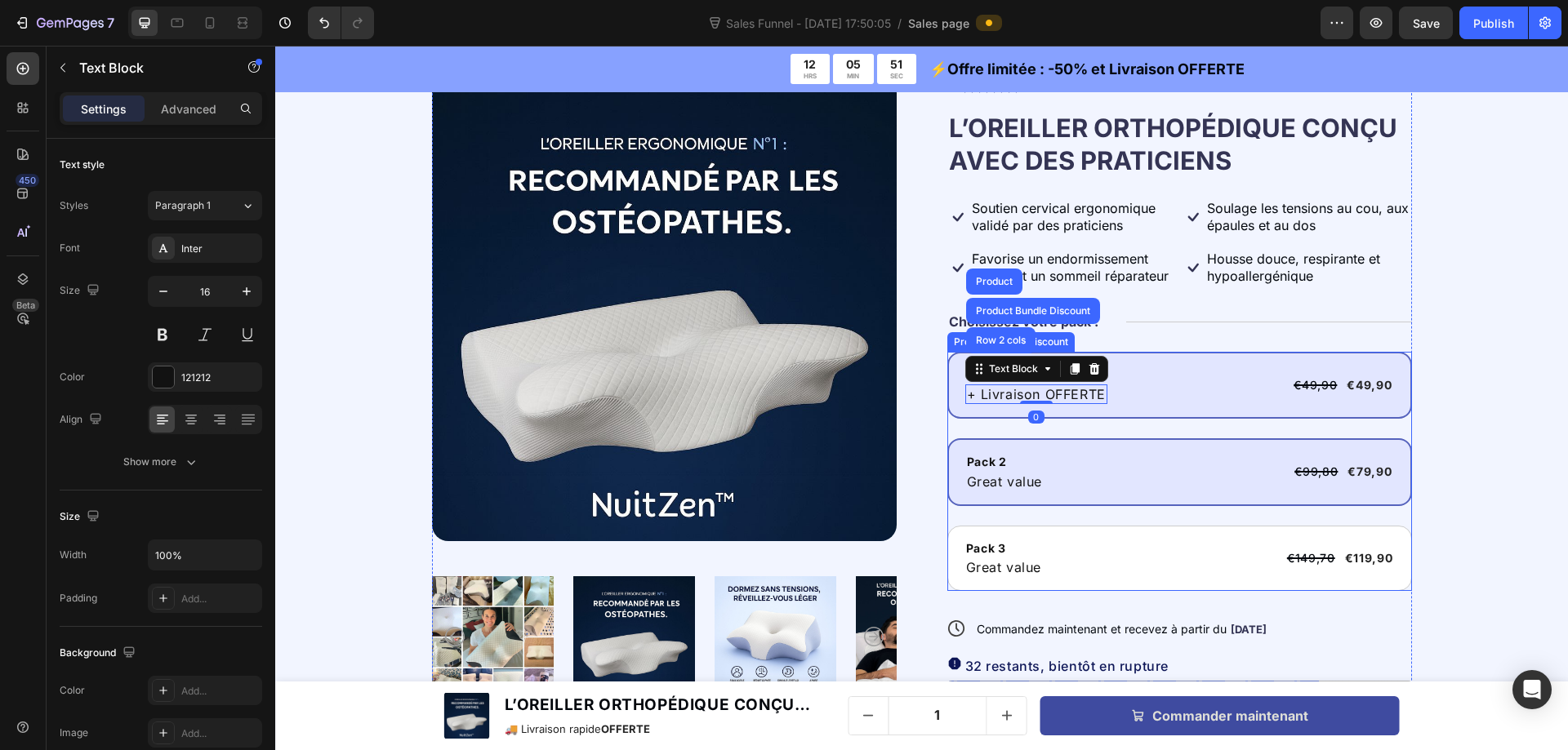
click at [990, 443] on div "Pack 2 Text Block Great value Text Block €99,80 Product Price Product Price €79…" at bounding box center [1179, 472] width 465 height 67
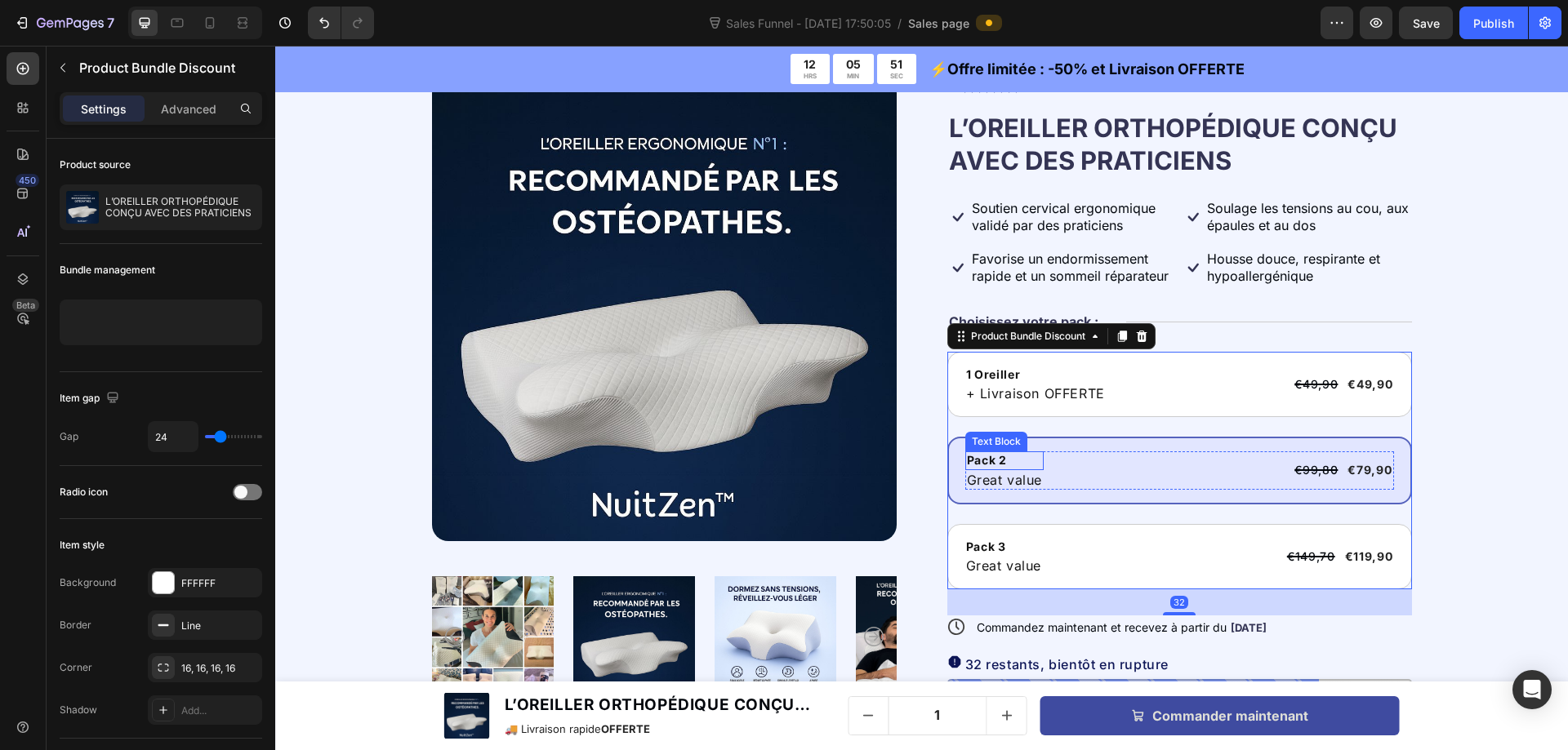
click at [988, 464] on div "Pack 2" at bounding box center [1005, 460] width 79 height 18
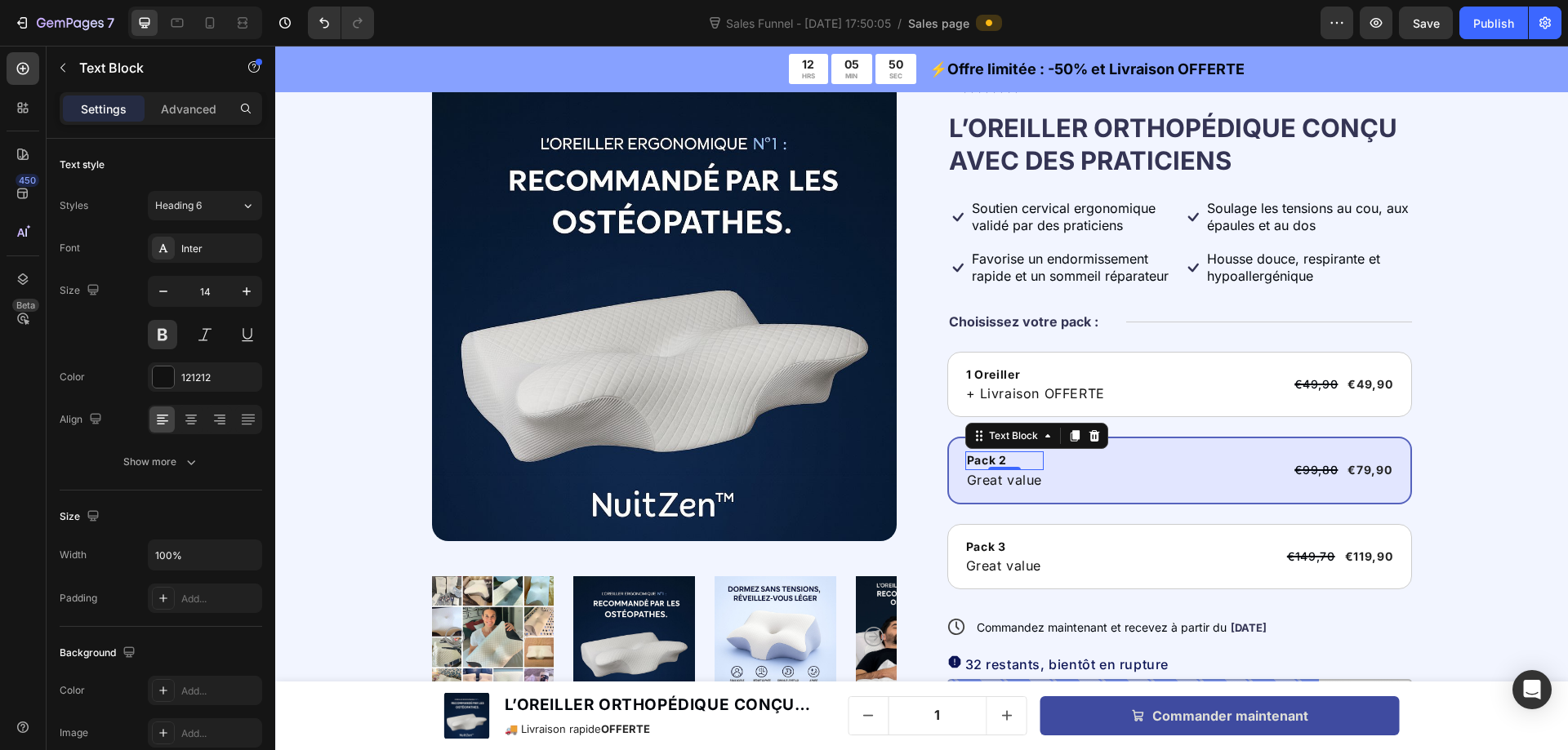
click at [988, 464] on div "Pack 2" at bounding box center [1005, 460] width 79 height 18
click at [988, 464] on p "Pack 2" at bounding box center [1004, 460] width 76 height 15
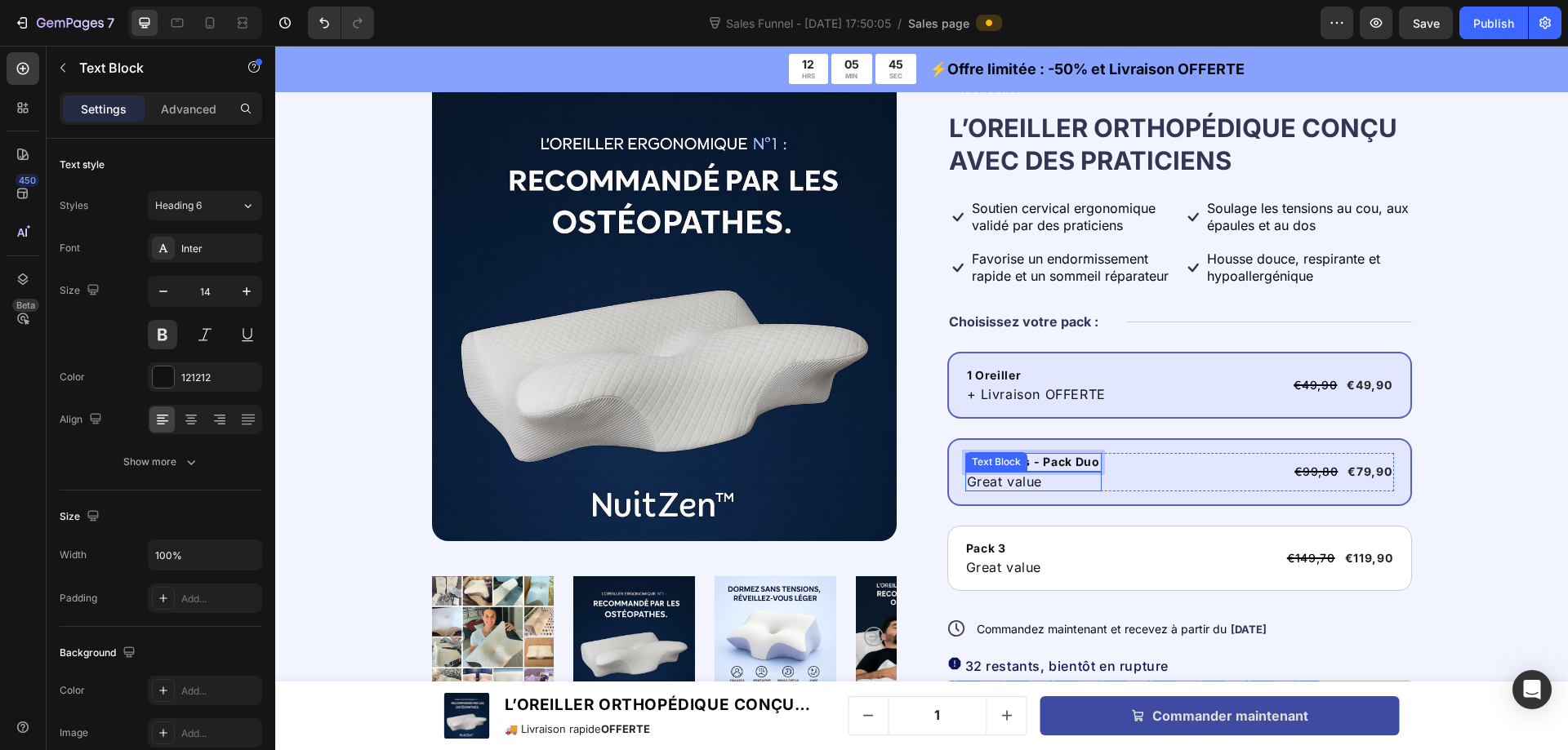
scroll to position [84, 0]
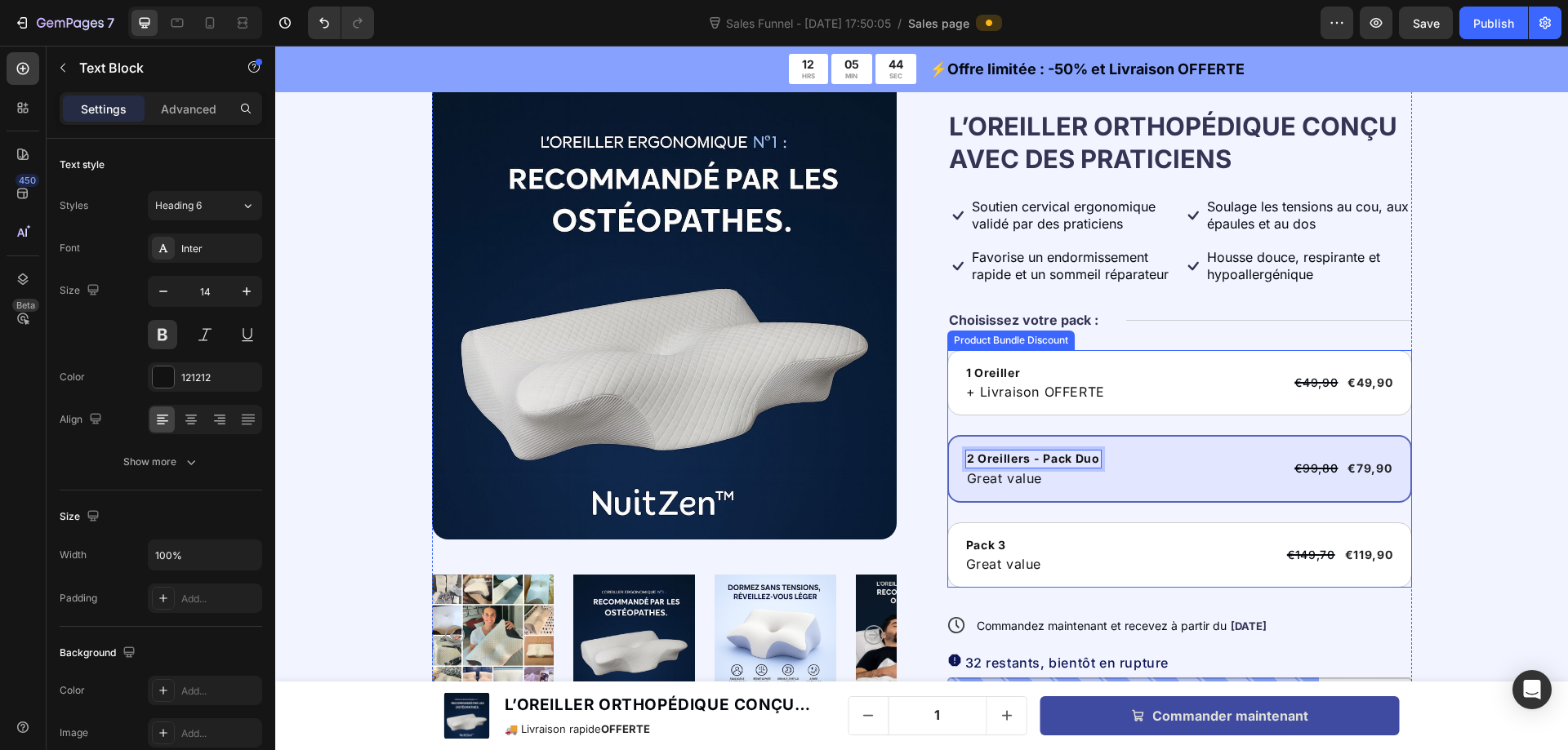
click at [1018, 393] on p "+ Livraison OFFERTE" at bounding box center [1035, 391] width 139 height 16
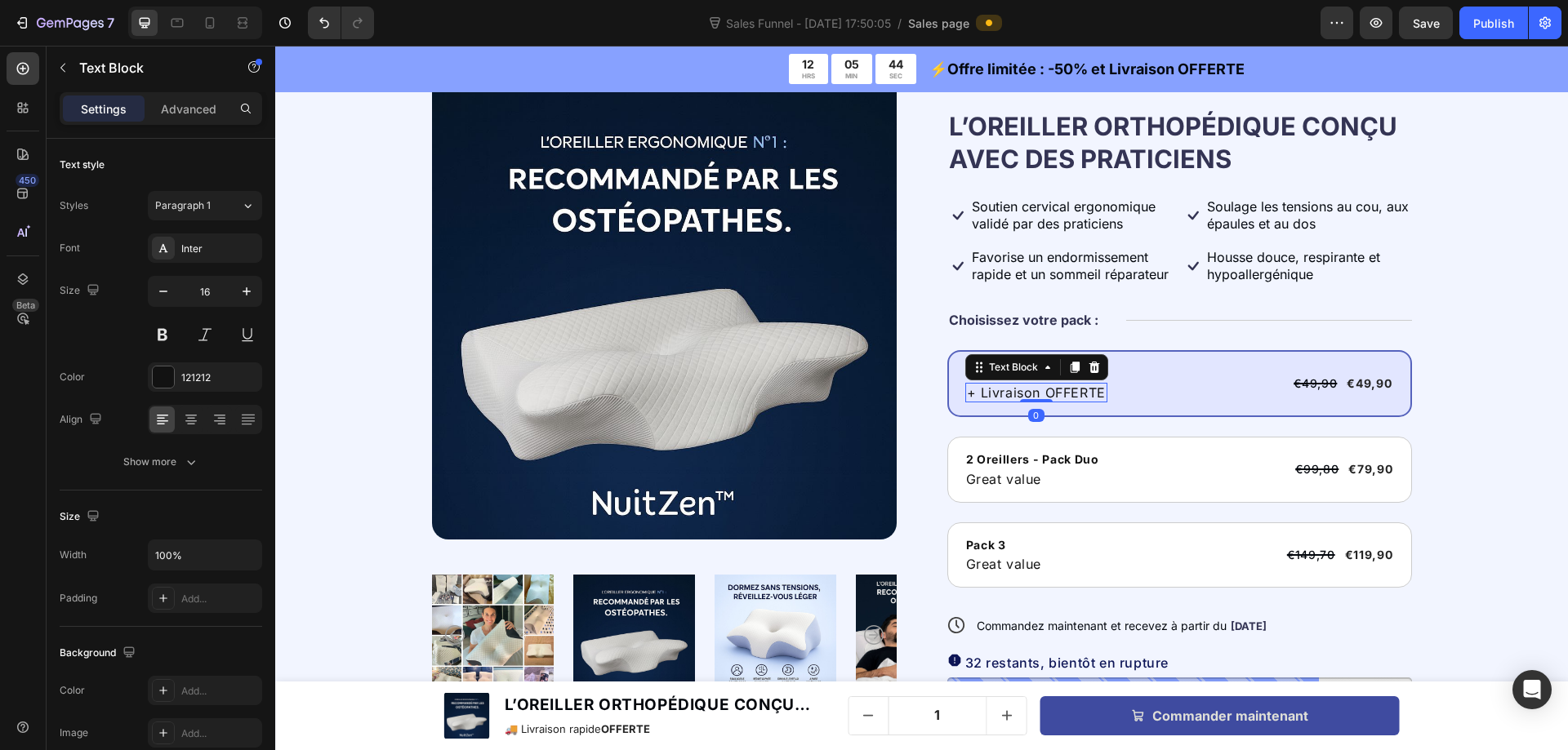
click at [1018, 392] on p "+ Livraison OFFERTE" at bounding box center [1036, 392] width 139 height 16
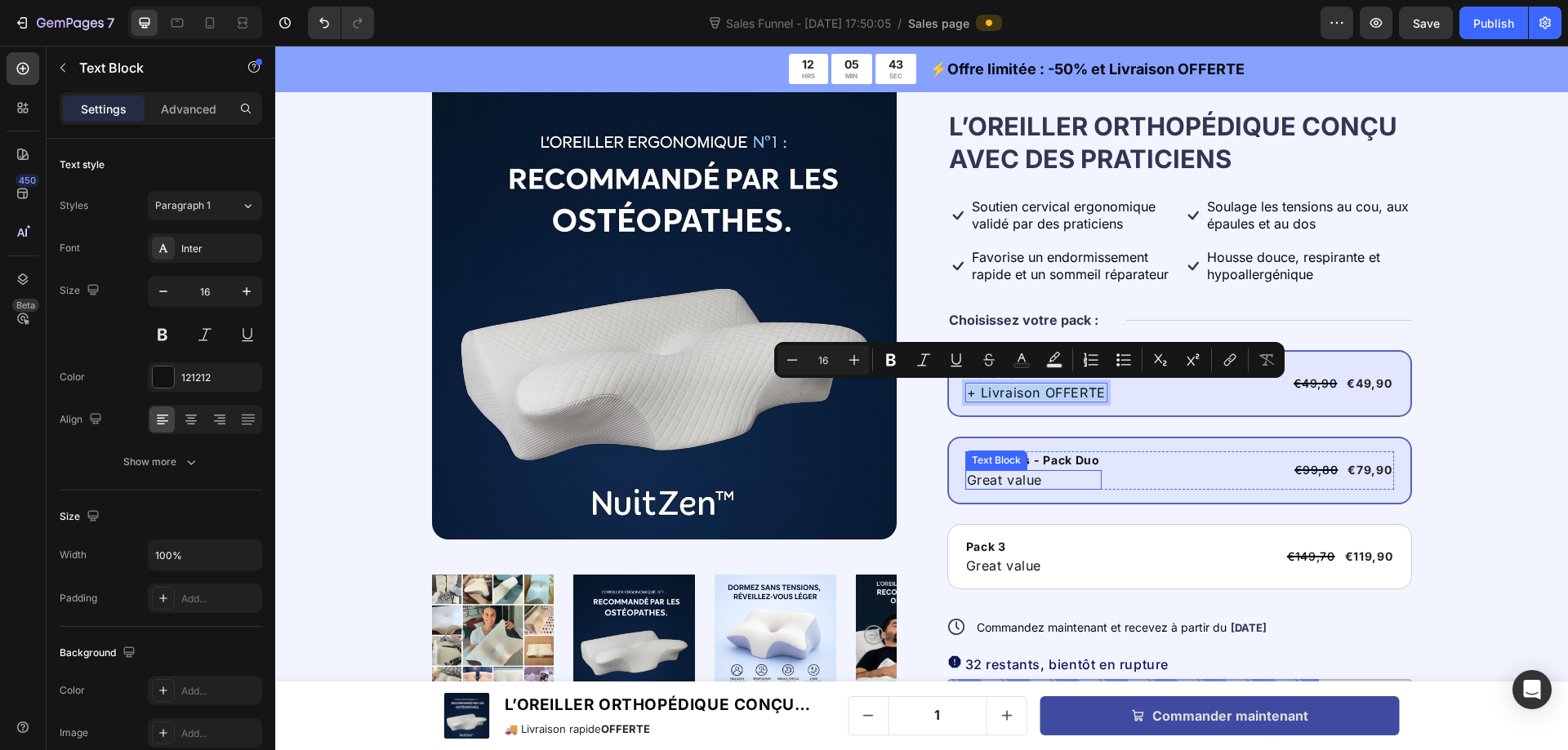
click at [994, 481] on p "Great value" at bounding box center [1033, 480] width 133 height 16
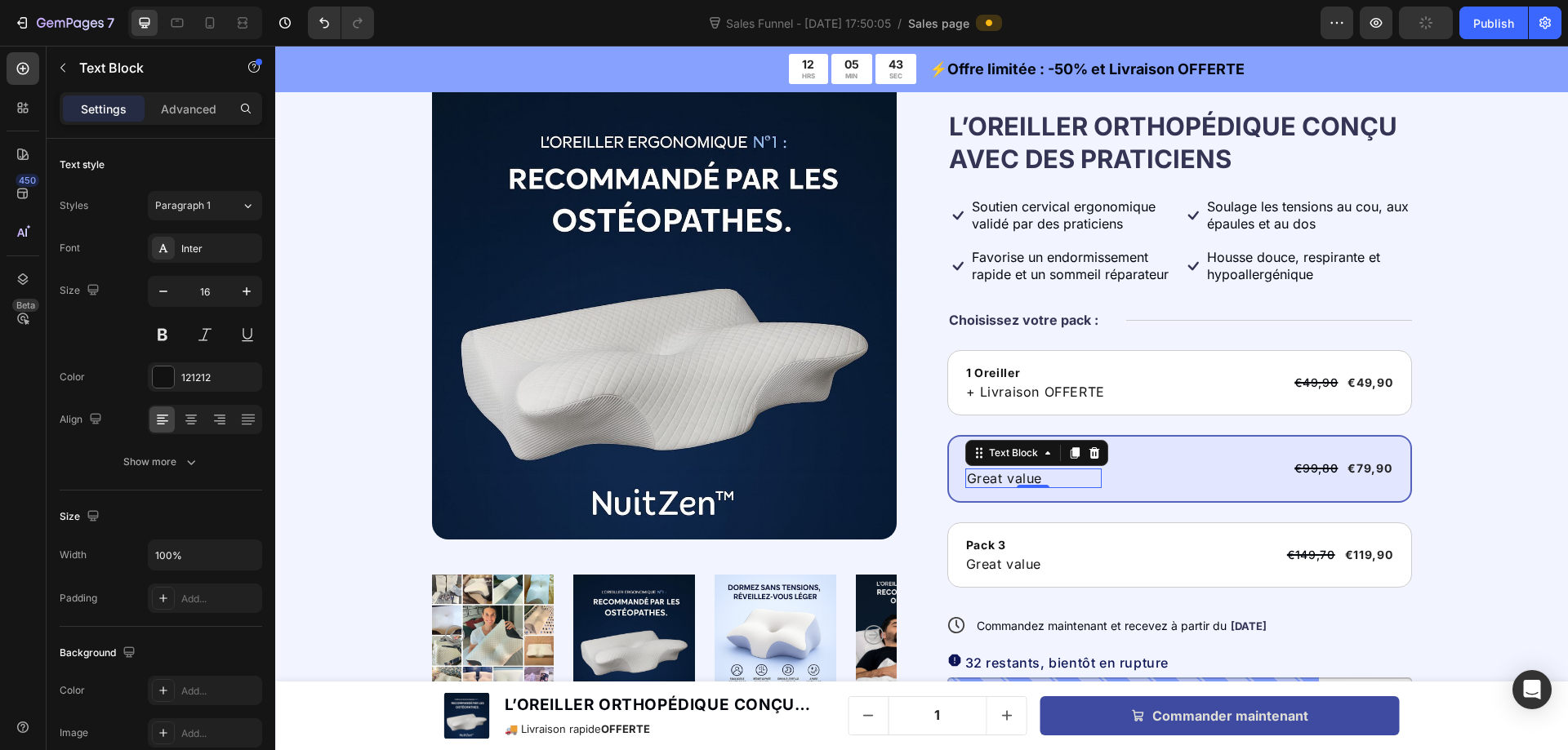
click at [994, 481] on p "Great value" at bounding box center [1033, 478] width 133 height 16
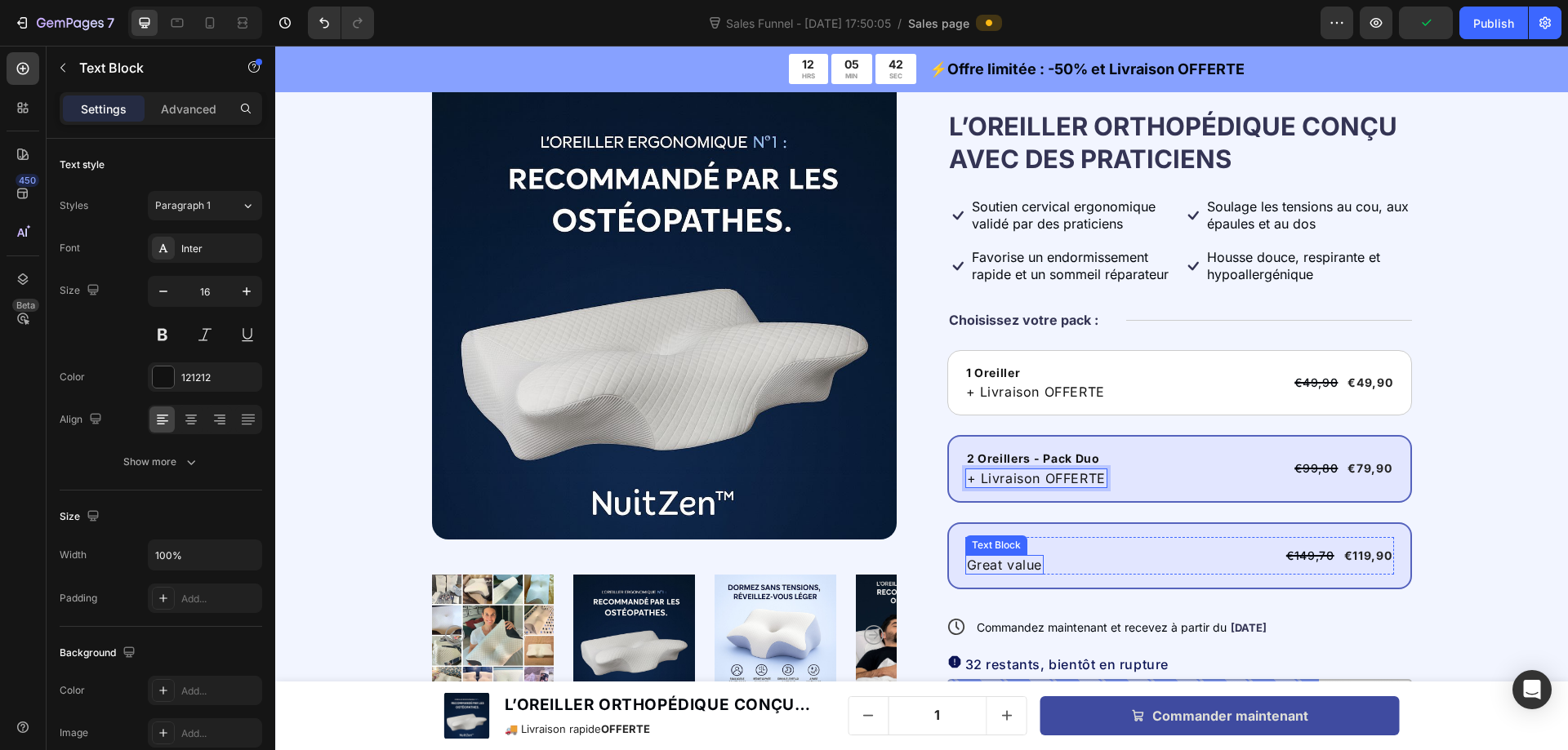
click at [997, 569] on p "Great value" at bounding box center [1004, 565] width 76 height 16
click at [982, 549] on div "Pack 3" at bounding box center [1037, 546] width 142 height 18
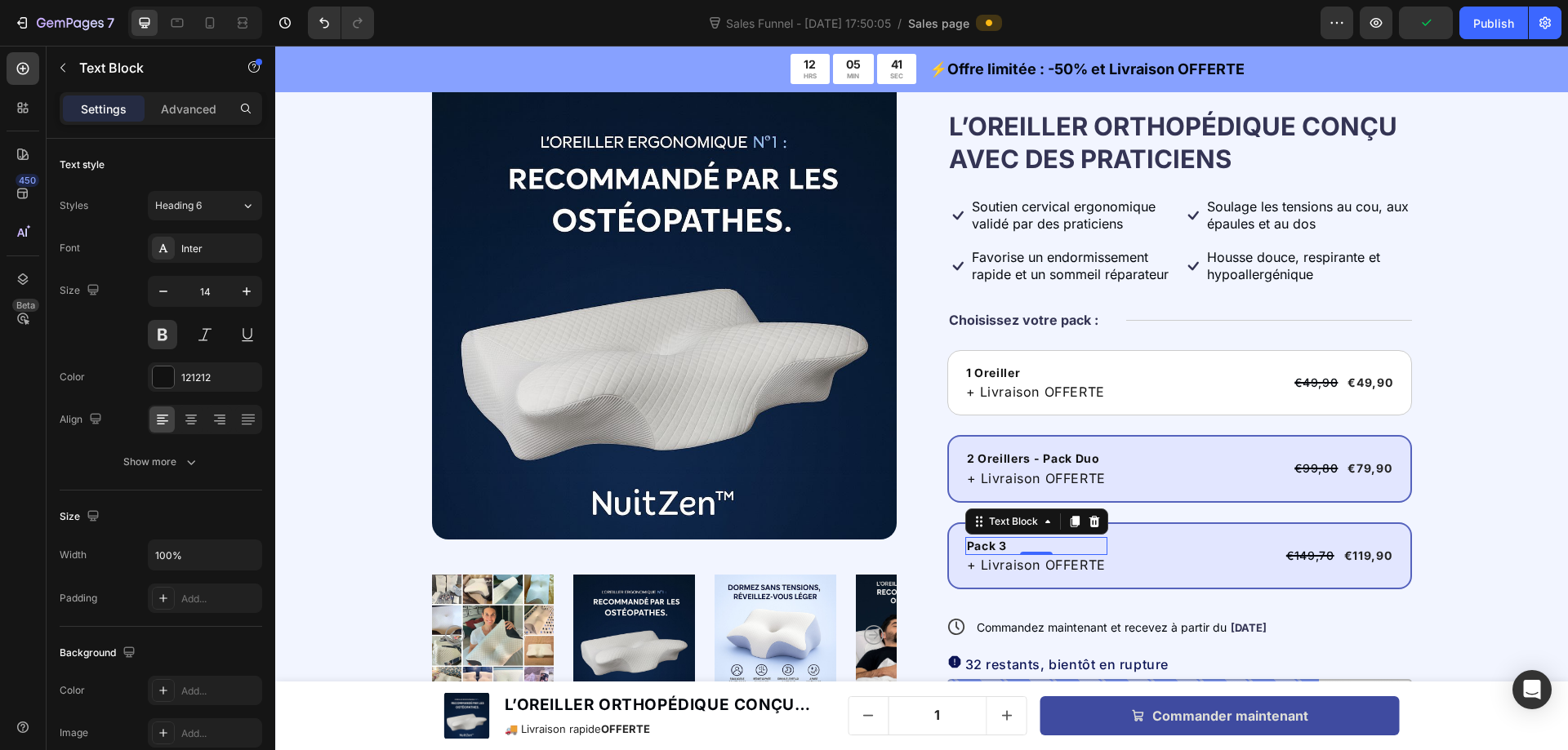
click at [982, 549] on div "Pack 3" at bounding box center [1037, 546] width 142 height 18
click at [982, 549] on p "Pack 3" at bounding box center [1036, 546] width 139 height 15
click at [1484, 544] on div "Product Images Icon Icon Icon Icon Icon Icon List + de 12 000 clients satisfait…" at bounding box center [922, 467] width 1162 height 785
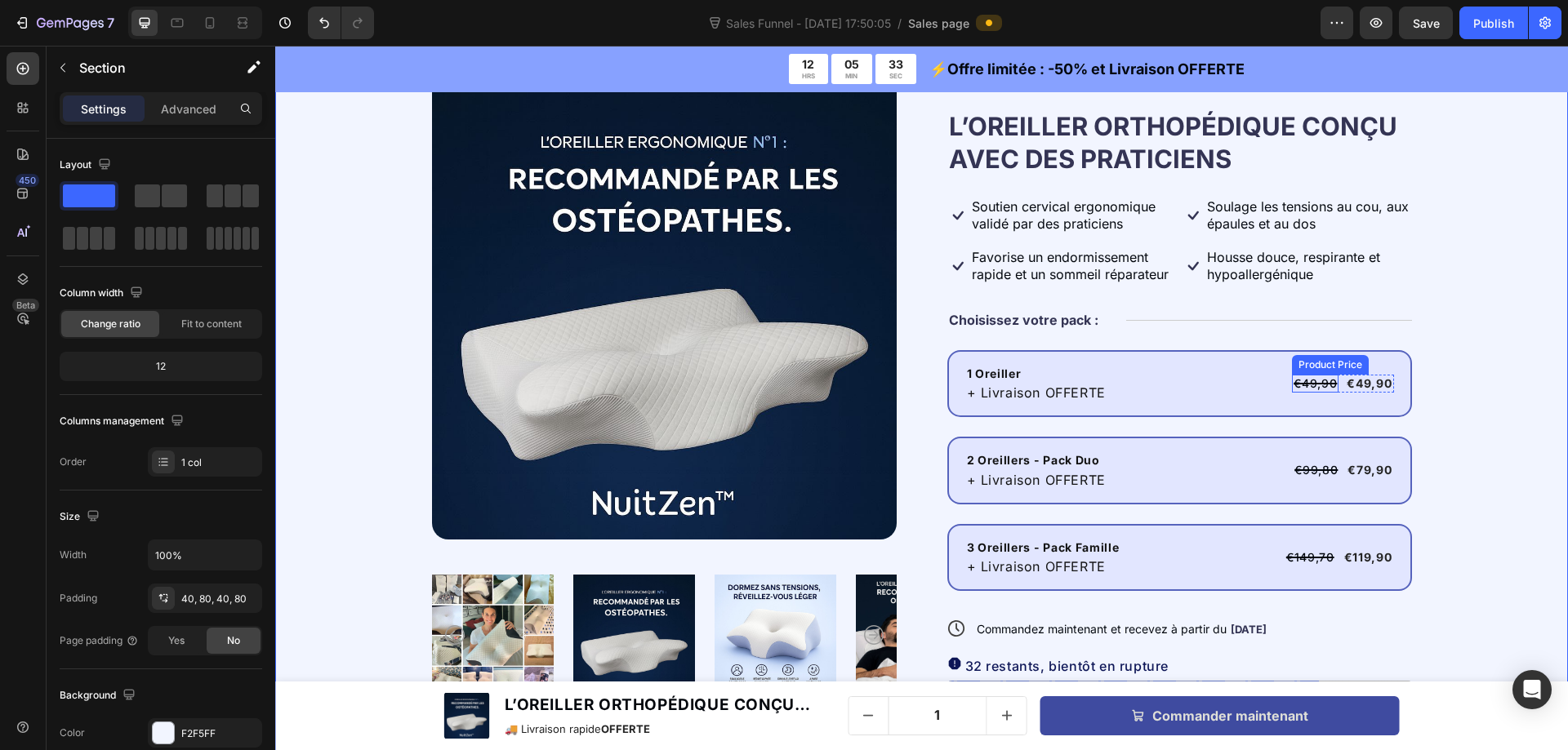
click at [1316, 382] on div "€49,90" at bounding box center [1315, 383] width 46 height 18
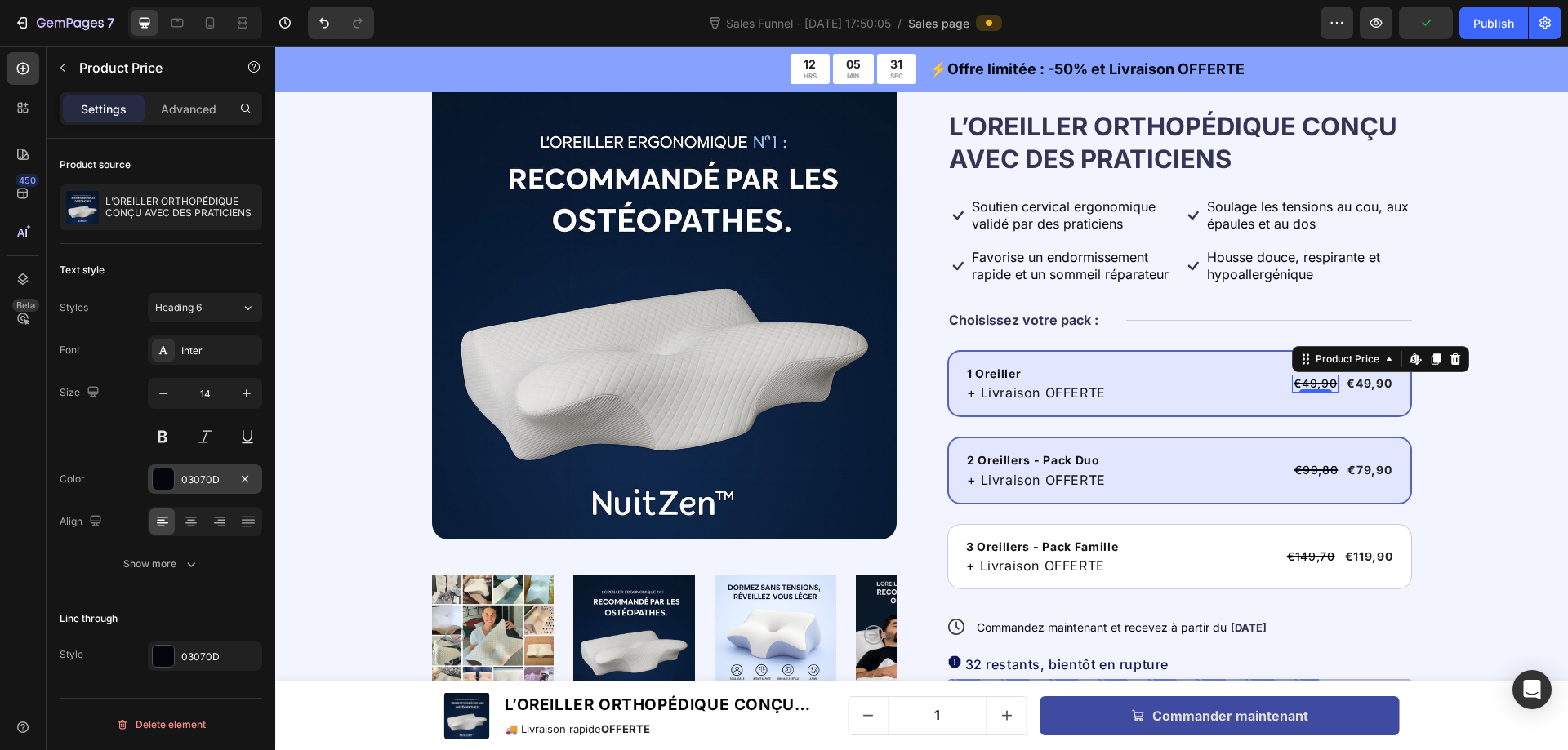
click at [168, 480] on div at bounding box center [164, 480] width 21 height 21
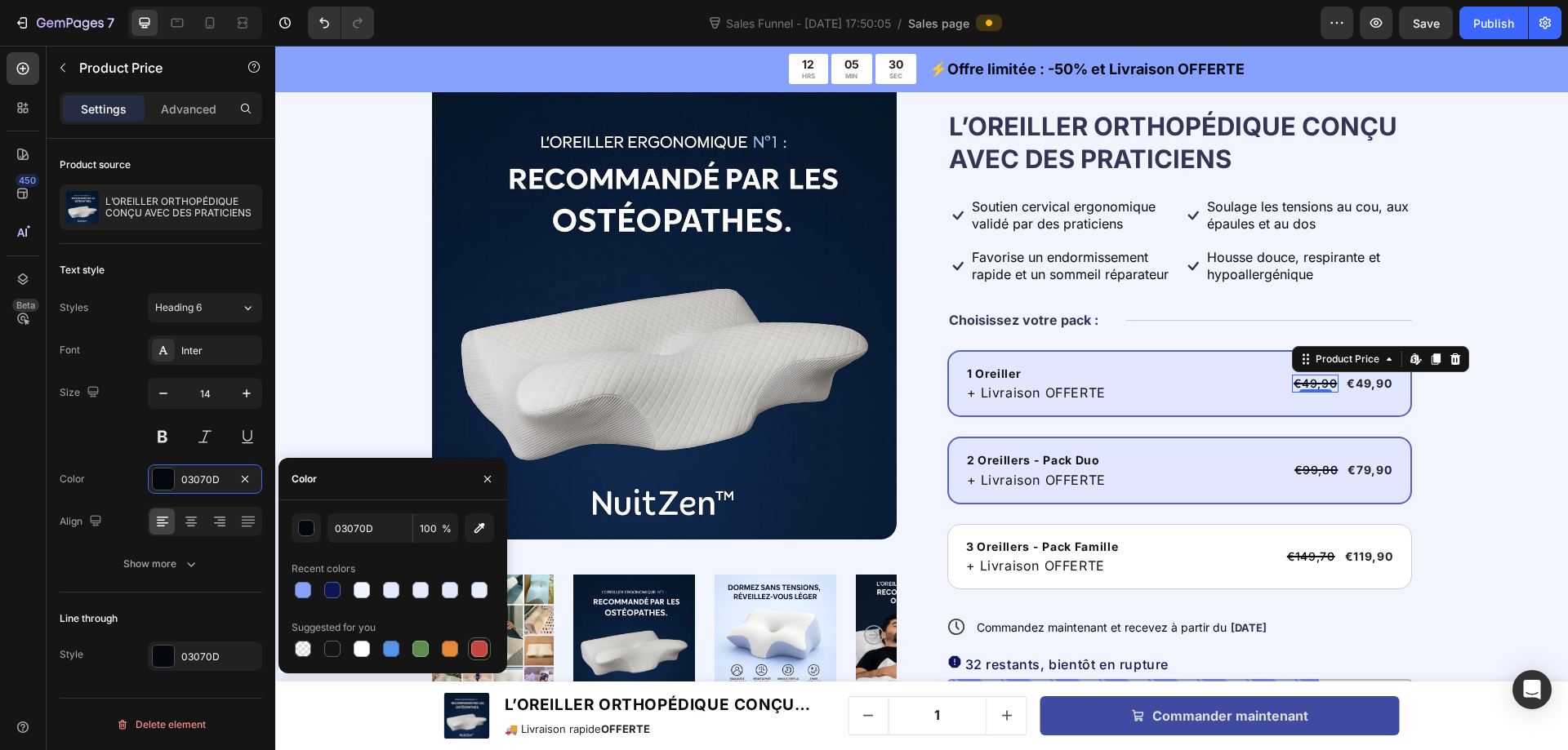
click at [476, 649] on div at bounding box center [479, 649] width 16 height 16
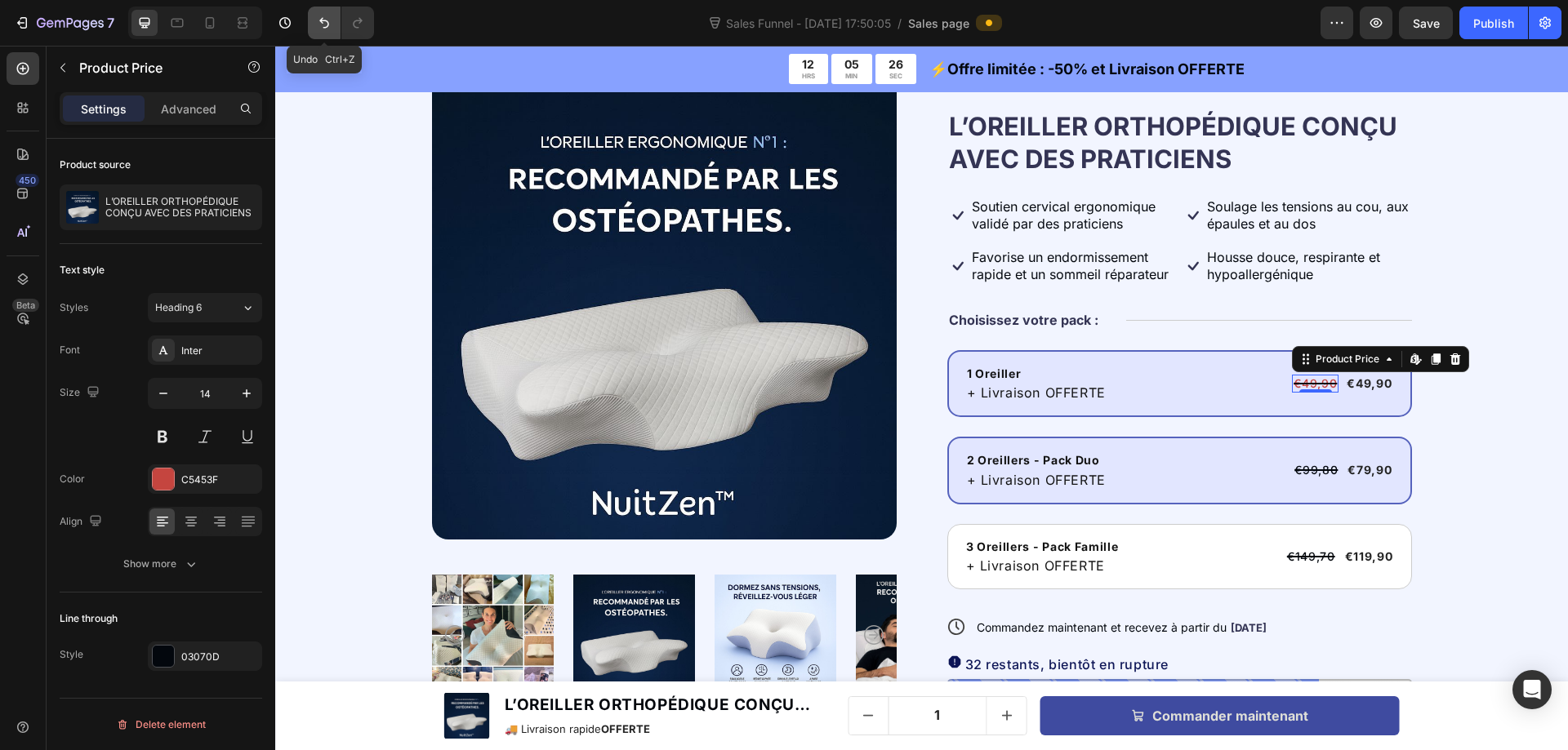
drag, startPoint x: 320, startPoint y: 24, endPoint x: 258, endPoint y: 36, distance: 63.2
click at [320, 24] on icon "Undo/Redo" at bounding box center [324, 23] width 16 height 16
click at [320, 26] on icon "Undo/Redo" at bounding box center [324, 23] width 16 height 16
click at [368, 24] on button "Undo/Redo" at bounding box center [358, 22] width 33 height 33
click at [167, 477] on div at bounding box center [164, 480] width 21 height 21
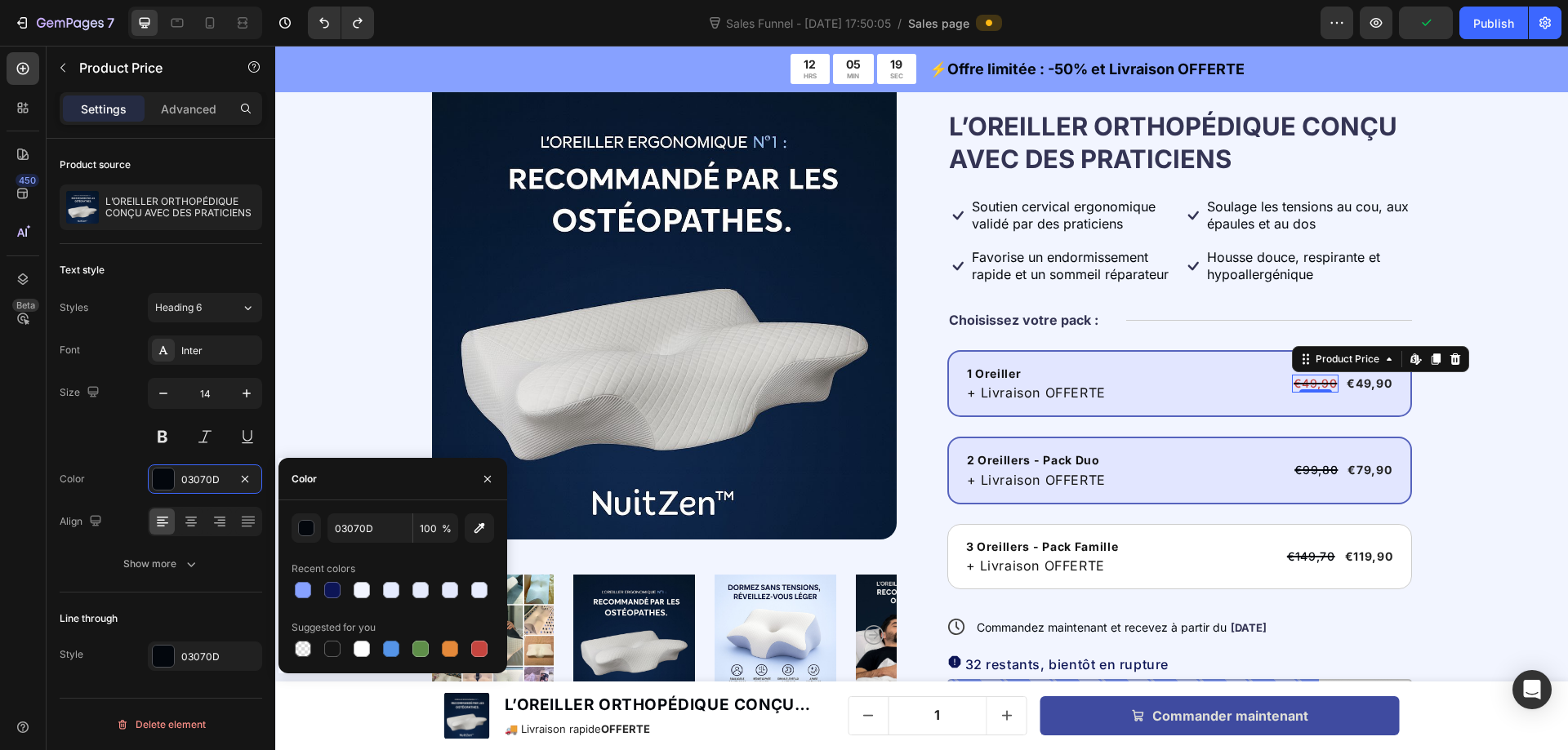
click at [1321, 383] on div "€49,90" at bounding box center [1315, 383] width 46 height 18
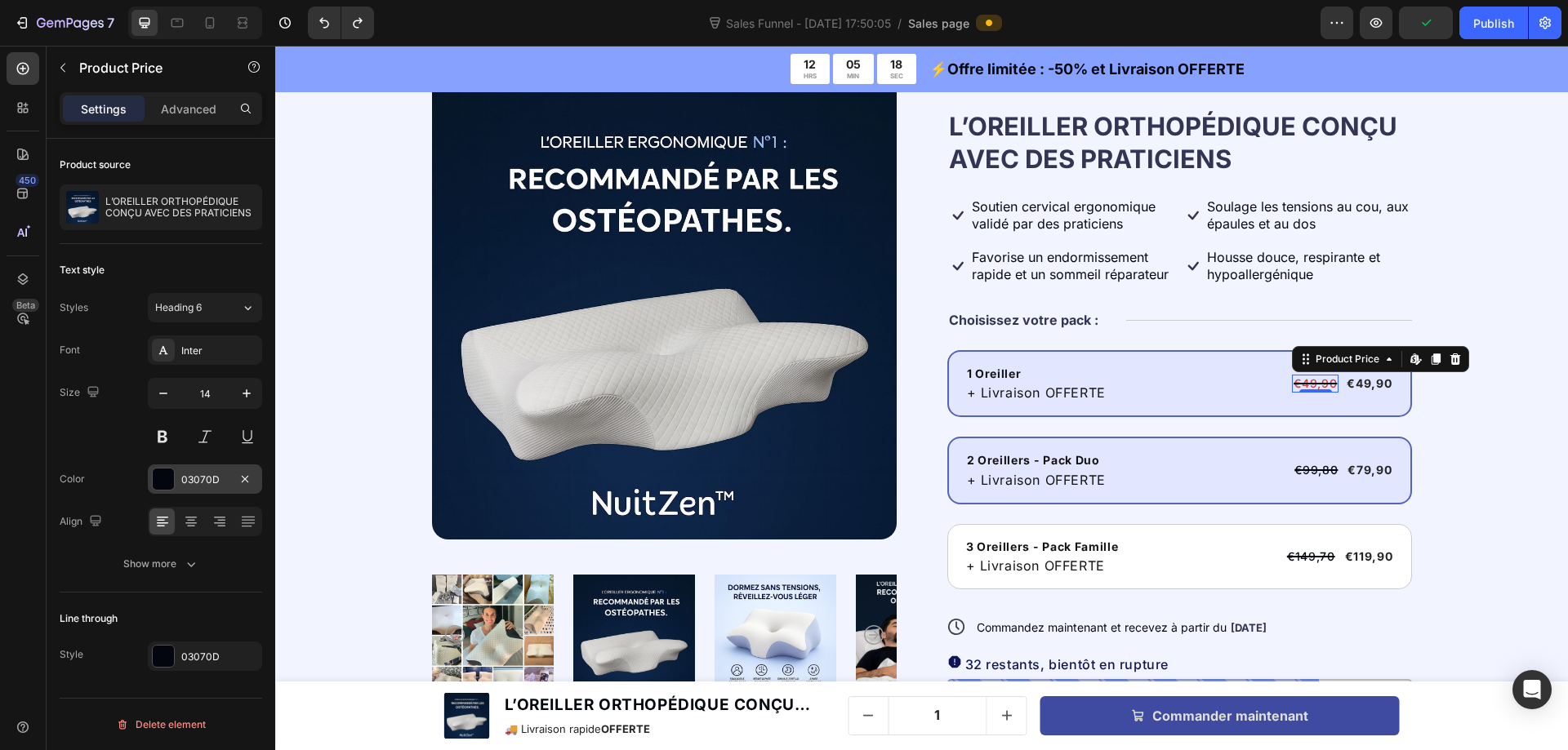
click at [163, 478] on div at bounding box center [164, 480] width 21 height 21
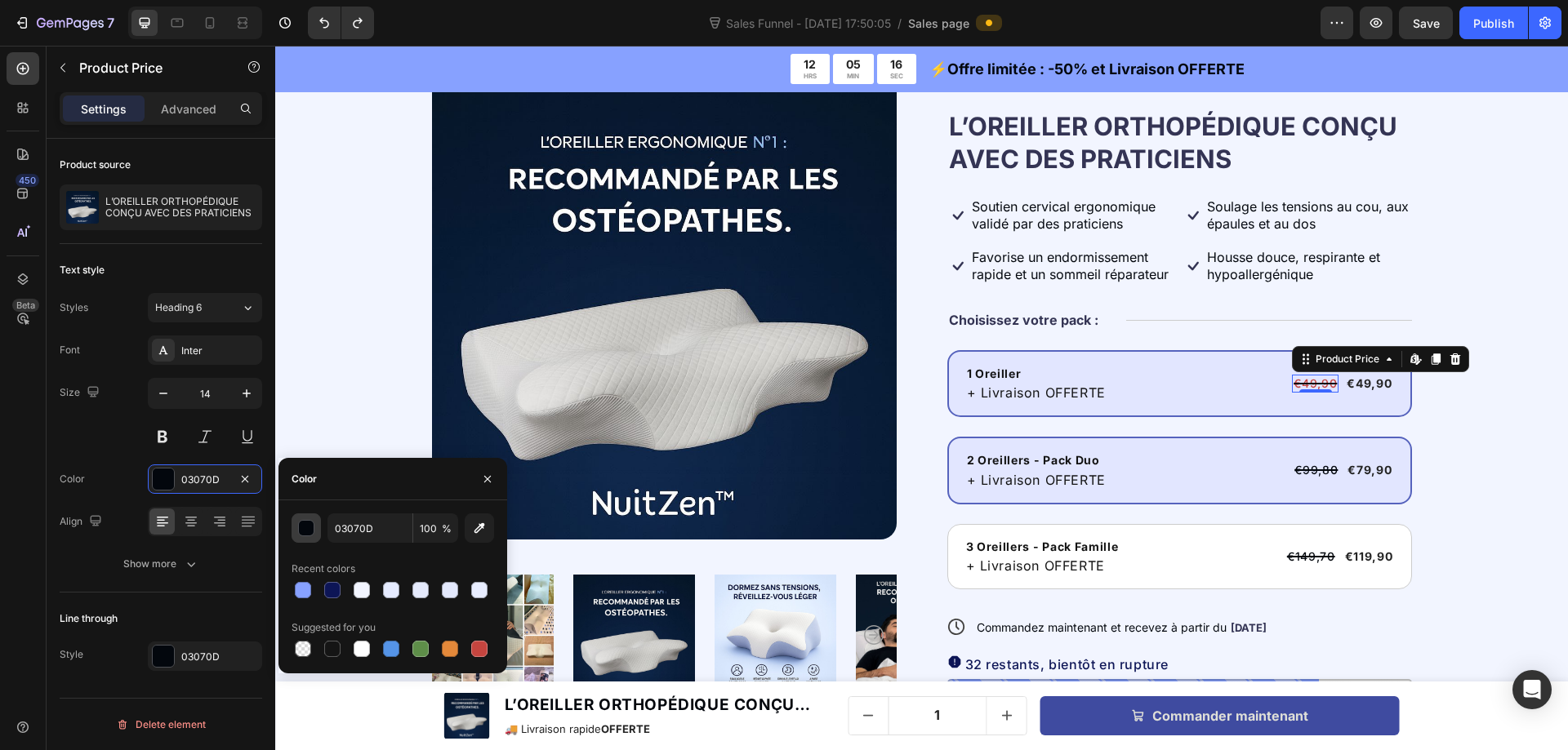
click at [311, 532] on div "button" at bounding box center [307, 528] width 16 height 16
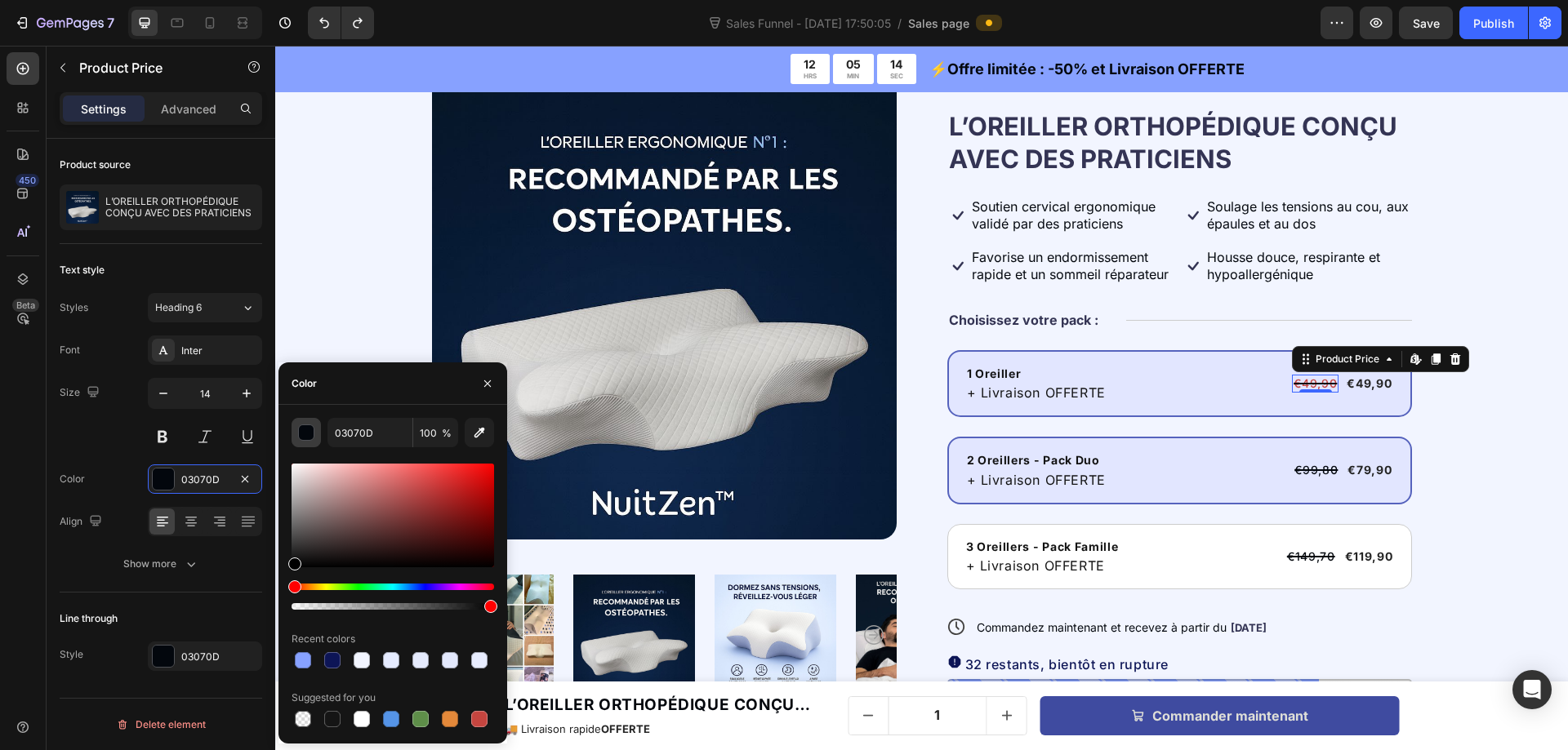
click at [311, 431] on div "button" at bounding box center [307, 433] width 16 height 16
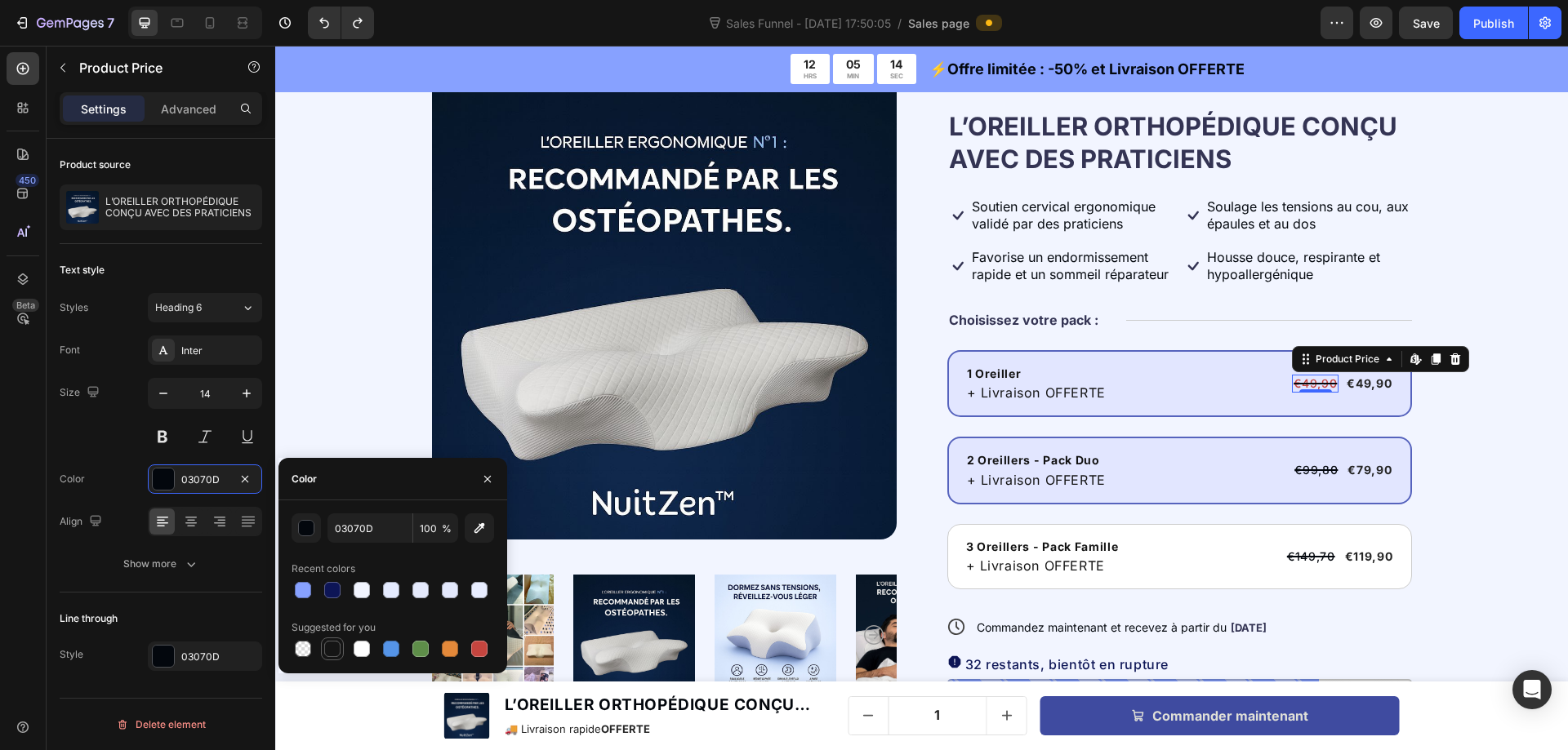
click at [335, 649] on div at bounding box center [332, 649] width 16 height 16
type input "151515"
click at [1394, 422] on div "1 Oreiller Text Block + Livraison OFFERTE Text Block €49,90 Product Price Edit …" at bounding box center [1179, 470] width 465 height 239
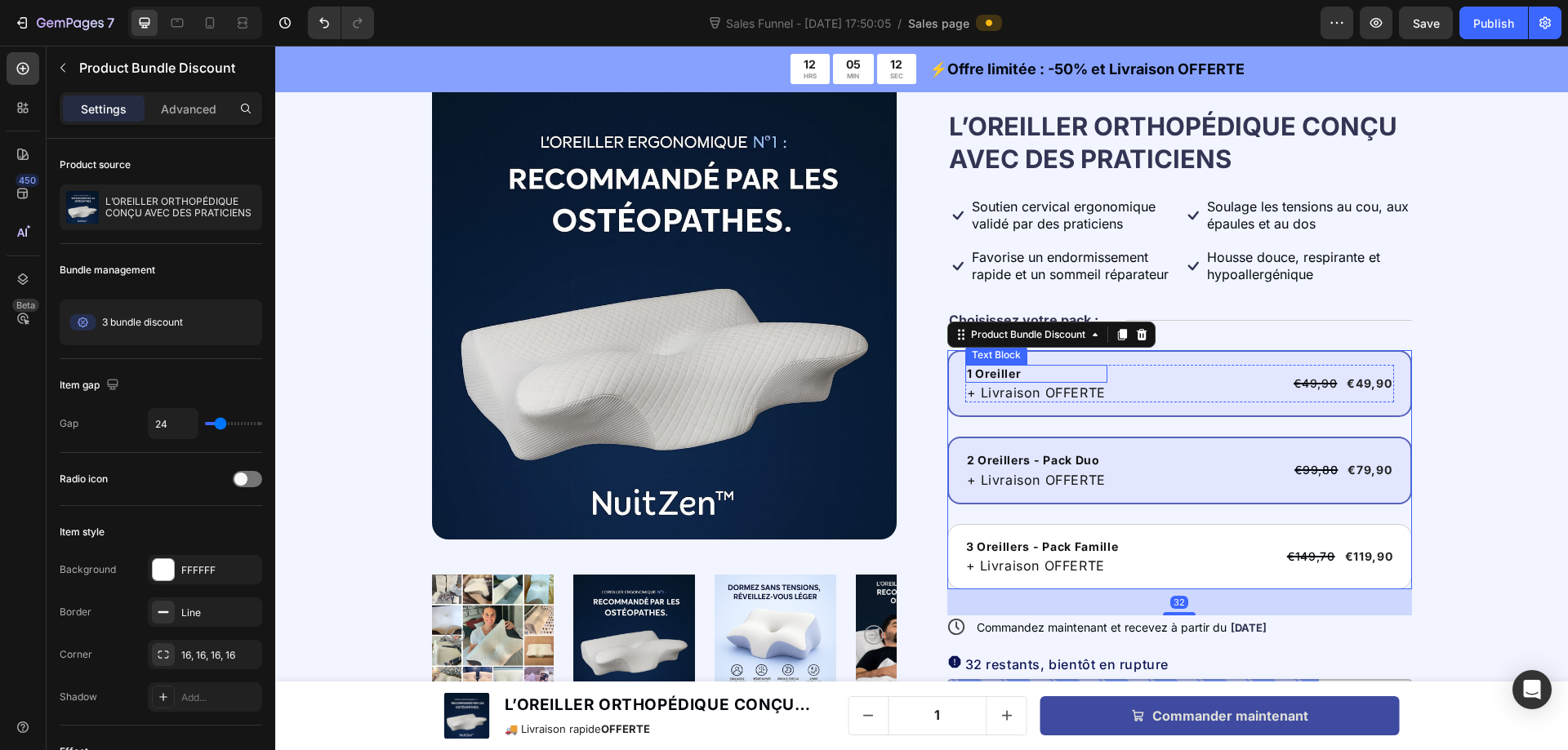
click at [983, 373] on p "1 Oreiller" at bounding box center [1036, 374] width 139 height 15
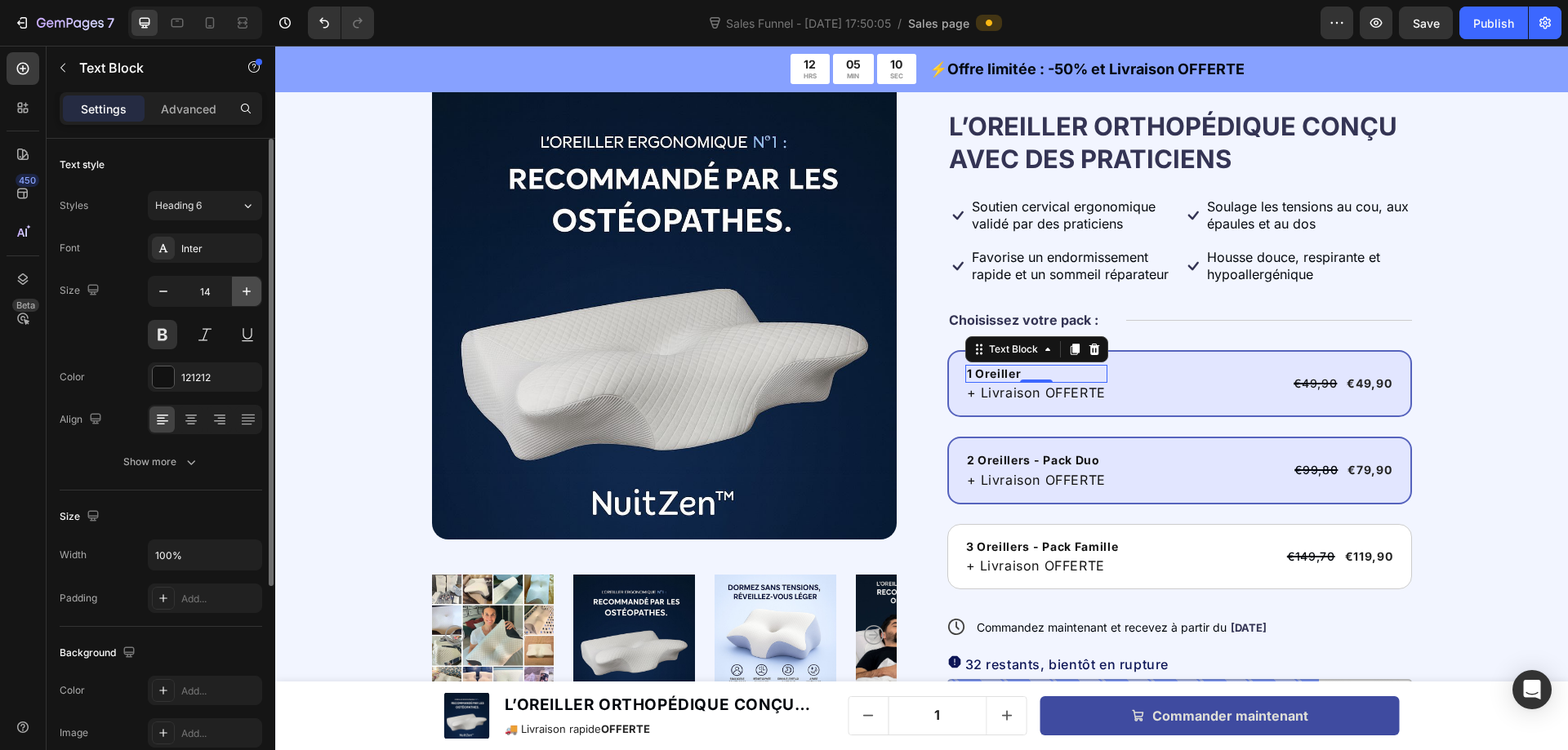
click at [235, 286] on button "button" at bounding box center [247, 291] width 29 height 29
click at [238, 286] on button "button" at bounding box center [247, 291] width 29 height 29
click at [238, 286] on button "button" at bounding box center [247, 291] width 29 height 29
click at [239, 286] on icon "button" at bounding box center [247, 291] width 16 height 16
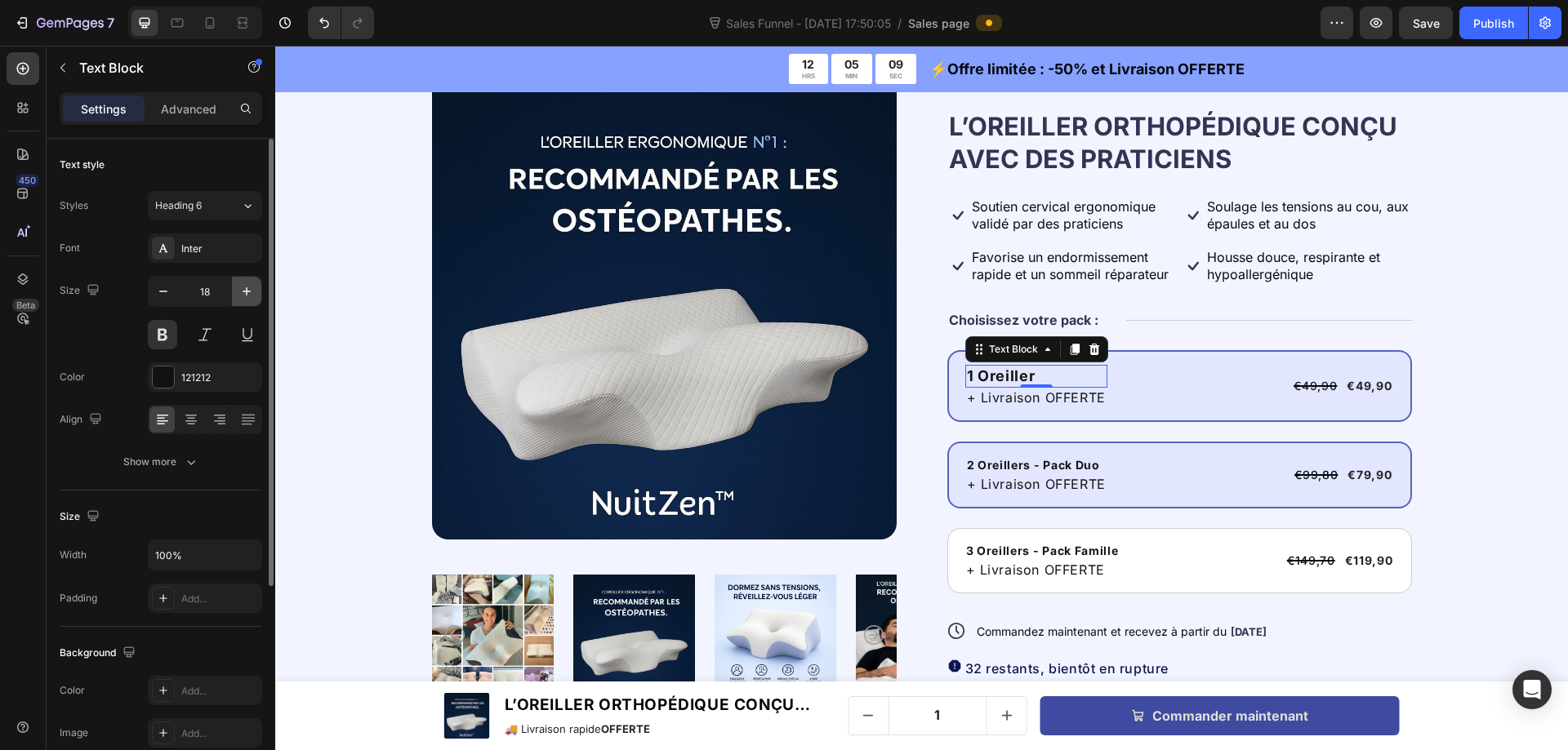
click at [241, 286] on icon "button" at bounding box center [247, 291] width 16 height 16
type input "19"
click at [1022, 462] on p "2 Oreillers - Pack Duo" at bounding box center [1036, 466] width 139 height 15
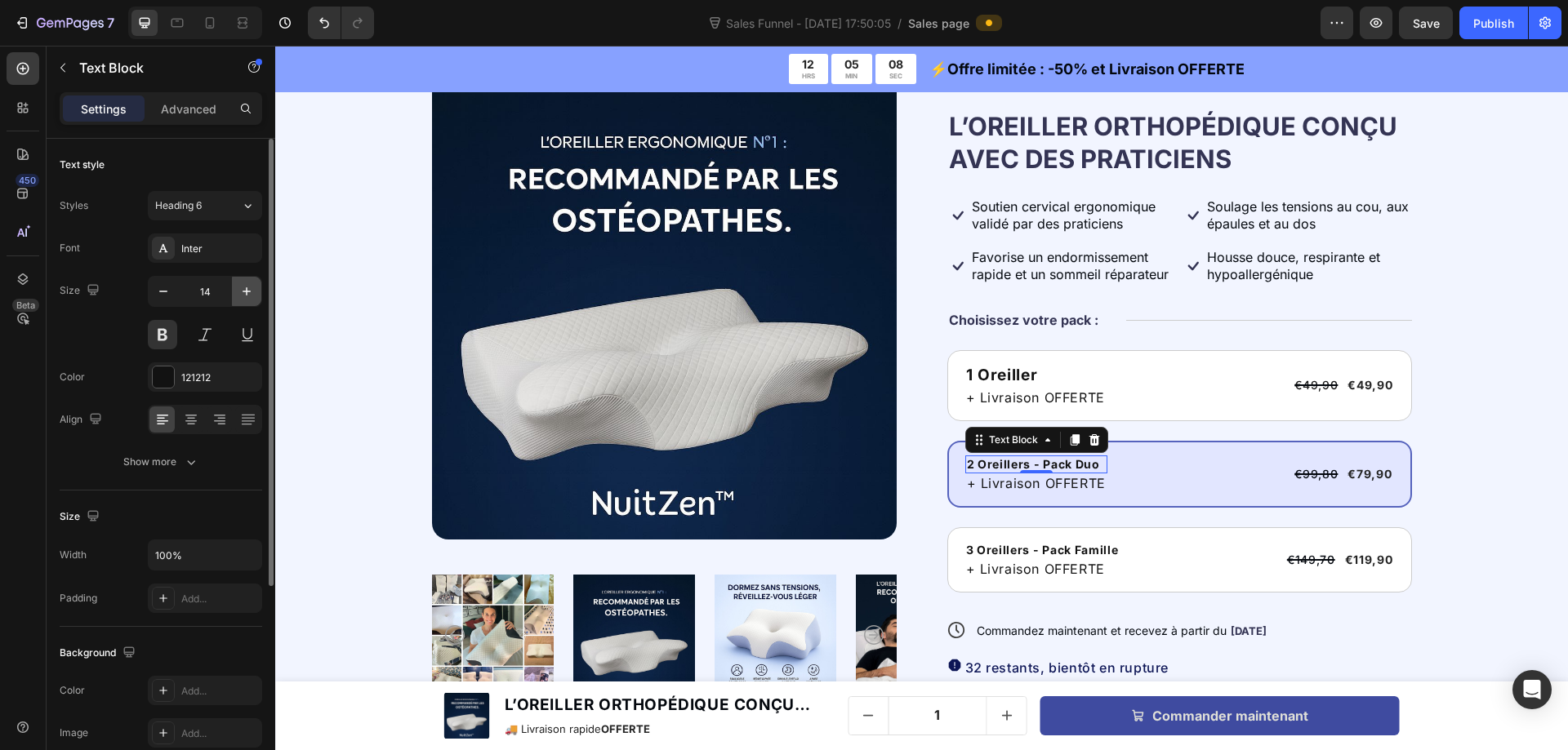
click at [249, 287] on icon "button" at bounding box center [247, 291] width 16 height 16
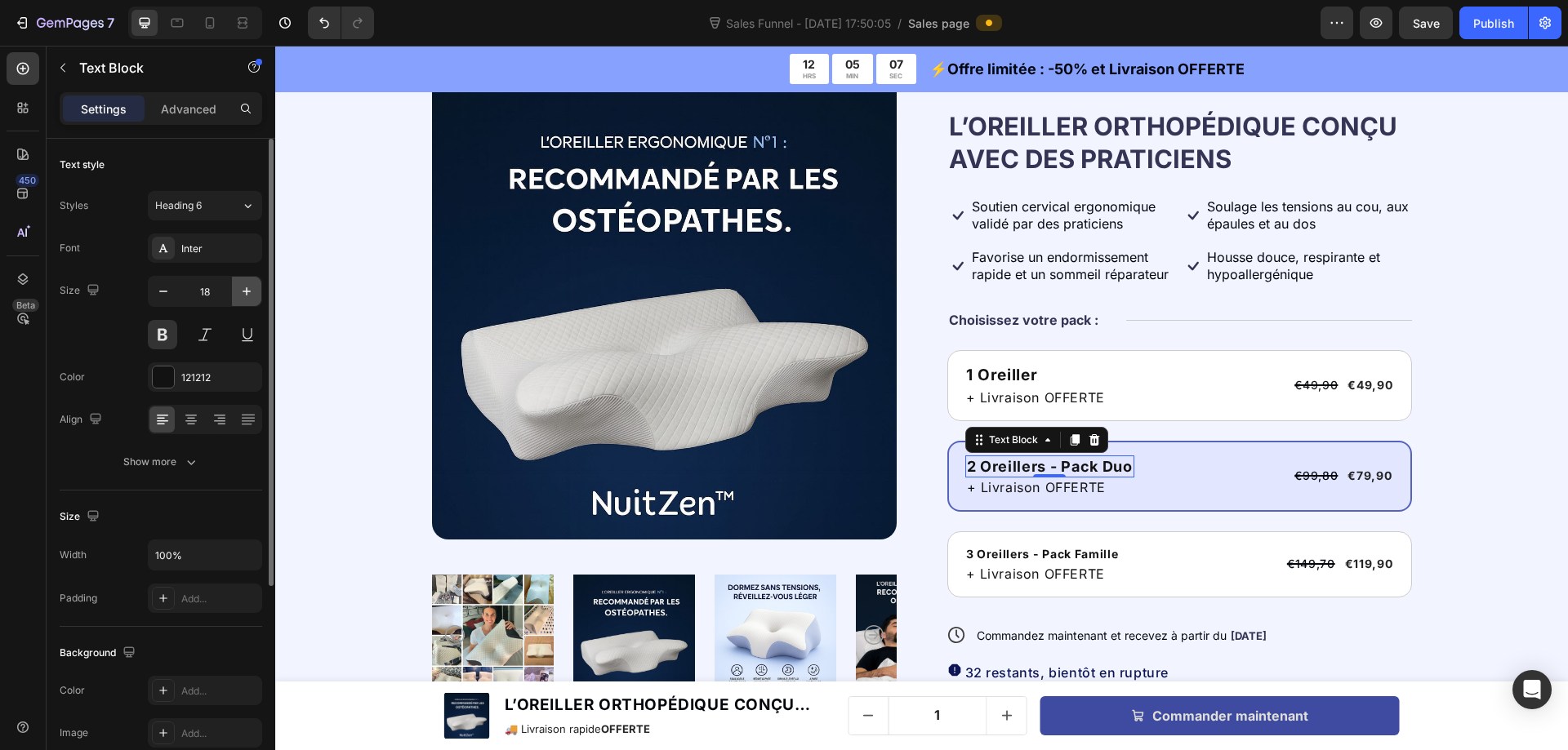
click at [249, 287] on icon "button" at bounding box center [247, 291] width 16 height 16
type input "19"
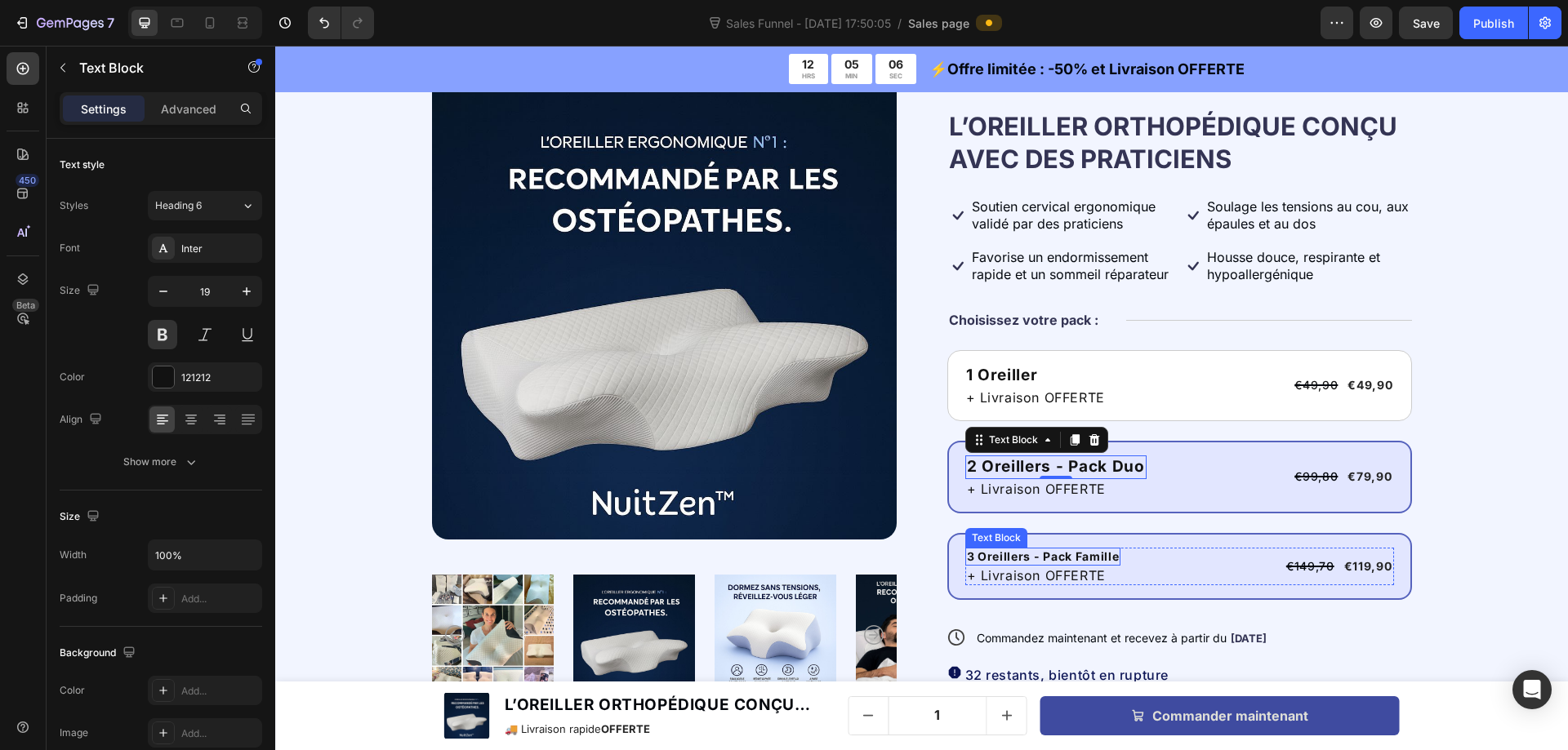
click at [1031, 552] on p "3 Oreillers - Pack Famille" at bounding box center [1043, 556] width 153 height 15
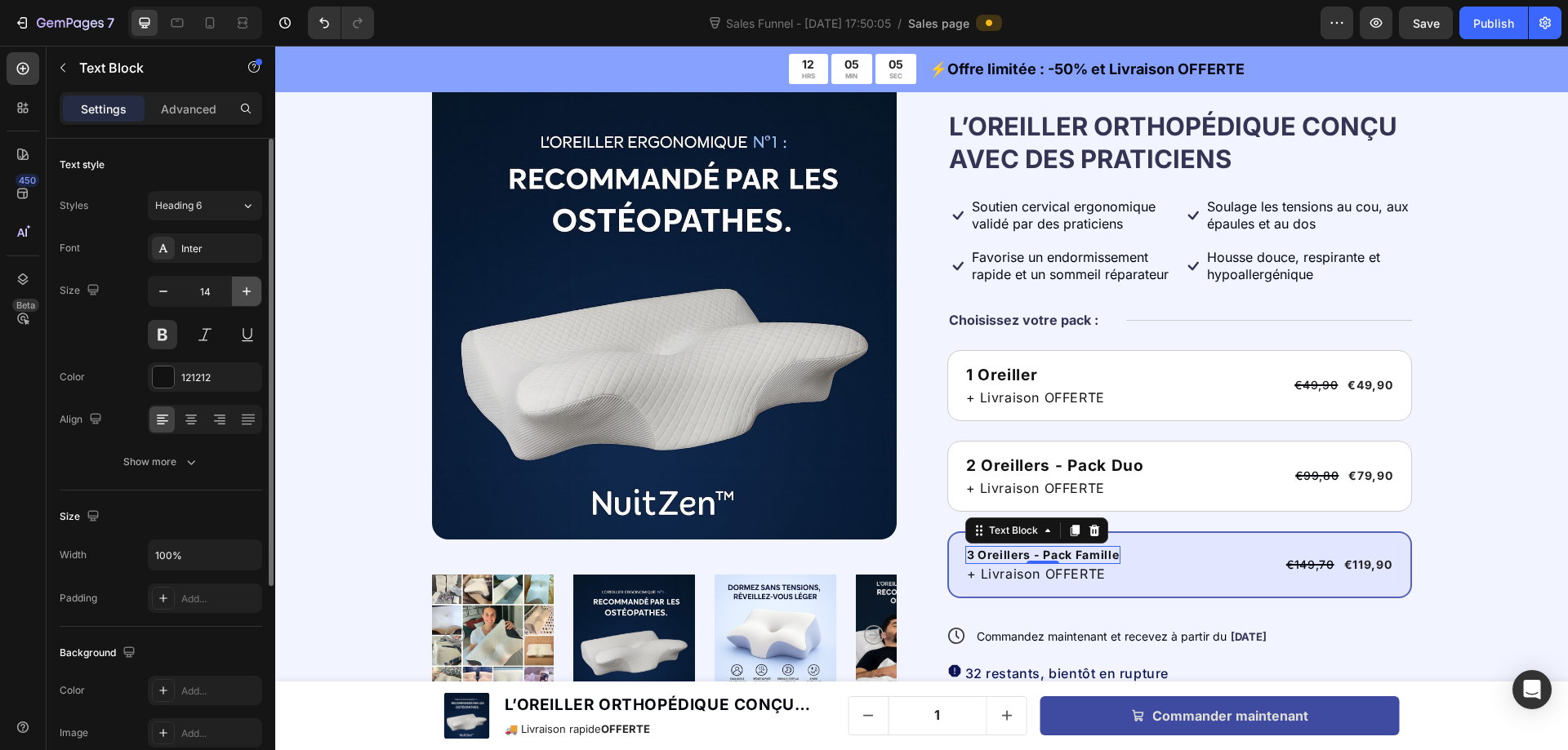
click at [243, 297] on icon "button" at bounding box center [247, 291] width 16 height 16
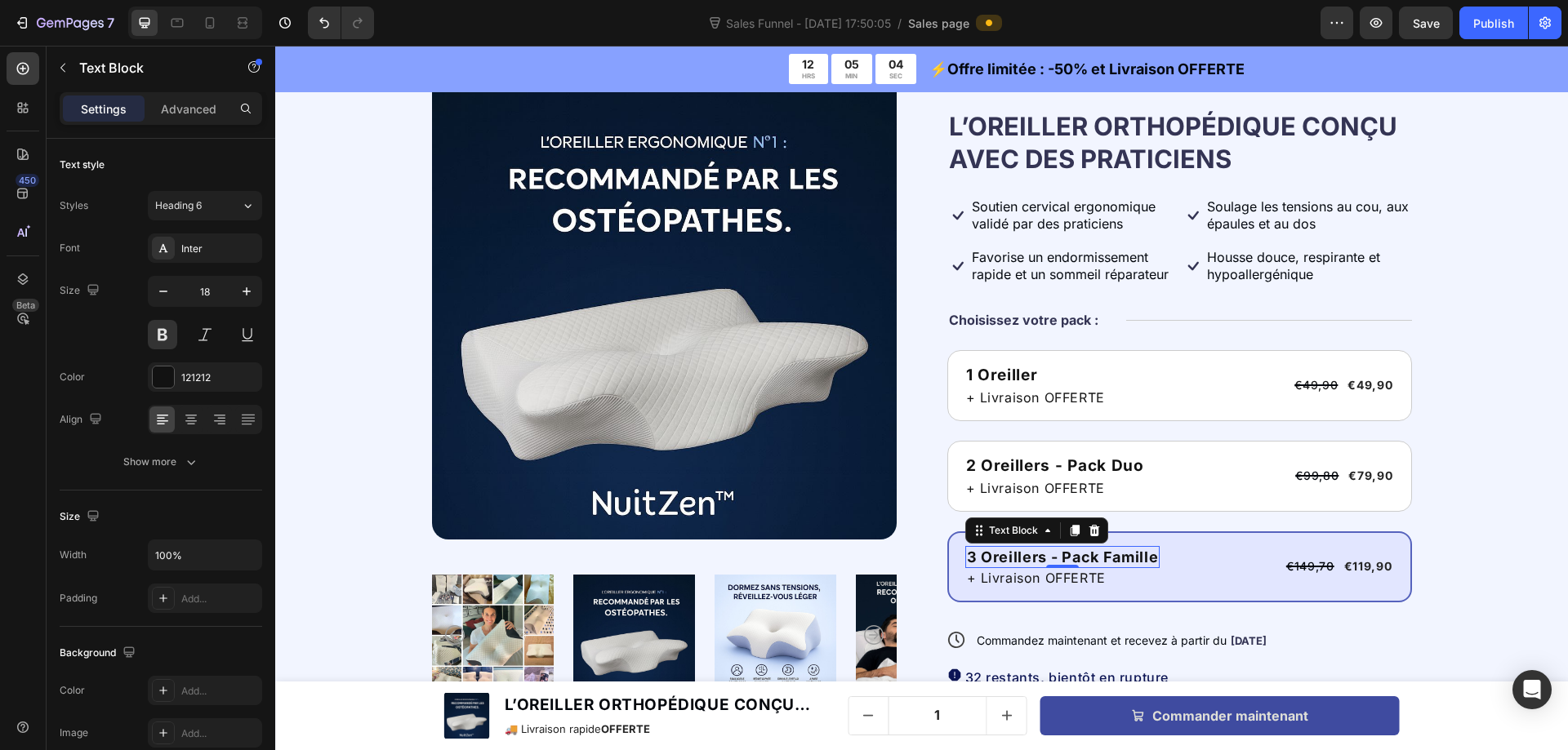
type input "19"
click at [1476, 529] on div "Product Images Icon Icon Icon Icon Icon Icon List + de 12 000 clients satisfait…" at bounding box center [922, 473] width 1162 height 798
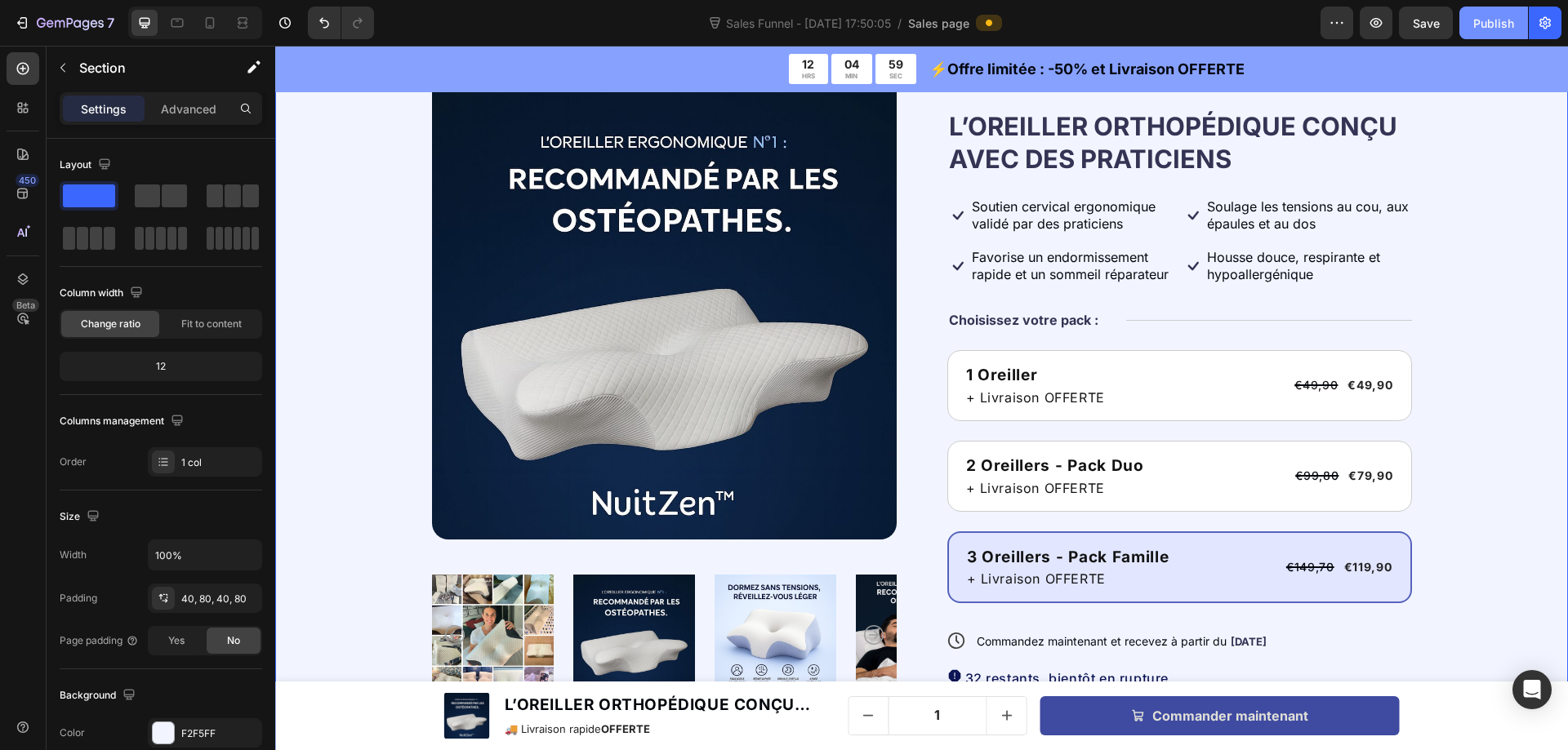
click at [1495, 24] on div "Publish" at bounding box center [1493, 23] width 41 height 17
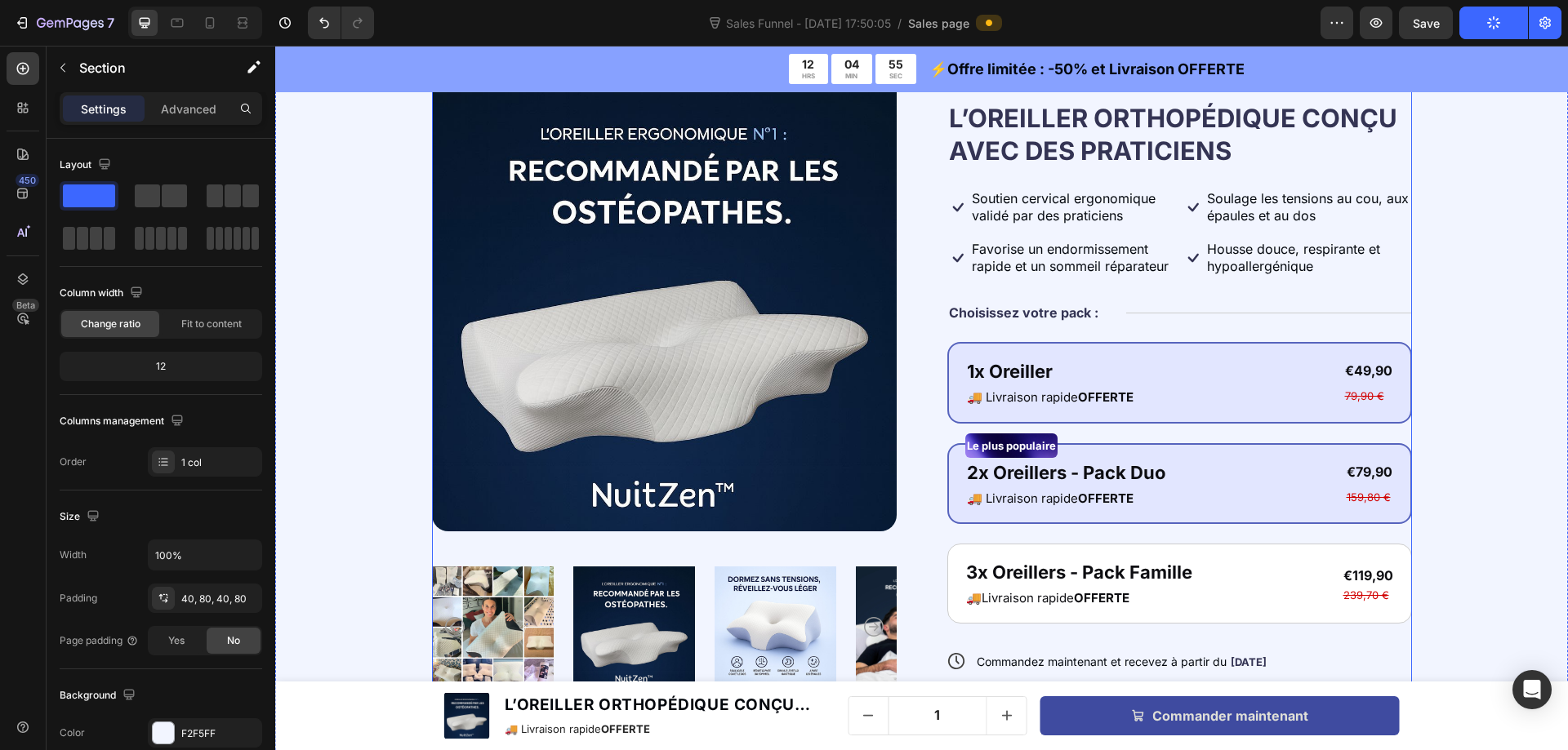
scroll to position [5822, 0]
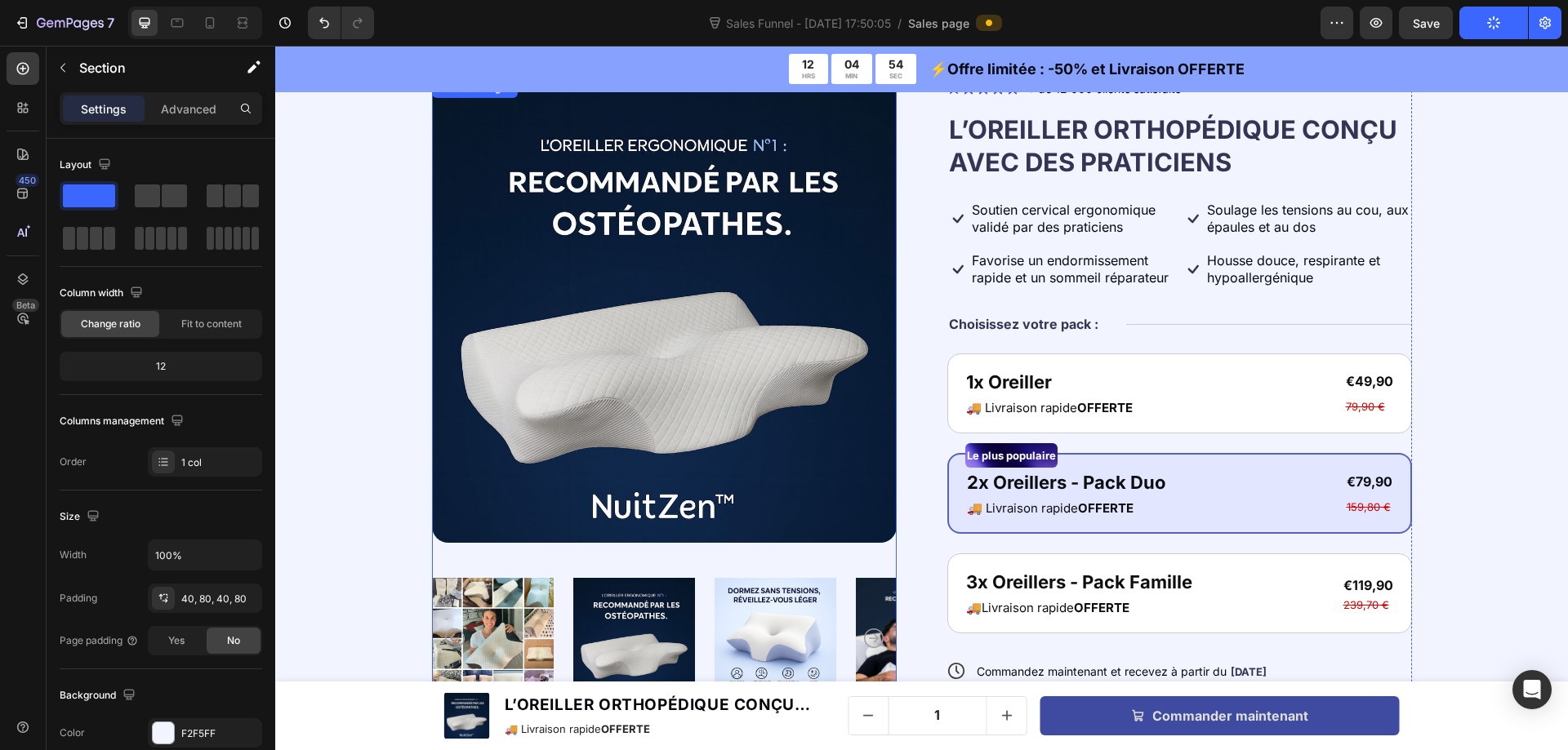
click at [737, 273] on img at bounding box center [664, 310] width 465 height 464
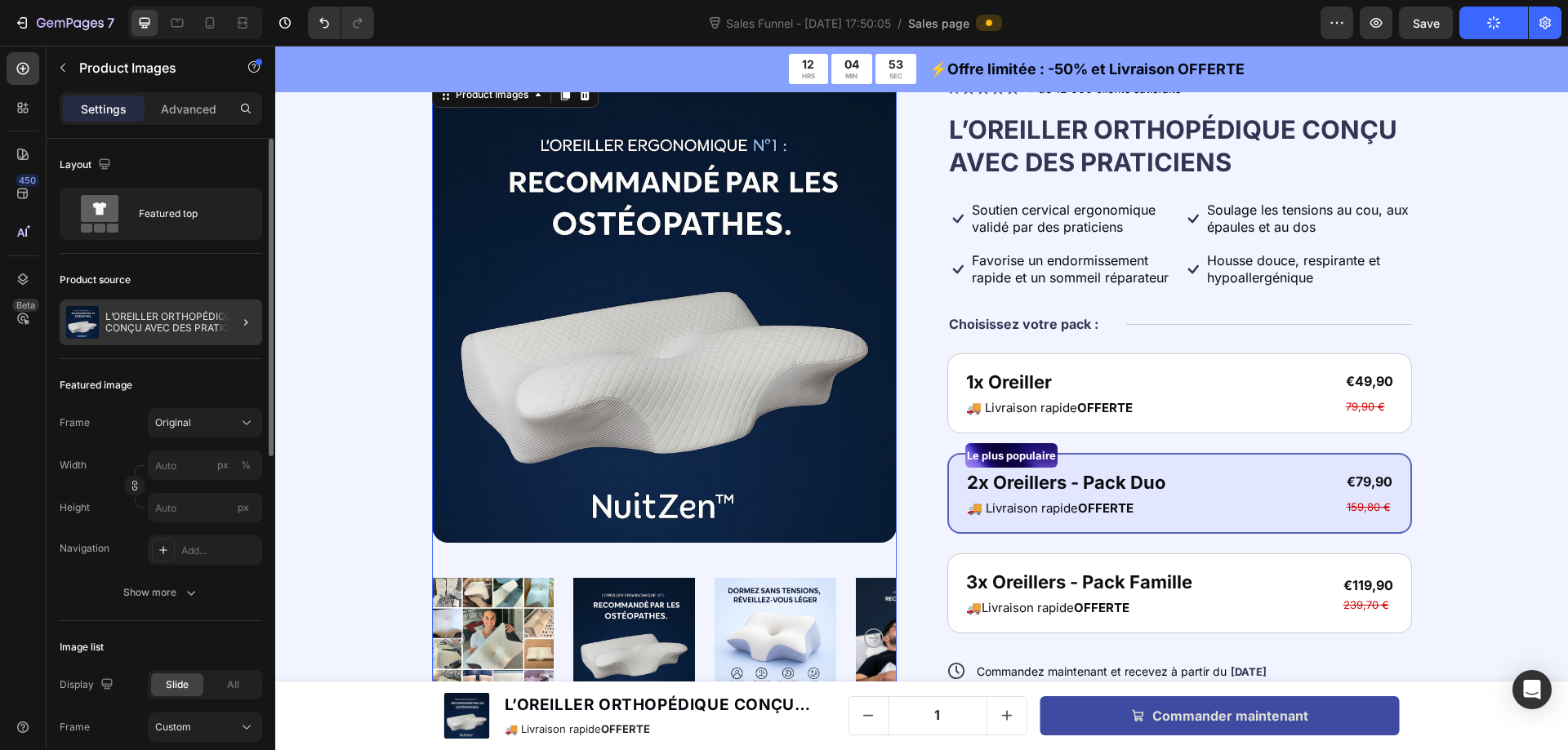
click at [141, 319] on p "L’OREILLER ORTHOPÉDIQUE CONÇU AVEC DES PRATICIENS" at bounding box center [180, 323] width 150 height 23
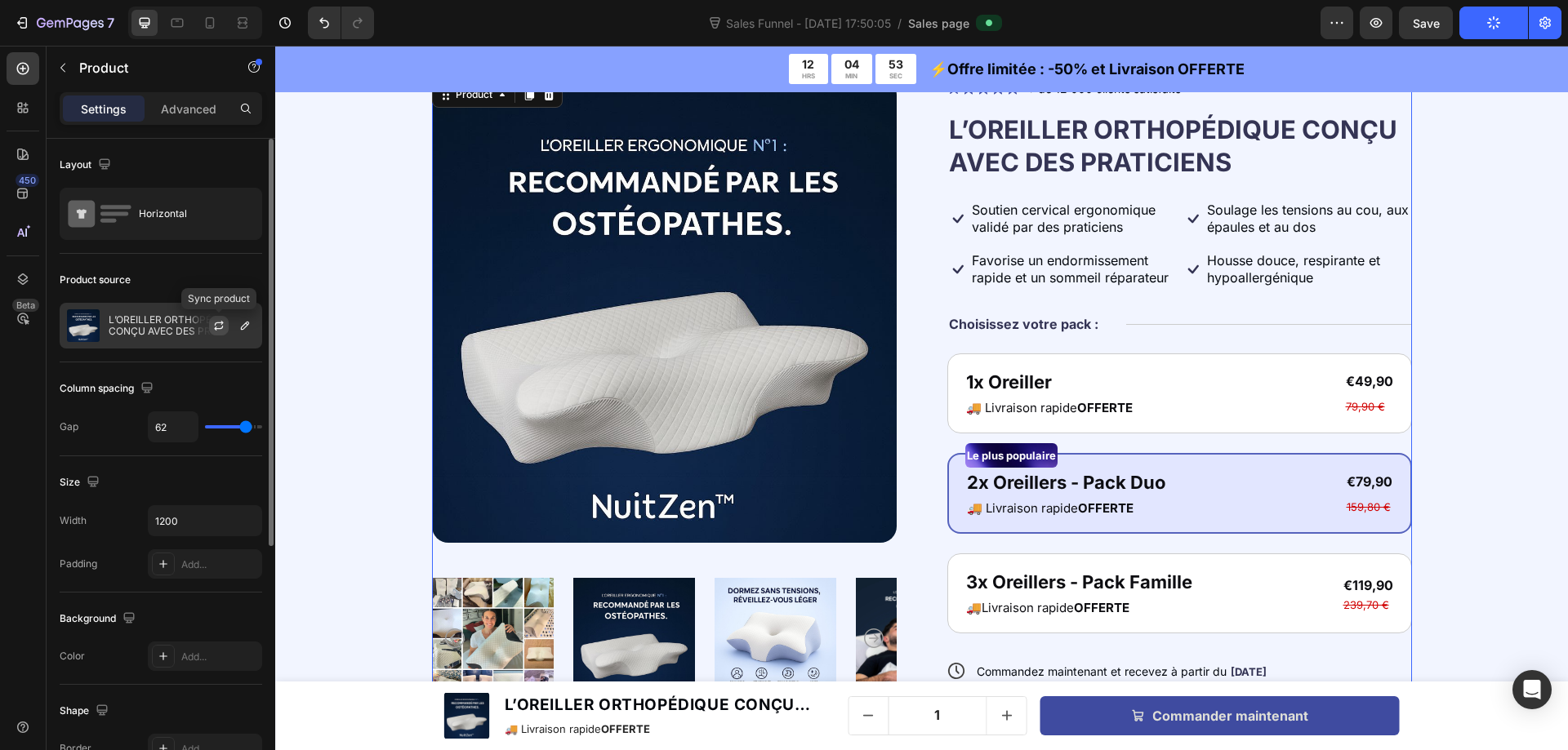
click at [210, 323] on button "button" at bounding box center [219, 326] width 20 height 20
click at [163, 327] on p "L’OREILLER ORTHOPÉDIQUE CONÇU AVEC DES PRATICIENS" at bounding box center [182, 326] width 146 height 23
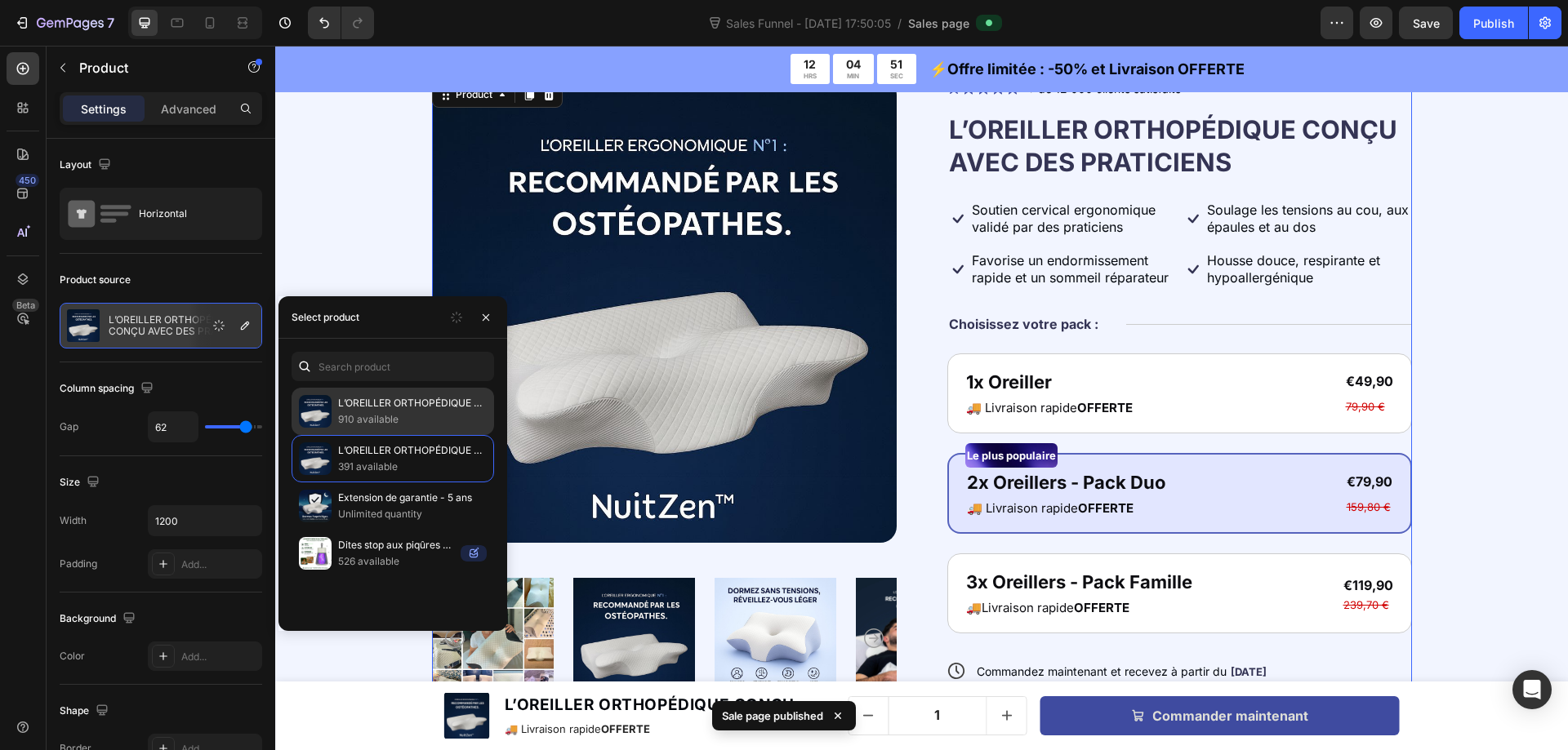
click at [392, 409] on p "L’OREILLER ORTHOPÉDIQUE CONÇU AVEC DES PRATICIENS" at bounding box center [412, 403] width 149 height 16
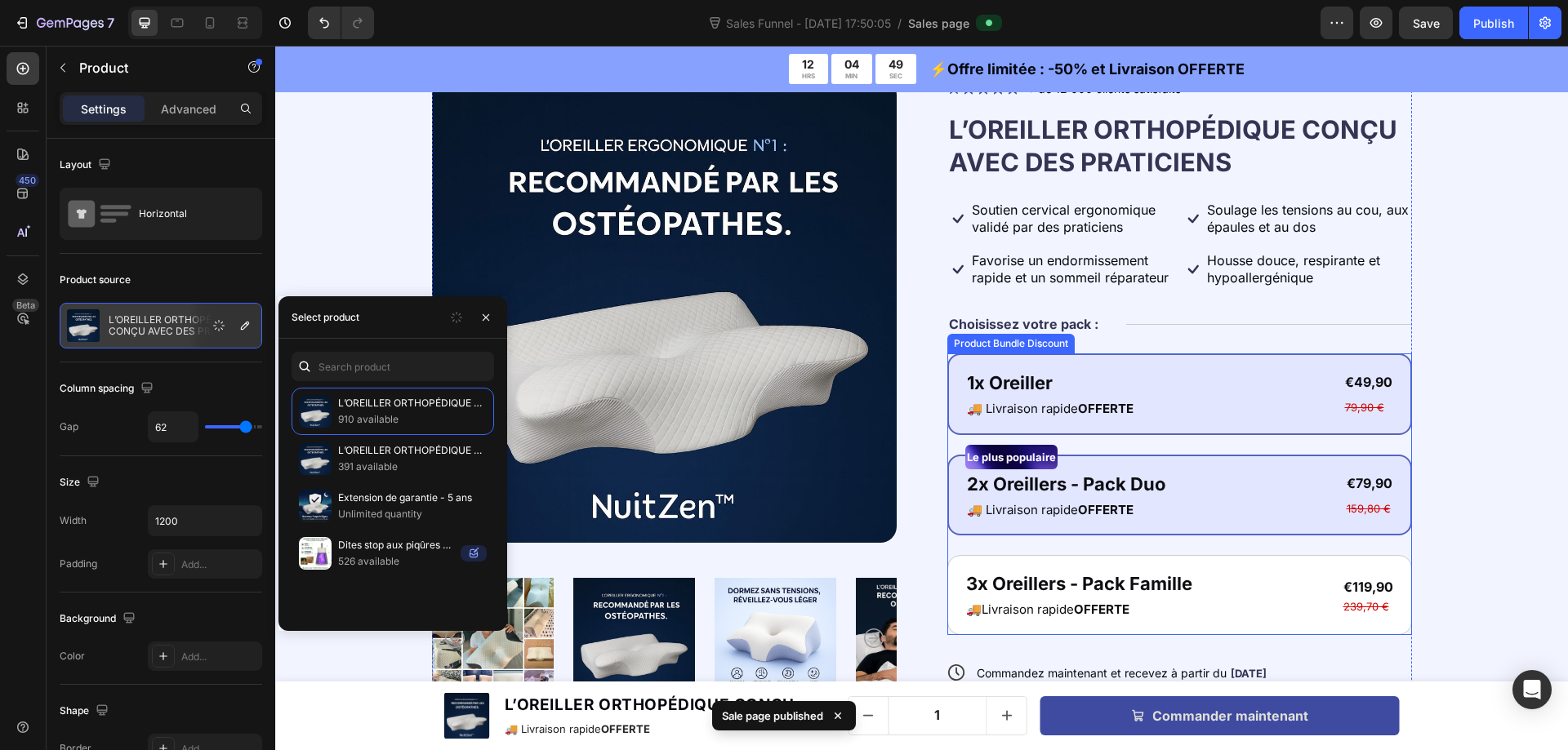
click at [1047, 357] on div "1x Oreiller Text Block 🚚 Livraison rapide OFFERTE Text Block €49,90 Product Pri…" at bounding box center [1179, 394] width 465 height 82
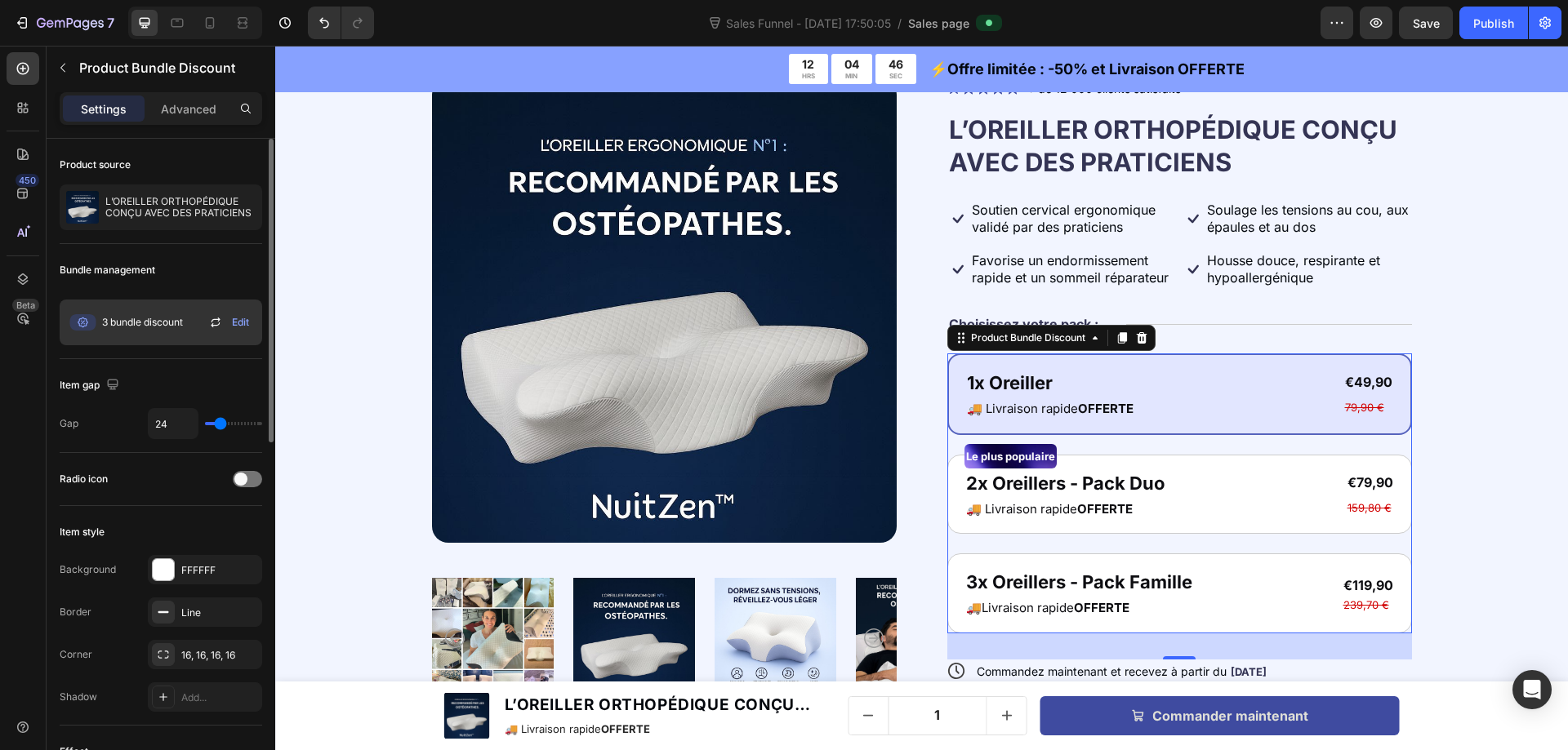
click at [211, 325] on icon at bounding box center [215, 325] width 9 height 5
drag, startPoint x: 211, startPoint y: 322, endPoint x: 105, endPoint y: 278, distance: 114.8
click at [211, 322] on icon at bounding box center [215, 322] width 20 height 20
drag, startPoint x: 1497, startPoint y: 25, endPoint x: 1218, endPoint y: 1, distance: 280.0
click at [1497, 25] on div "Publish" at bounding box center [1493, 23] width 41 height 17
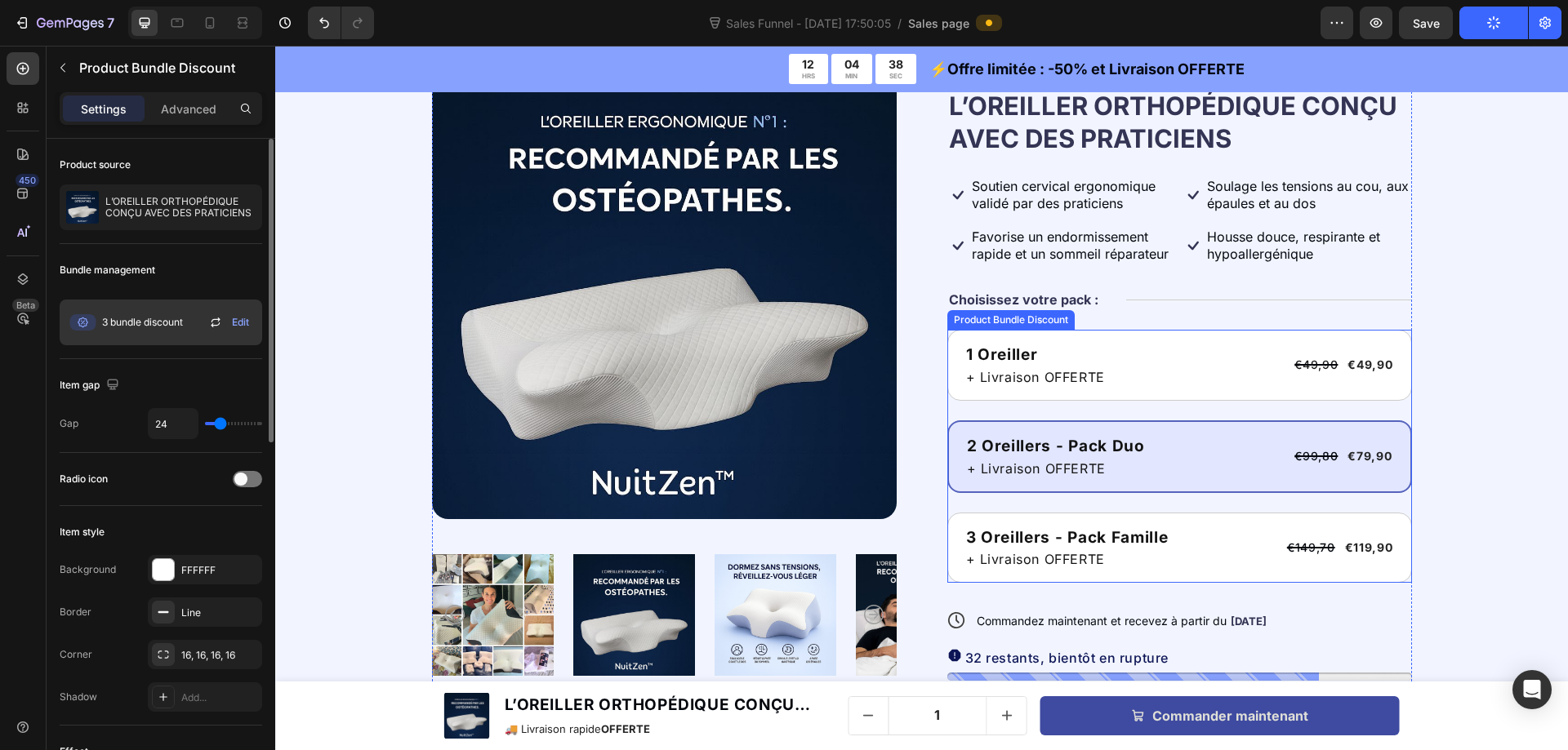
scroll to position [189, 0]
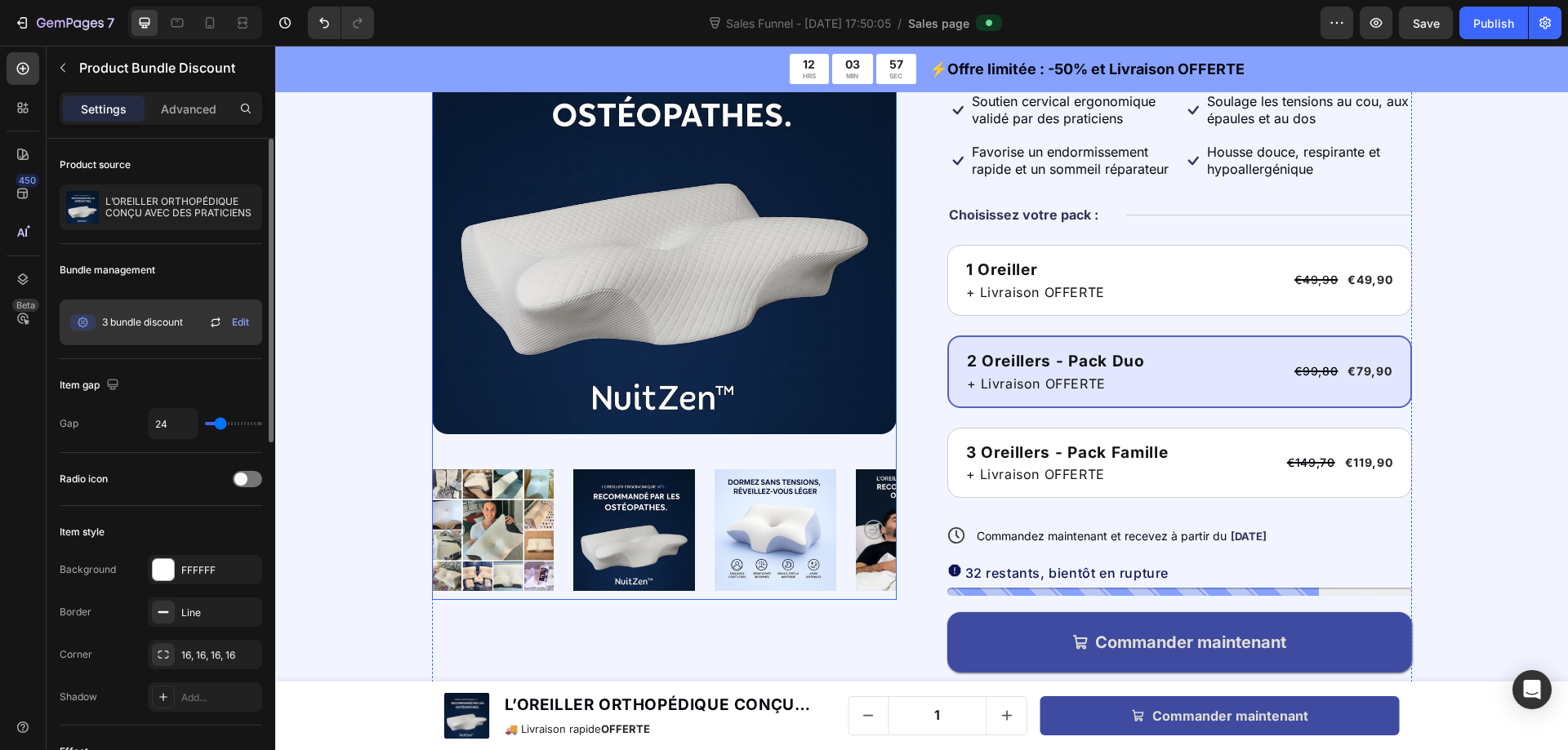
click at [645, 282] on img at bounding box center [664, 202] width 465 height 464
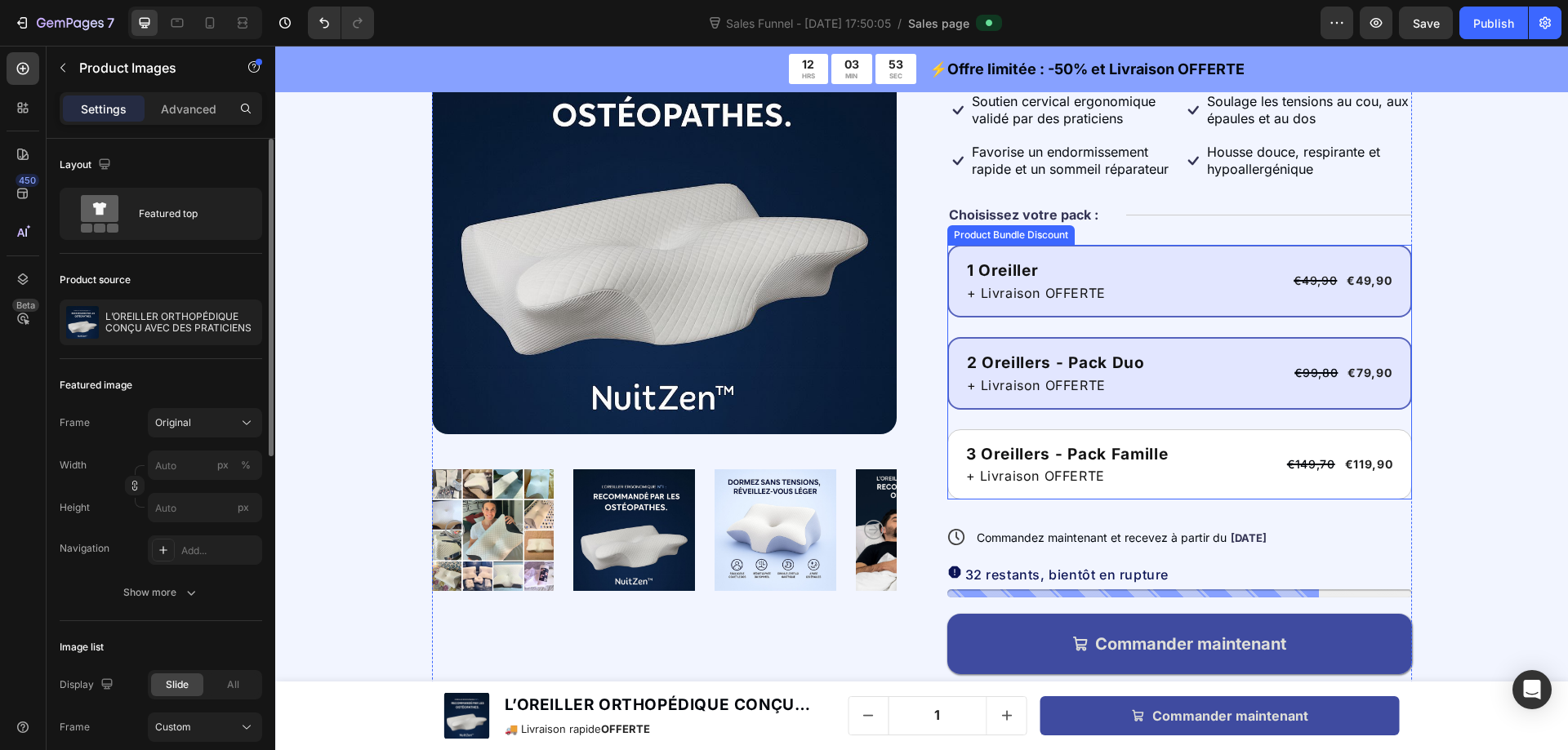
click at [1079, 253] on div "1 Oreiller Text Block + Livraison OFFERTE Text Block €49,90 Product Price Produ…" at bounding box center [1179, 281] width 465 height 73
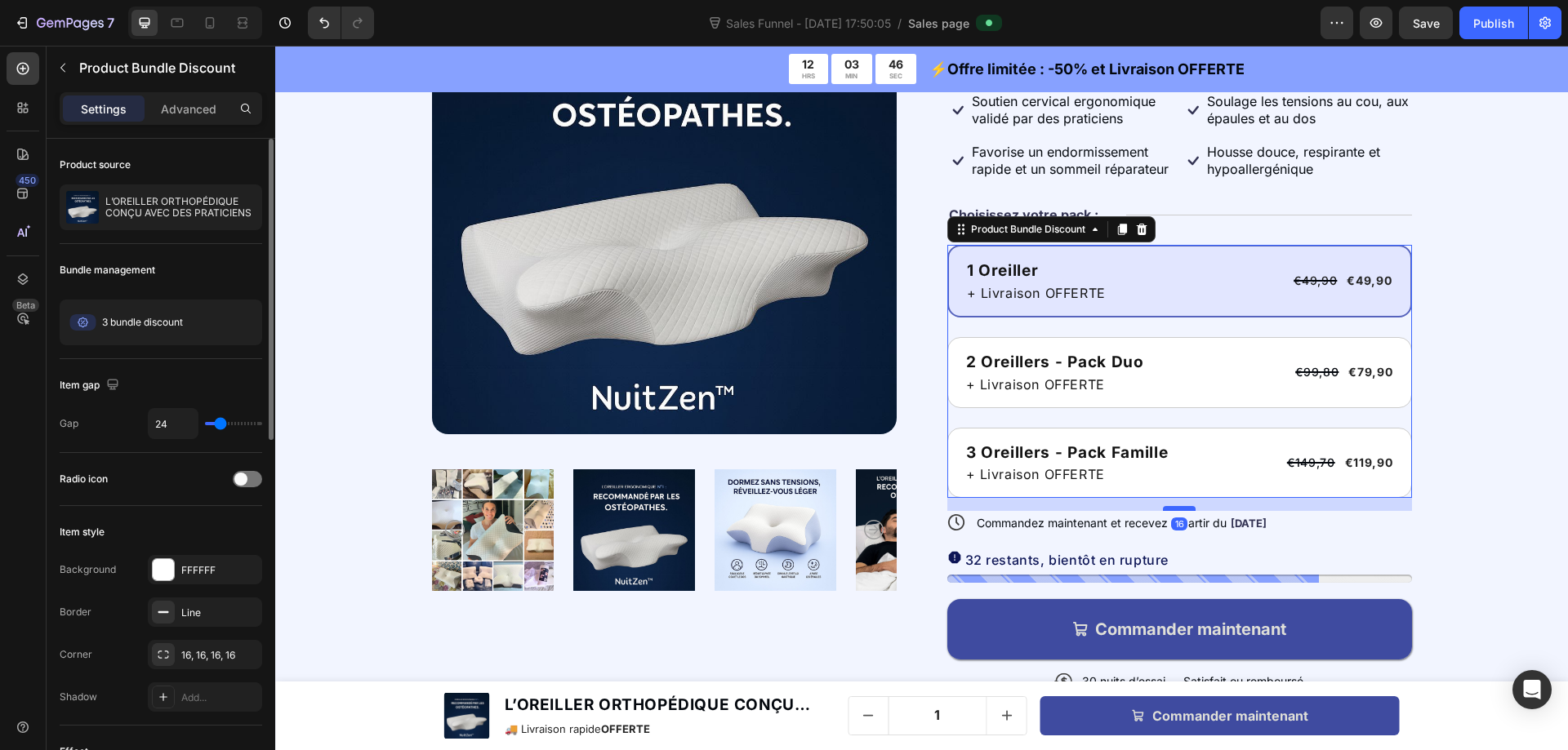
drag, startPoint x: 1172, startPoint y: 521, endPoint x: 1159, endPoint y: 509, distance: 17.7
click at [1163, 509] on div at bounding box center [1179, 509] width 33 height 5
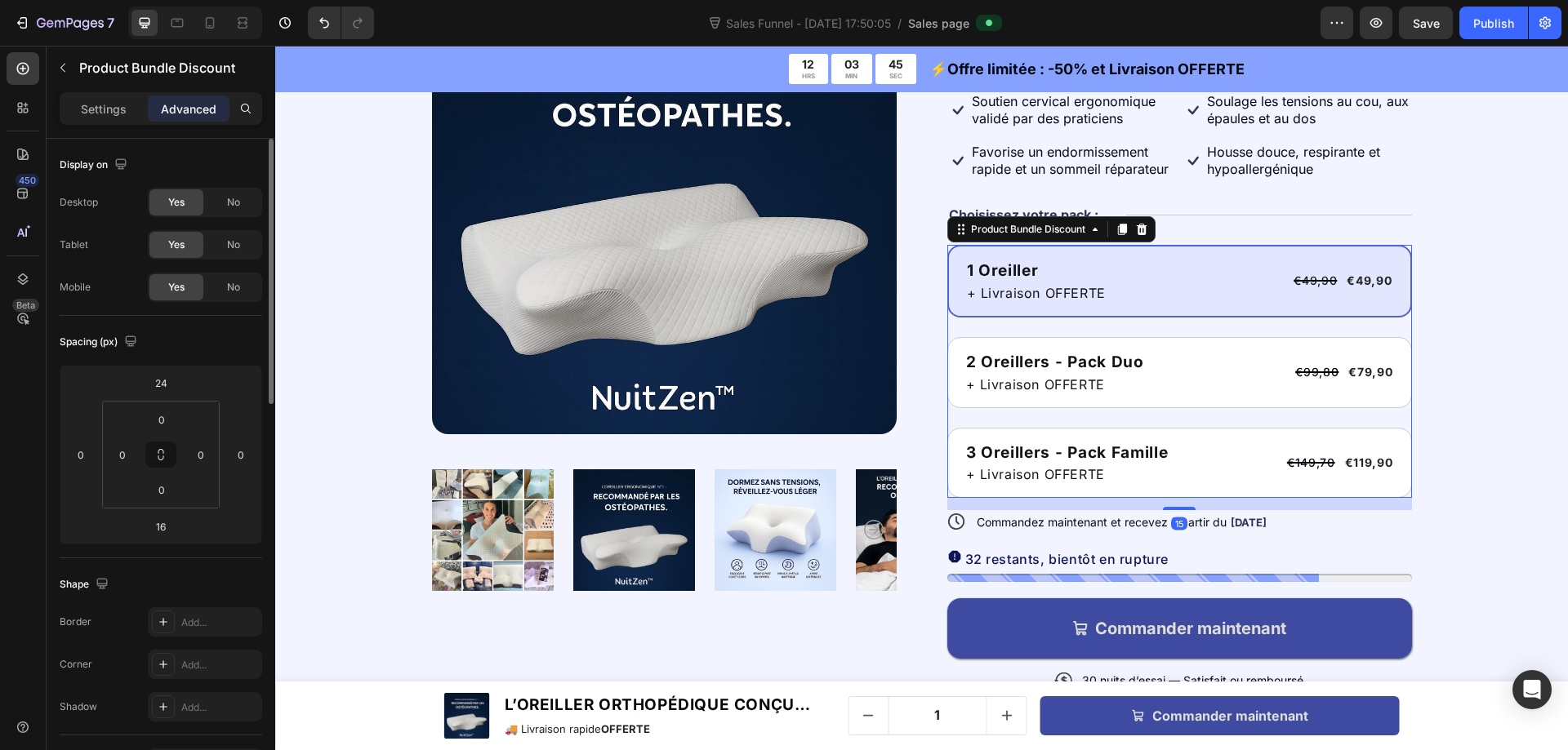
click at [1154, 498] on div "15" at bounding box center [1179, 498] width 465 height 0
type input "15"
click at [1108, 560] on p "32 restants, bientôt en rupture" at bounding box center [1067, 559] width 204 height 16
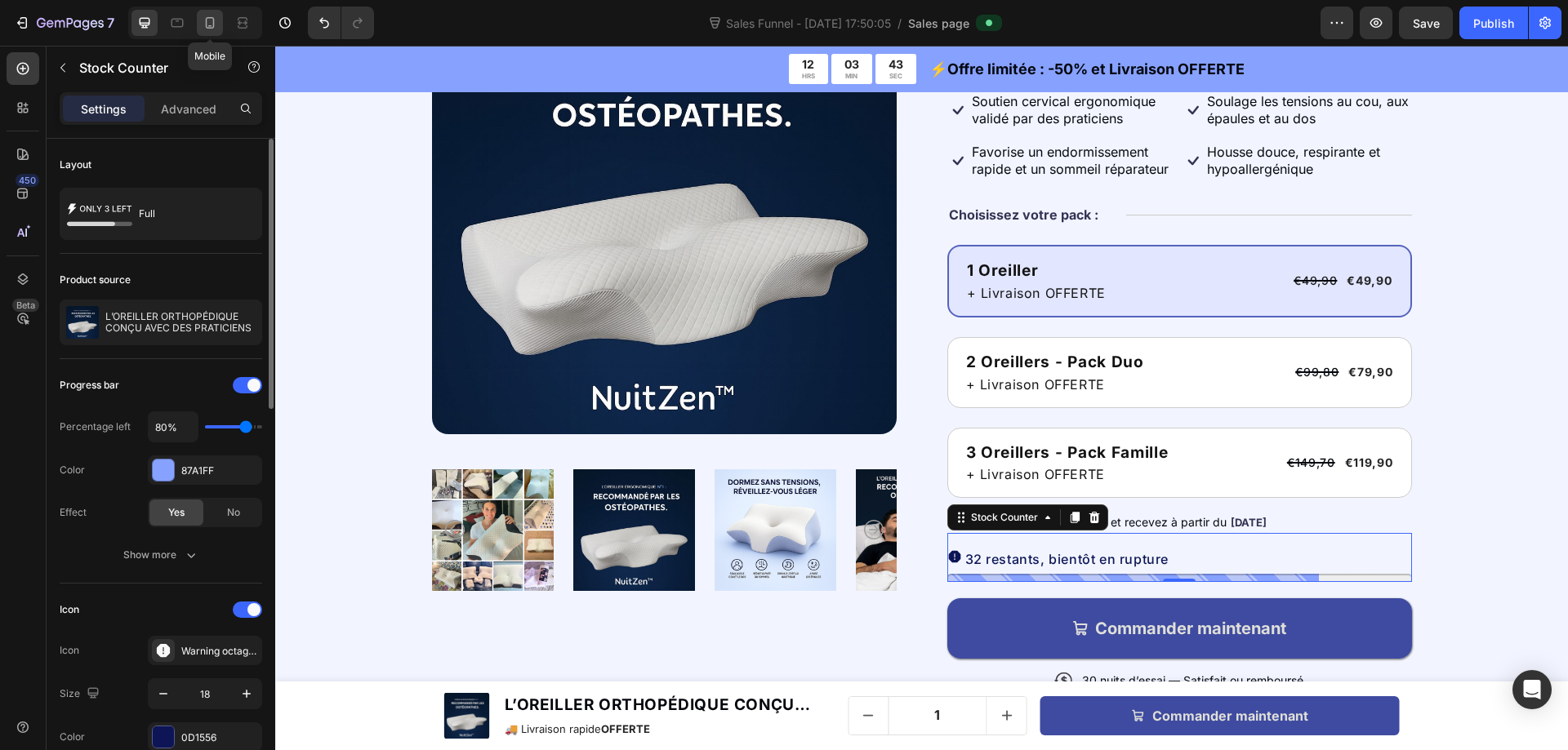
click at [214, 24] on icon at bounding box center [210, 23] width 16 height 16
type input "14"
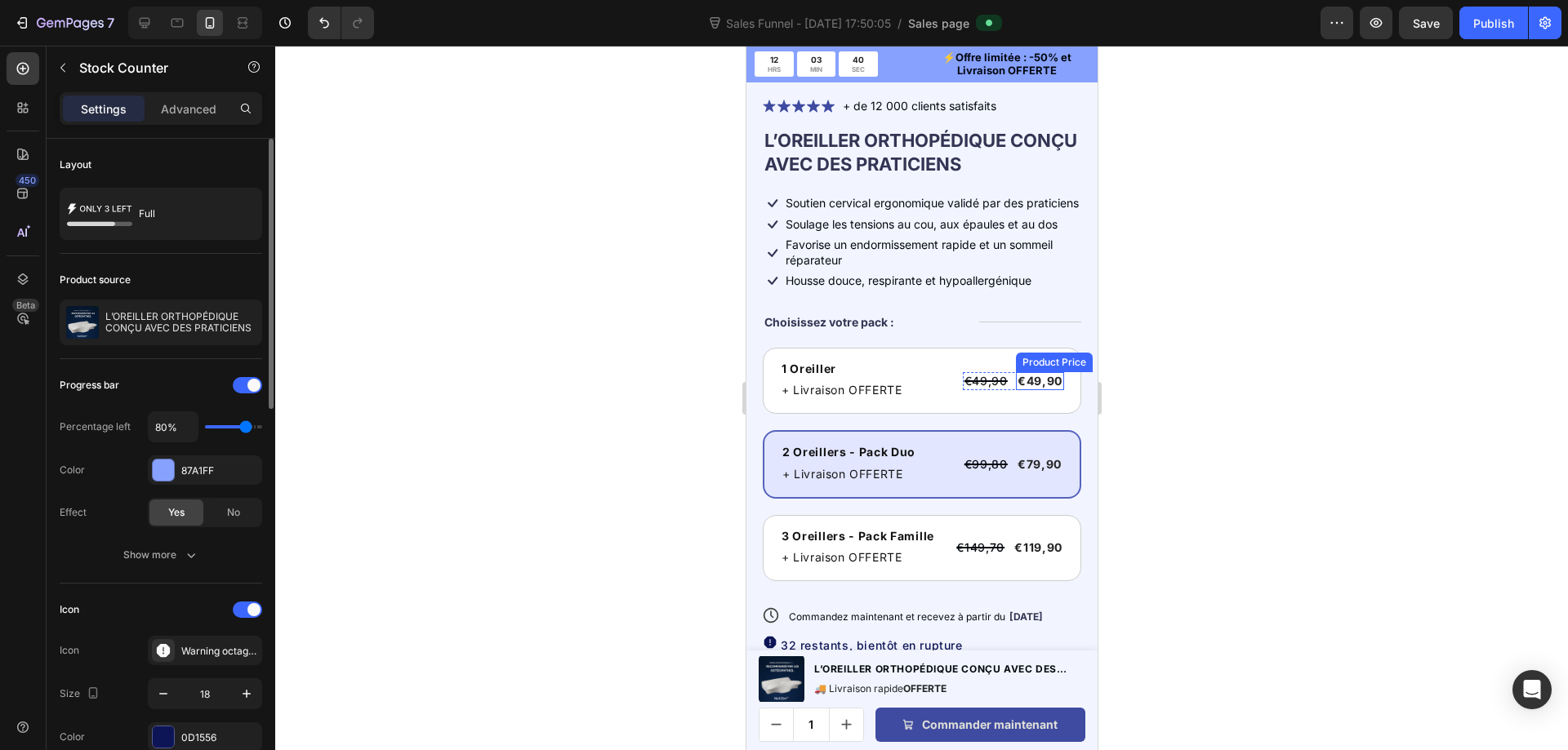
scroll to position [361, 0]
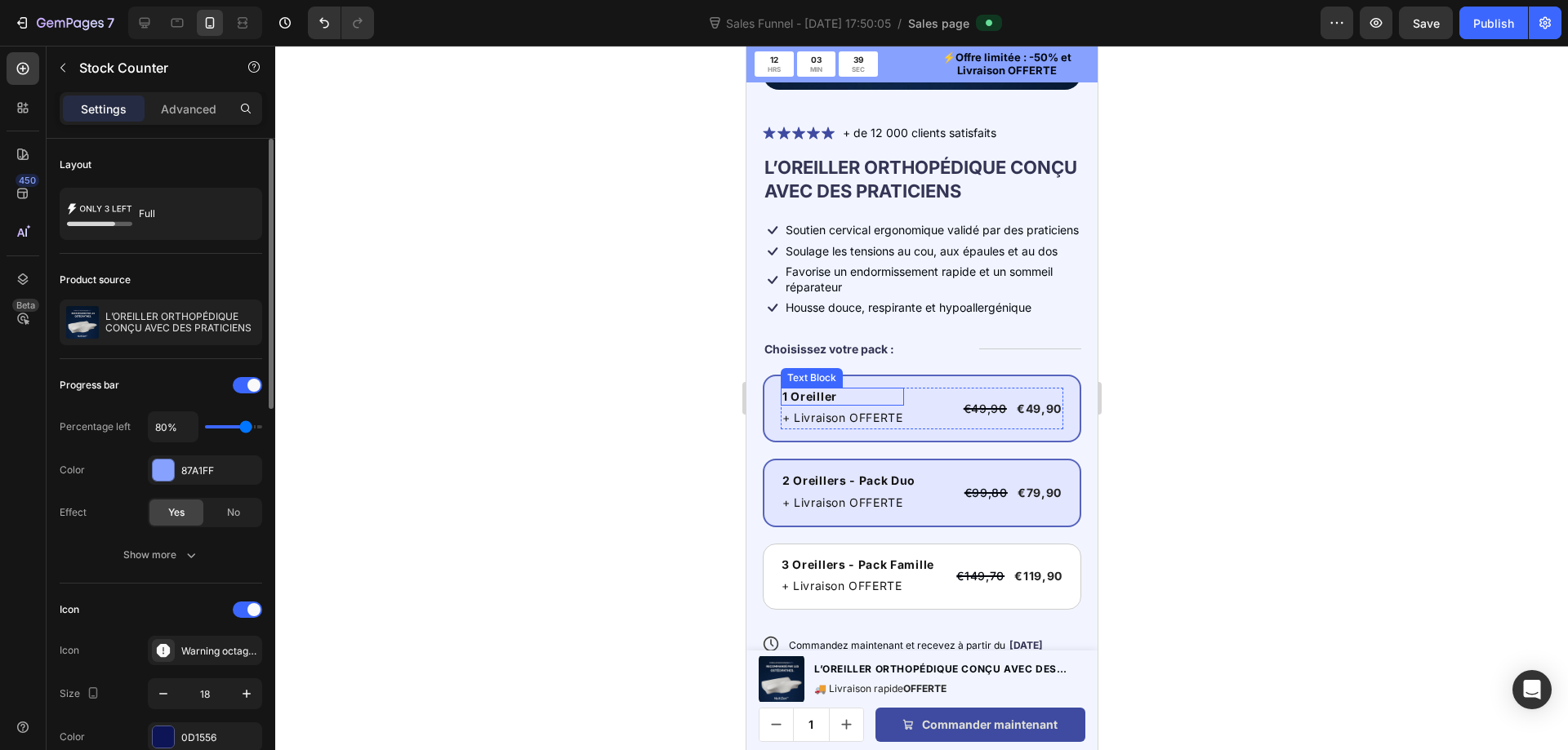
click at [817, 398] on p "1 Oreiller" at bounding box center [841, 397] width 120 height 15
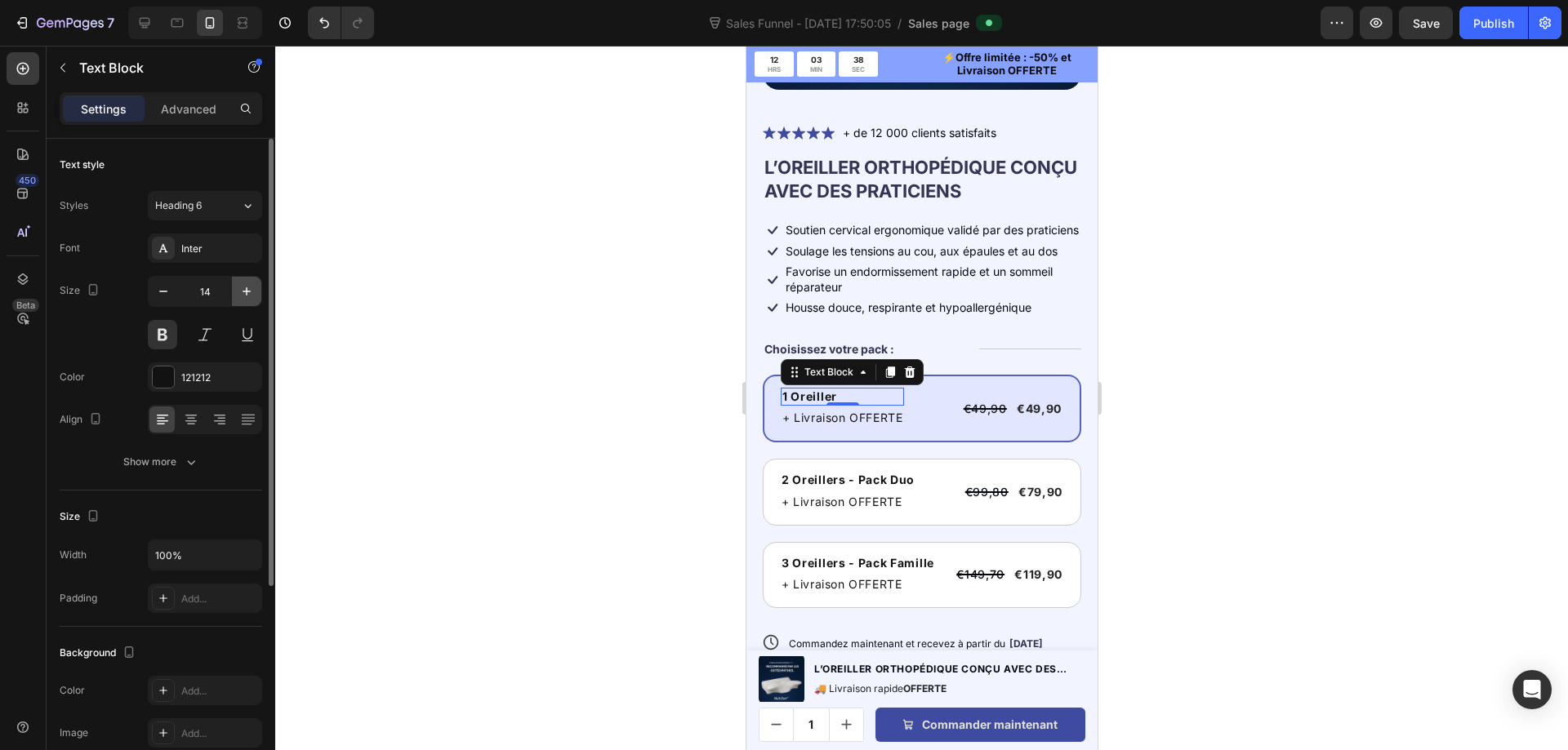
click at [243, 297] on icon "button" at bounding box center [247, 291] width 16 height 16
type input "18"
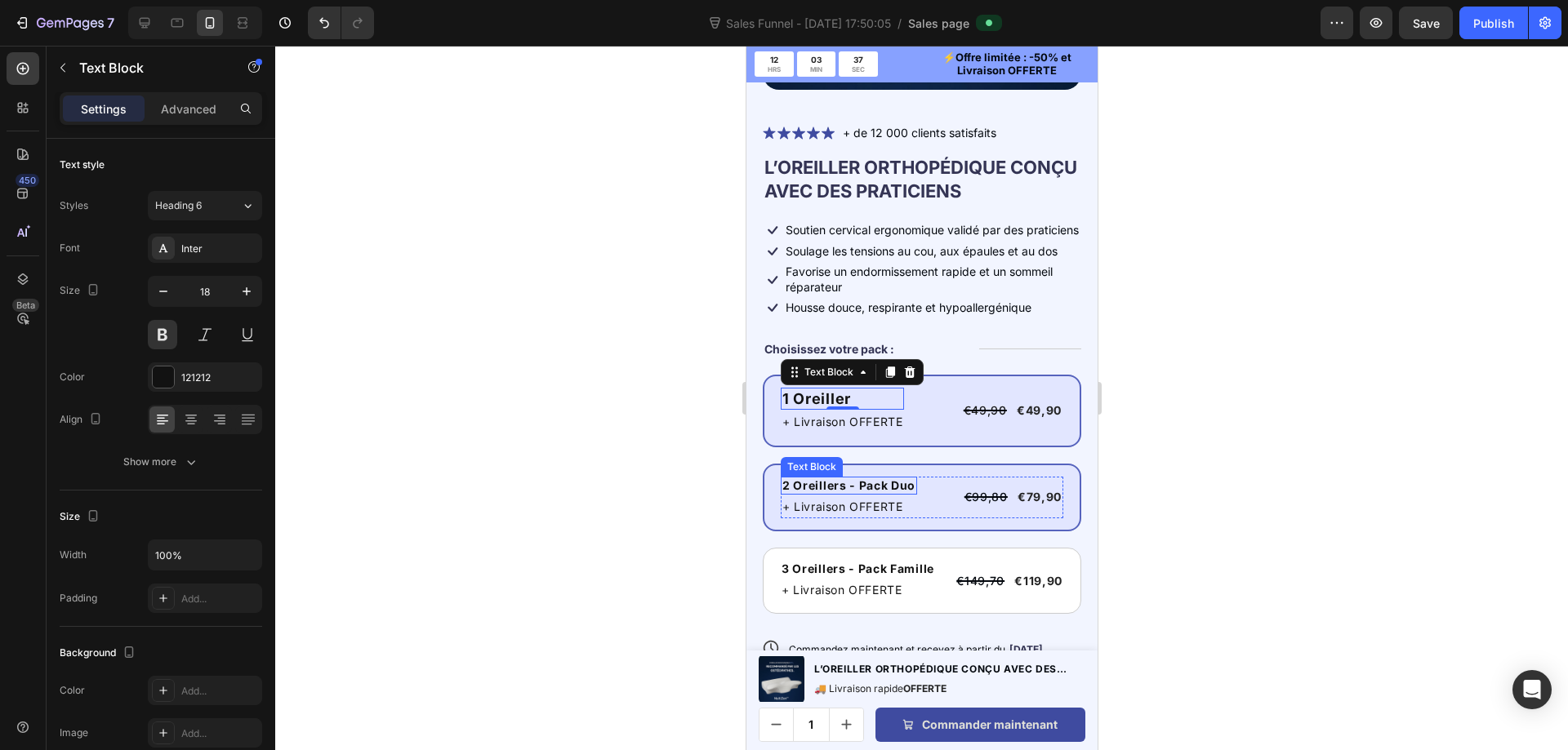
click at [827, 487] on p "2 Oreillers - Pack Duo" at bounding box center [848, 486] width 133 height 15
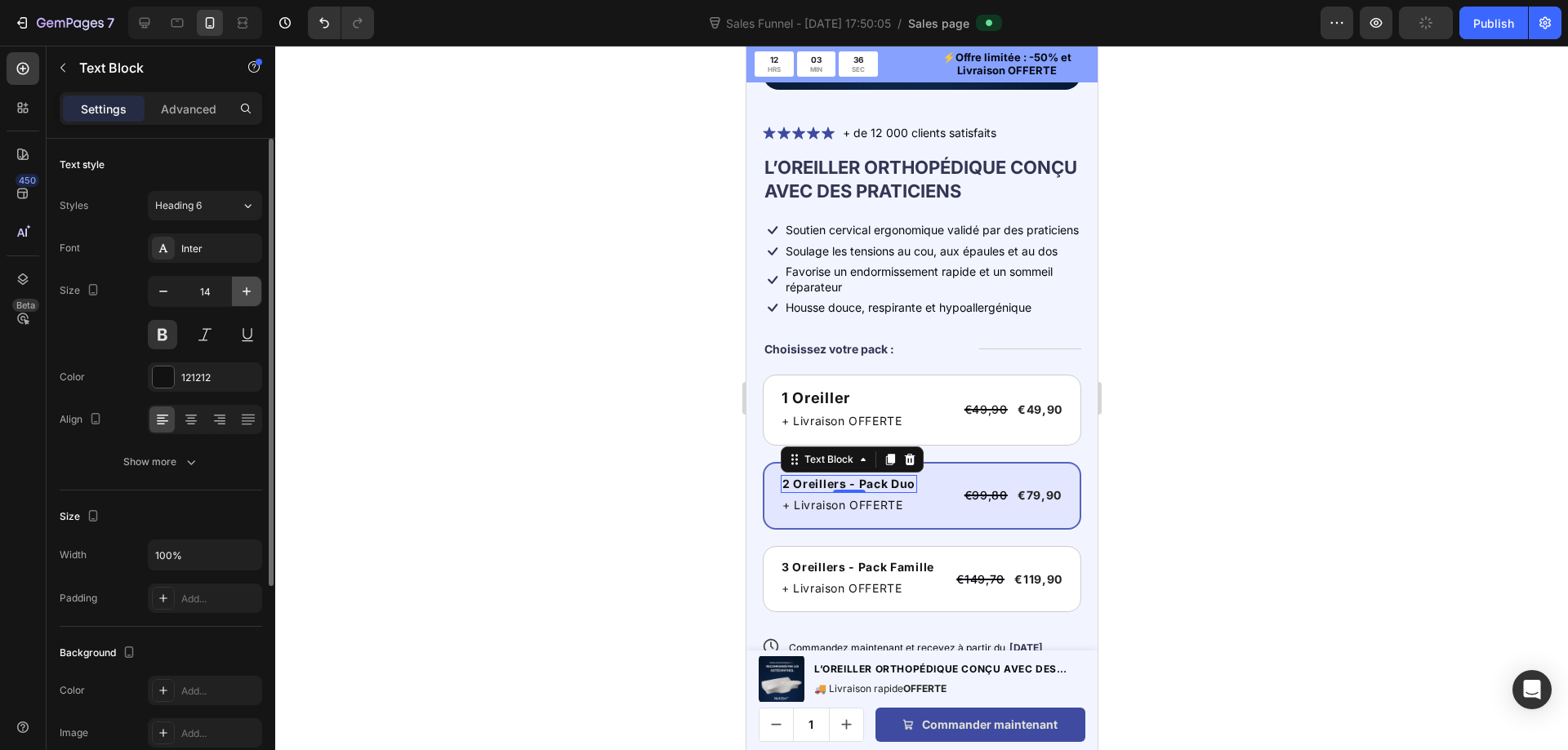
click at [247, 291] on icon "button" at bounding box center [247, 291] width 16 height 16
click at [166, 294] on icon "button" at bounding box center [163, 291] width 16 height 16
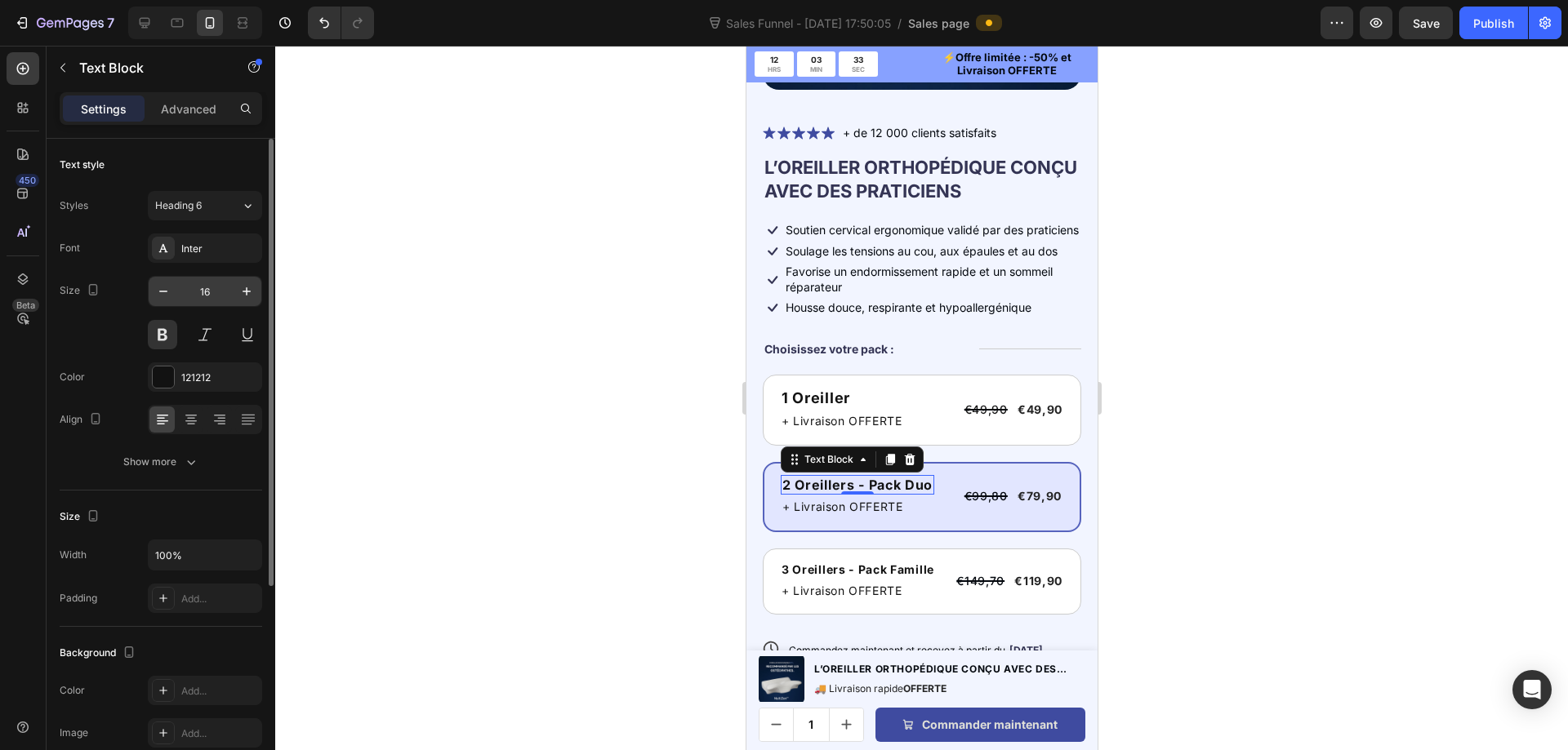
click at [230, 290] on input "16" at bounding box center [205, 291] width 54 height 29
click at [246, 290] on icon "button" at bounding box center [247, 291] width 16 height 16
click at [247, 290] on icon "button" at bounding box center [247, 291] width 8 height 8
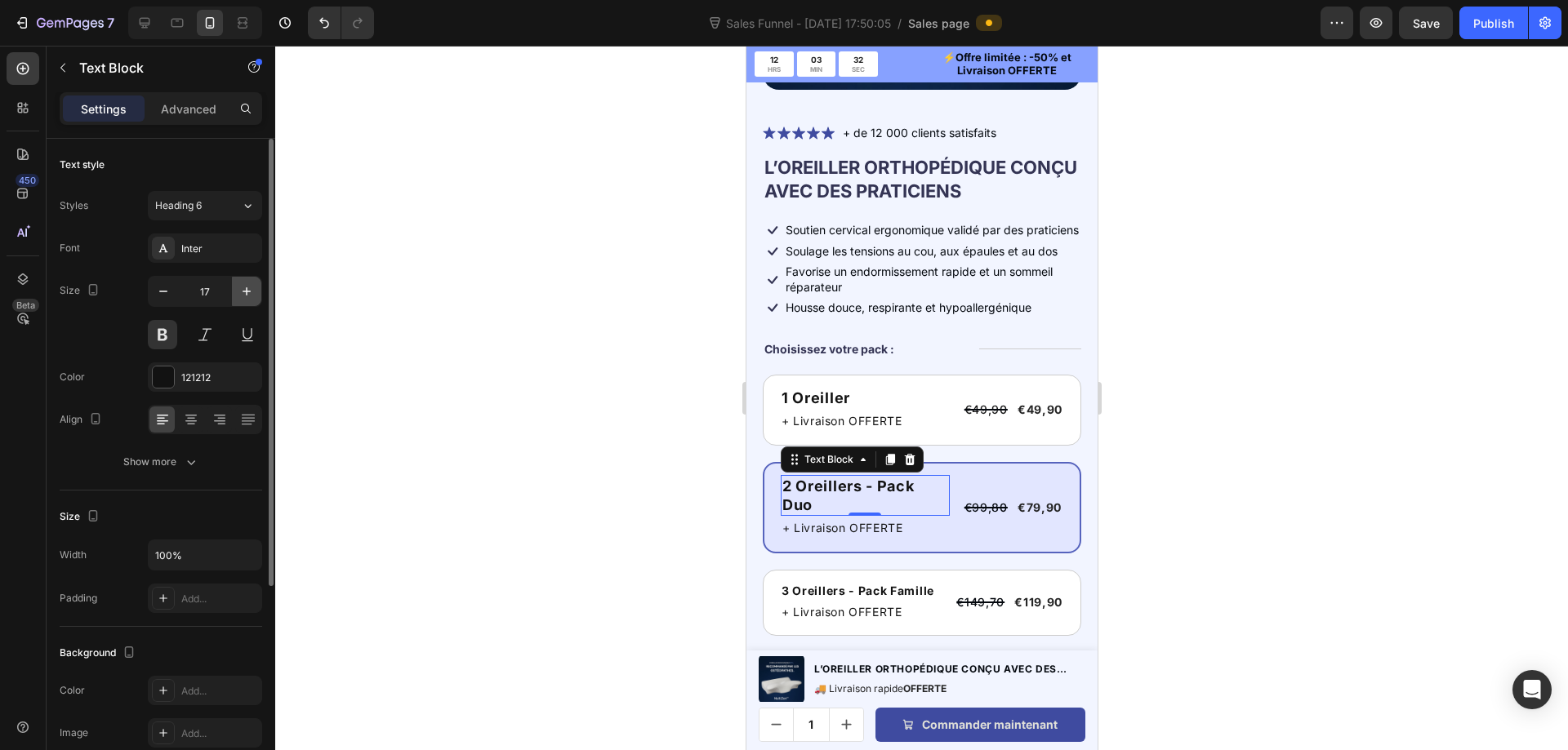
type input "18"
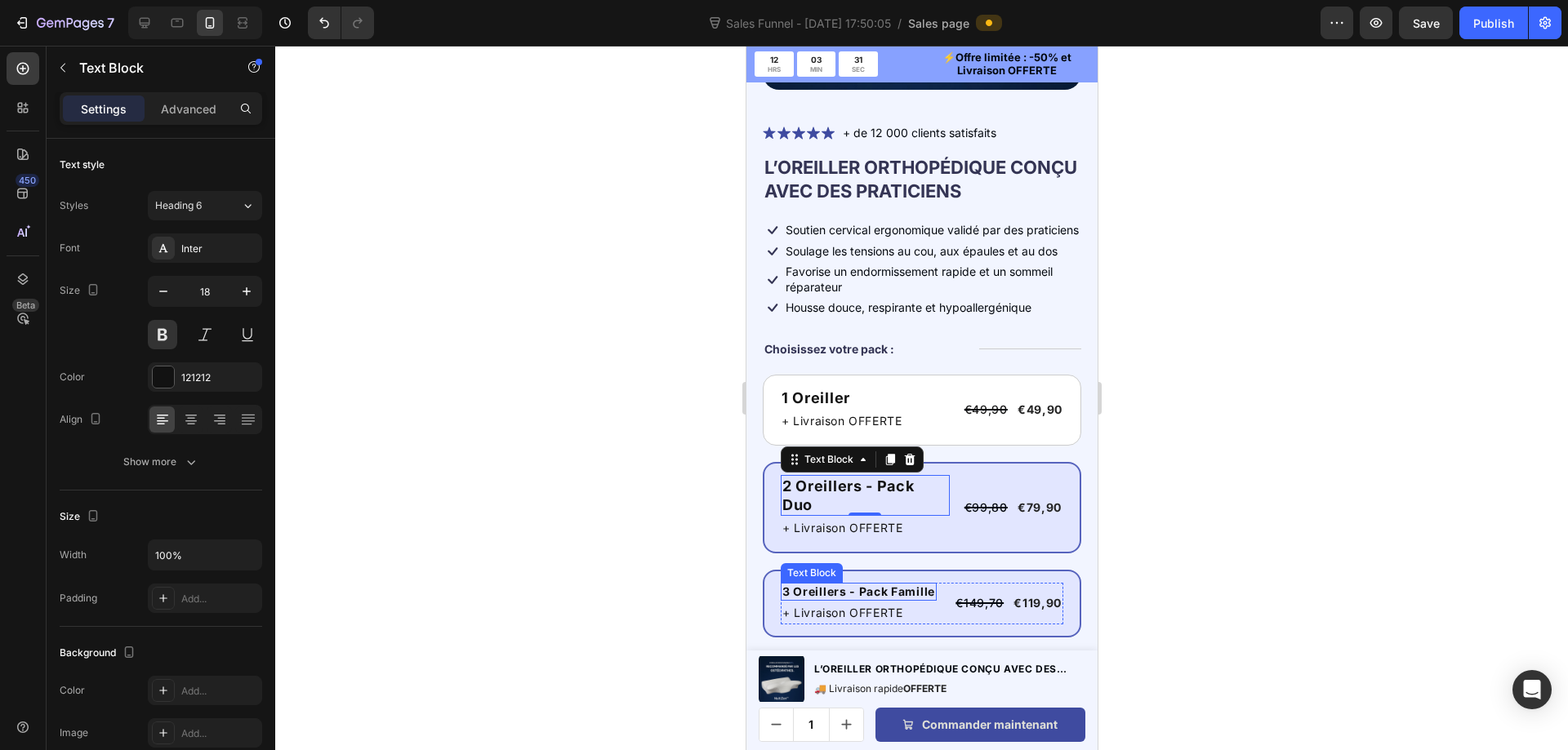
click at [854, 591] on p "3 Oreillers - Pack Famille" at bounding box center [858, 592] width 153 height 15
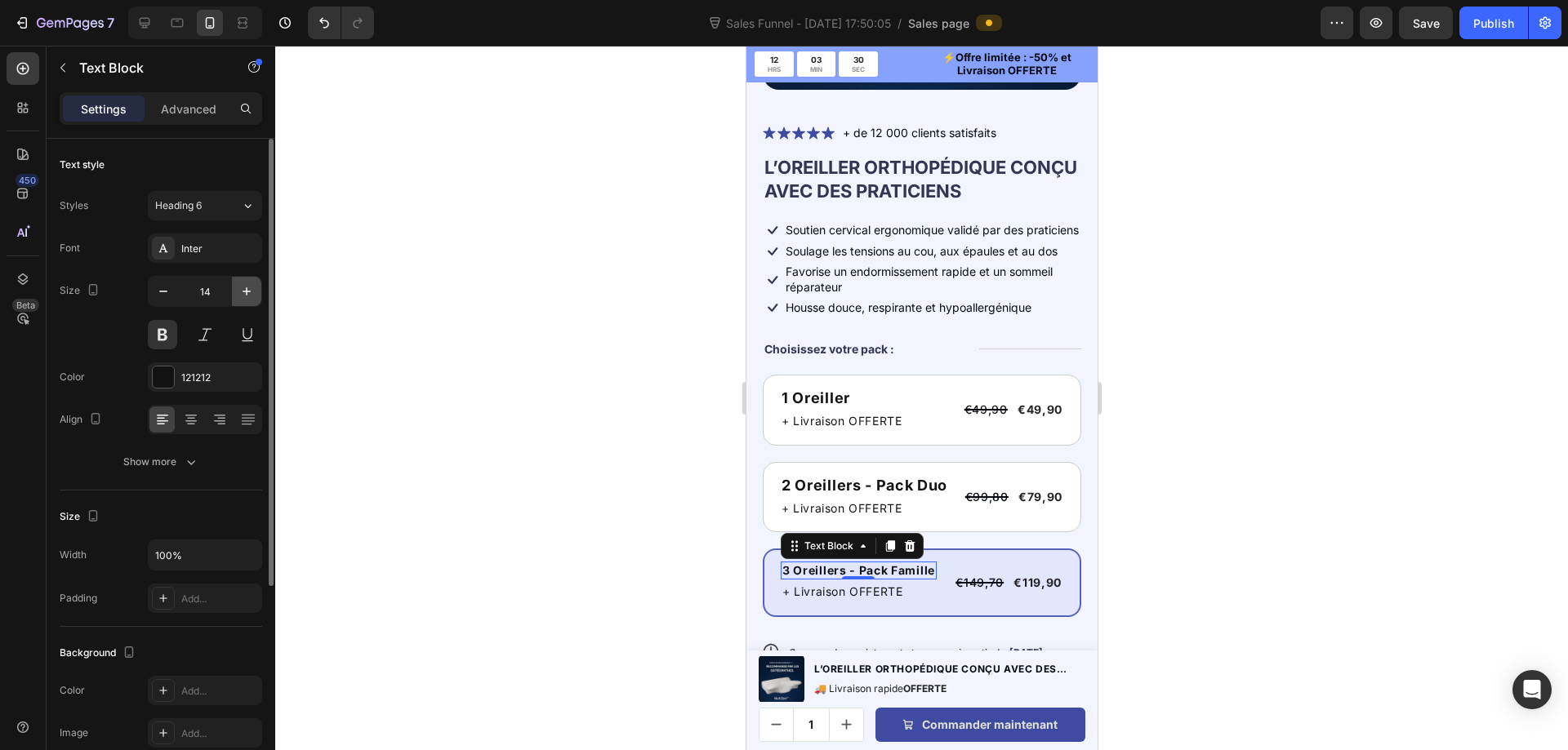
click at [233, 283] on button "button" at bounding box center [247, 291] width 29 height 29
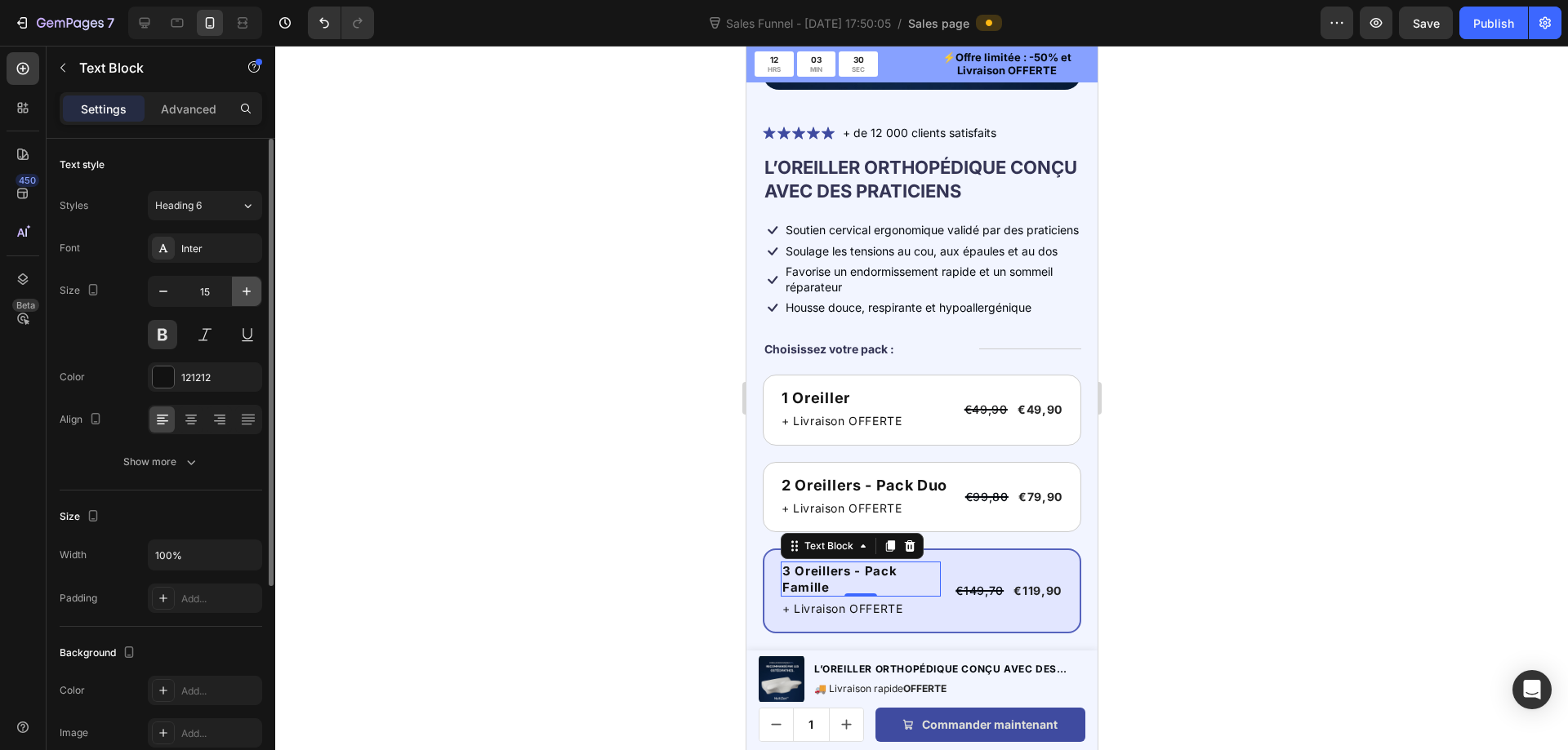
click at [243, 287] on icon "button" at bounding box center [247, 291] width 16 height 16
click at [243, 288] on icon "button" at bounding box center [247, 291] width 16 height 16
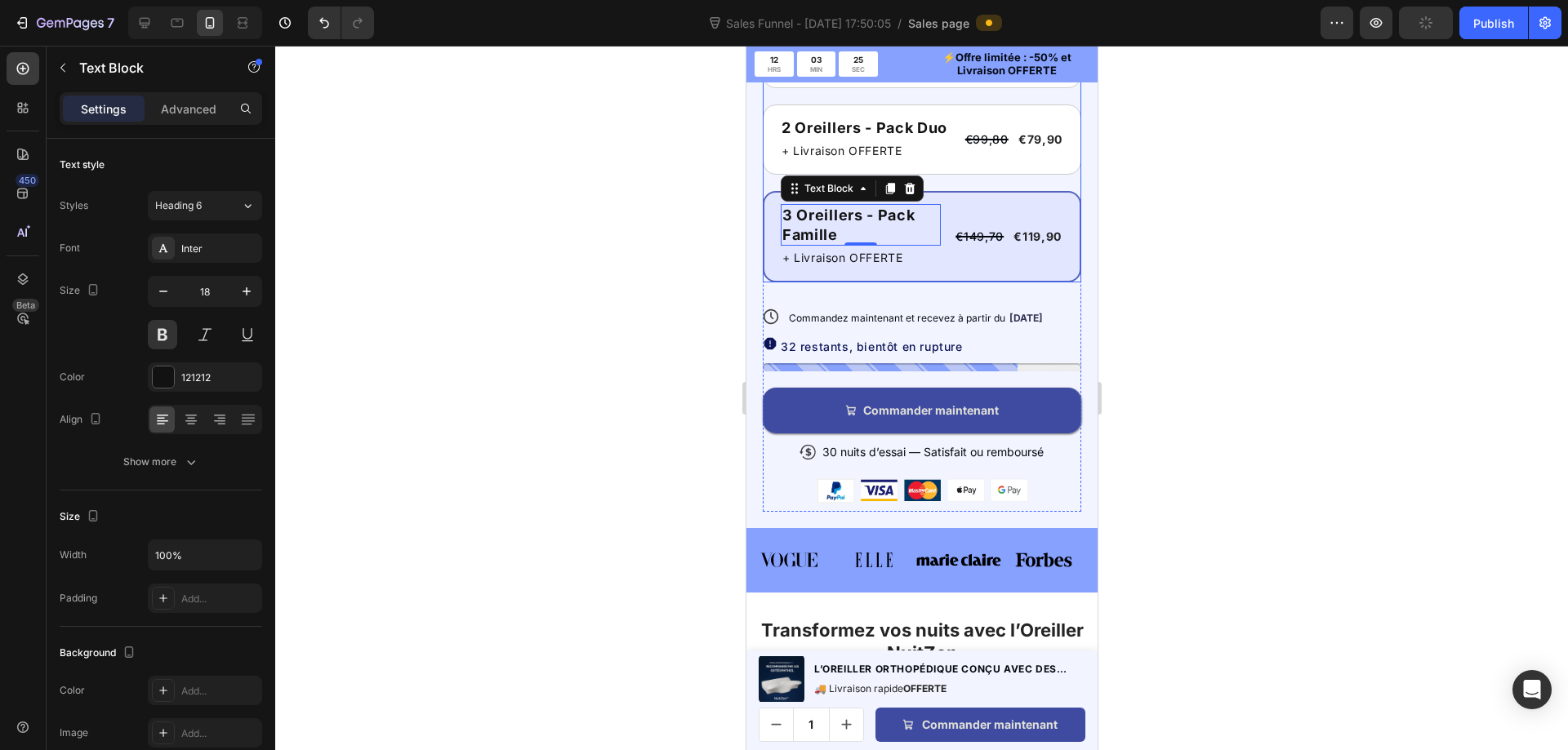
scroll to position [932, 0]
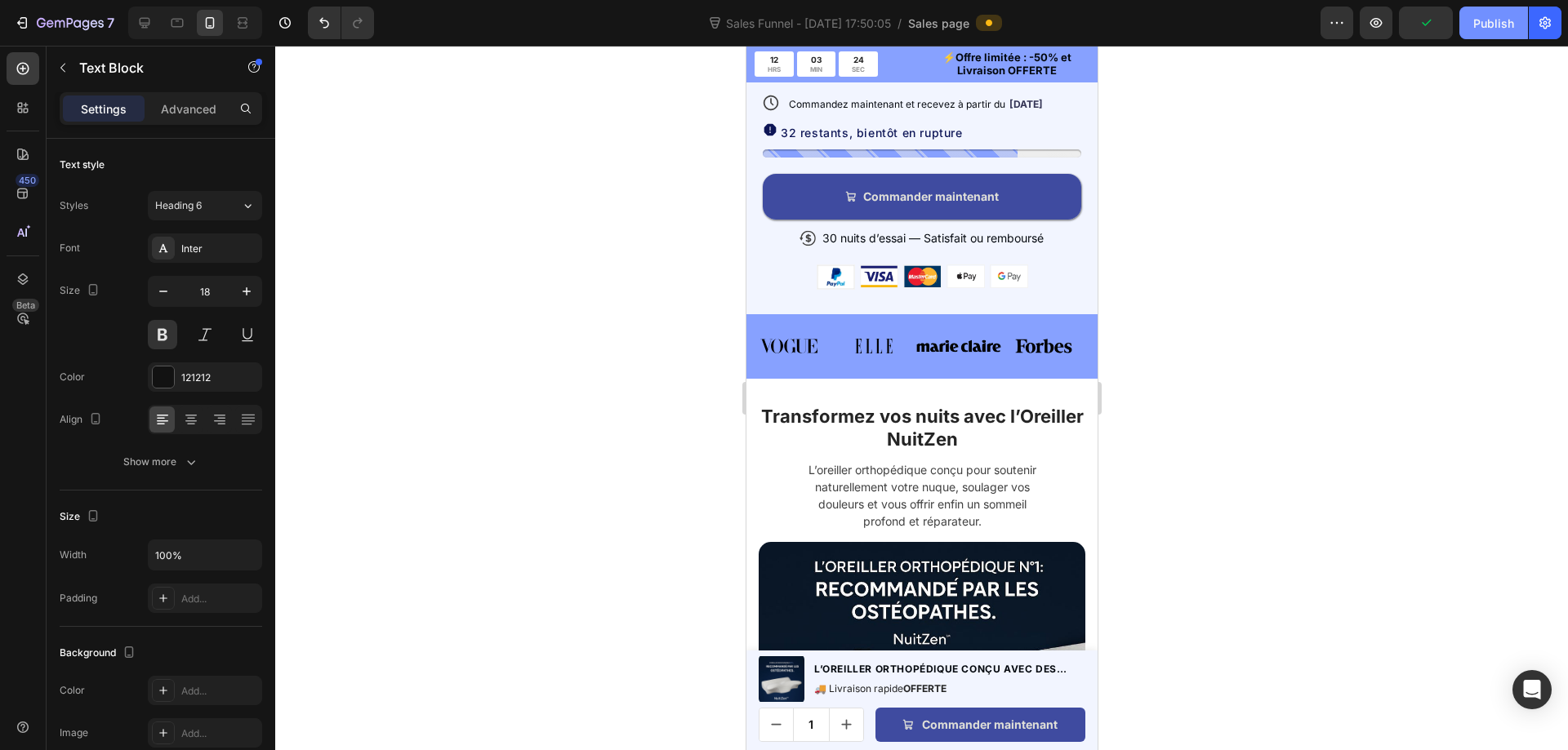
click at [1475, 25] on div "Publish" at bounding box center [1493, 23] width 41 height 17
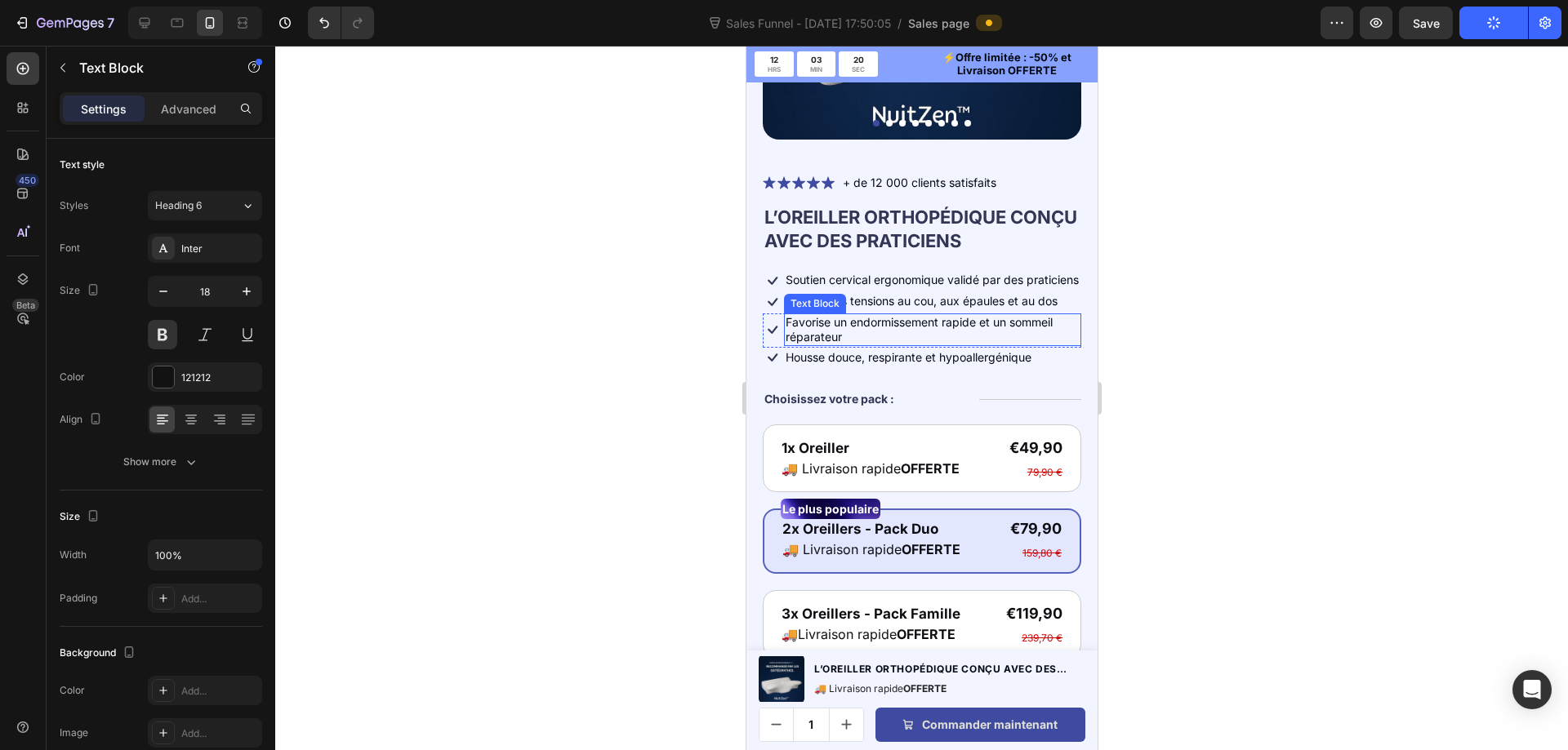
scroll to position [7953, 0]
click at [141, 24] on icon at bounding box center [145, 23] width 11 height 11
type input "19"
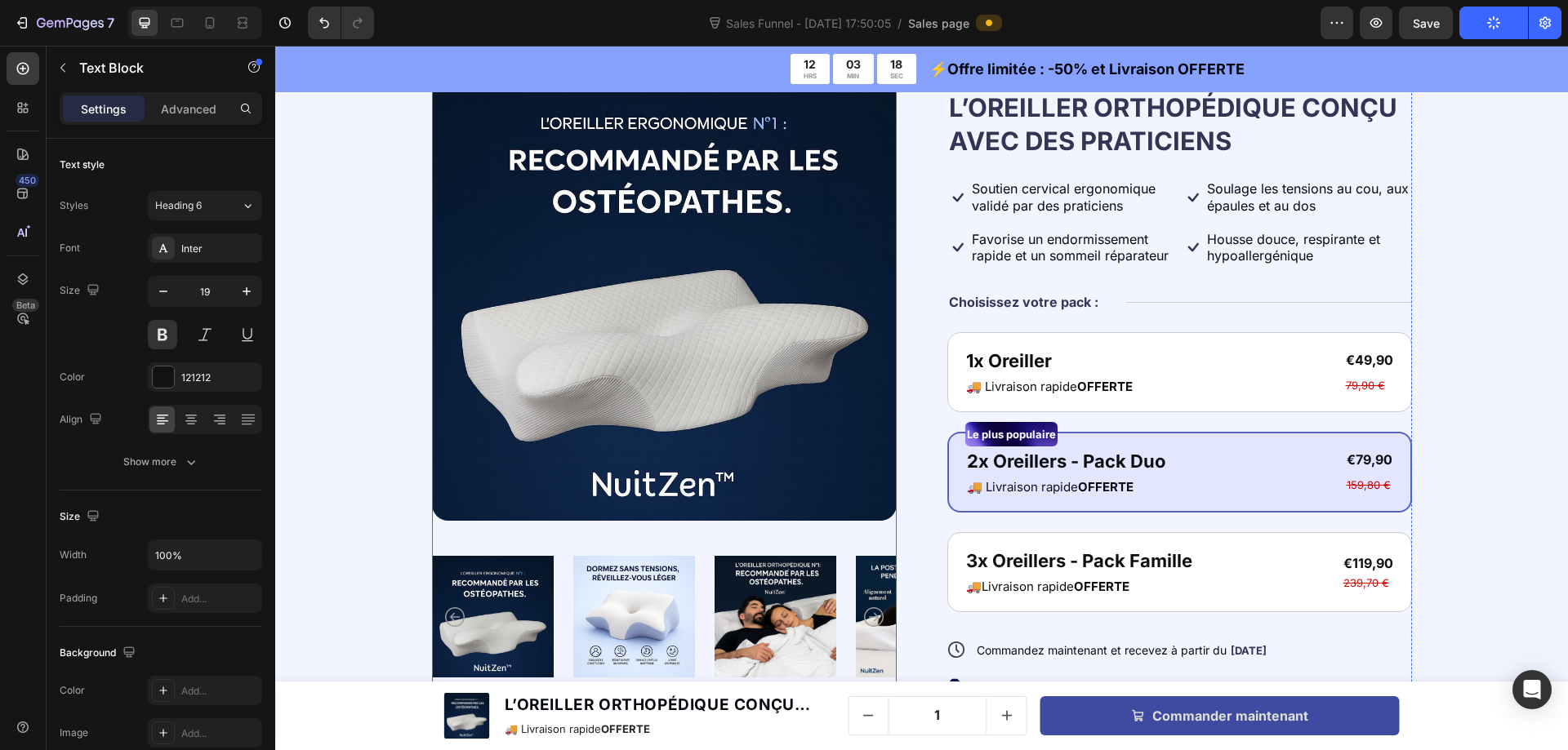
click at [765, 286] on img at bounding box center [664, 288] width 465 height 464
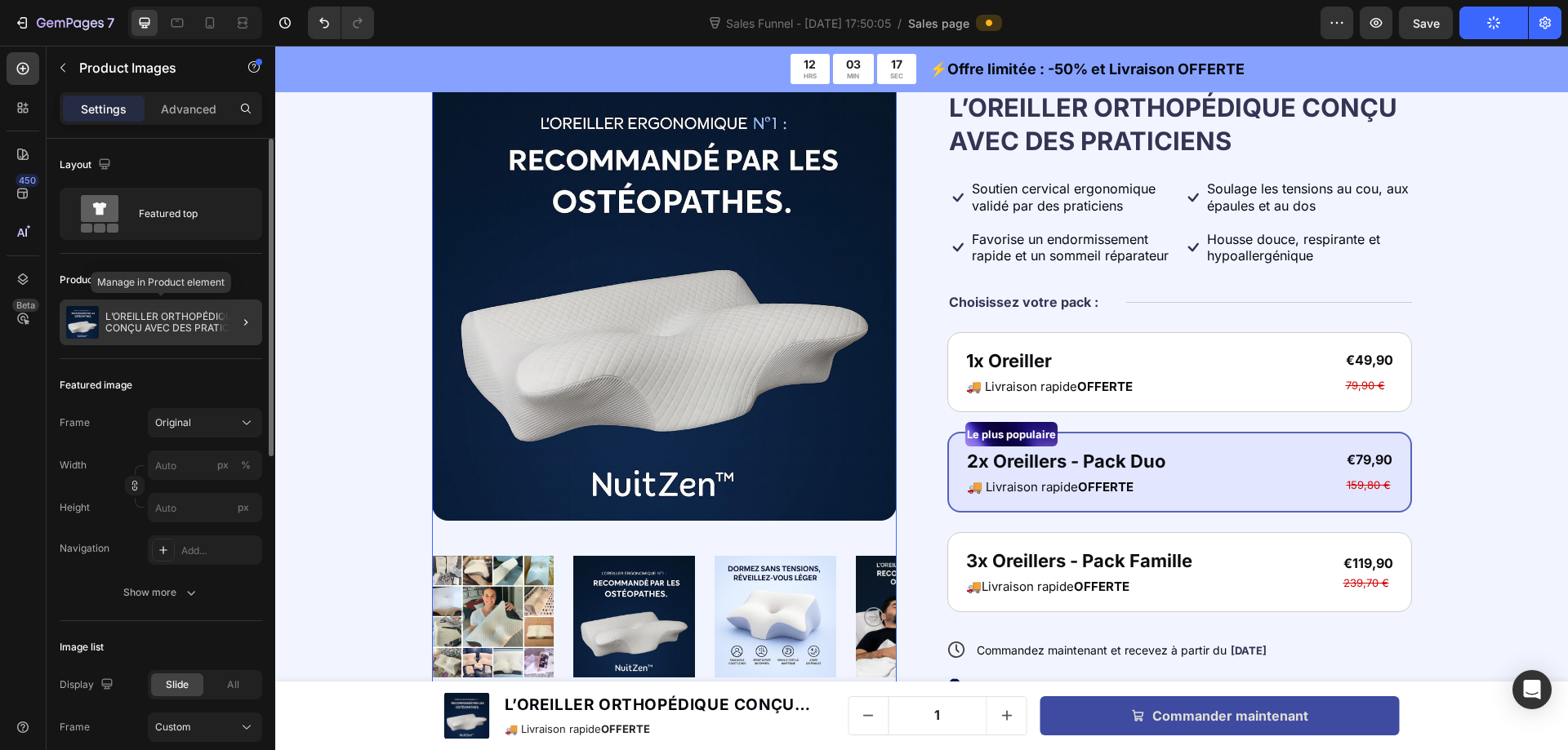
click at [167, 327] on p "L’OREILLER ORTHOPÉDIQUE CONÇU AVEC DES PRATICIENS" at bounding box center [180, 323] width 150 height 23
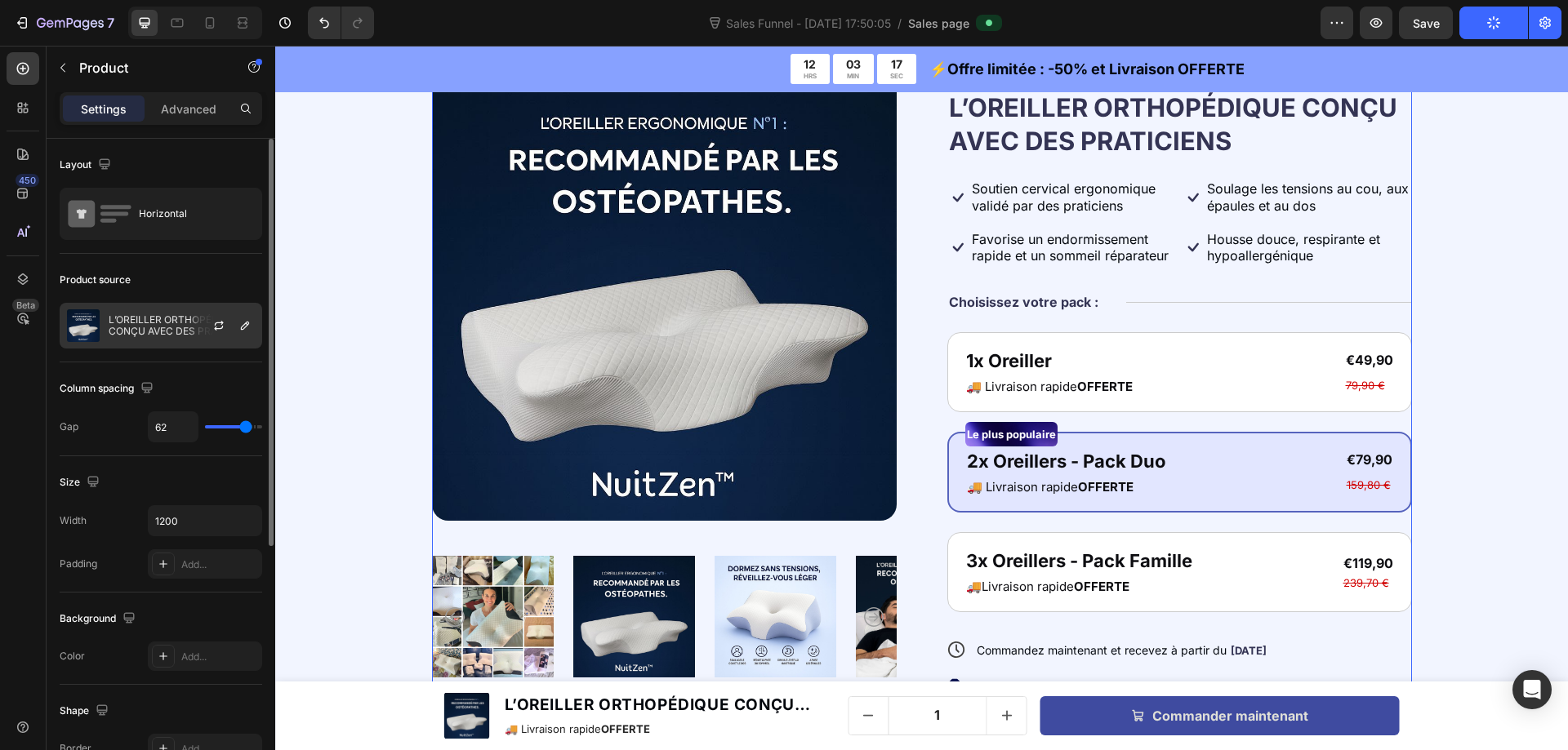
click at [171, 316] on p "L’OREILLER ORTHOPÉDIQUE CONÇU AVEC DES PRATICIENS" at bounding box center [182, 326] width 146 height 23
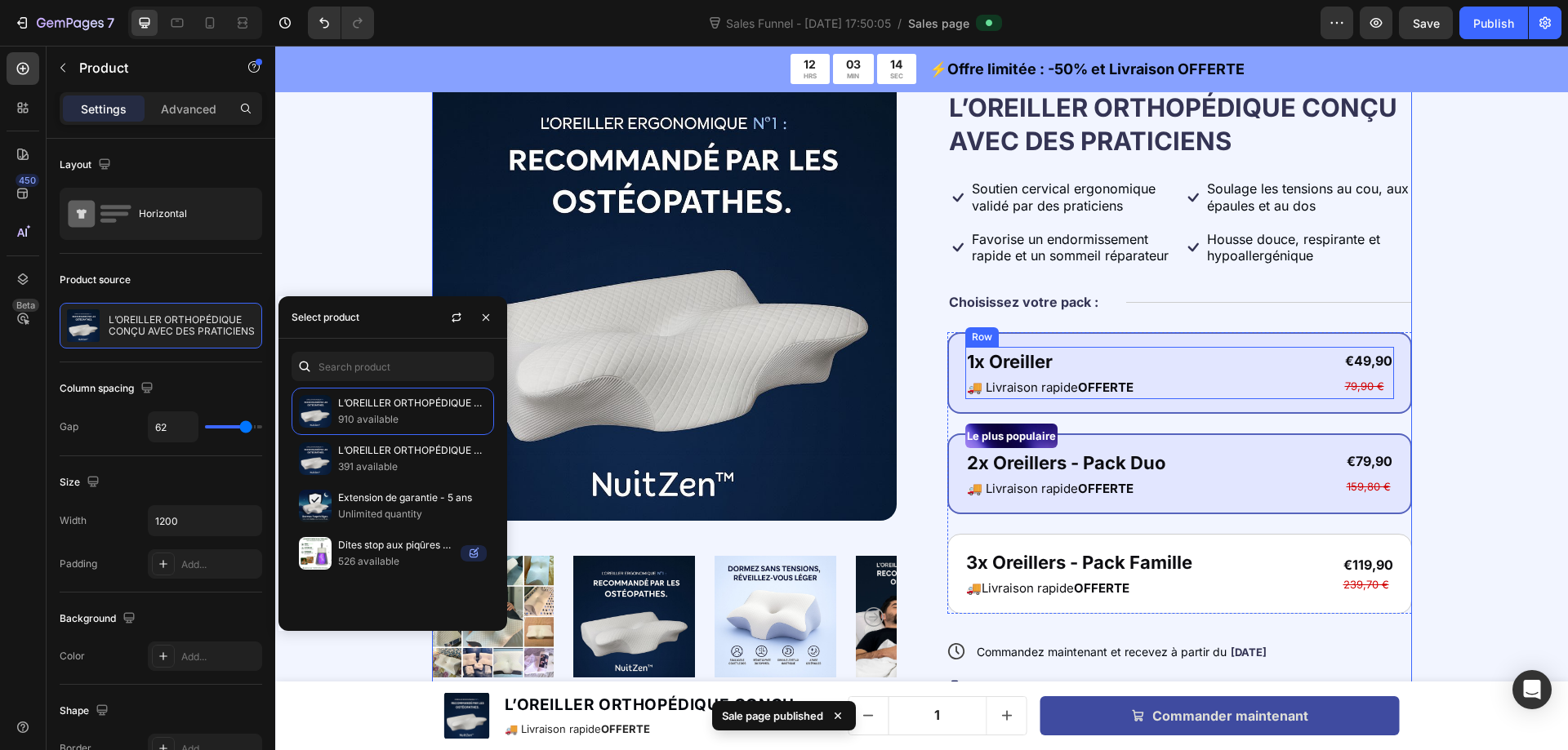
click at [1223, 351] on div "1x Oreiller Text Block 🚚 Livraison rapide OFFERTE Text Block €49,90 Product Pri…" at bounding box center [1180, 373] width 429 height 52
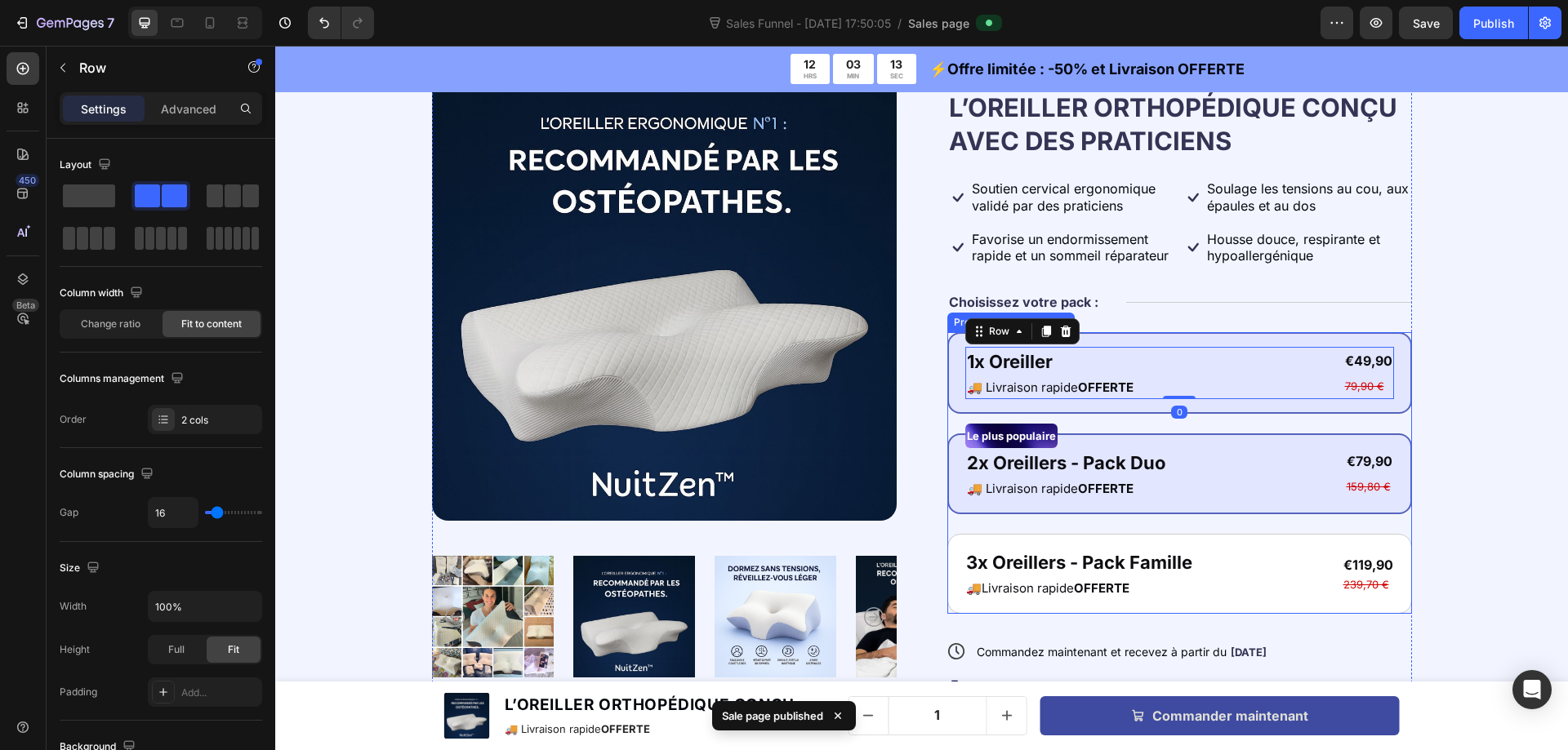
click at [1214, 449] on div "2x Oreillers - Pack Duo Text Block 🚚 Livraison rapide OFFERTE Text Block €79,90…" at bounding box center [1180, 474] width 429 height 52
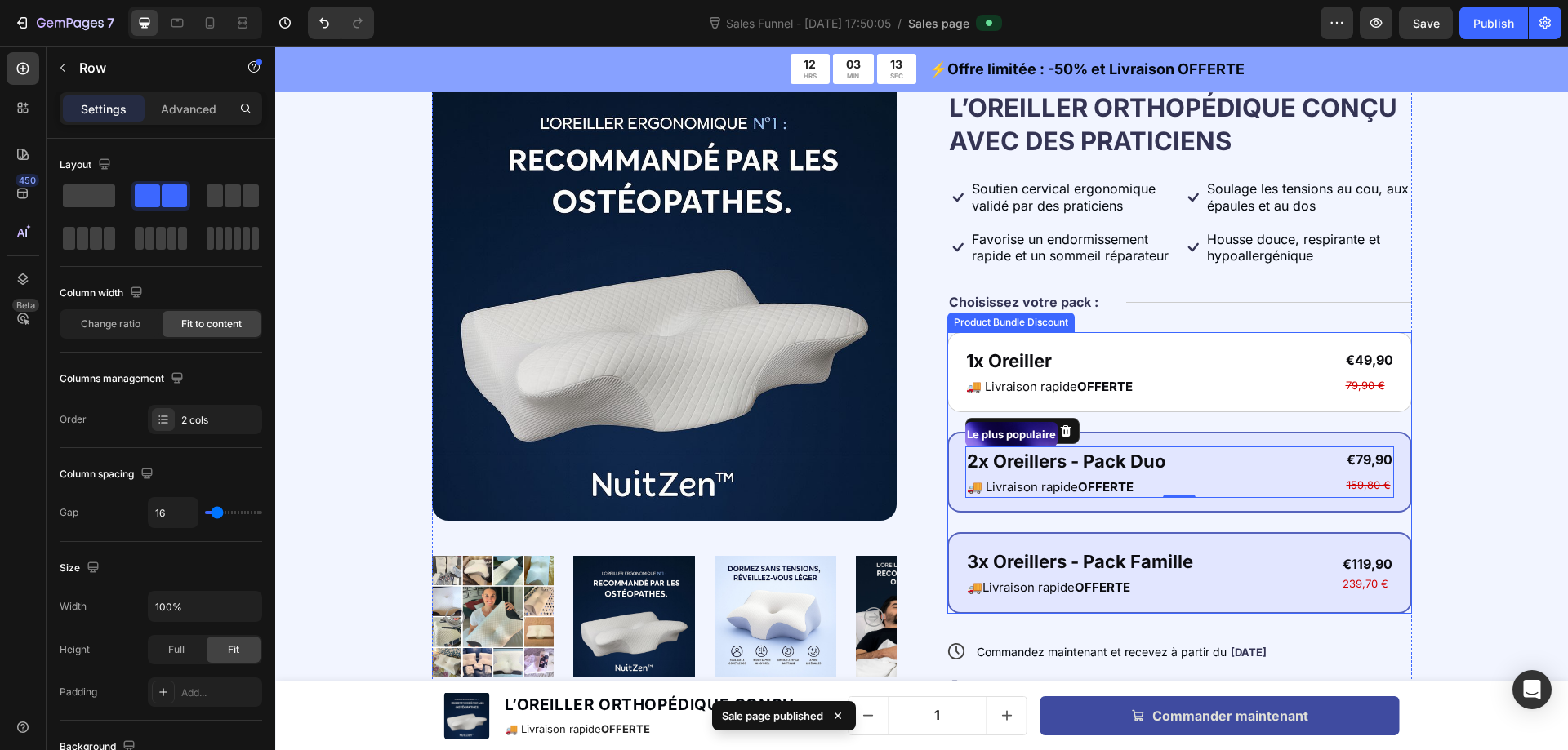
click at [1219, 558] on div "3x Oreillers - Pack Famille Text Block 🚚Livraison rapide OFFERTE Text Block €11…" at bounding box center [1180, 573] width 429 height 52
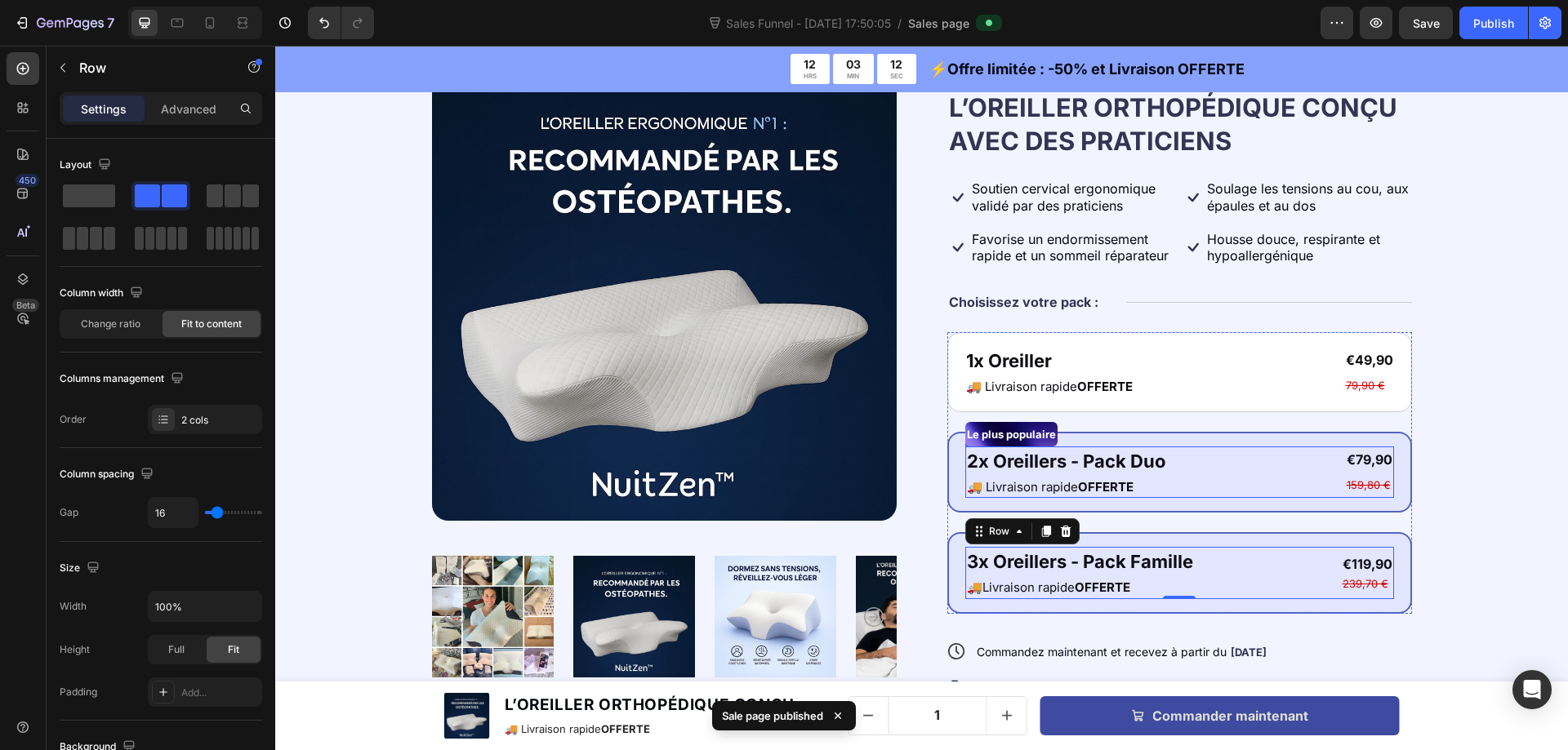
click at [1221, 449] on div "2x Oreillers - Pack Duo Text Block 🚚 Livraison rapide OFFERTE Text Block €79,90…" at bounding box center [1180, 472] width 429 height 52
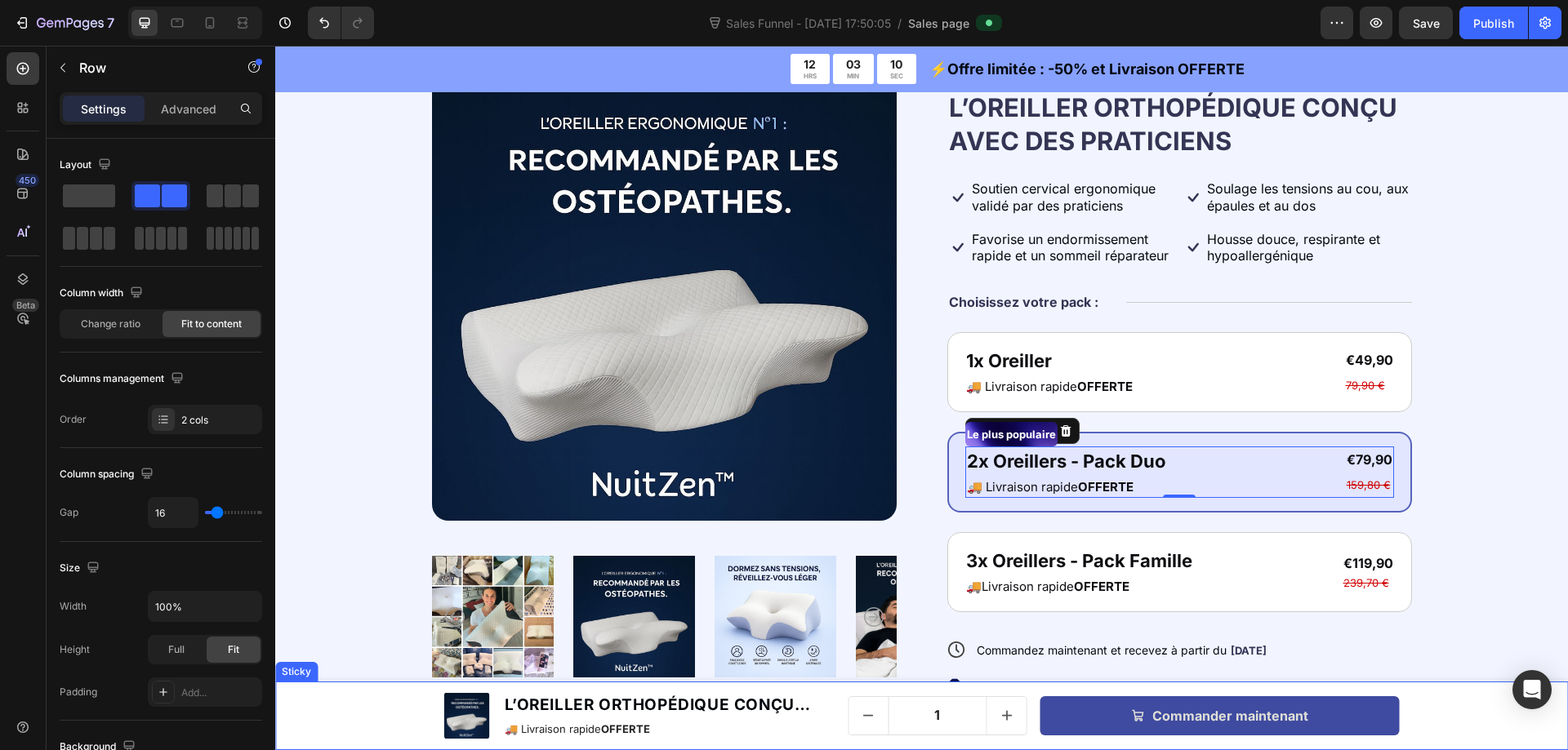
click at [390, 706] on div "Product Images L’OREILLER ORTHOPÉDIQUE CONÇU AVEC DES PRATICIENS Product Title …" at bounding box center [921, 715] width 1292 height 69
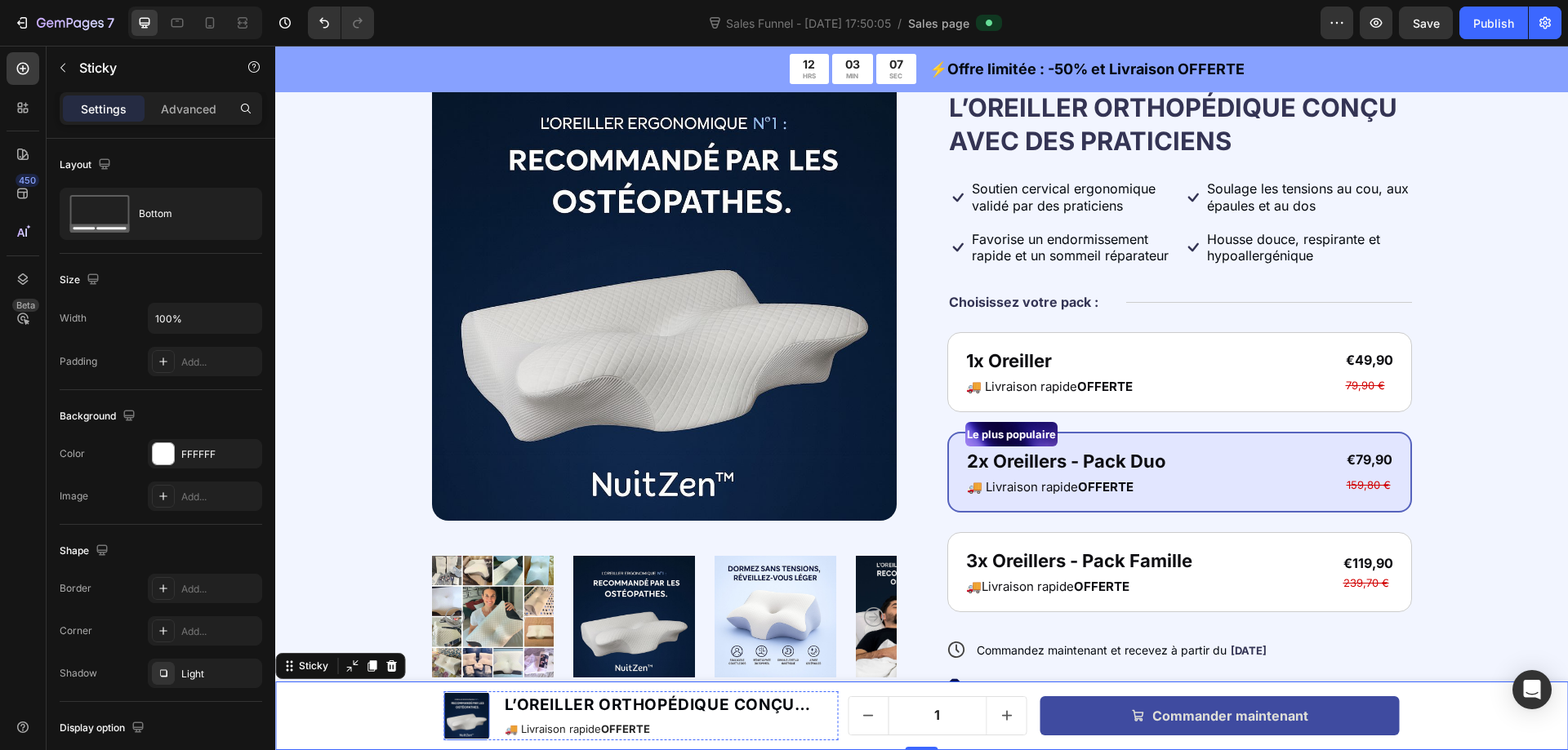
click at [458, 716] on img at bounding box center [466, 715] width 45 height 45
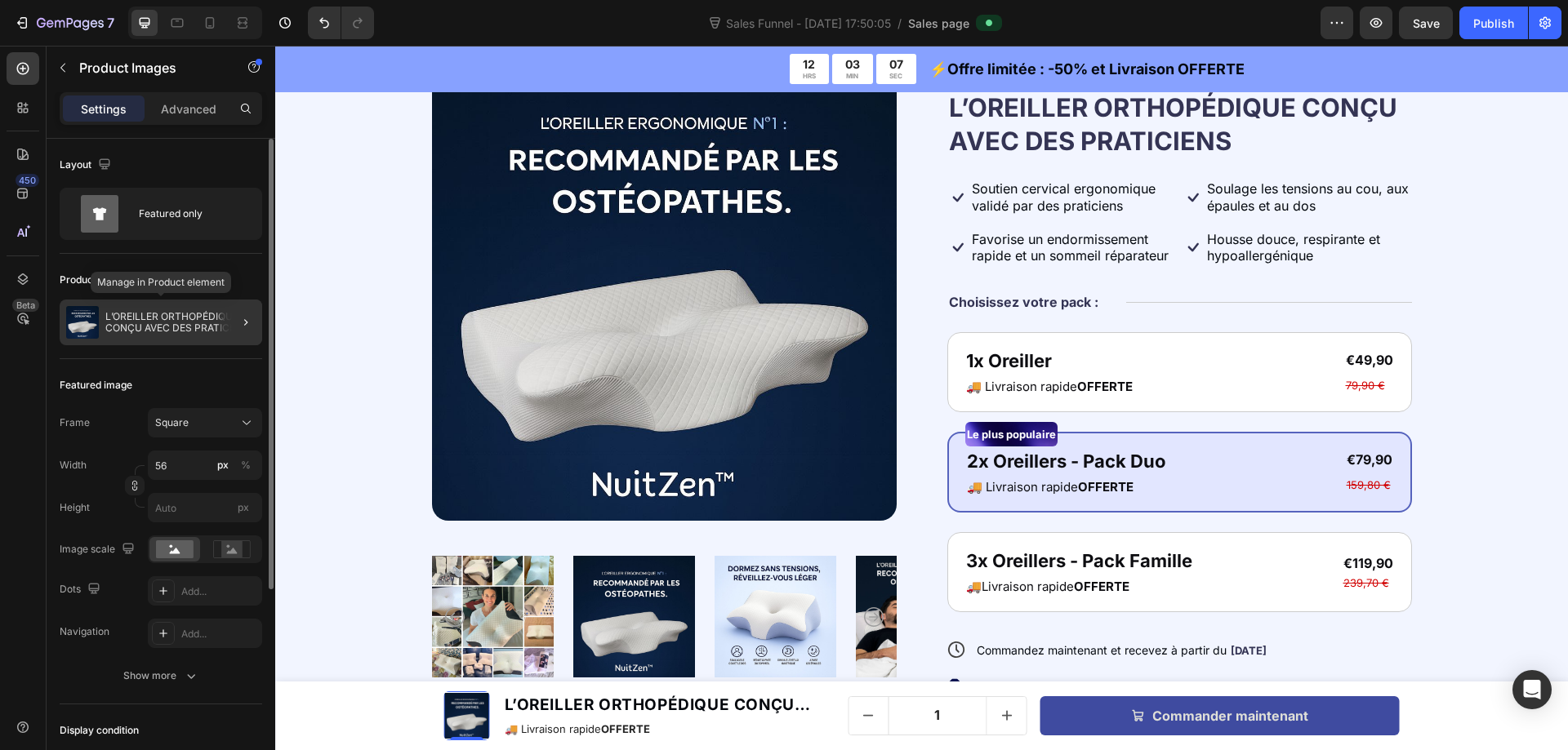
click at [162, 309] on div "L’OREILLER ORTHOPÉDIQUE CONÇU AVEC DES PRATICIENS" at bounding box center [161, 322] width 203 height 45
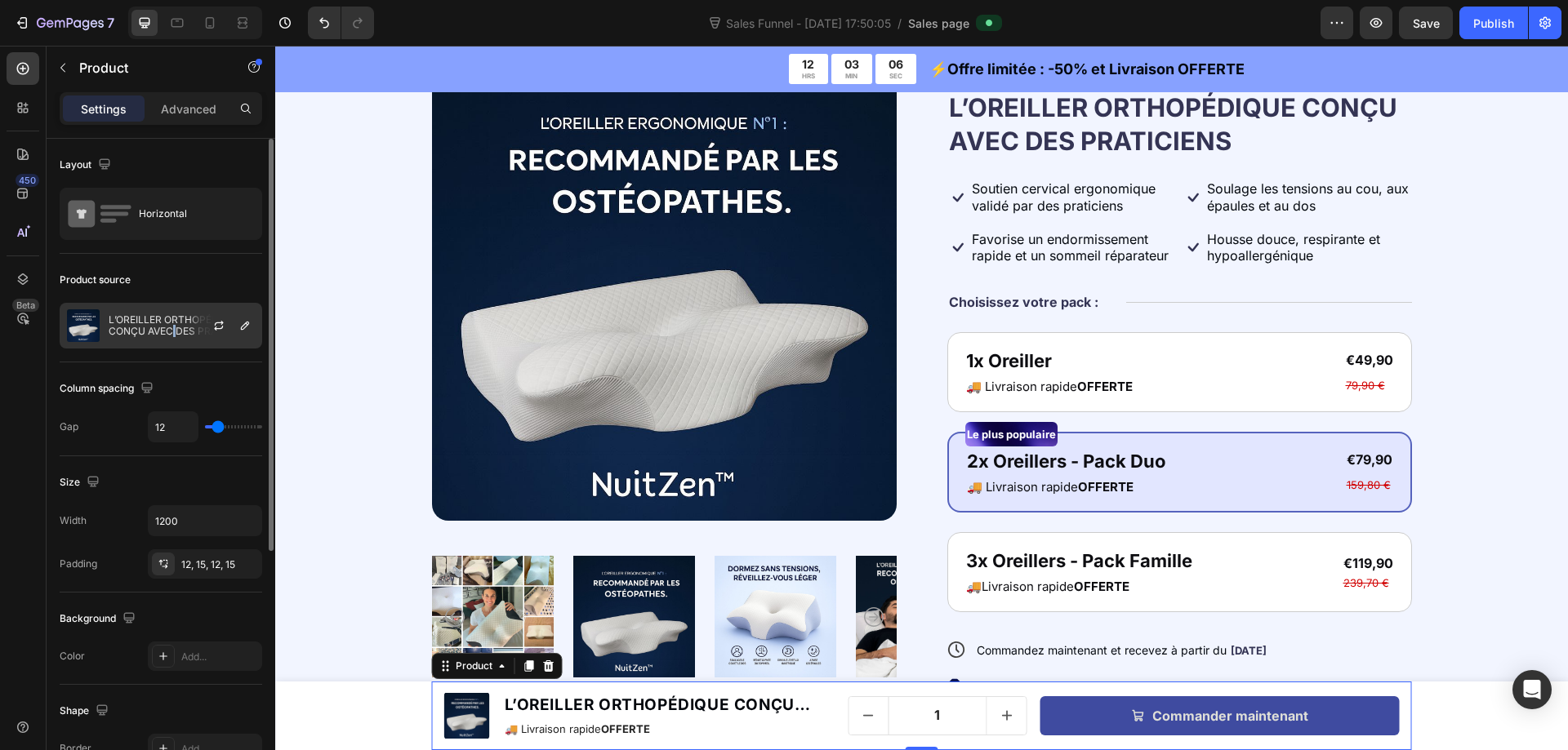
click at [174, 335] on p "L’OREILLER ORTHOPÉDIQUE CONÇU AVEC DES PRATICIENS" at bounding box center [182, 326] width 146 height 23
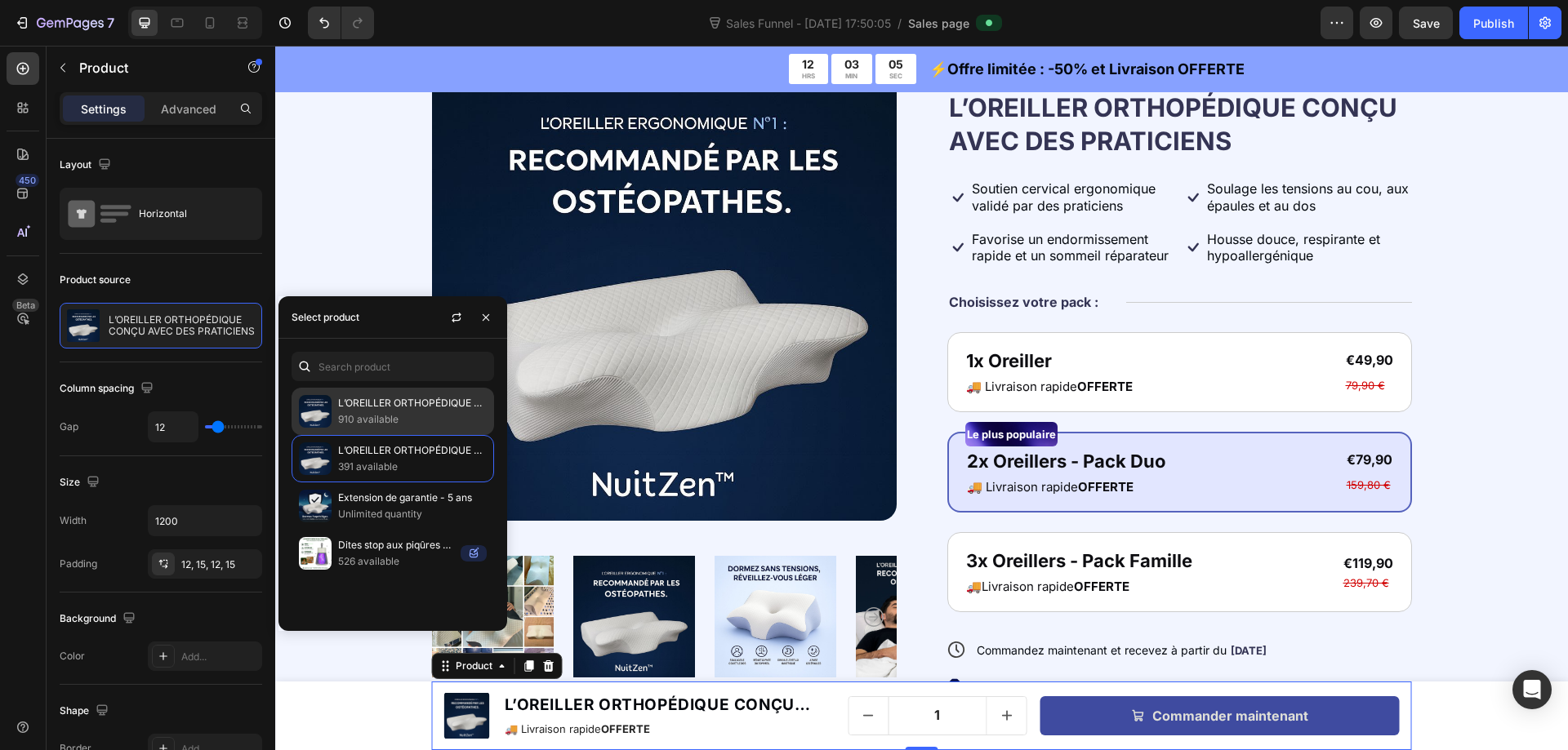
click at [356, 408] on p "L’OREILLER ORTHOPÉDIQUE CONÇU AVEC DES PRATICIENS" at bounding box center [412, 403] width 149 height 16
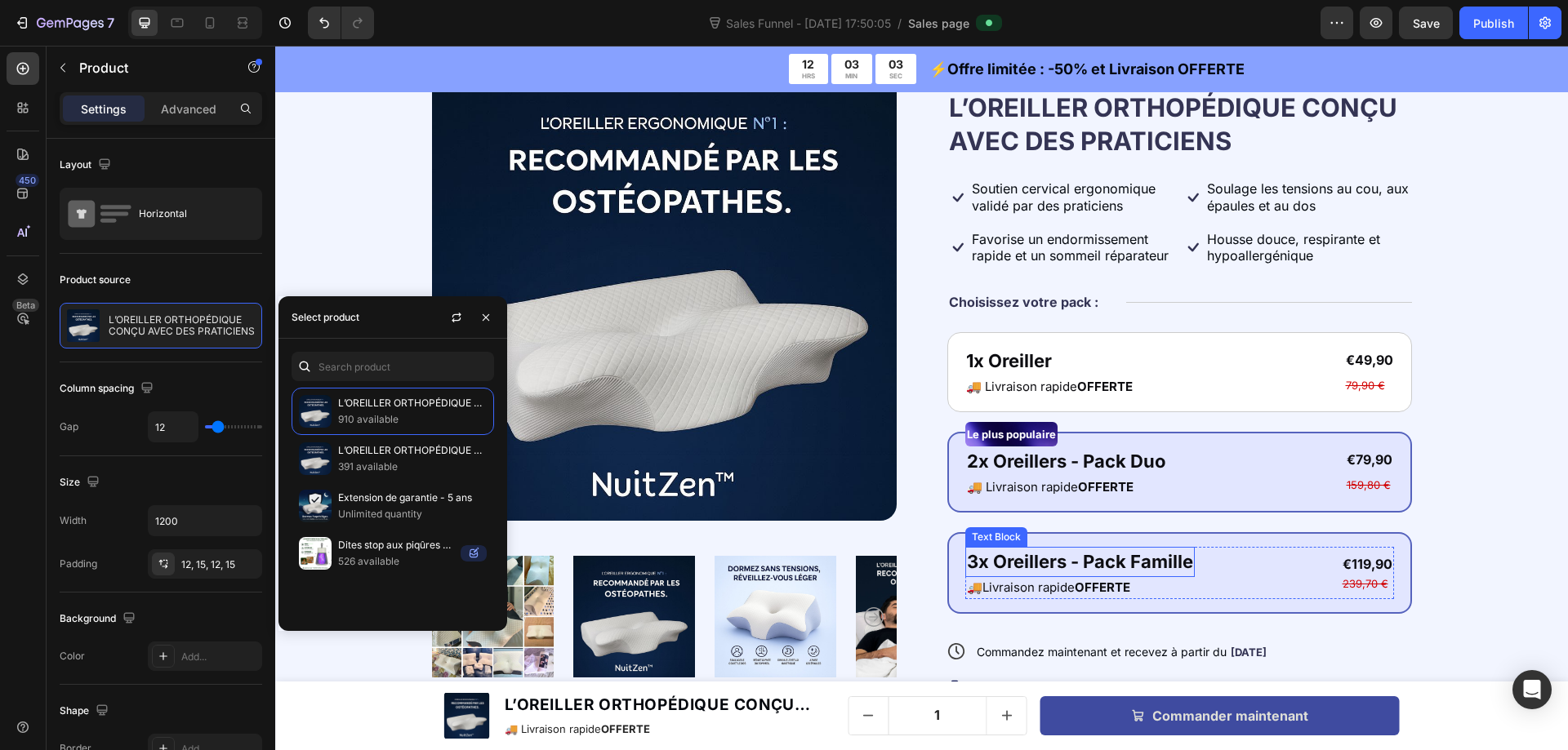
click at [1108, 558] on strong "3x Oreillers - Pack Famille" at bounding box center [1079, 561] width 226 height 21
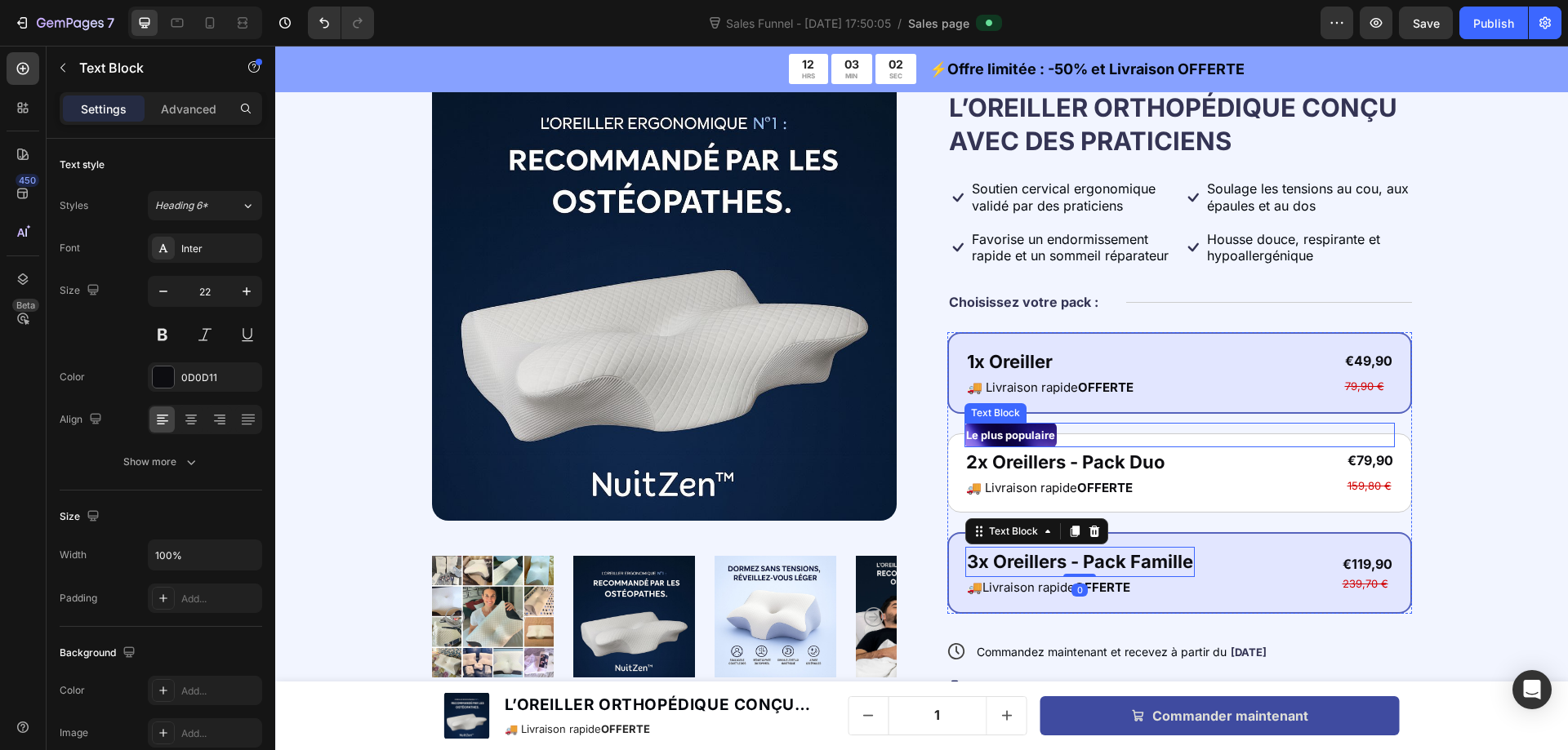
click at [1134, 408] on div "1x Oreiller Text Block 🚚 Livraison rapide OFFERTE Text Block €49,90 Product Pri…" at bounding box center [1179, 373] width 465 height 82
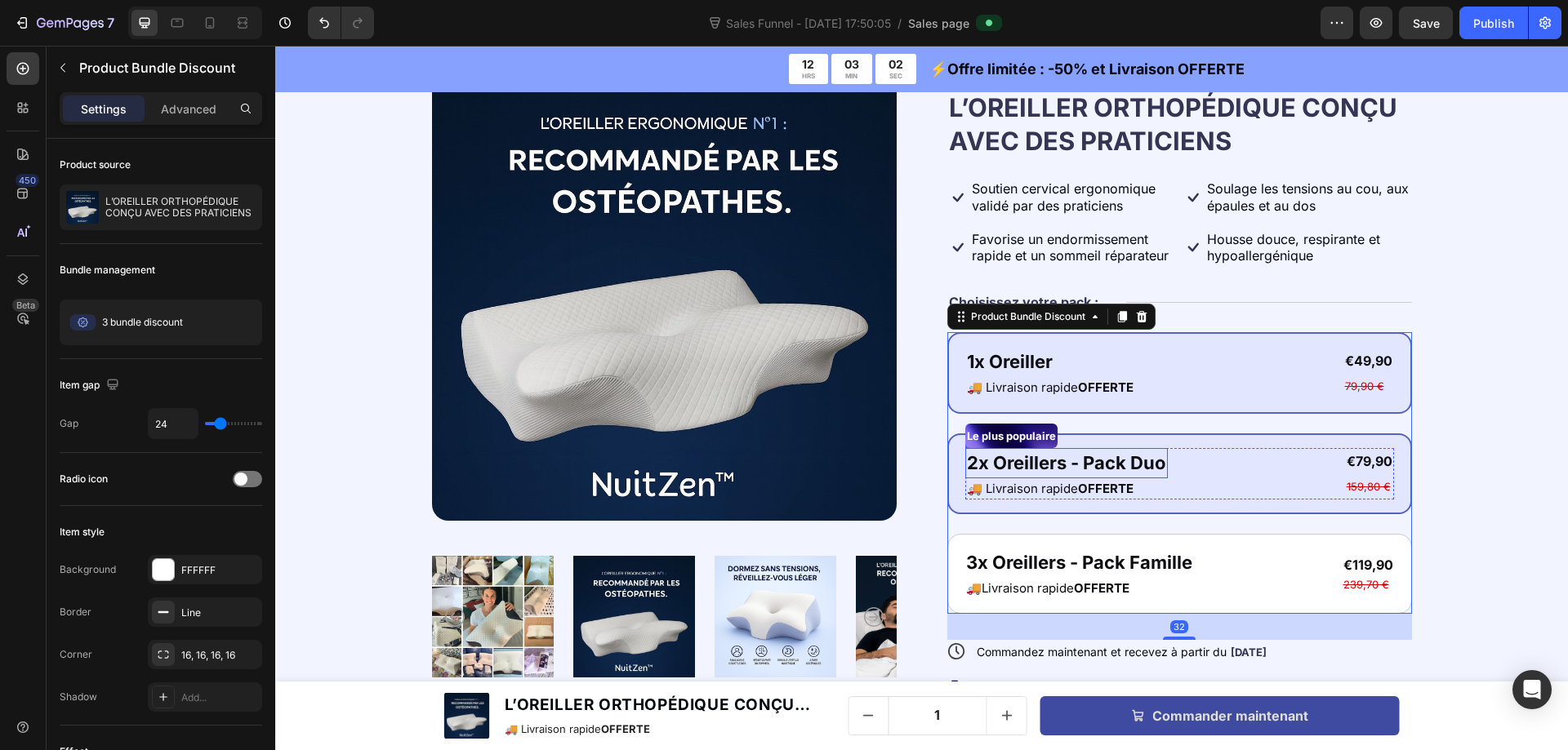
click at [1134, 448] on div "2x Oreillers - Pack Duo" at bounding box center [1067, 464] width 203 height 30
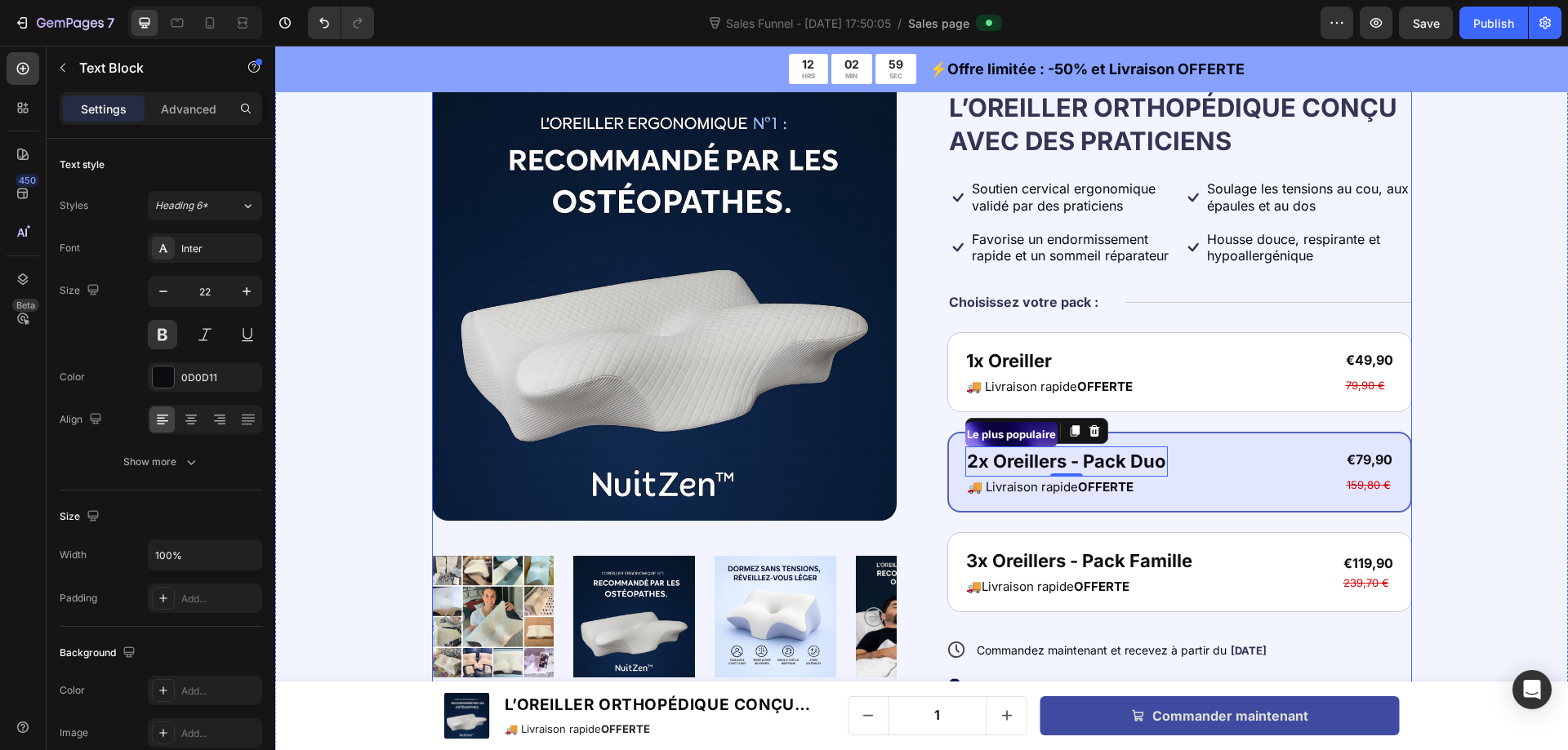
click at [1045, 321] on div "Icon Icon Icon Icon Icon Icon List + de 12 000 clients satisfaits Text Block Ro…" at bounding box center [1179, 469] width 465 height 826
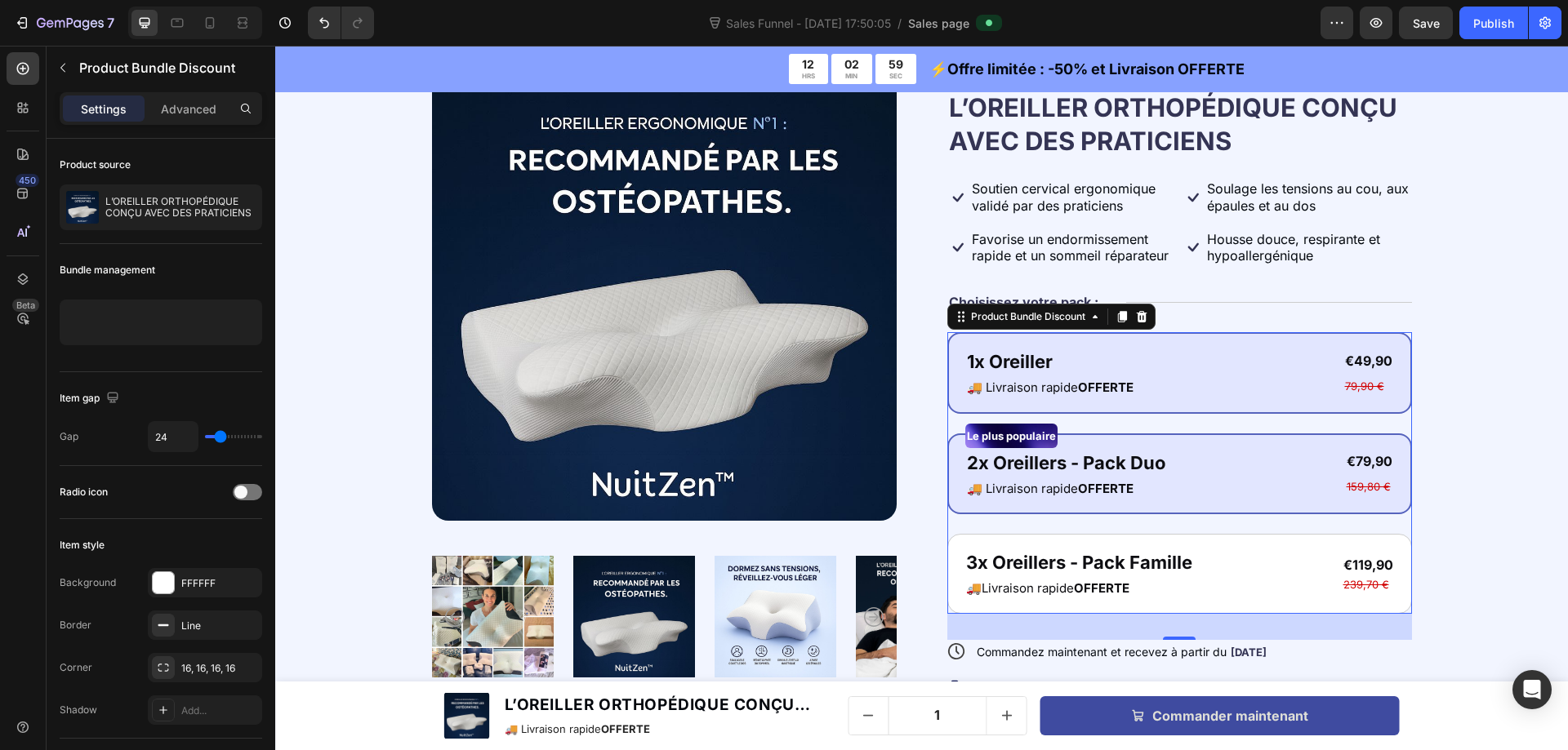
click at [1046, 346] on div "1x Oreiller Text Block 🚚 Livraison rapide OFFERTE Text Block €49,90 Product Pri…" at bounding box center [1179, 373] width 465 height 82
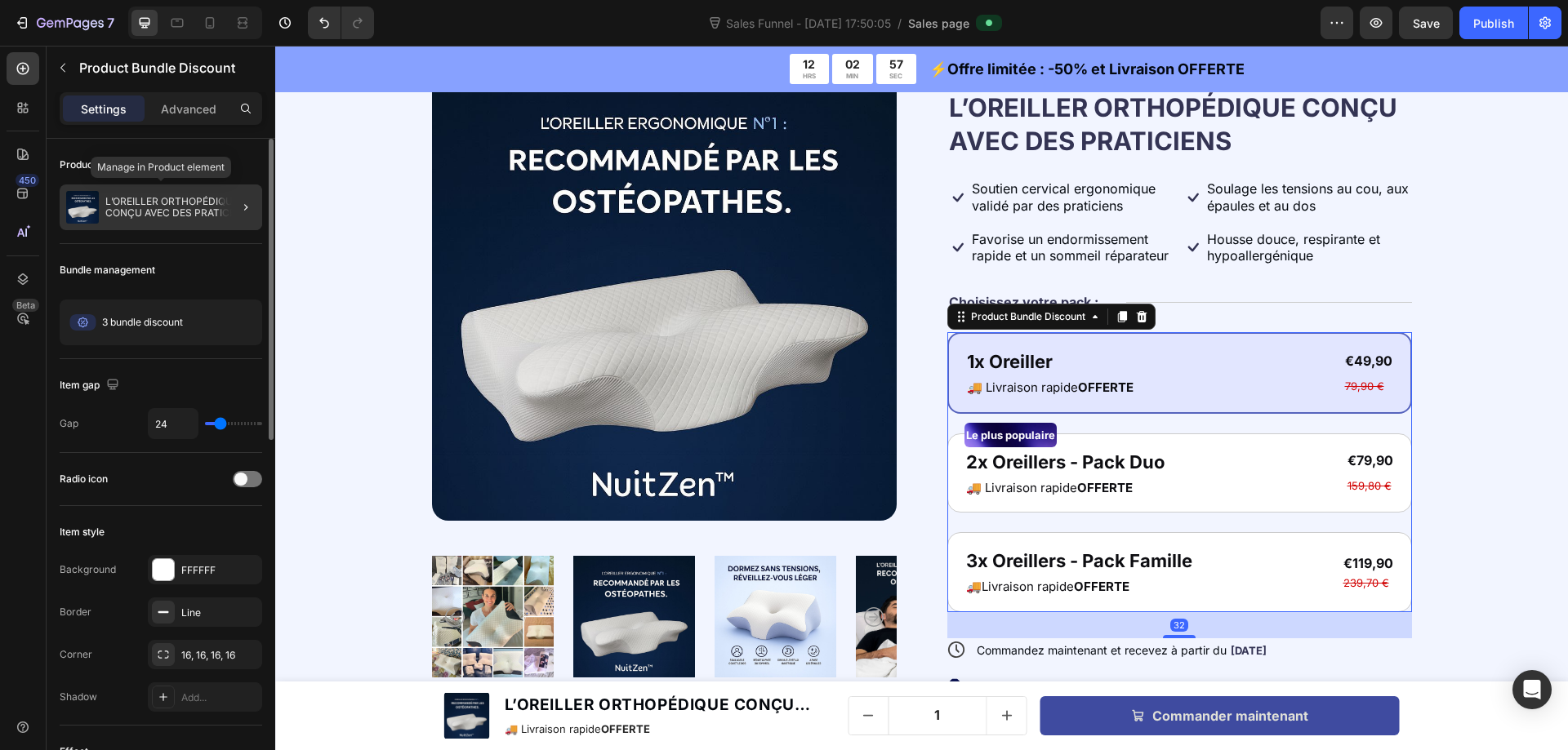
click at [168, 223] on div "L’OREILLER ORTHOPÉDIQUE CONÇU AVEC DES PRATICIENS" at bounding box center [161, 206] width 203 height 45
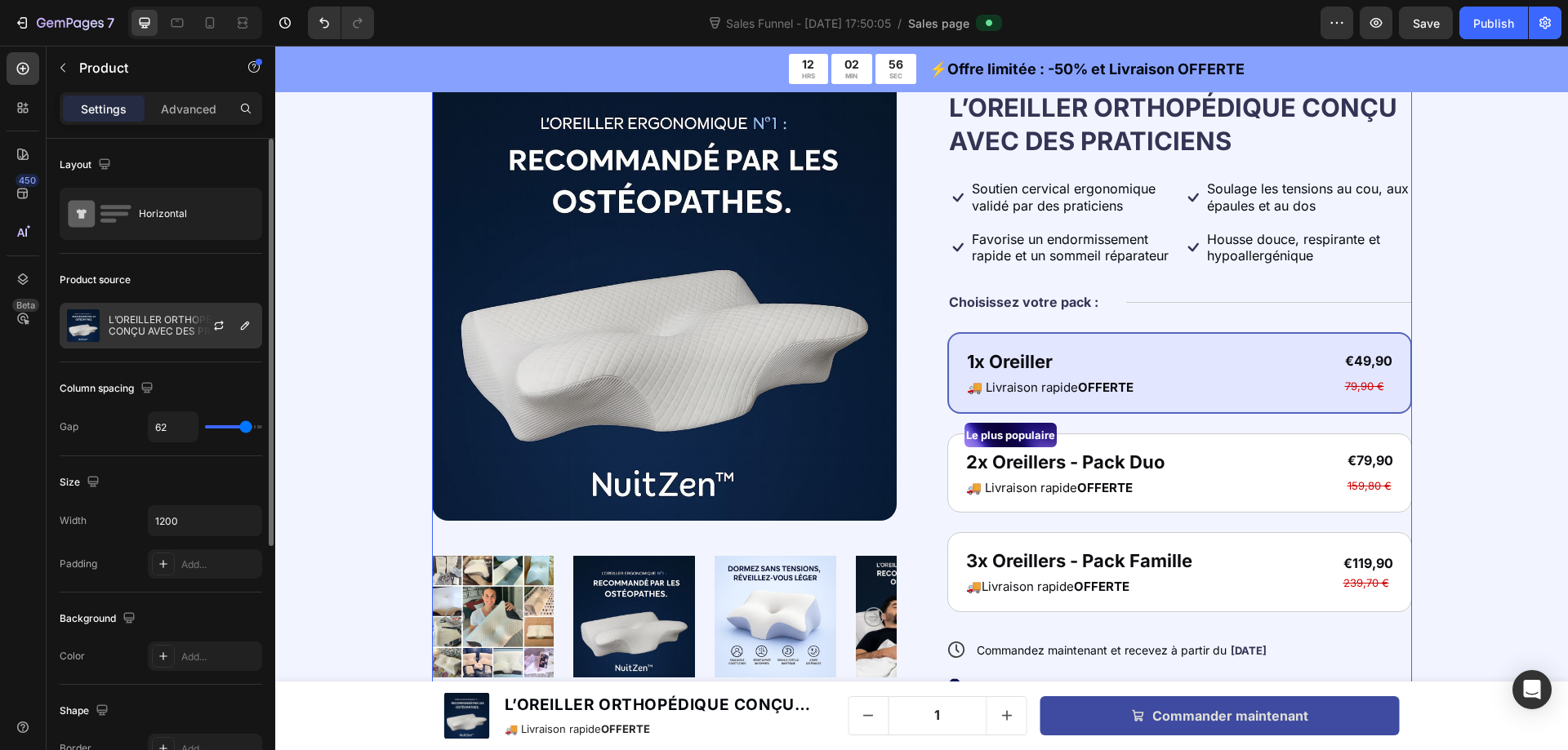
click at [170, 335] on p "L’OREILLER ORTHOPÉDIQUE CONÇU AVEC DES PRATICIENS" at bounding box center [182, 326] width 146 height 23
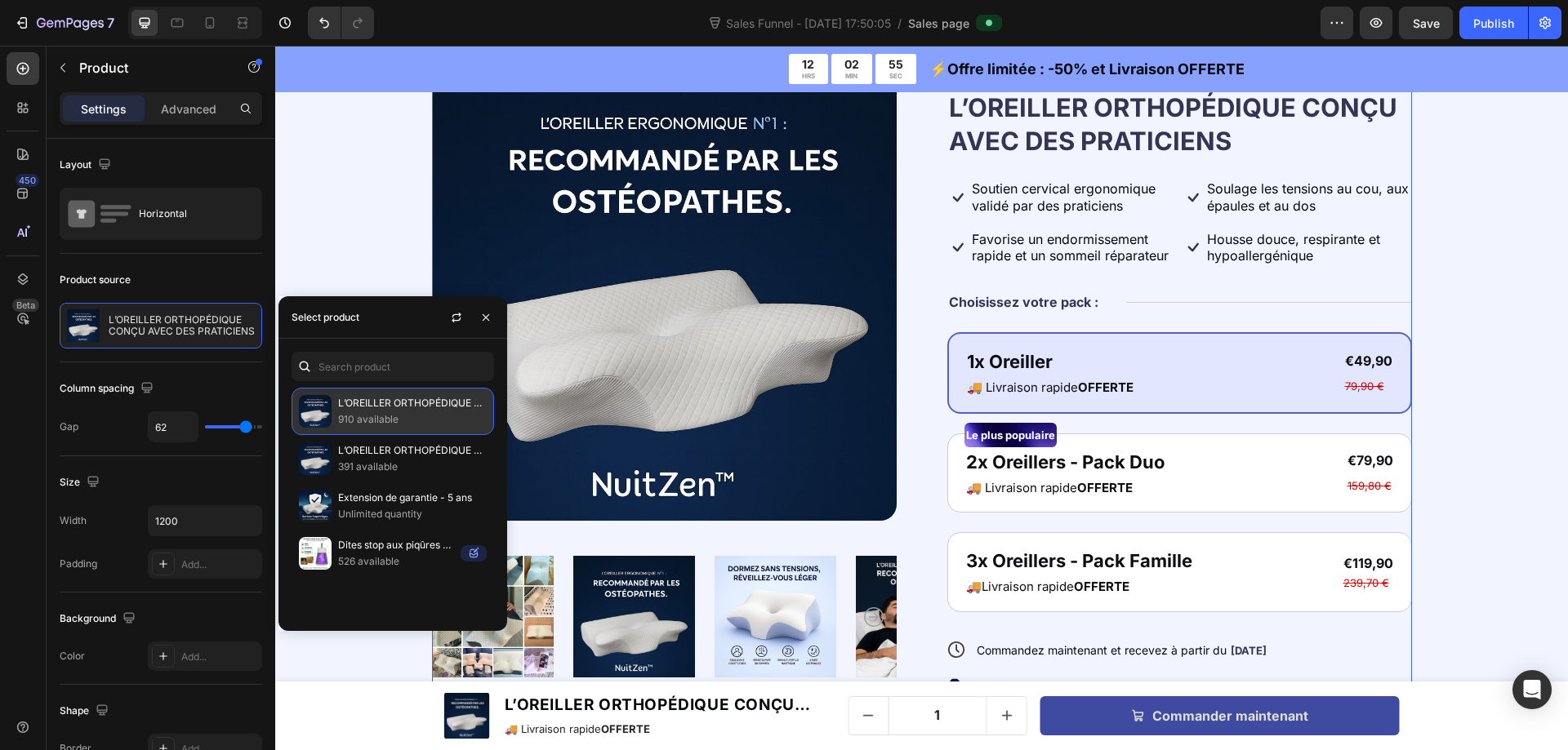
click at [368, 421] on p "910 available" at bounding box center [412, 419] width 149 height 16
click at [376, 232] on div "Product Images Icon Icon Icon Icon Icon Icon List + de 12 000 clients satisfait…" at bounding box center [922, 469] width 1162 height 826
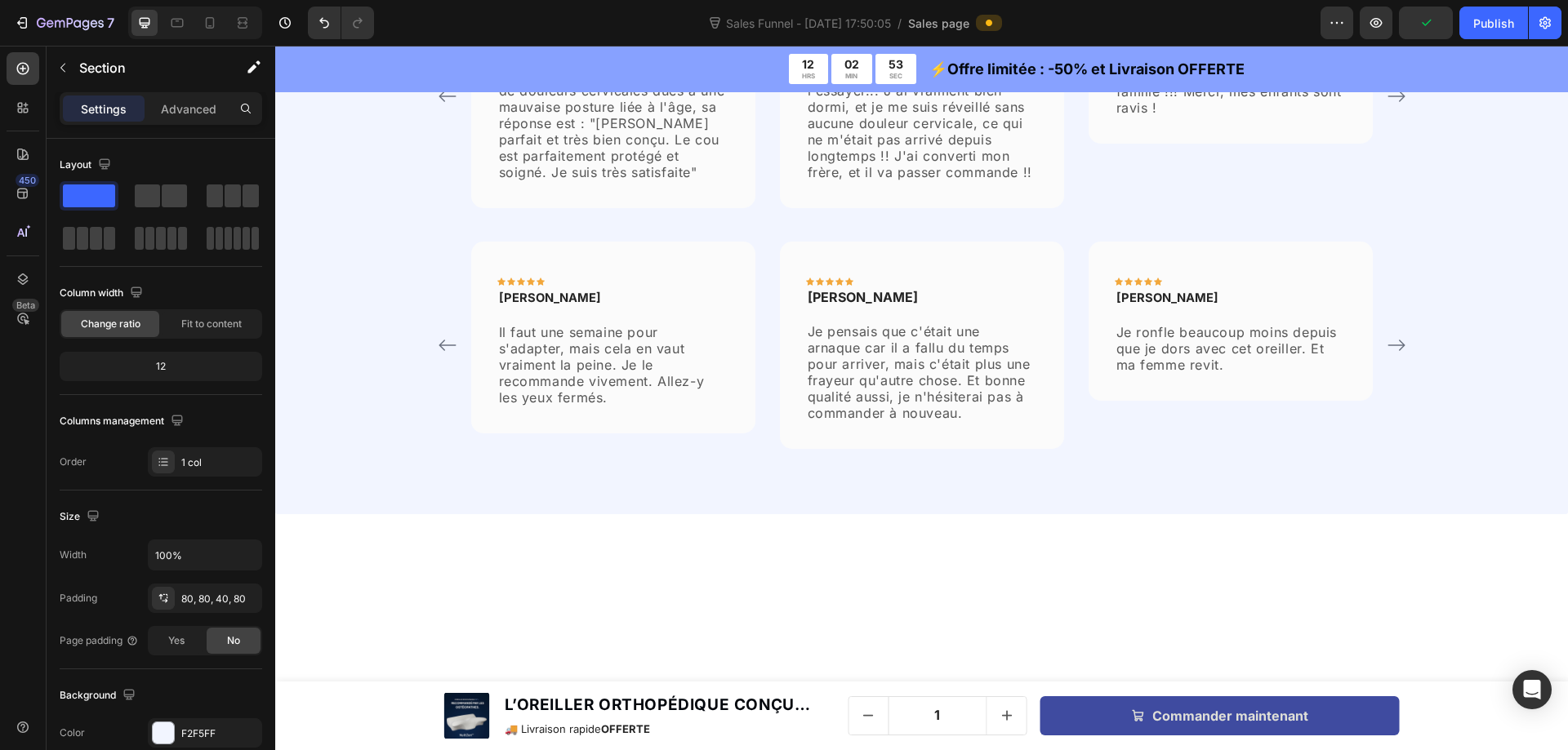
scroll to position [6319, 0]
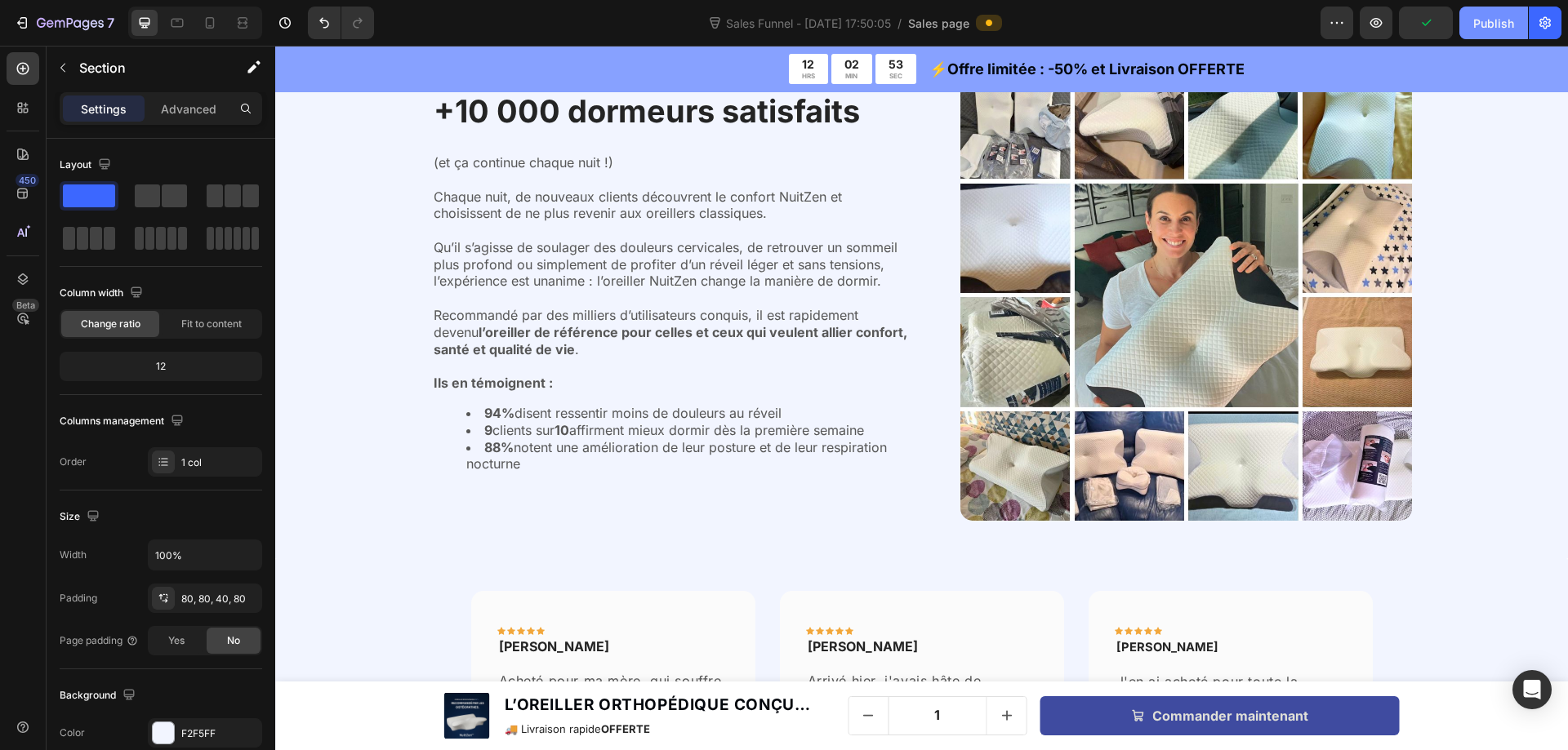
click at [1488, 12] on button "Publish" at bounding box center [1493, 22] width 69 height 33
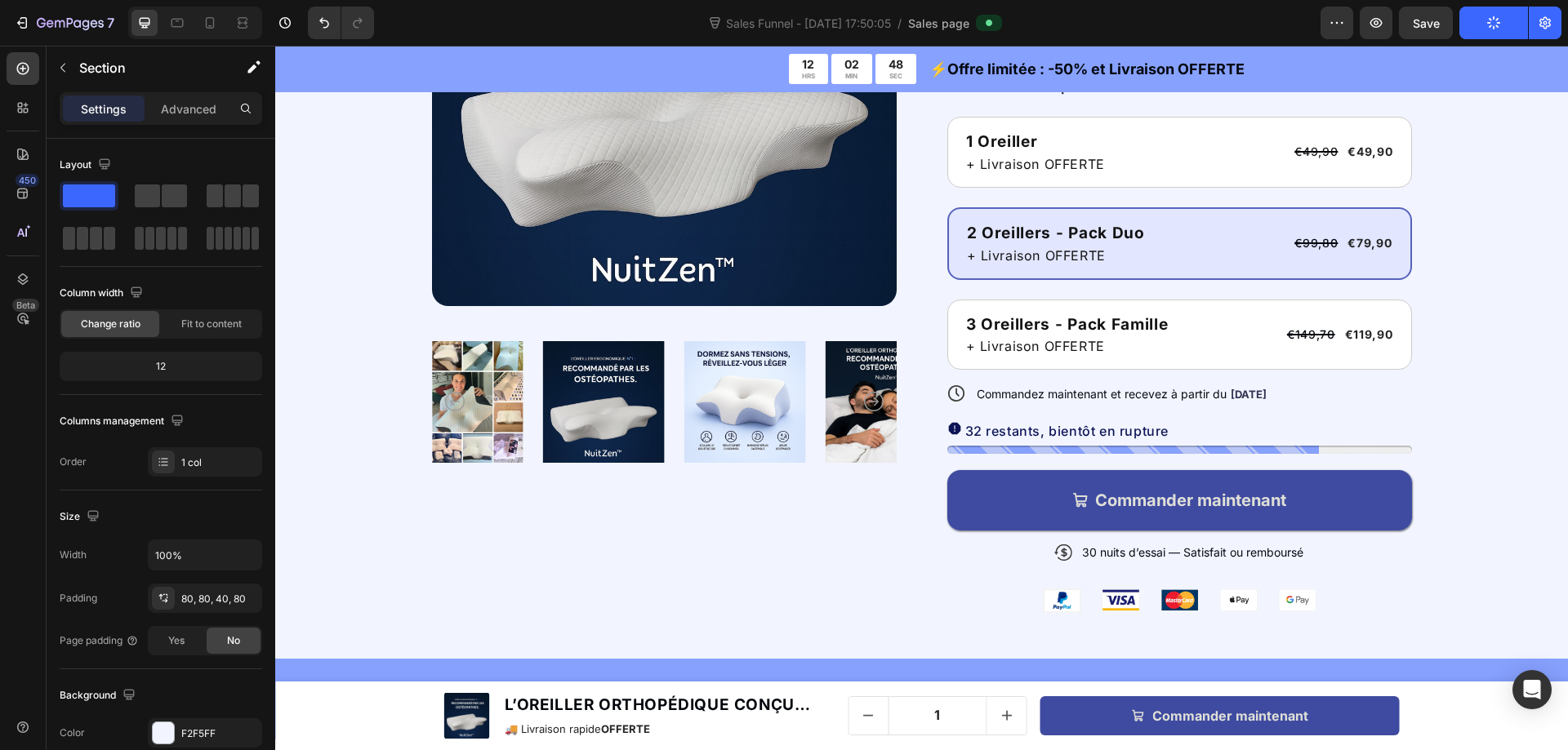
scroll to position [197, 0]
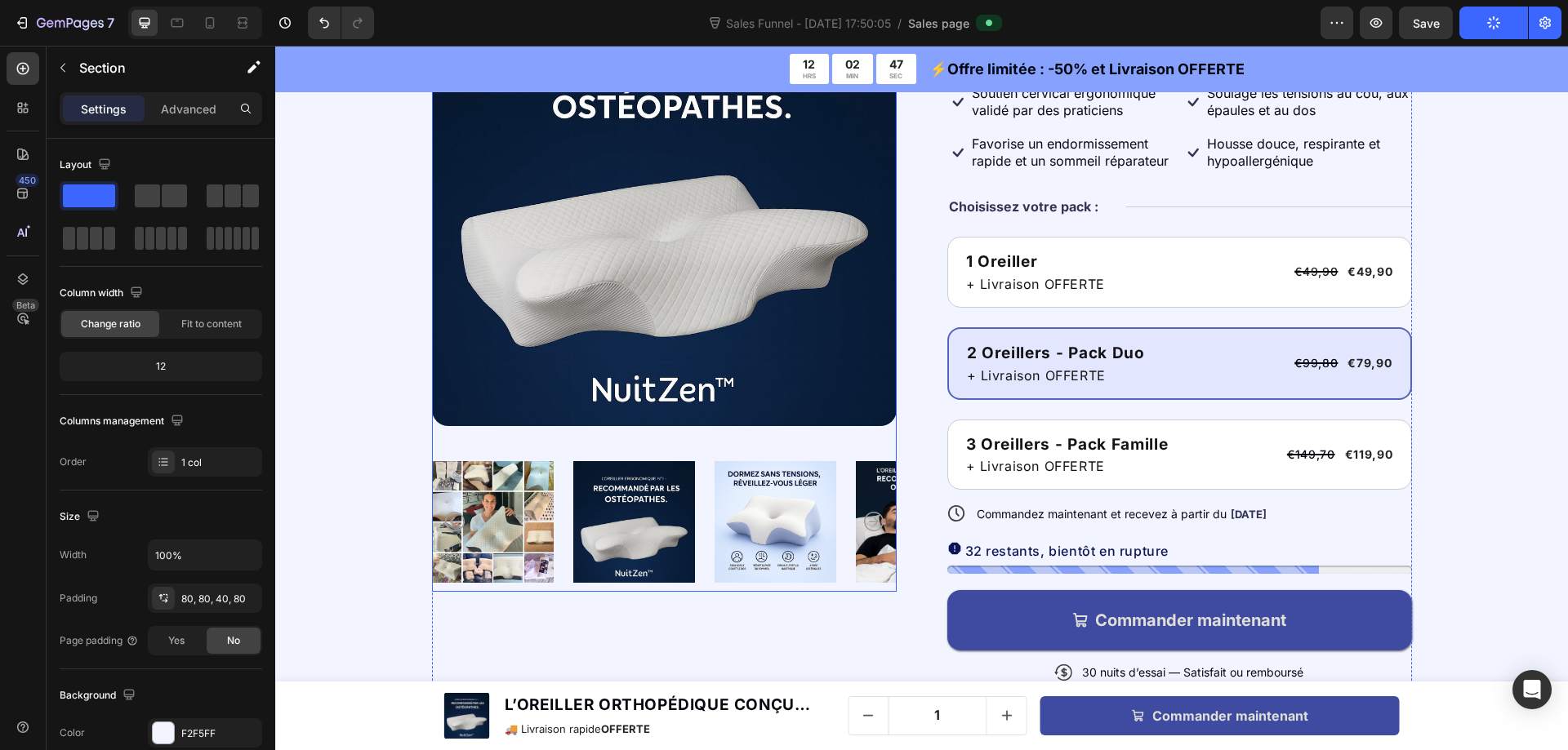
click at [742, 264] on img at bounding box center [664, 194] width 465 height 464
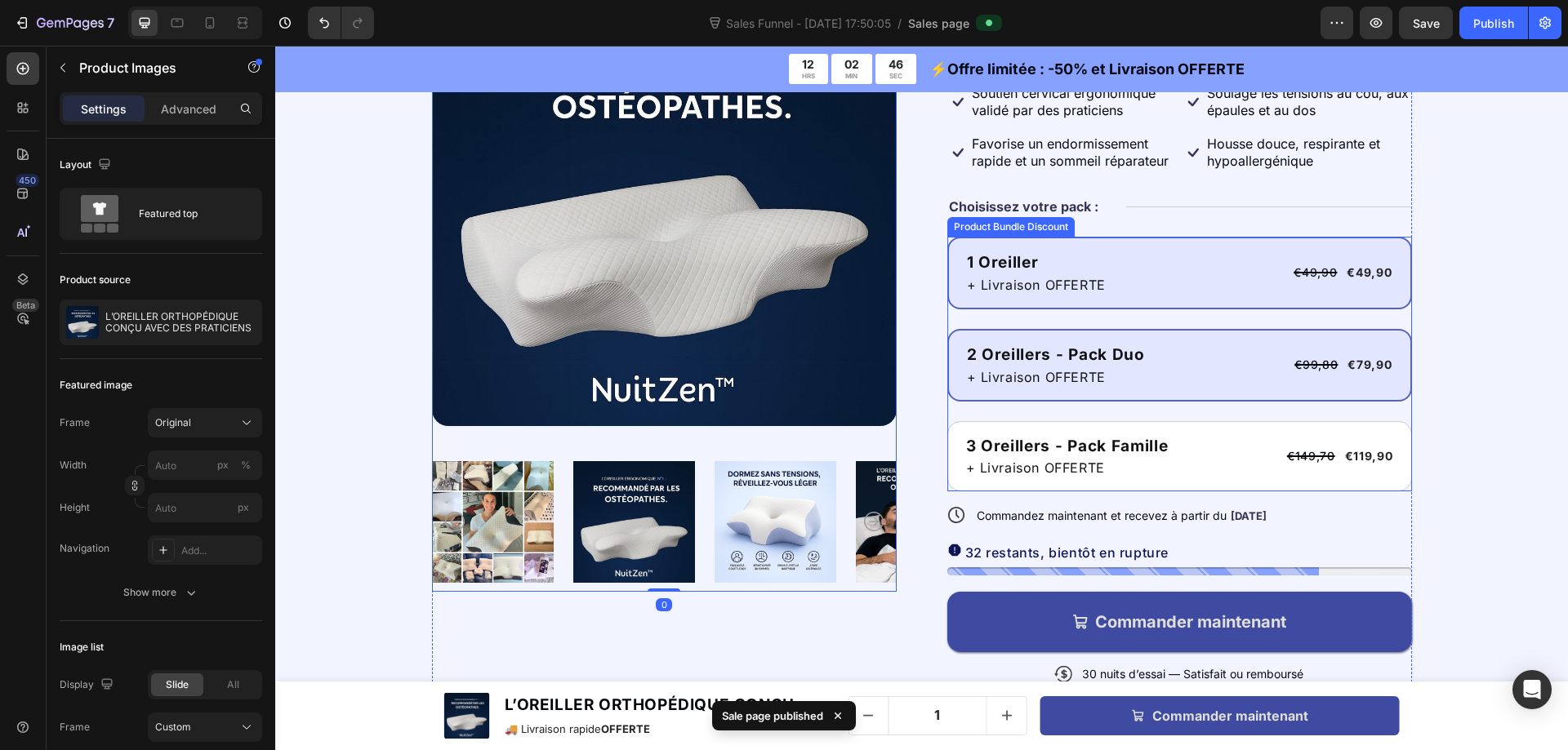
click at [1038, 246] on div "1 Oreiller Text Block + Livraison OFFERTE Text Block €49,90 Product Price Produ…" at bounding box center [1179, 273] width 465 height 73
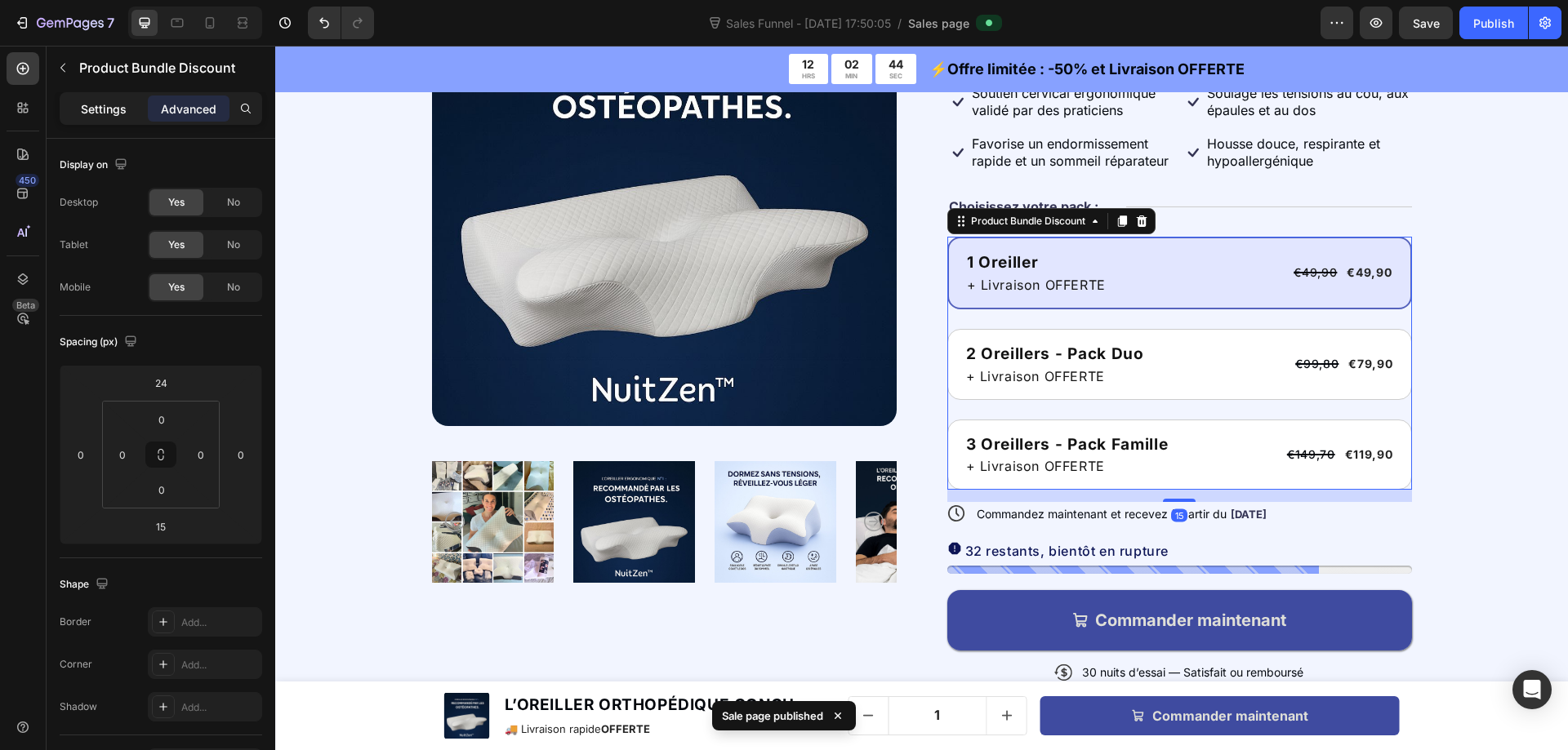
click at [104, 106] on p "Settings" at bounding box center [103, 109] width 45 height 17
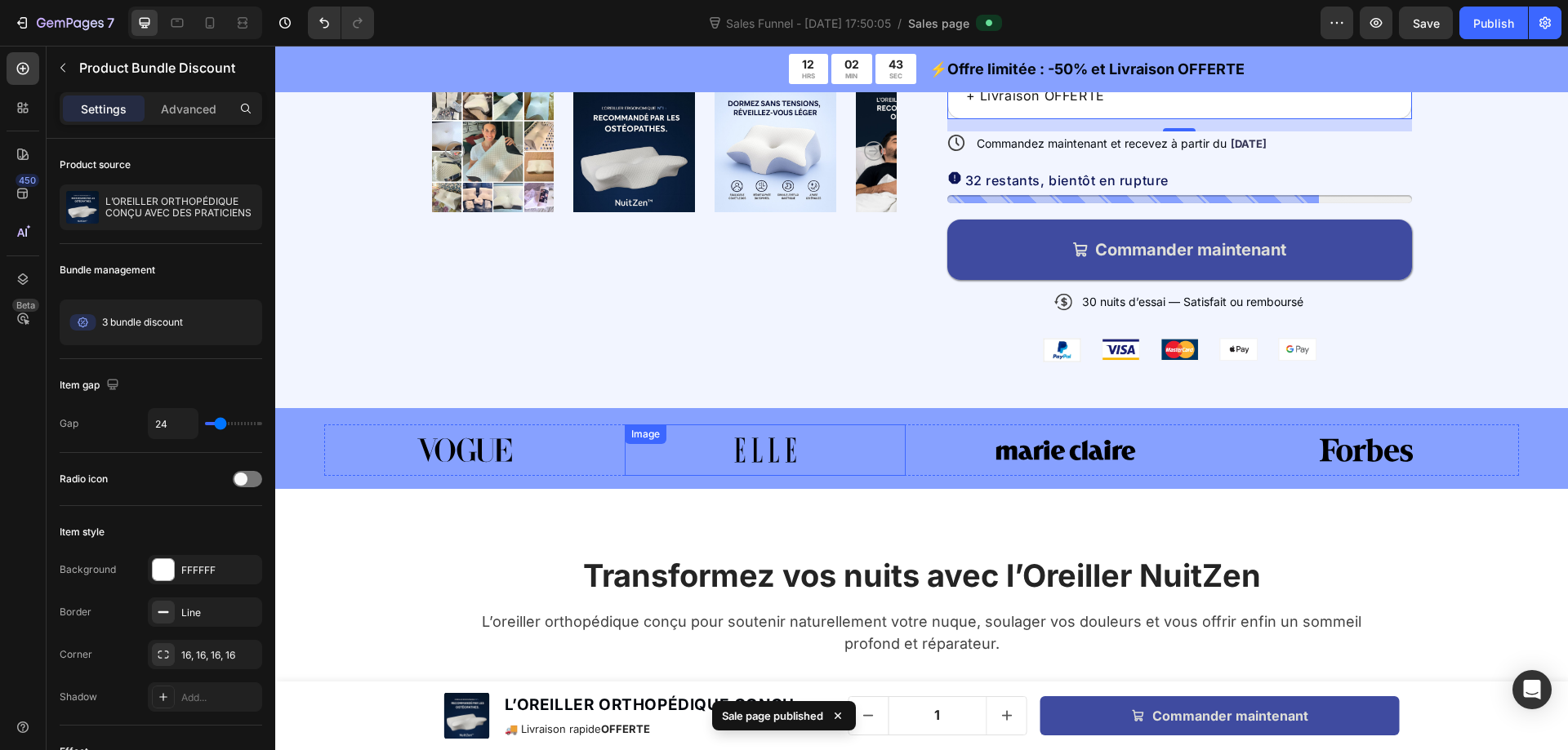
scroll to position [605, 0]
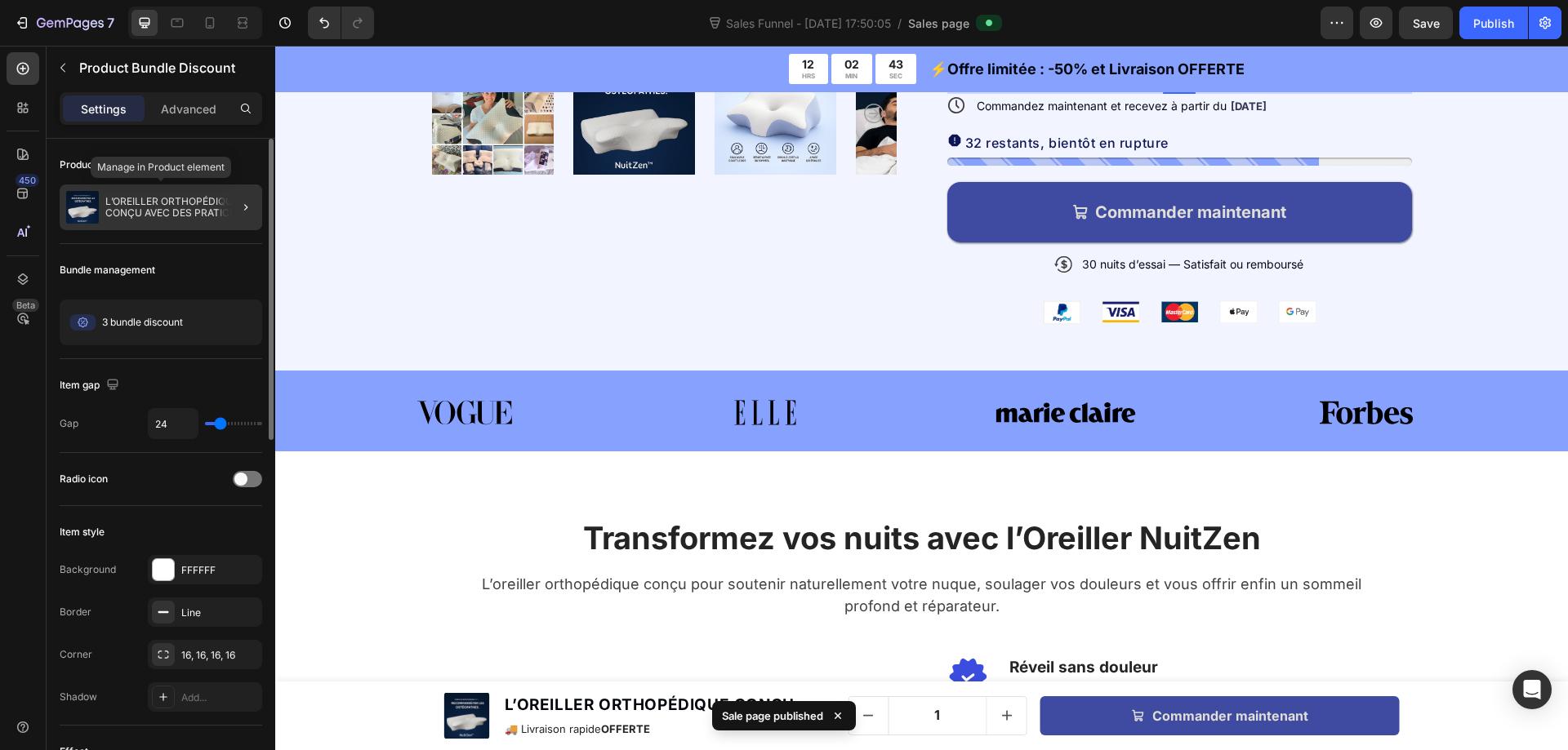
click at [151, 203] on p "L’OREILLER ORTHOPÉDIQUE CONÇU AVEC DES PRATICIENS" at bounding box center [180, 207] width 150 height 23
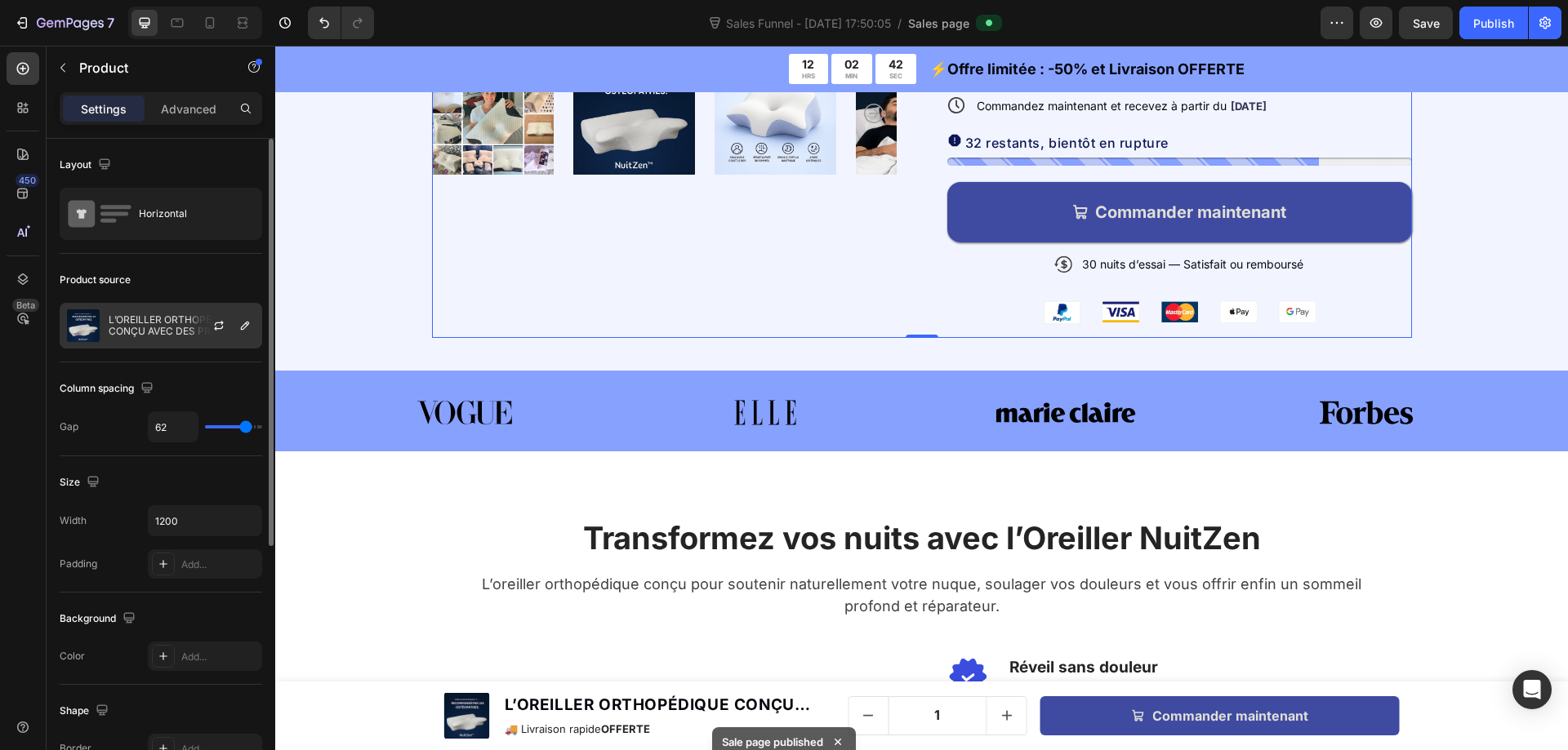
click at [130, 336] on p "L’OREILLER ORTHOPÉDIQUE CONÇU AVEC DES PRATICIENS" at bounding box center [182, 326] width 146 height 23
click at [123, 329] on p "L’OREILLER ORTHOPÉDIQUE CONÇU AVEC DES PRATICIENS" at bounding box center [182, 326] width 146 height 23
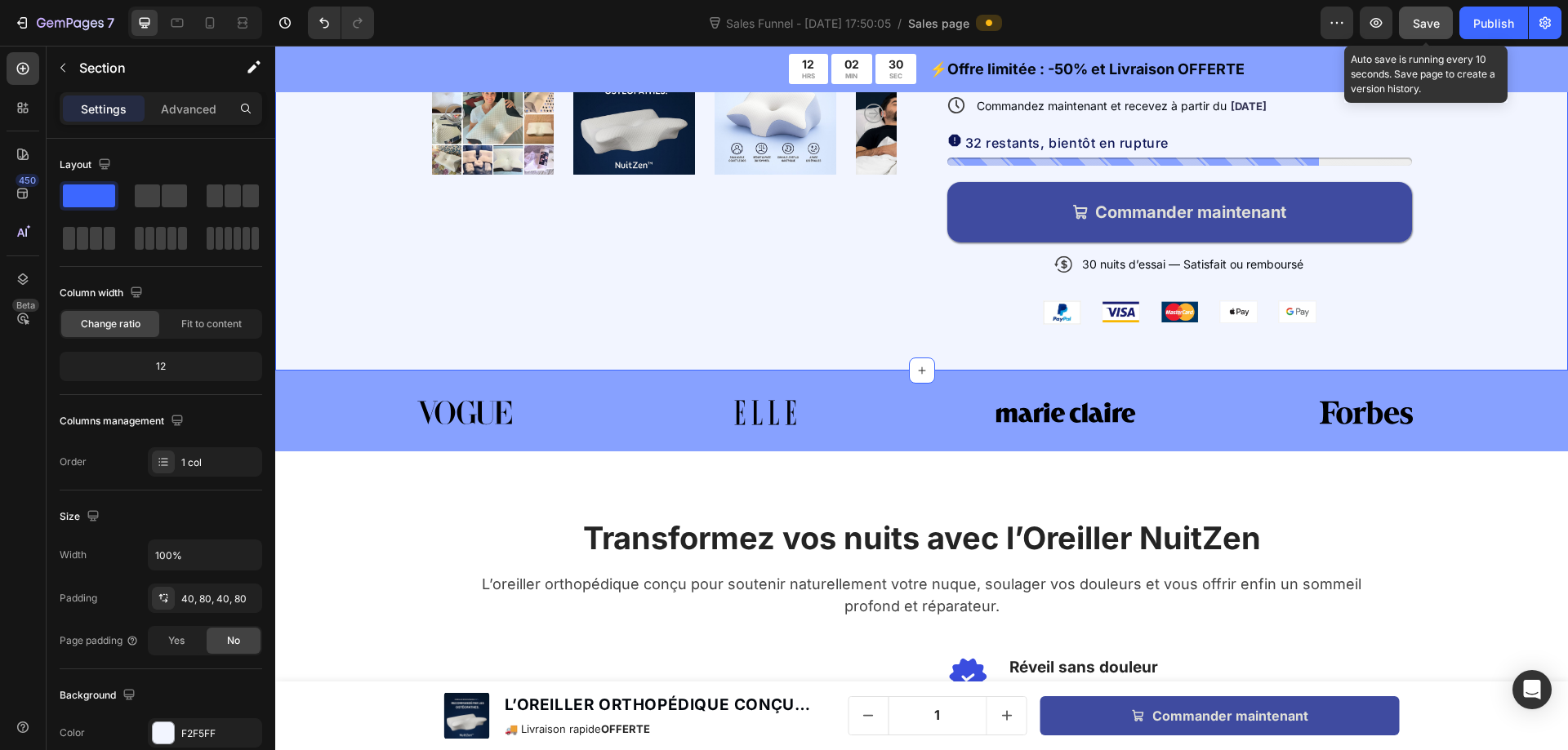
click at [1439, 21] on span "Save" at bounding box center [1426, 23] width 27 height 14
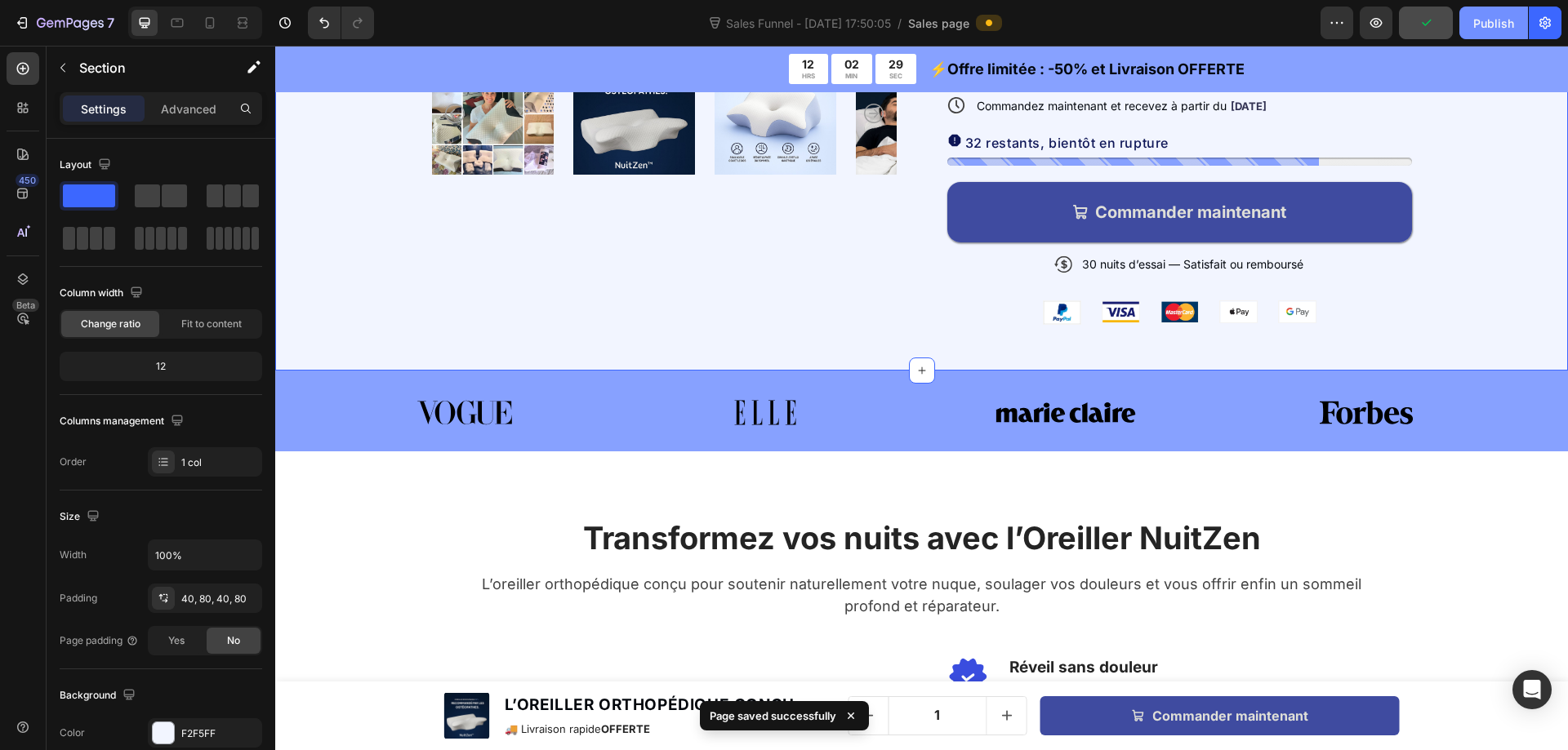
click at [1492, 24] on div "Publish" at bounding box center [1493, 23] width 41 height 17
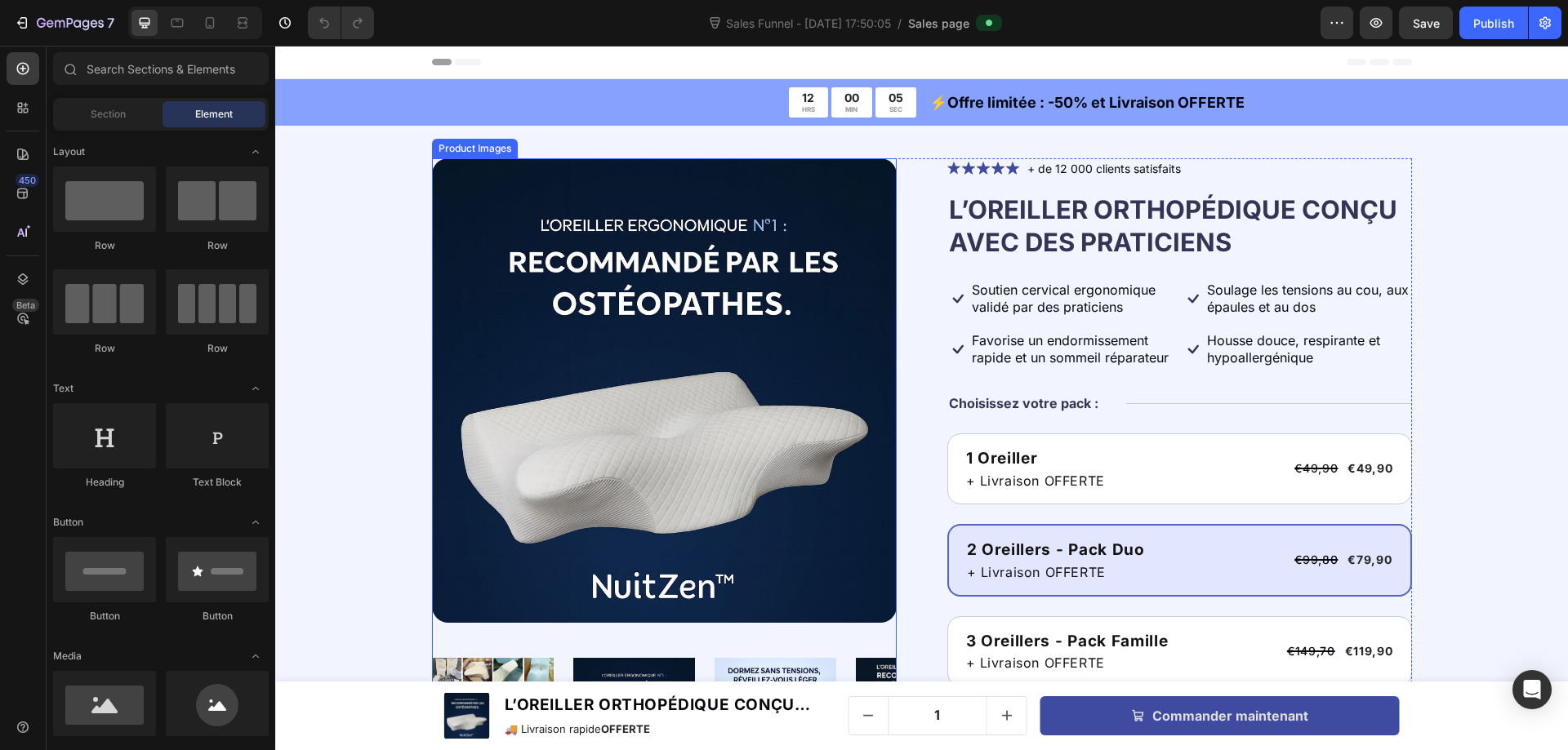
click at [540, 284] on img at bounding box center [664, 391] width 465 height 464
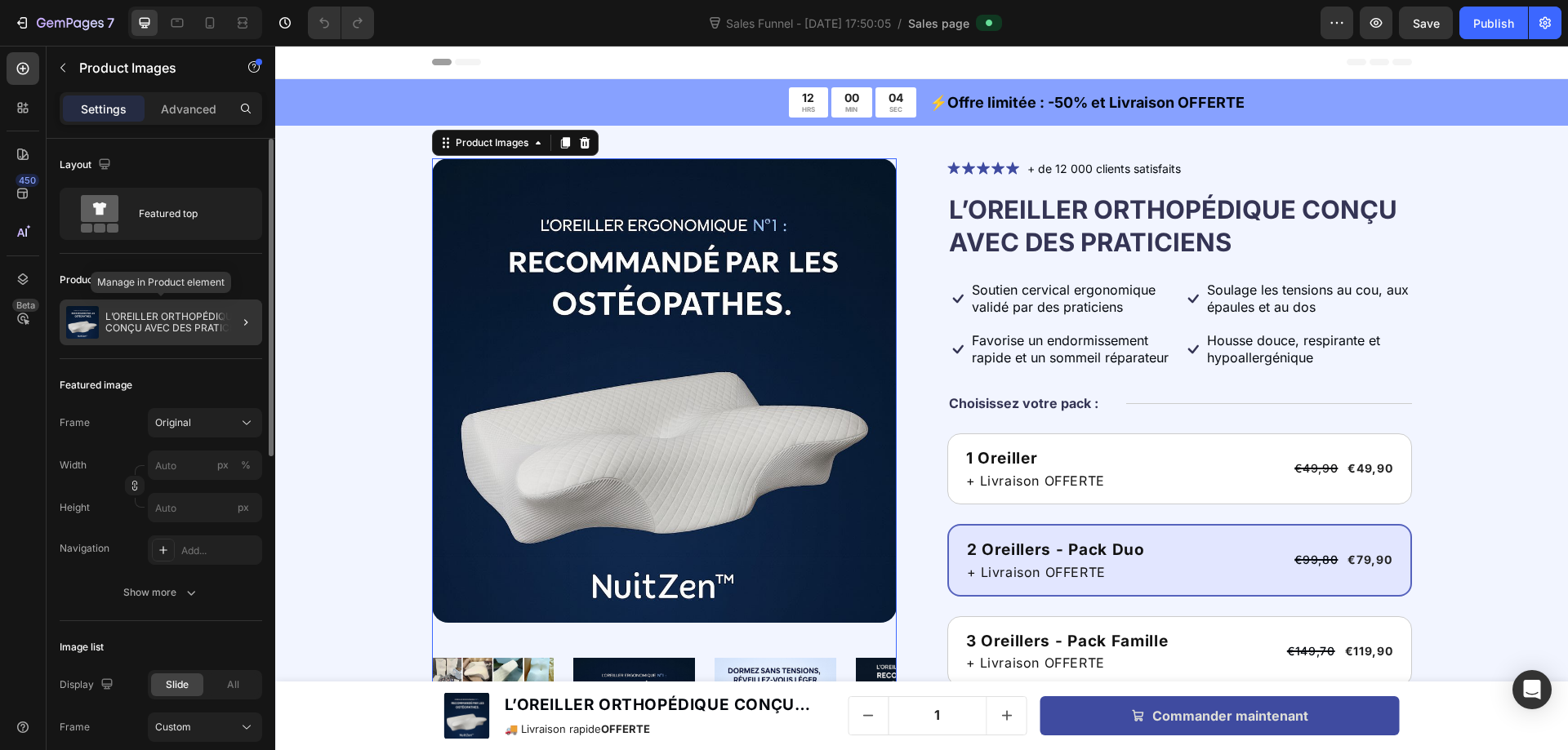
click at [164, 330] on p "L’OREILLER ORTHOPÉDIQUE CONÇU AVEC DES PRATICIENS" at bounding box center [180, 323] width 150 height 23
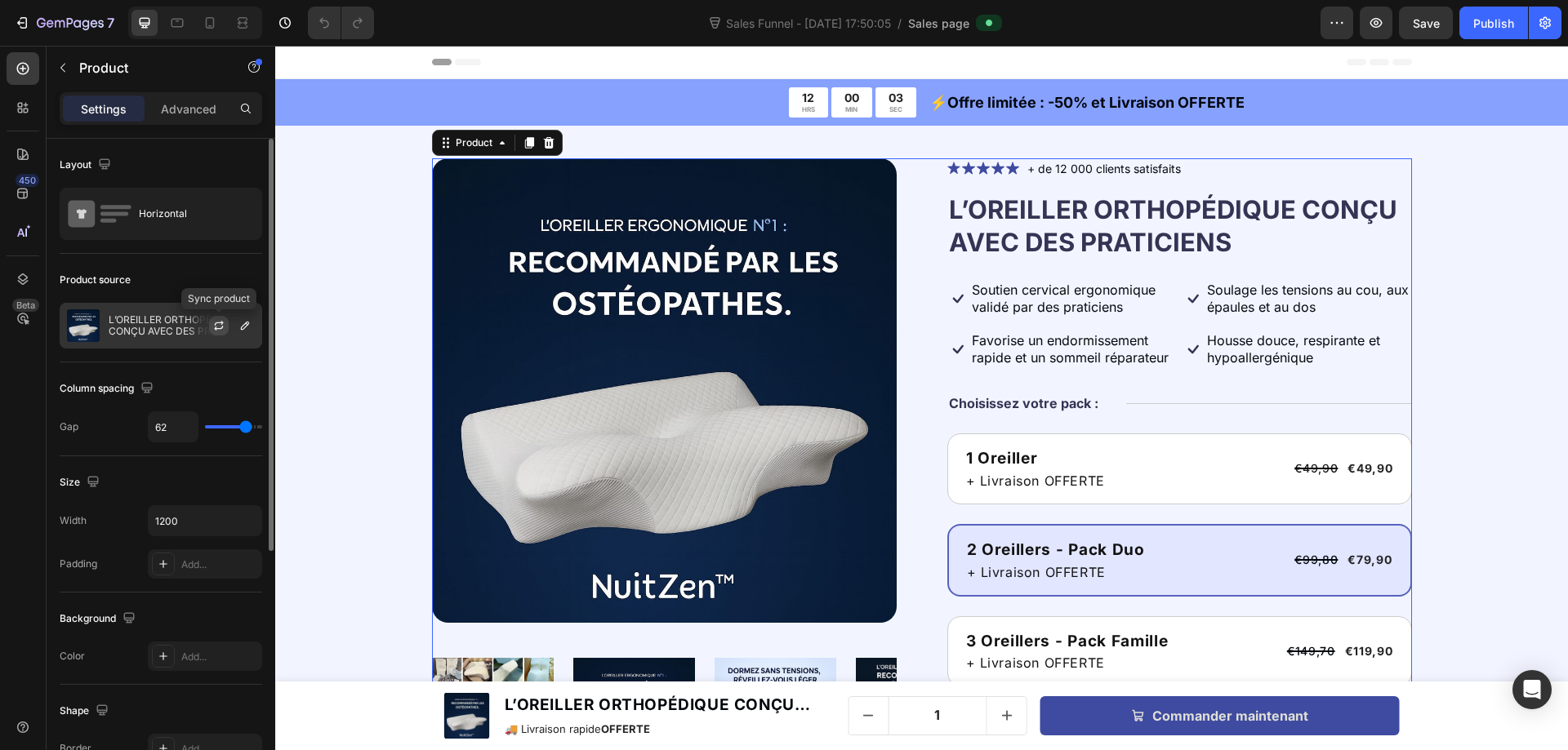
click at [216, 328] on icon "button" at bounding box center [218, 328] width 9 height 5
click at [174, 328] on p "L’OREILLER ORTHOPÉDIQUE CONÇU AVEC DES PRATICIENS" at bounding box center [182, 326] width 146 height 23
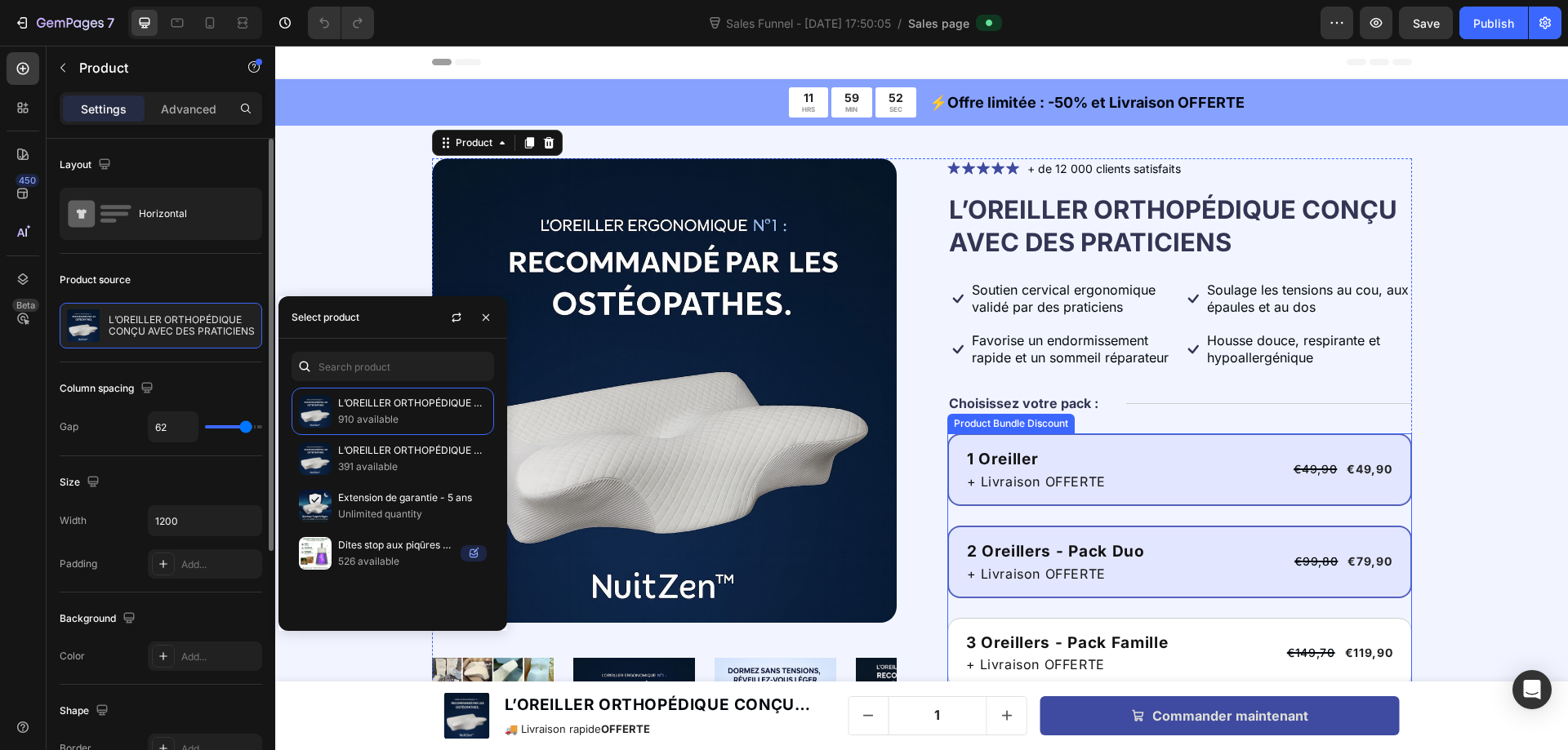
click at [1153, 437] on div "1 Oreiller Text Block + Livraison OFFERTE Text Block €49,90 Product Price Produ…" at bounding box center [1179, 470] width 465 height 73
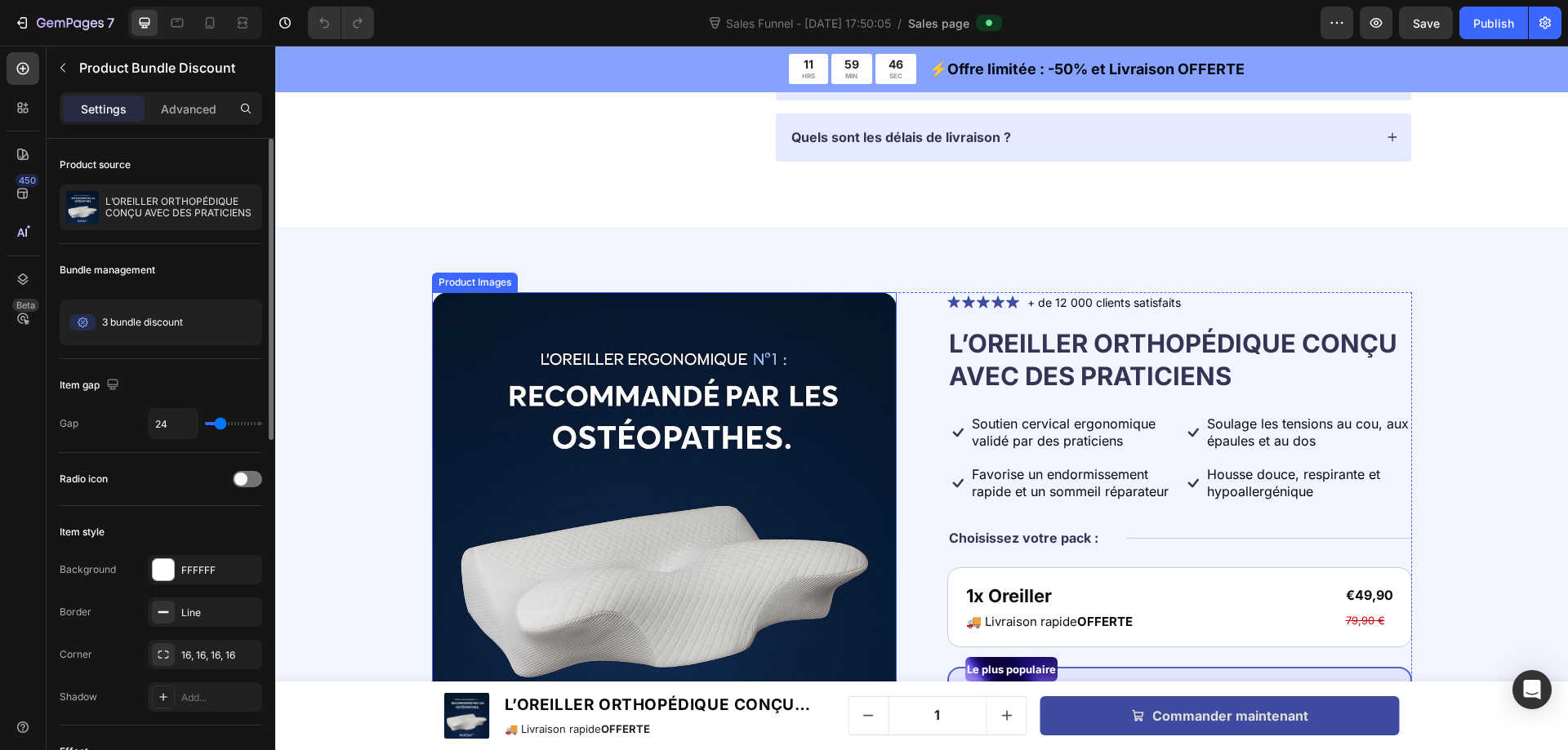
scroll to position [5796, 0]
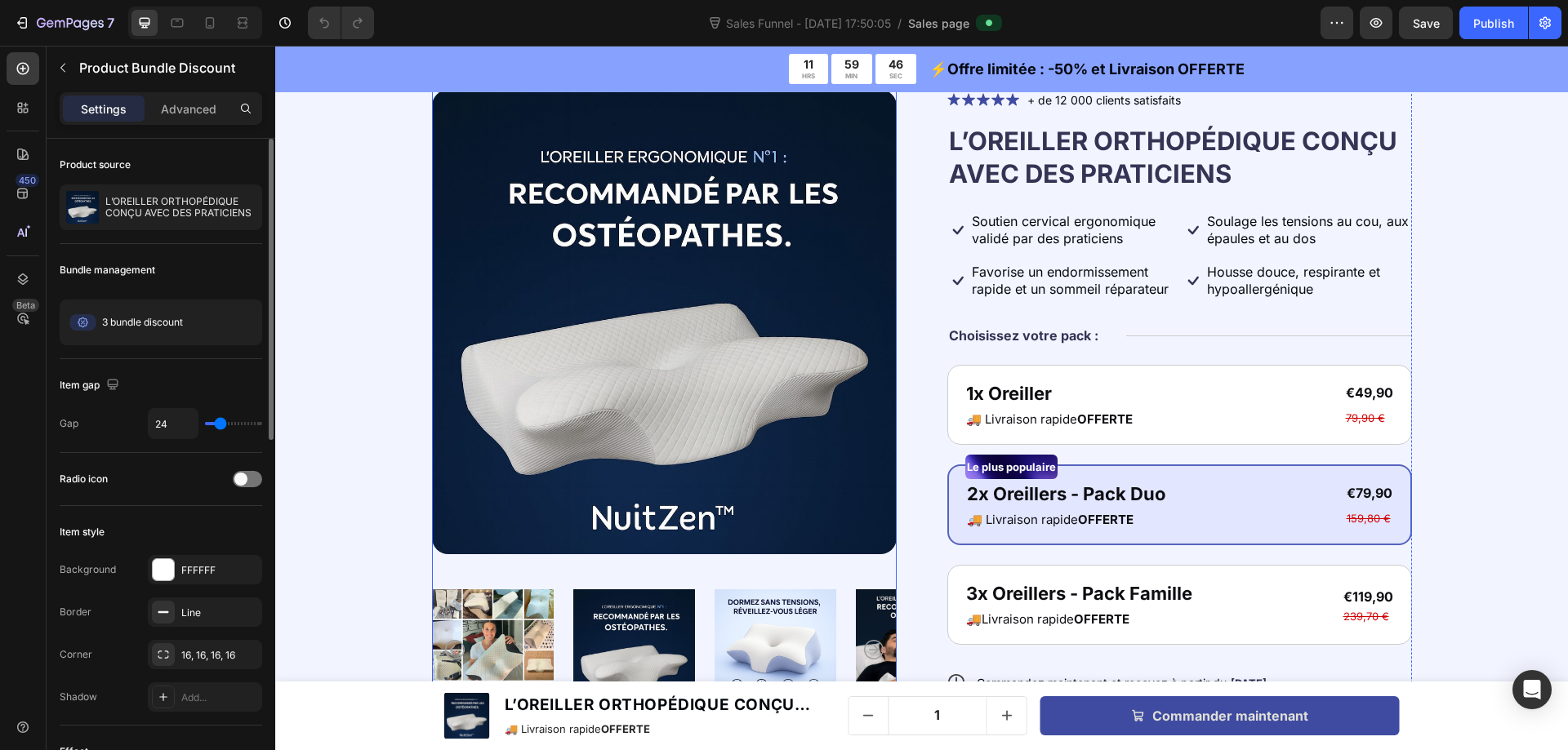
click at [628, 250] on img at bounding box center [664, 322] width 465 height 464
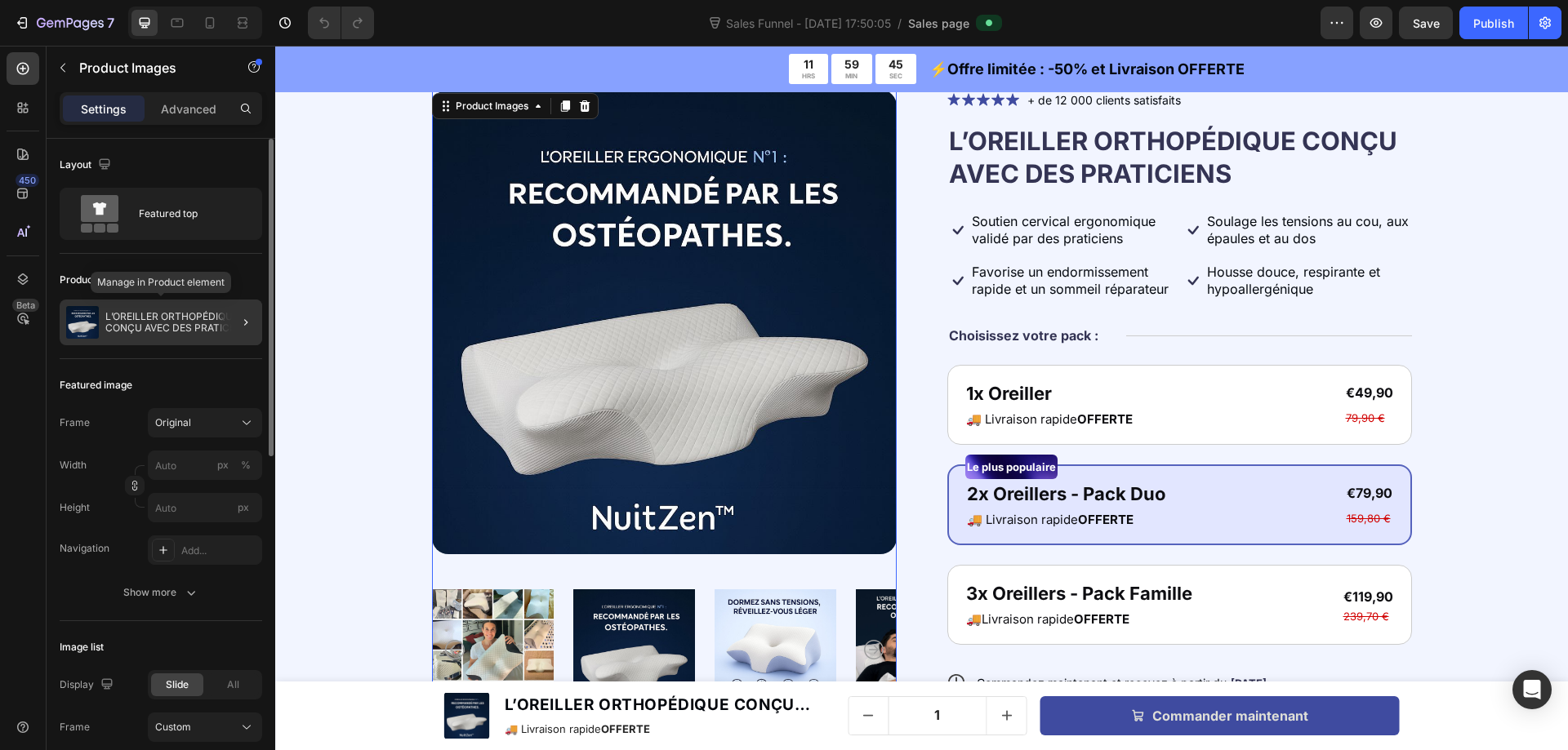
click at [164, 303] on div "L’OREILLER ORTHOPÉDIQUE CONÇU AVEC DES PRATICIENS" at bounding box center [161, 322] width 203 height 45
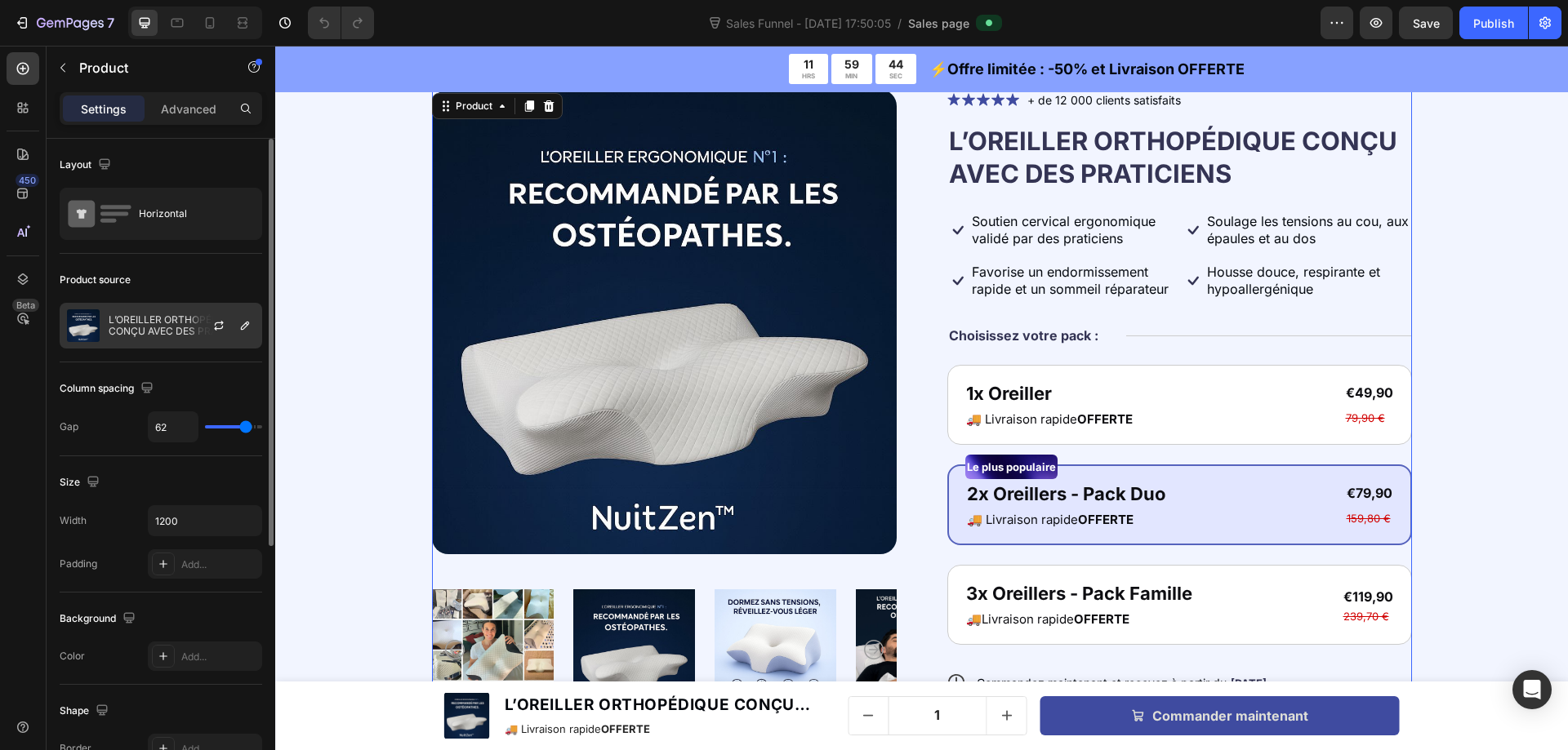
click at [170, 327] on p "L’OREILLER ORTHOPÉDIQUE CONÇU AVEC DES PRATICIENS" at bounding box center [182, 326] width 146 height 23
click at [221, 326] on icon "button" at bounding box center [219, 326] width 13 height 13
click at [156, 322] on p "L’OREILLER ORTHOPÉDIQUE CONÇU AVEC DES PRATICIENS" at bounding box center [182, 326] width 146 height 23
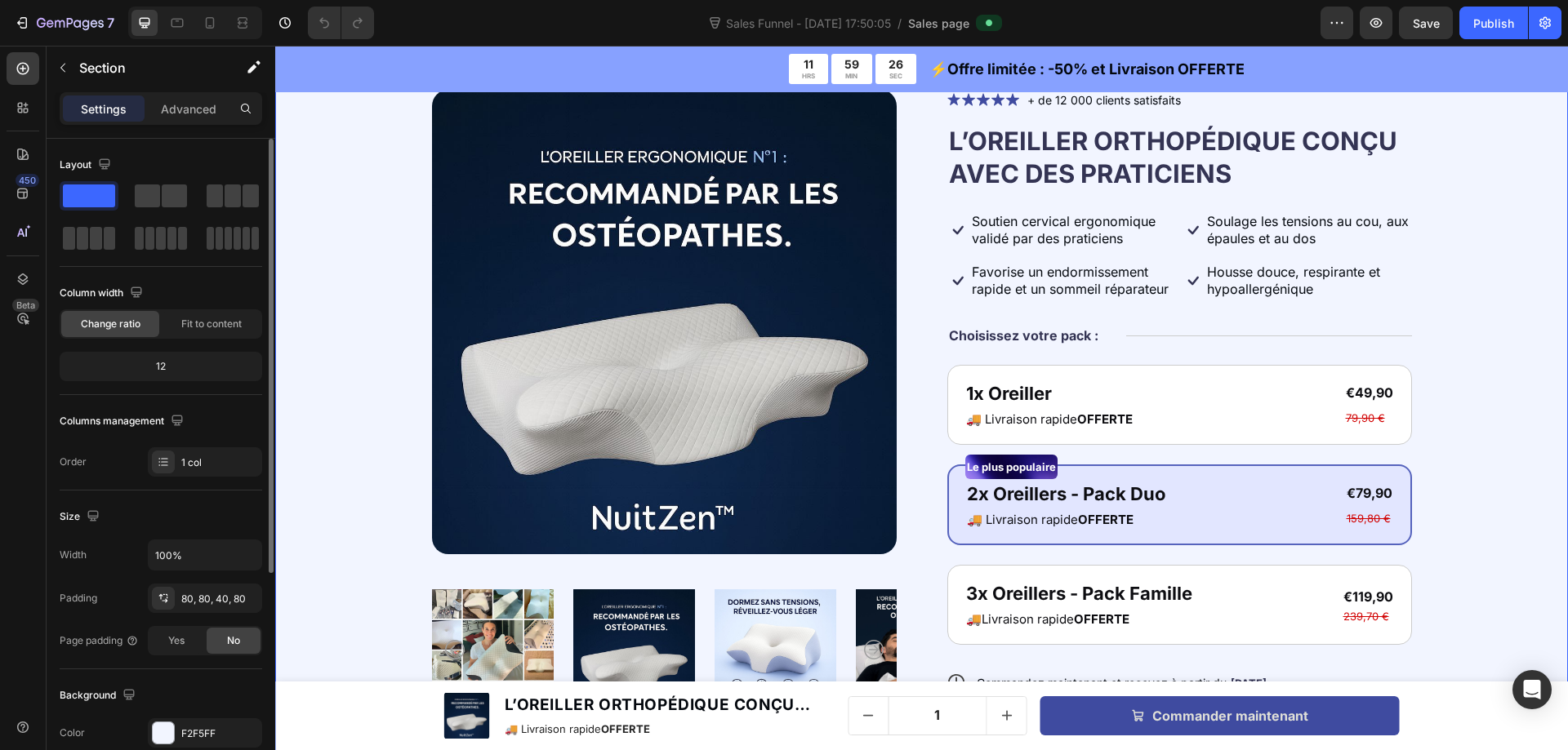
click at [377, 246] on div "Product Images Icon Icon Icon Icon Icon Icon List + de 12 000 clients satisfait…" at bounding box center [922, 490] width 1162 height 802
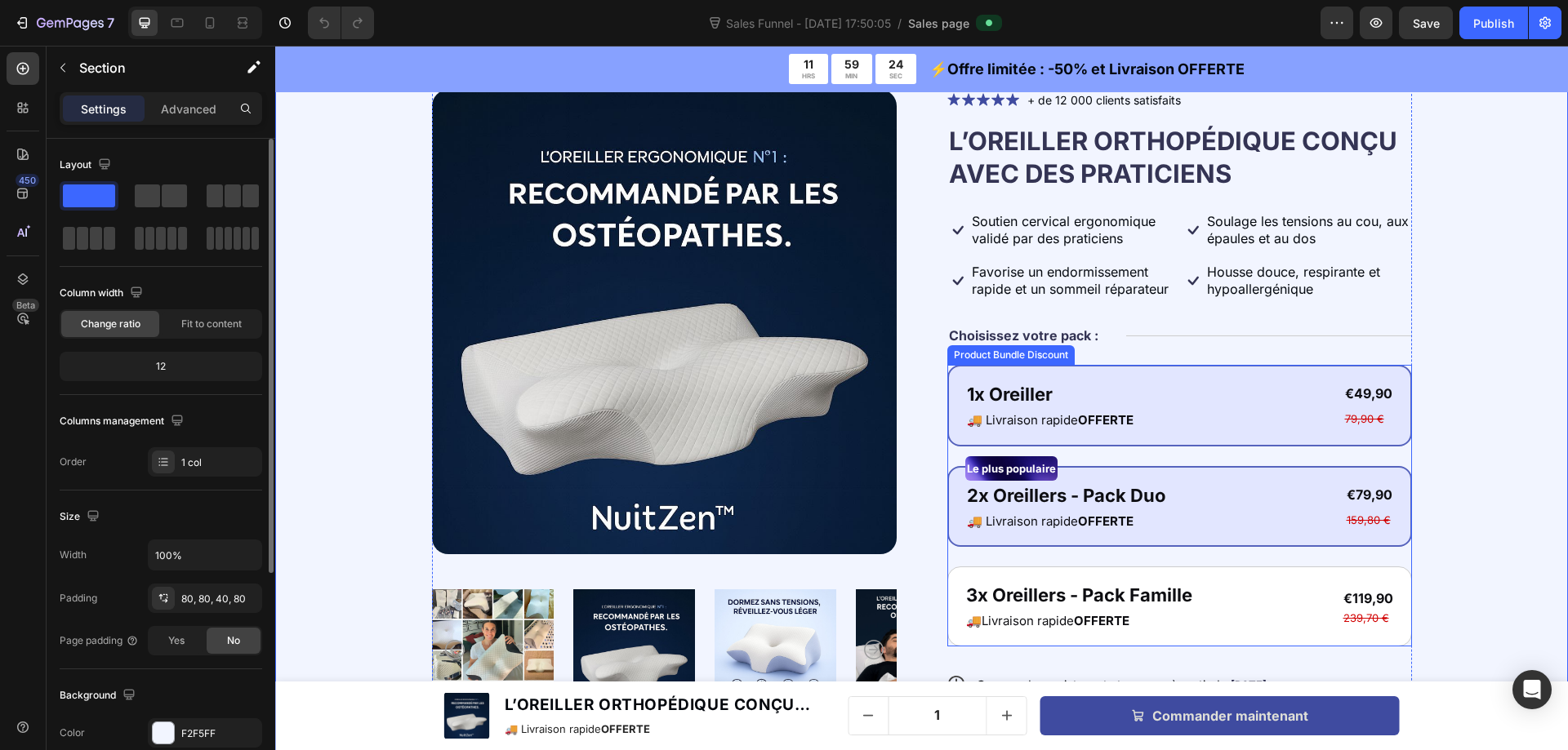
click at [1083, 371] on div "1x Oreiller Text Block 🚚 Livraison rapide OFFERTE Text Block €49,90 Product Pri…" at bounding box center [1179, 406] width 465 height 82
